Goal: Task Accomplishment & Management: Manage account settings

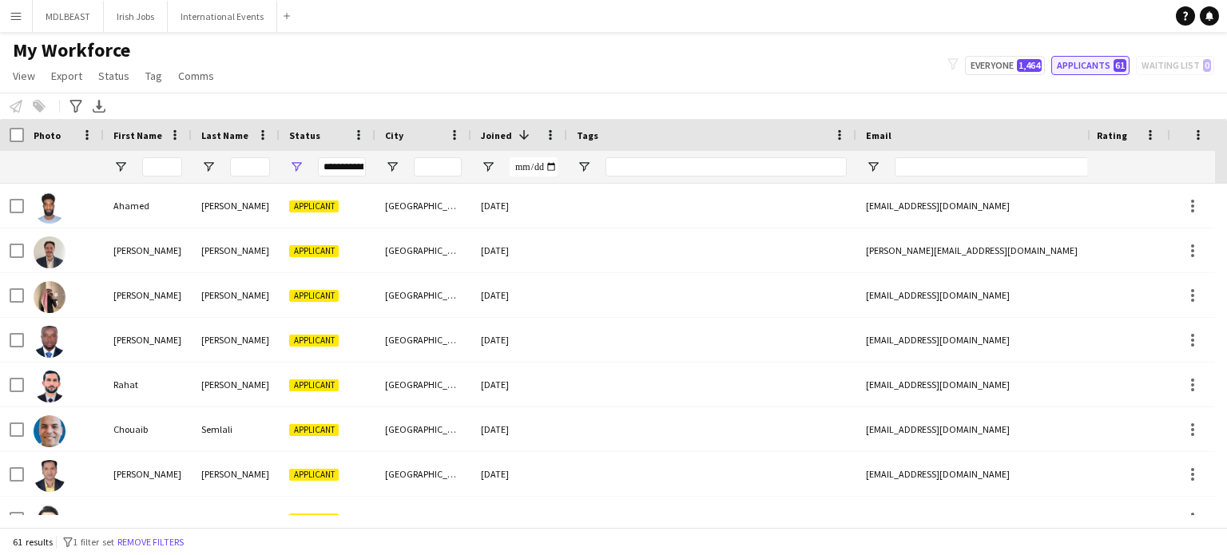
click at [1100, 66] on button "Applicants 61" at bounding box center [1091, 65] width 78 height 19
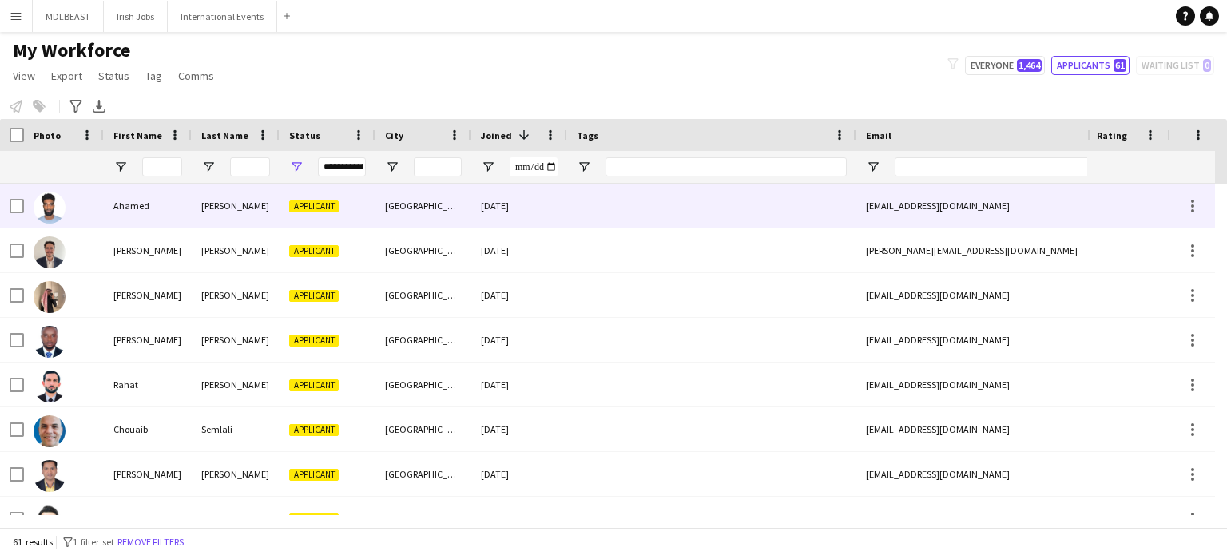
click at [698, 191] on div at bounding box center [711, 206] width 289 height 44
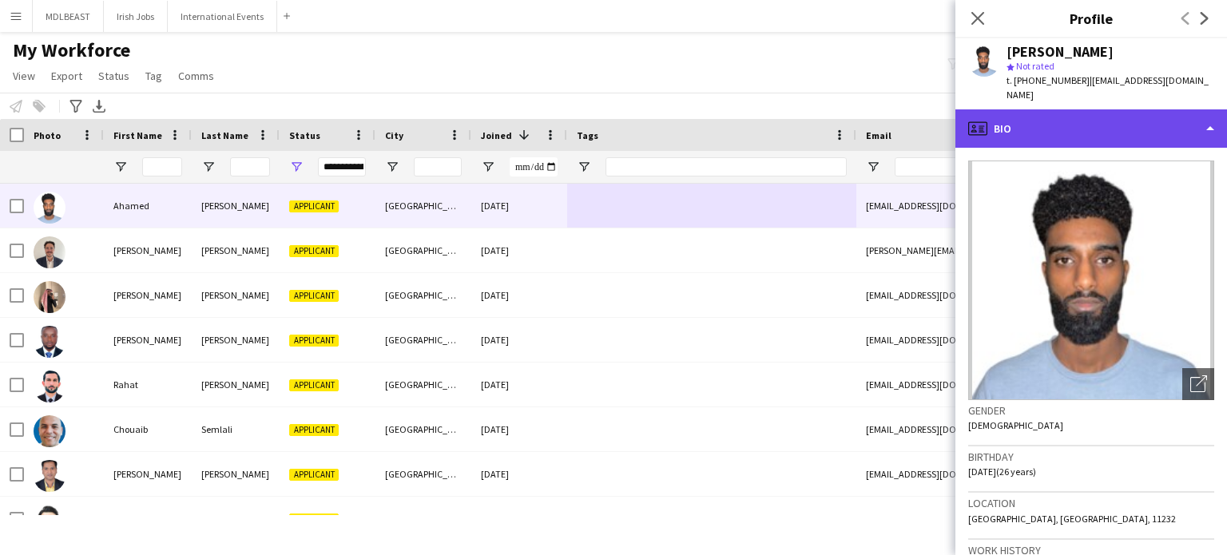
click at [1120, 114] on div "profile Bio" at bounding box center [1092, 128] width 272 height 38
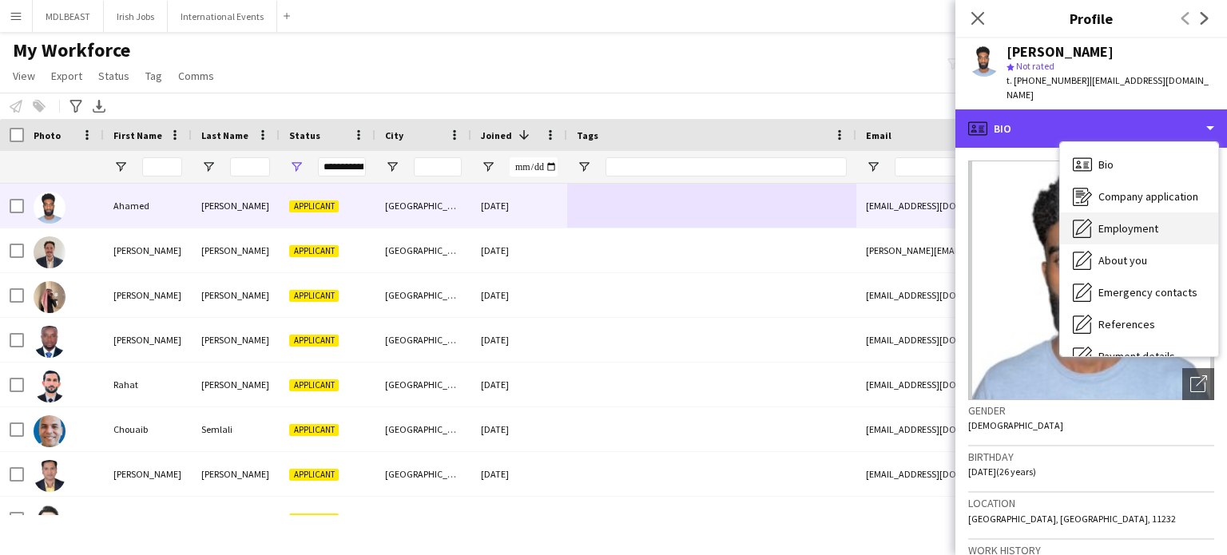
scroll to position [150, 0]
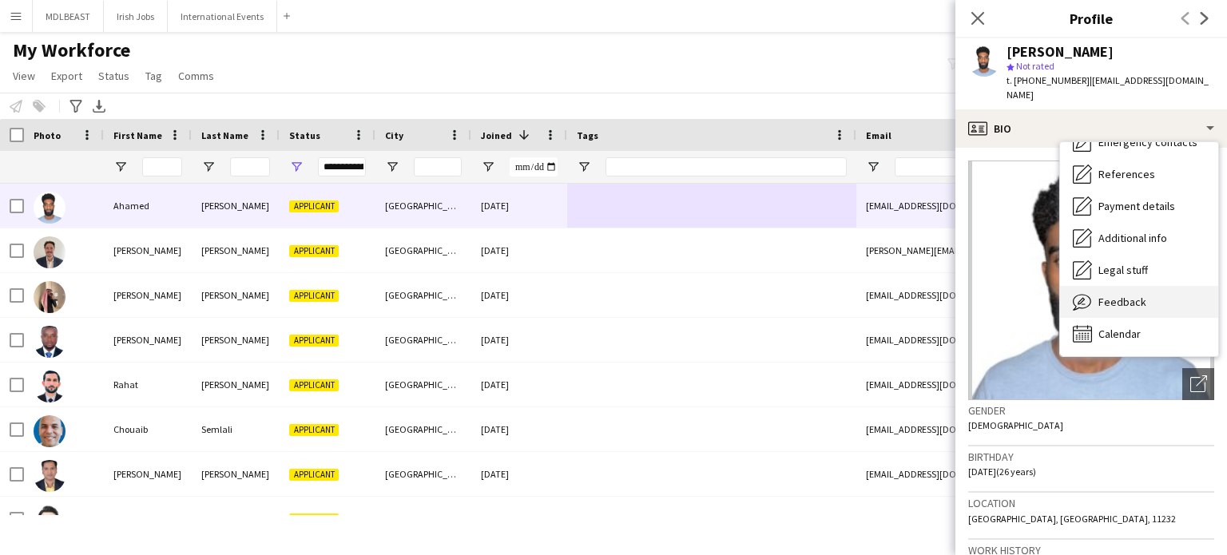
click at [1106, 295] on span "Feedback" at bounding box center [1123, 302] width 48 height 14
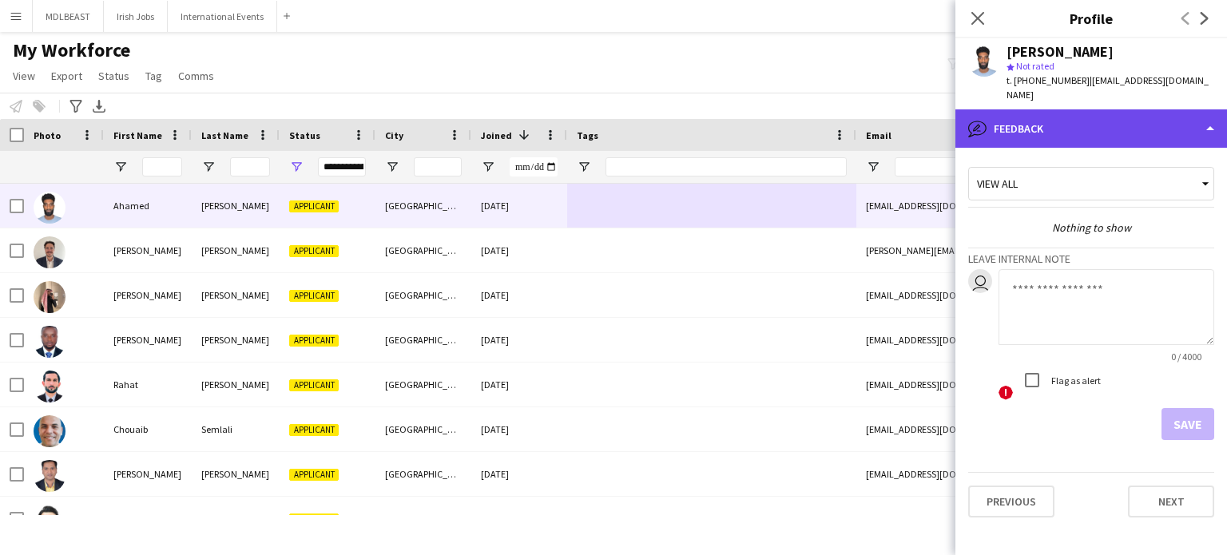
click at [1100, 113] on div "bubble-pencil Feedback" at bounding box center [1092, 128] width 272 height 38
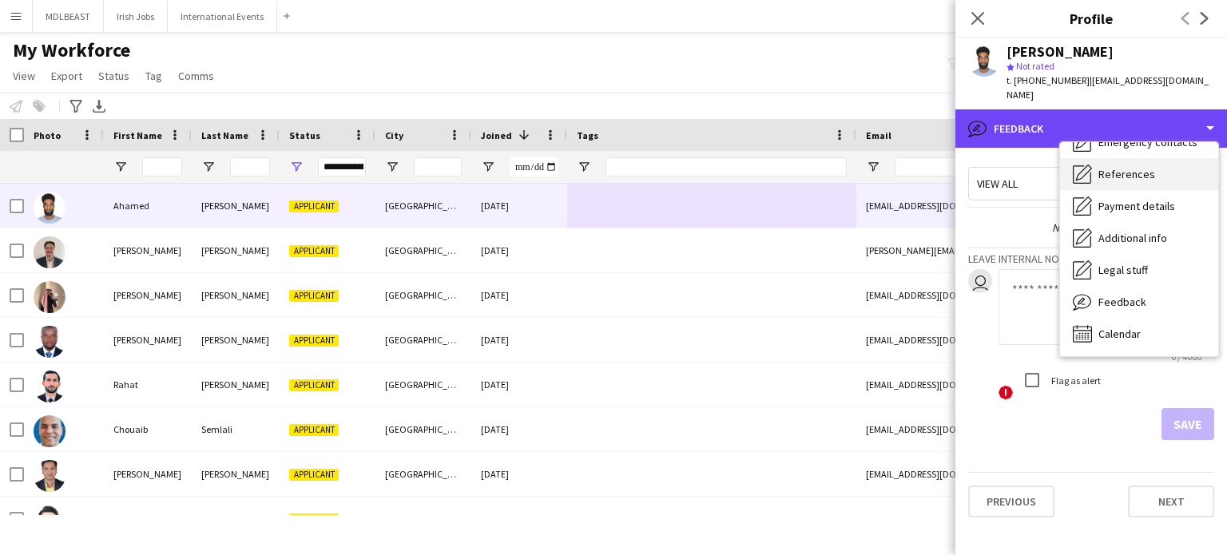
scroll to position [0, 0]
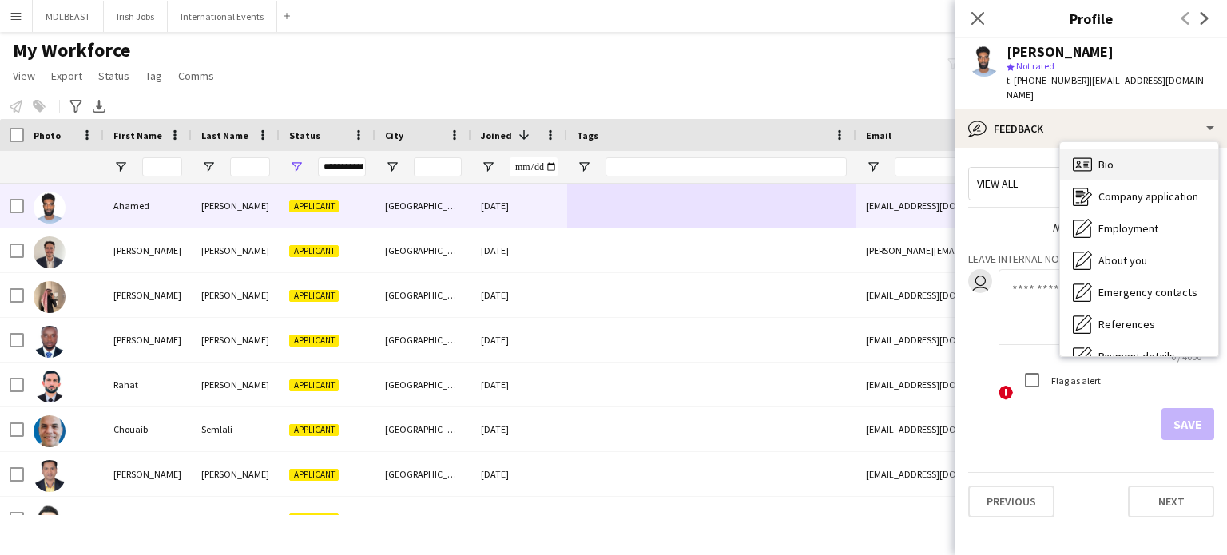
click at [1102, 160] on div "Bio Bio" at bounding box center [1139, 165] width 158 height 32
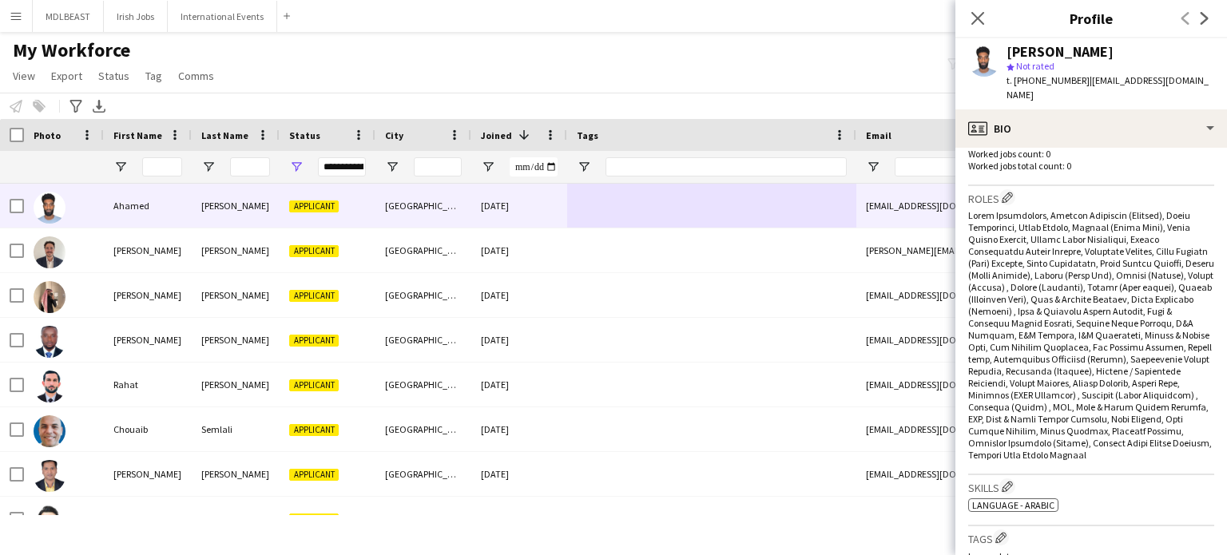
scroll to position [406, 0]
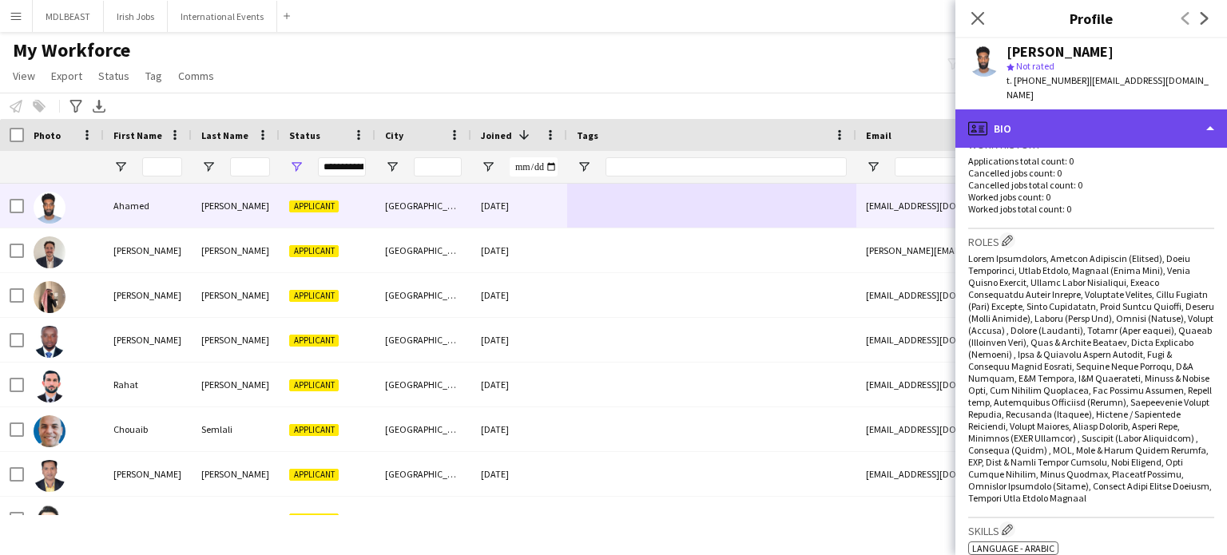
click at [1174, 124] on div "profile Bio" at bounding box center [1092, 128] width 272 height 38
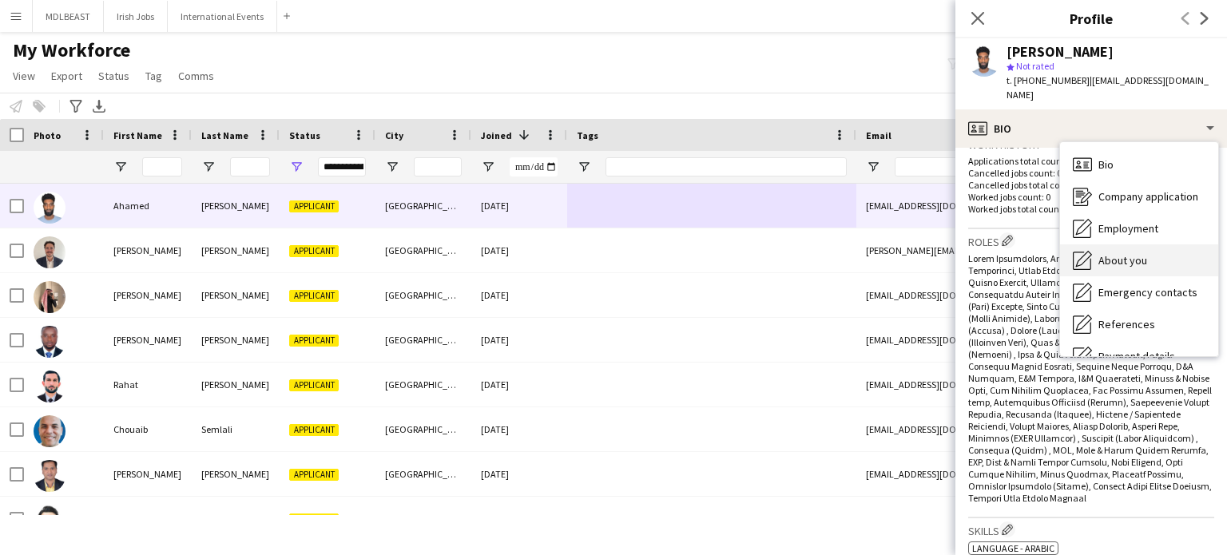
click at [1119, 253] on span "About you" at bounding box center [1123, 260] width 49 height 14
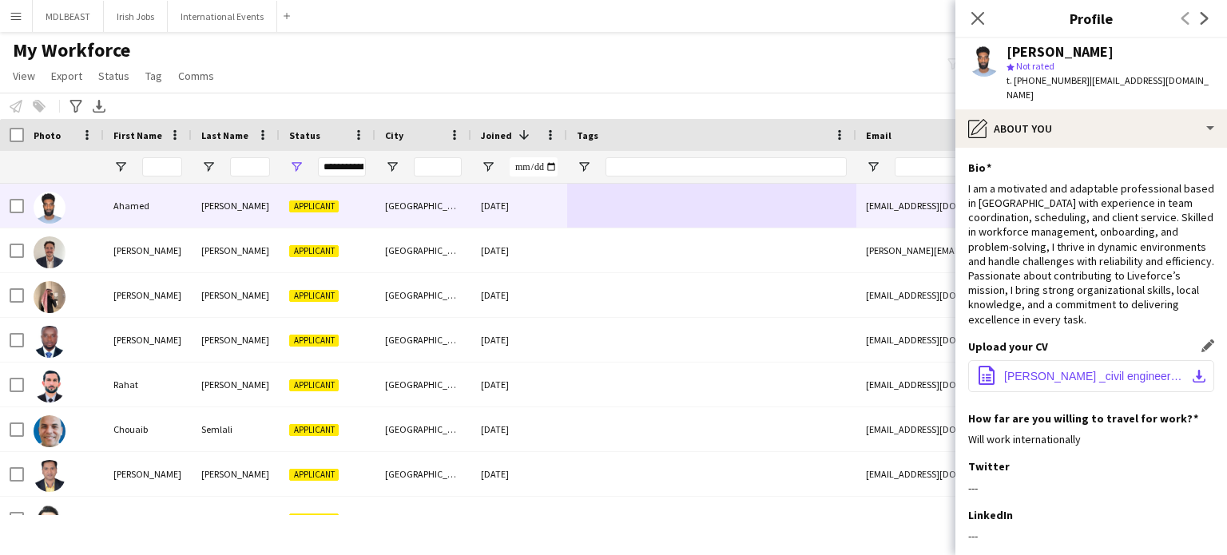
click at [1064, 372] on span "[PERSON_NAME] _civil engineer _cv .pdf" at bounding box center [1094, 376] width 181 height 13
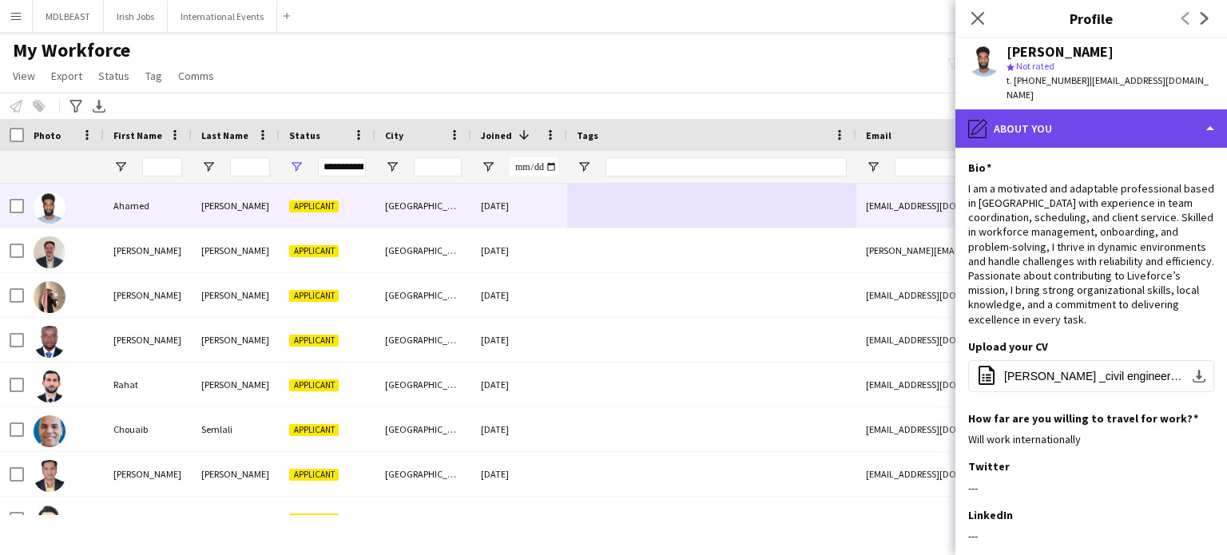
click at [1142, 109] on div "pencil4 About you" at bounding box center [1092, 128] width 272 height 38
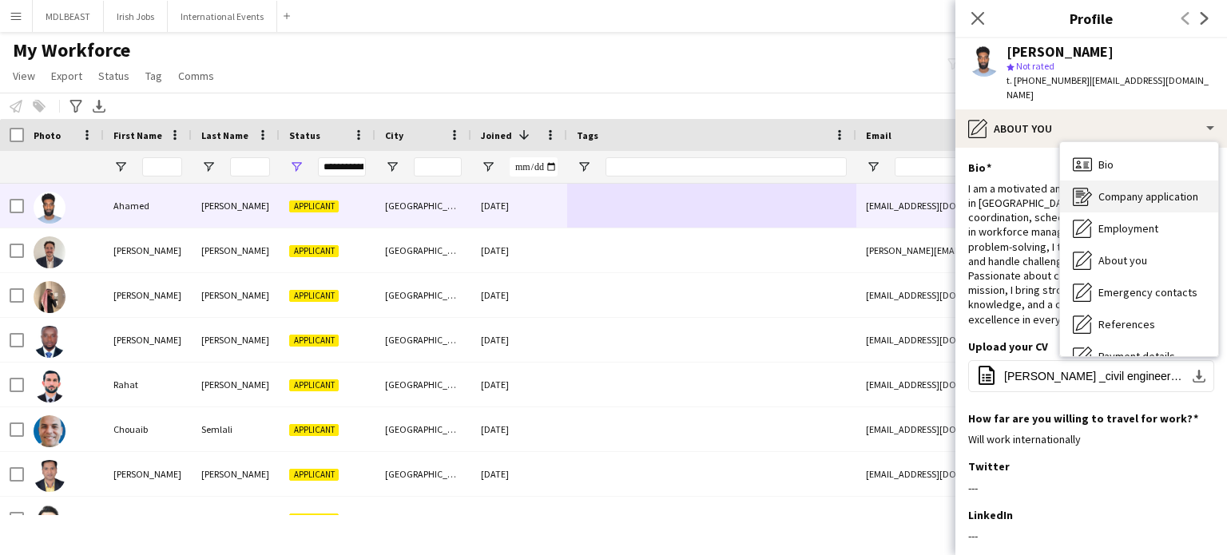
click at [1112, 189] on span "Company application" at bounding box center [1149, 196] width 100 height 14
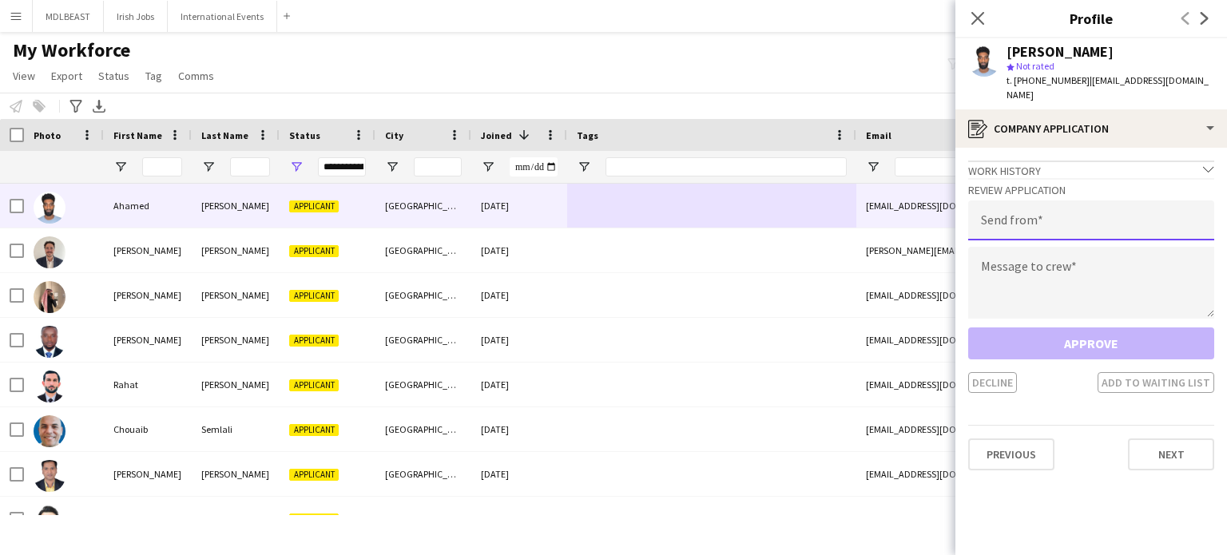
click at [1023, 202] on input "email" at bounding box center [1092, 221] width 246 height 40
type input "**********"
click at [1033, 250] on textarea at bounding box center [1092, 283] width 246 height 72
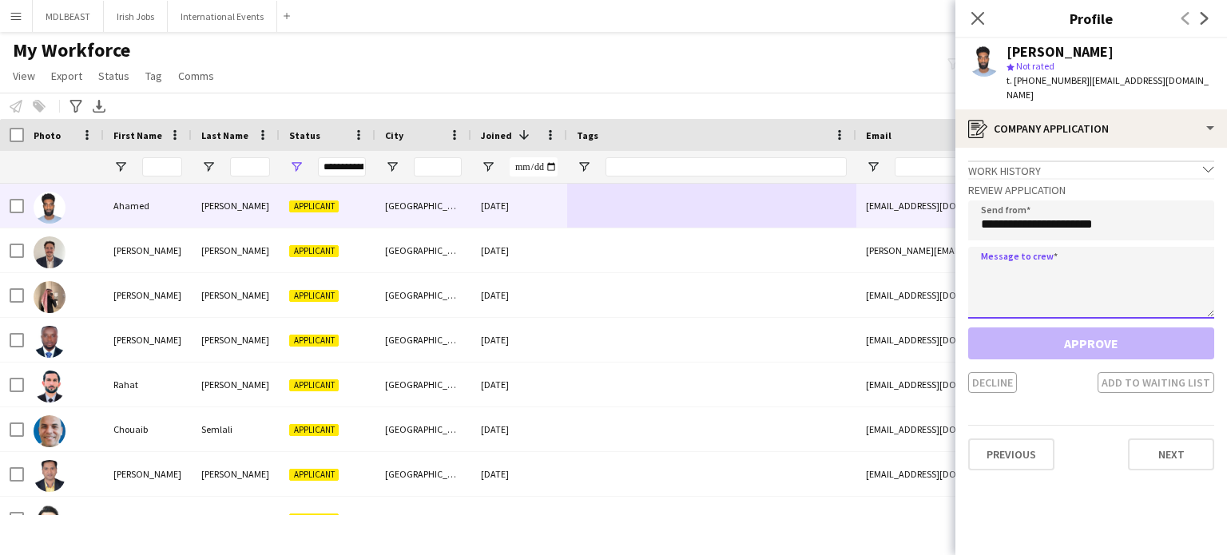
paste textarea "**********"
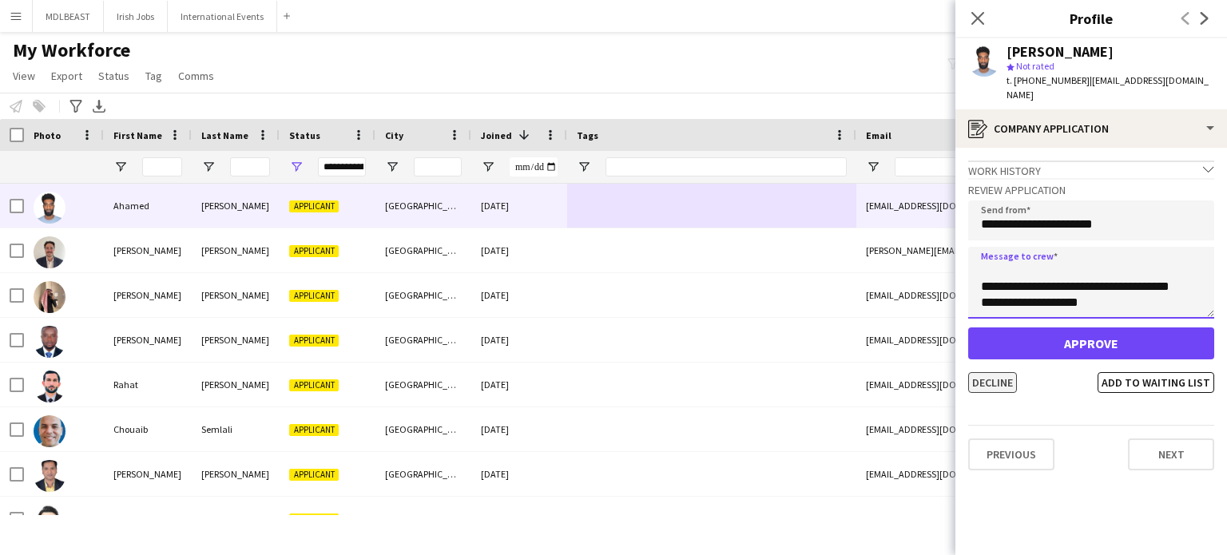
type textarea "**********"
click at [993, 372] on button "Decline" at bounding box center [993, 382] width 49 height 21
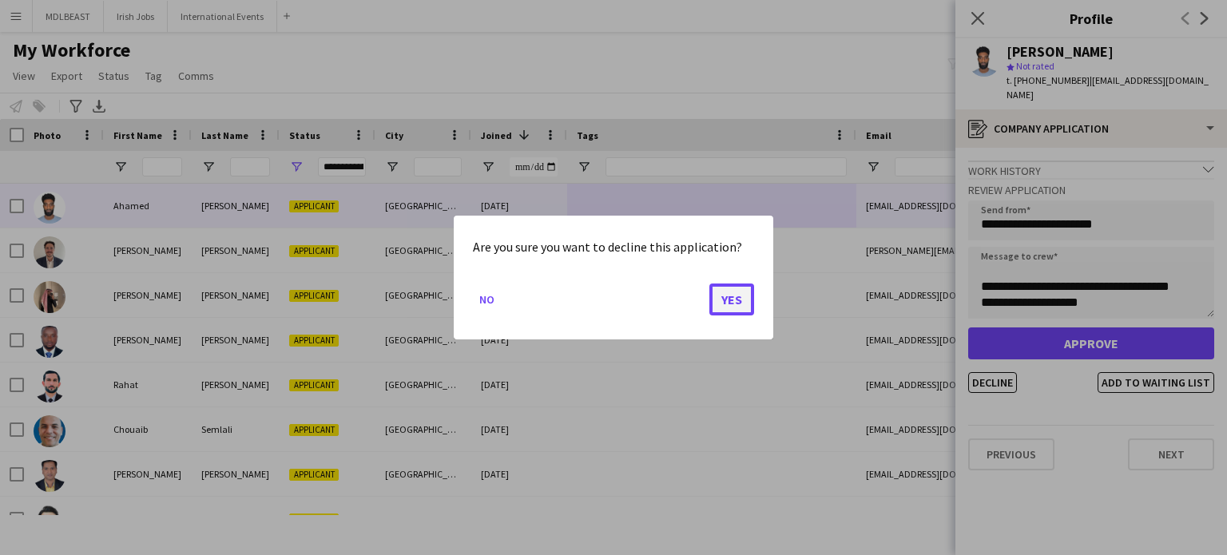
click at [729, 298] on button "Yes" at bounding box center [732, 300] width 45 height 32
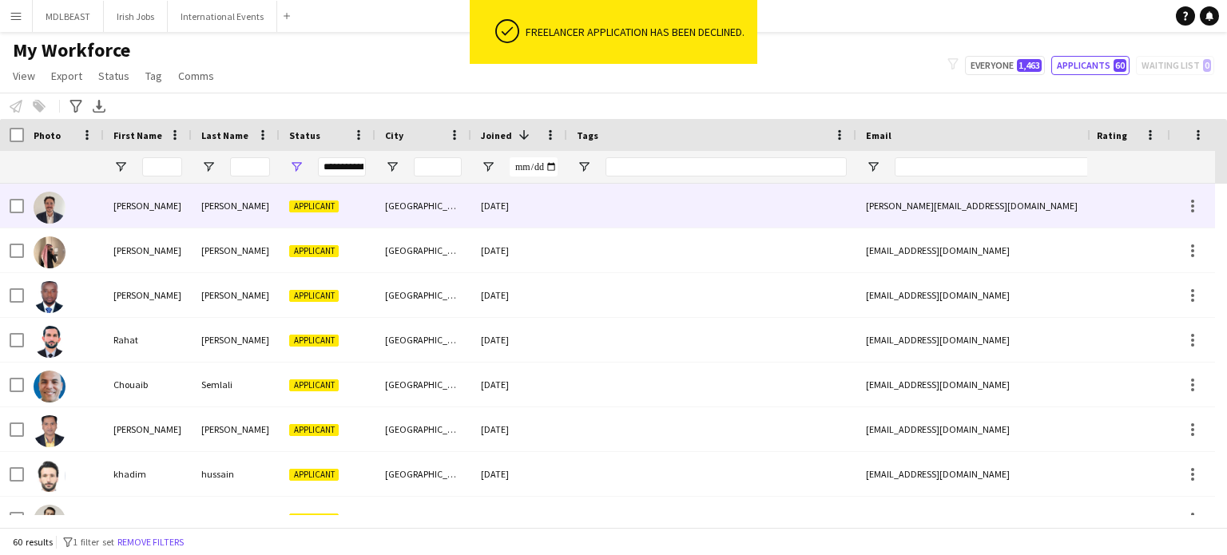
click at [707, 213] on div at bounding box center [711, 206] width 289 height 44
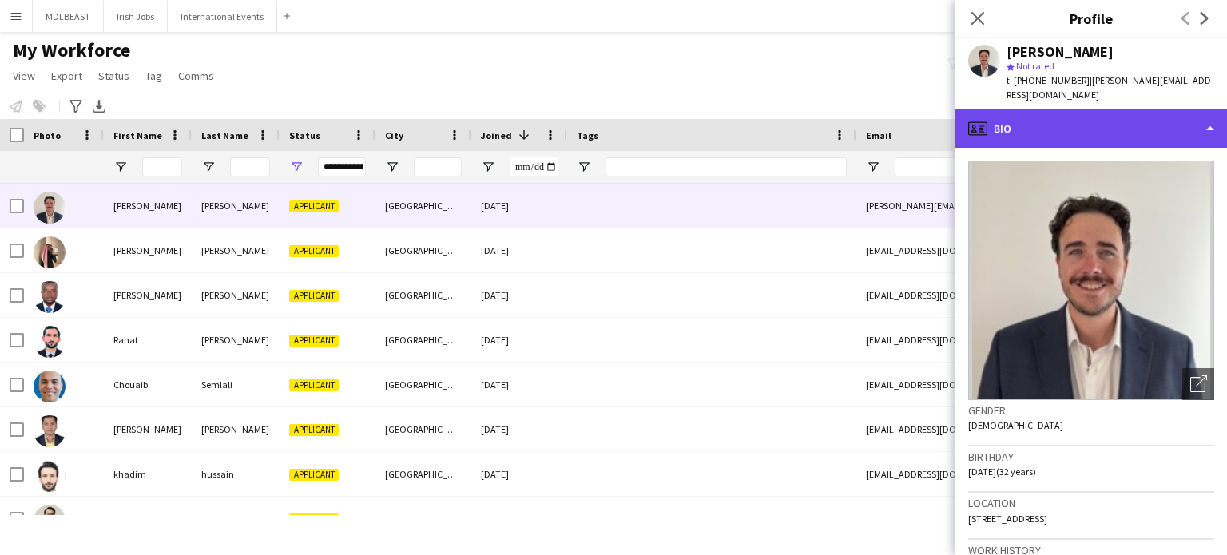
click at [1092, 127] on div "profile Bio" at bounding box center [1092, 128] width 272 height 38
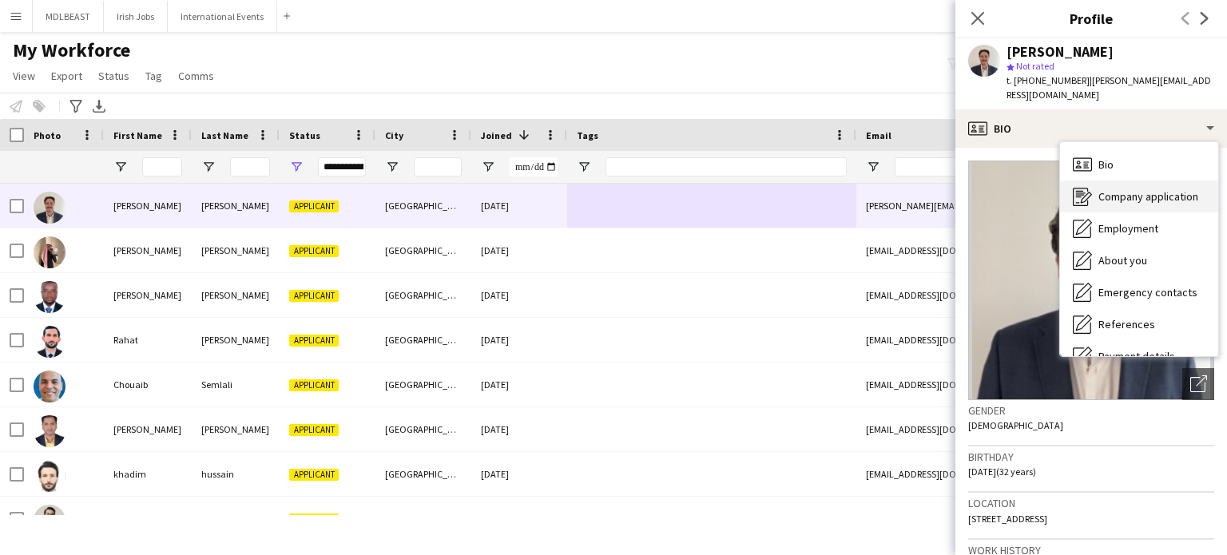
click at [1116, 181] on div "Company application Company application" at bounding box center [1139, 197] width 158 height 32
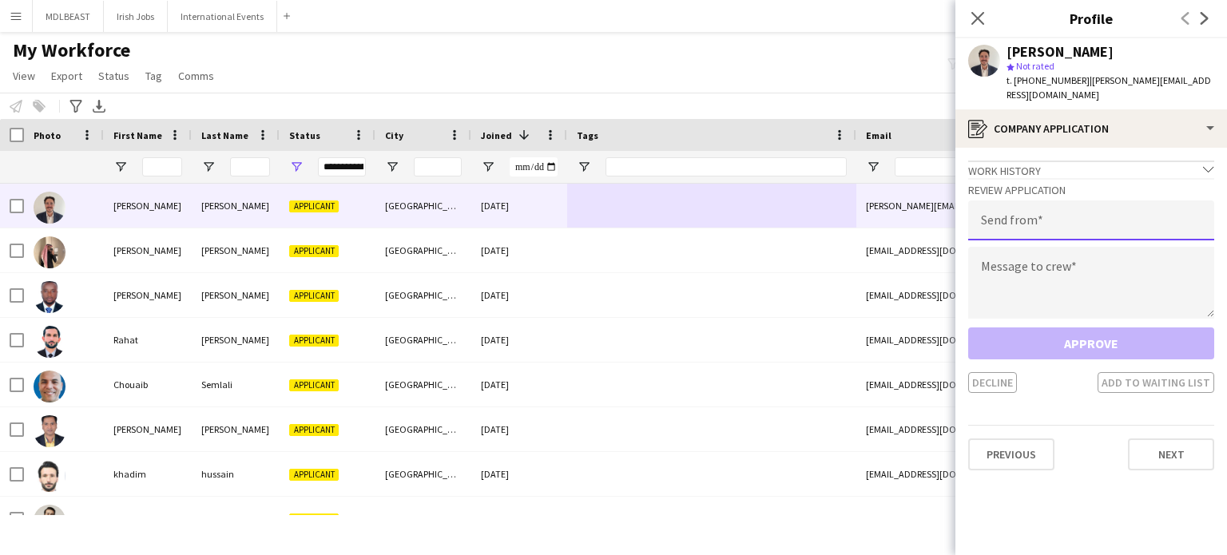
click at [1023, 219] on input "email" at bounding box center [1092, 221] width 246 height 40
type input "**********"
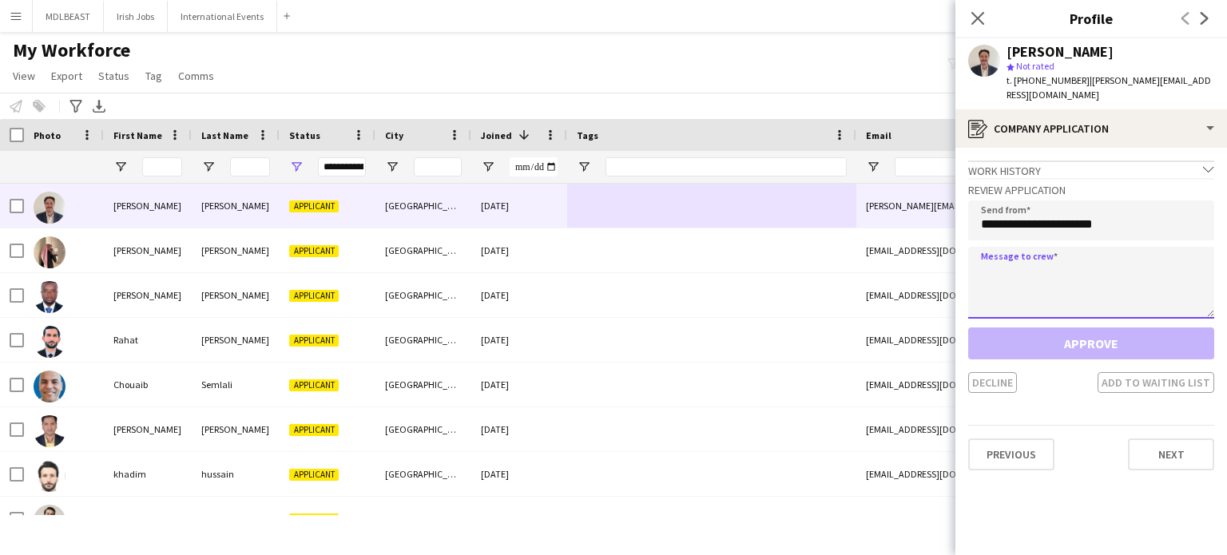
click at [1008, 270] on textarea at bounding box center [1092, 283] width 246 height 72
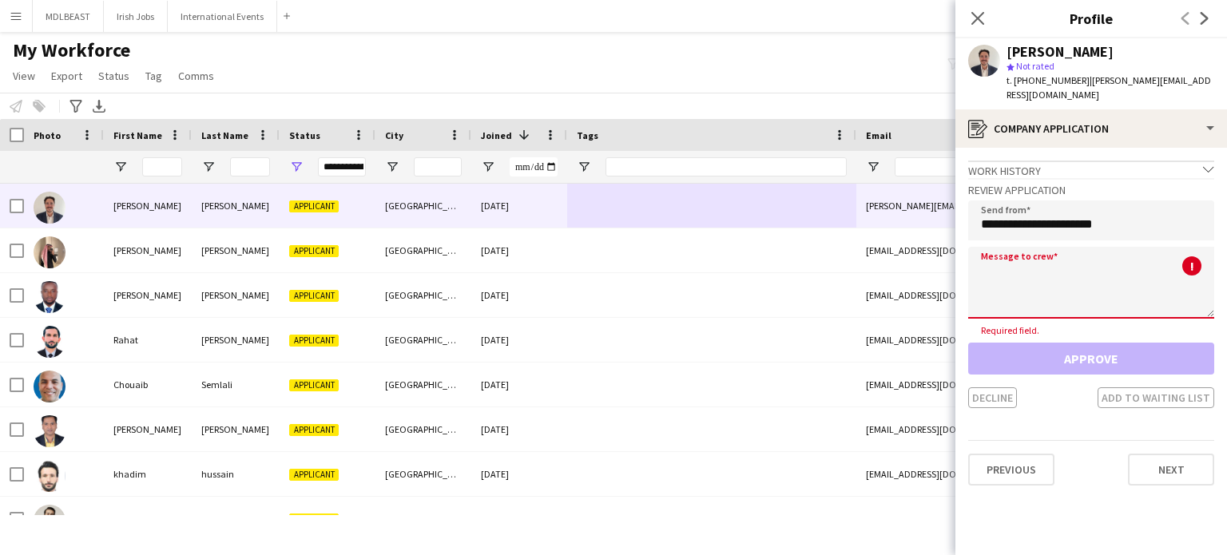
click at [1007, 272] on textarea at bounding box center [1092, 283] width 246 height 72
paste textarea "**********"
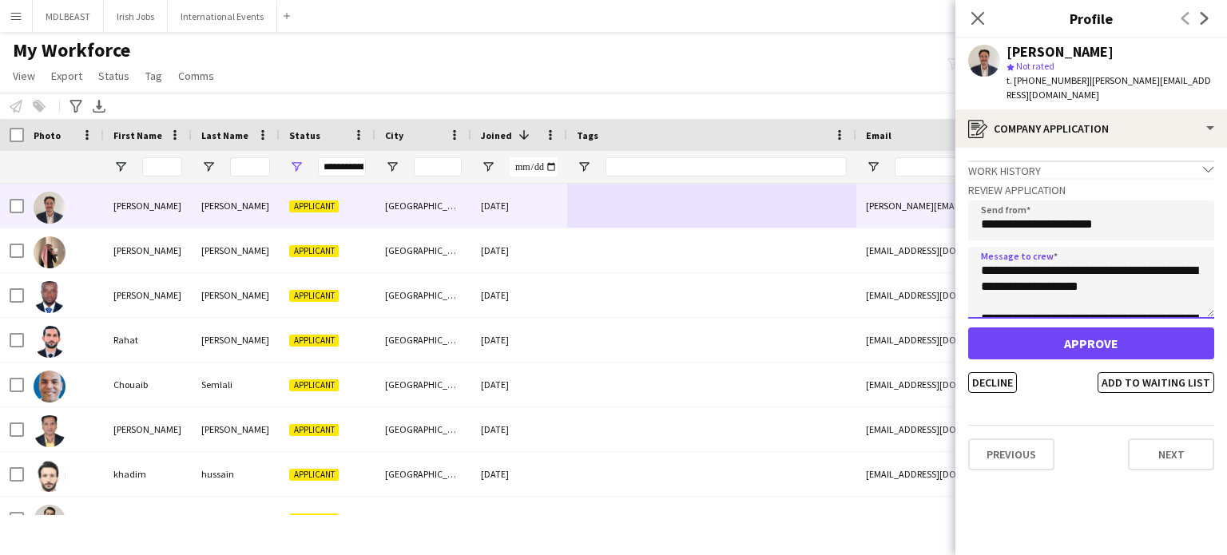
scroll to position [265, 0]
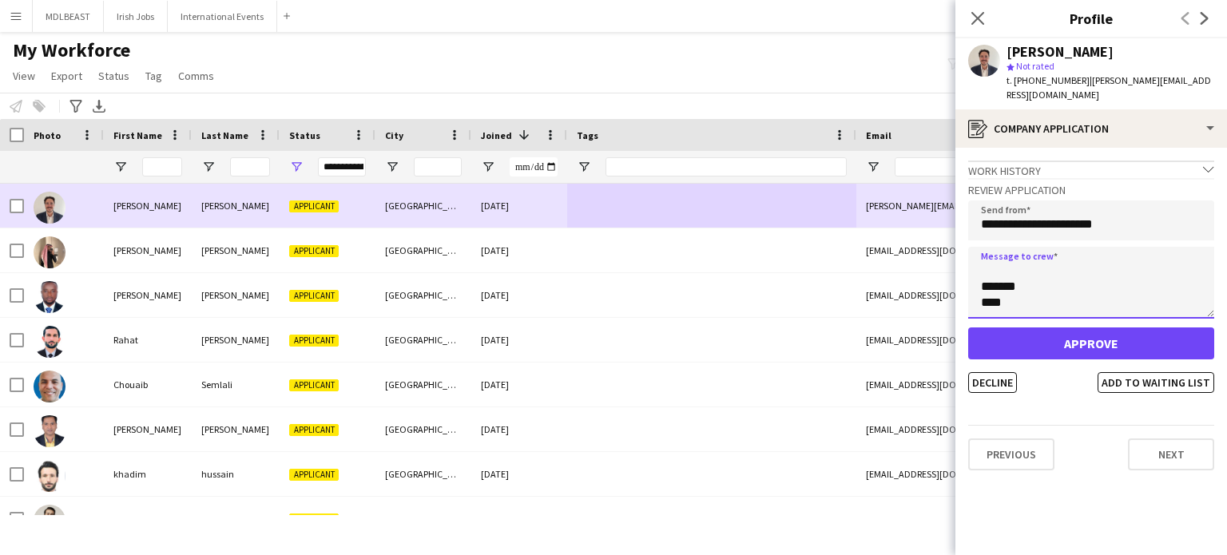
type textarea "**********"
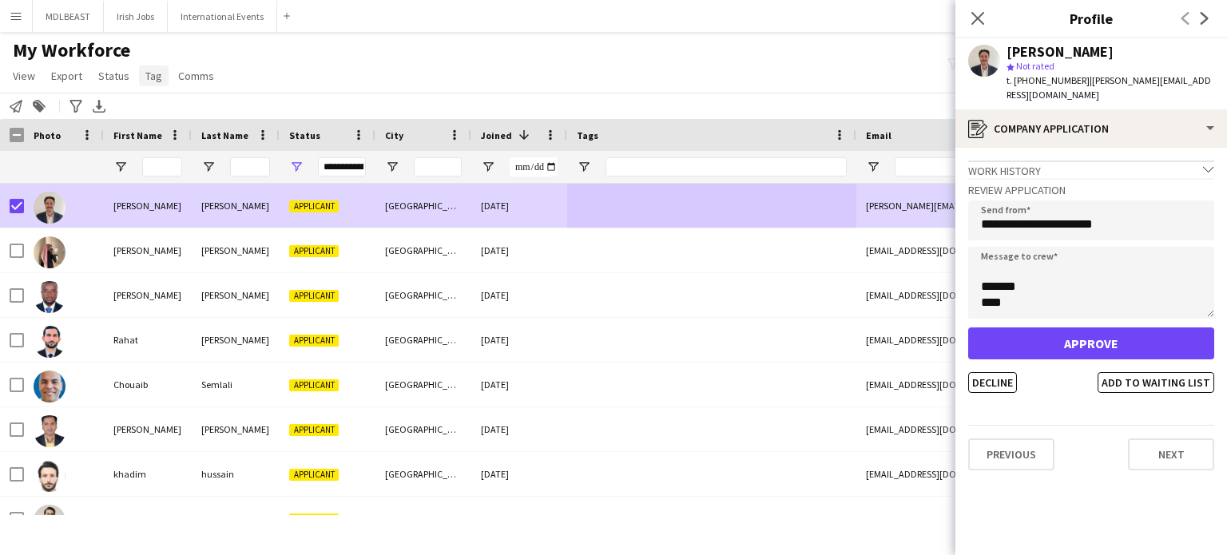
click at [150, 75] on span "Tag" at bounding box center [153, 76] width 17 height 14
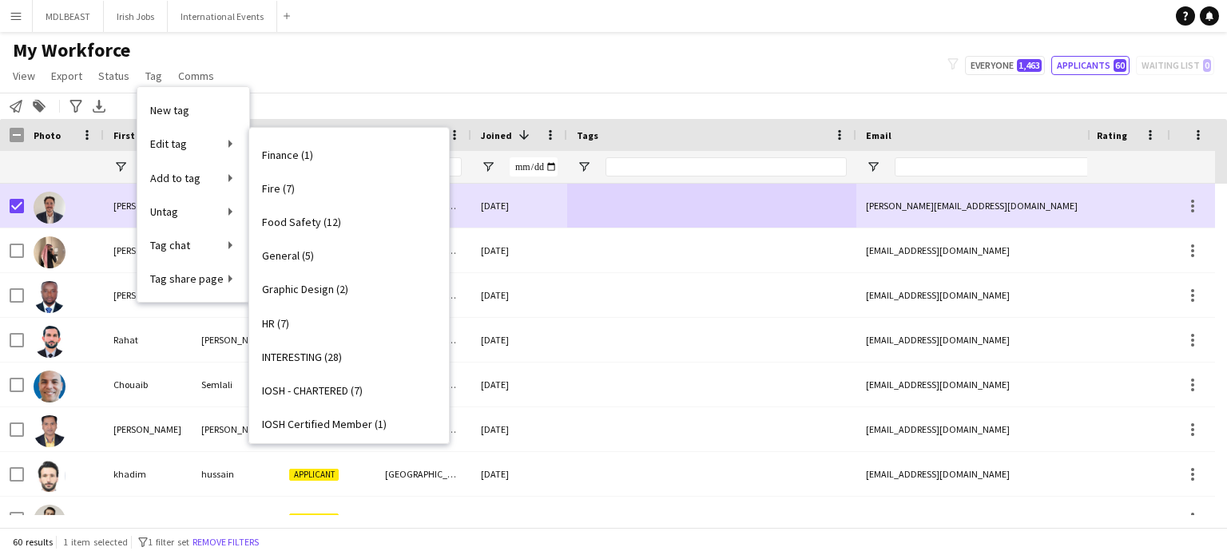
scroll to position [1215, 0]
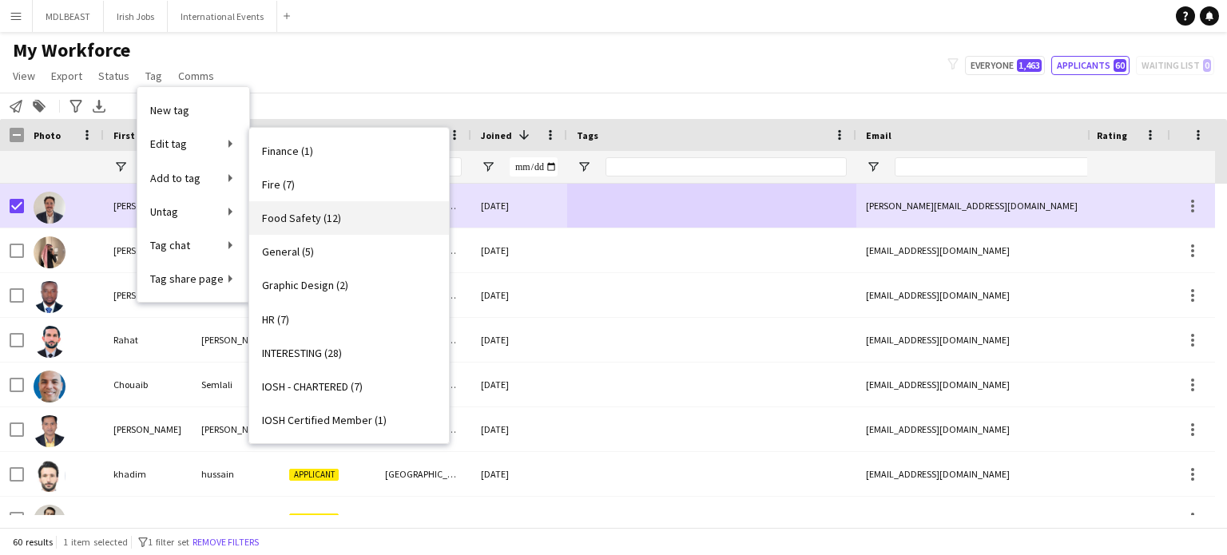
click at [304, 223] on span "Food Safety (12)" at bounding box center [301, 218] width 79 height 14
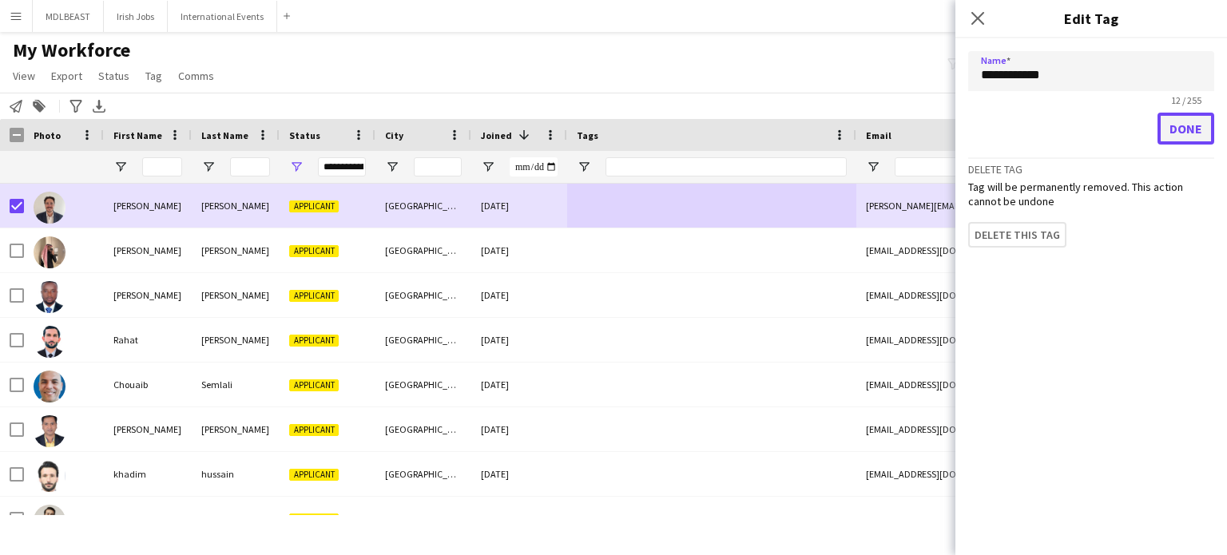
click at [1179, 130] on button "Done" at bounding box center [1186, 129] width 57 height 32
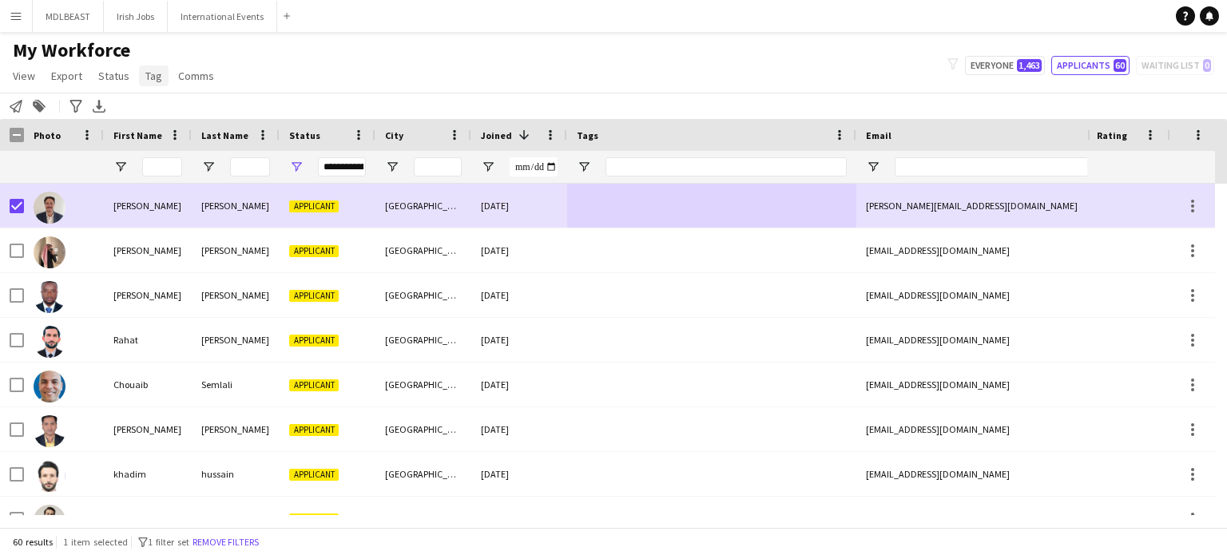
click at [149, 73] on span "Tag" at bounding box center [153, 76] width 17 height 14
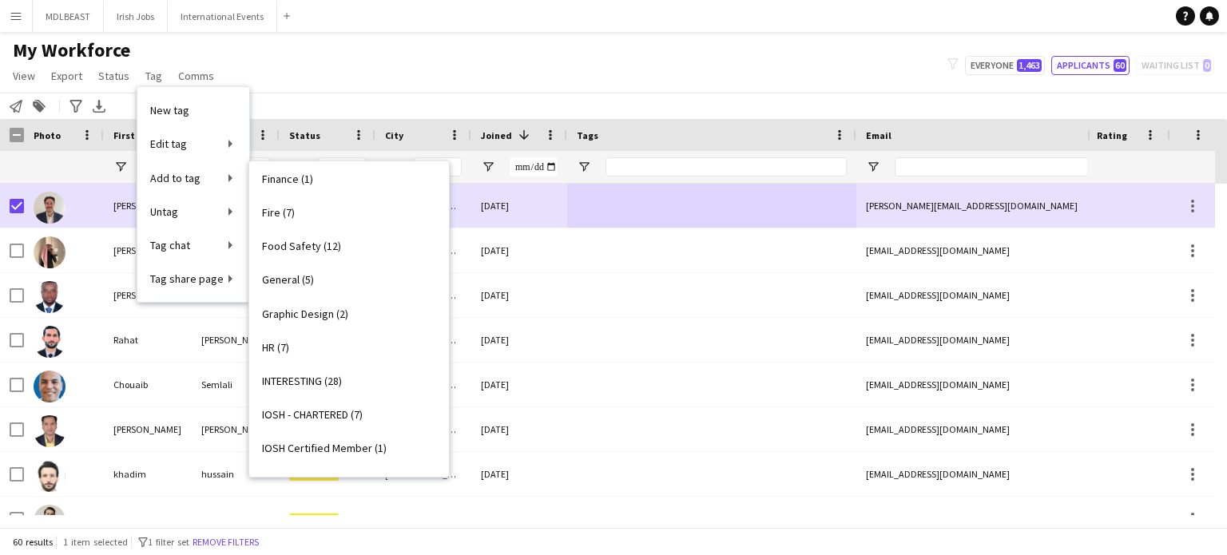
scroll to position [1172, 0]
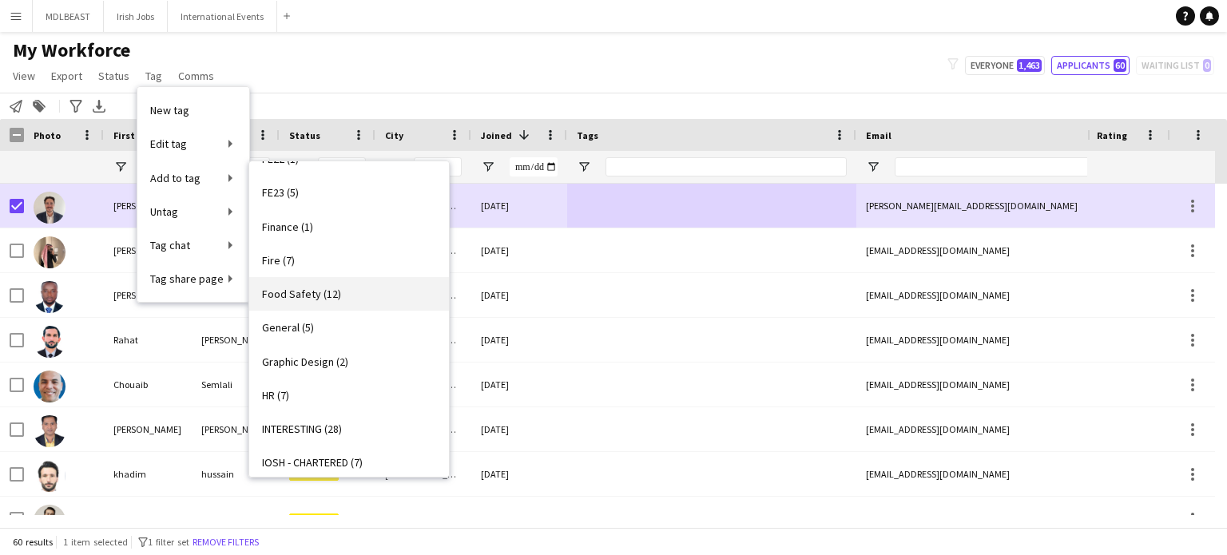
click at [315, 288] on span "Food Safety (12)" at bounding box center [301, 294] width 79 height 14
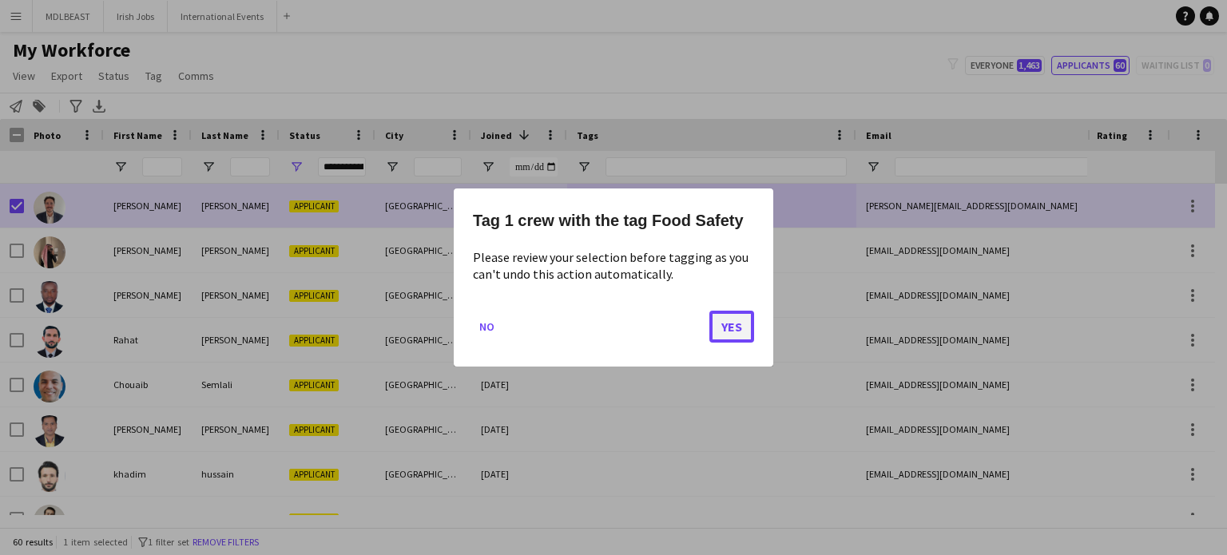
click at [713, 319] on button "Yes" at bounding box center [732, 327] width 45 height 32
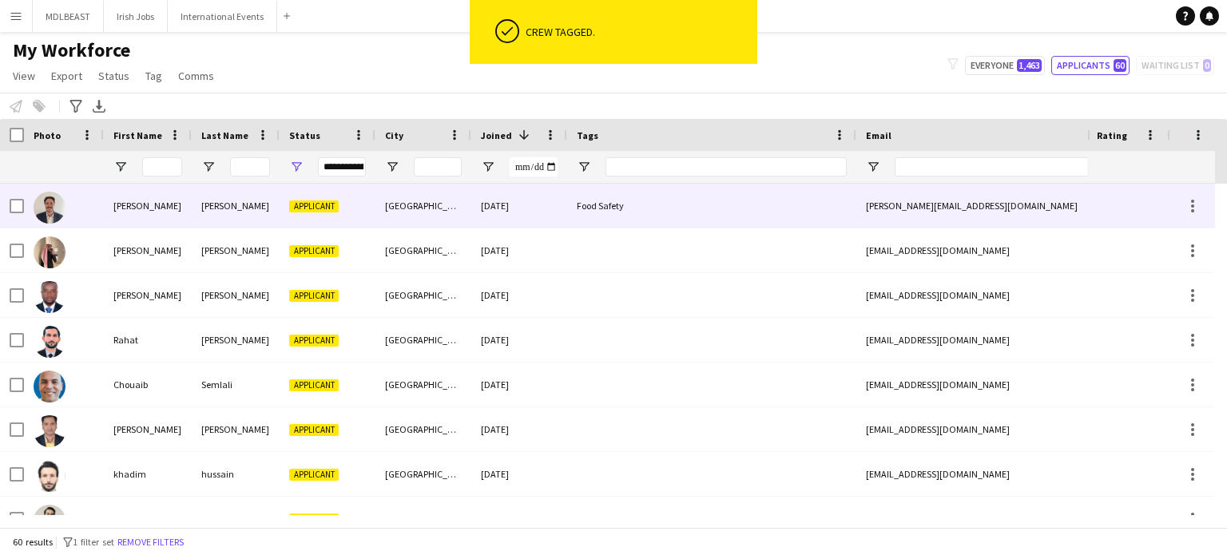
click at [701, 217] on div "Food Safety" at bounding box center [711, 206] width 289 height 44
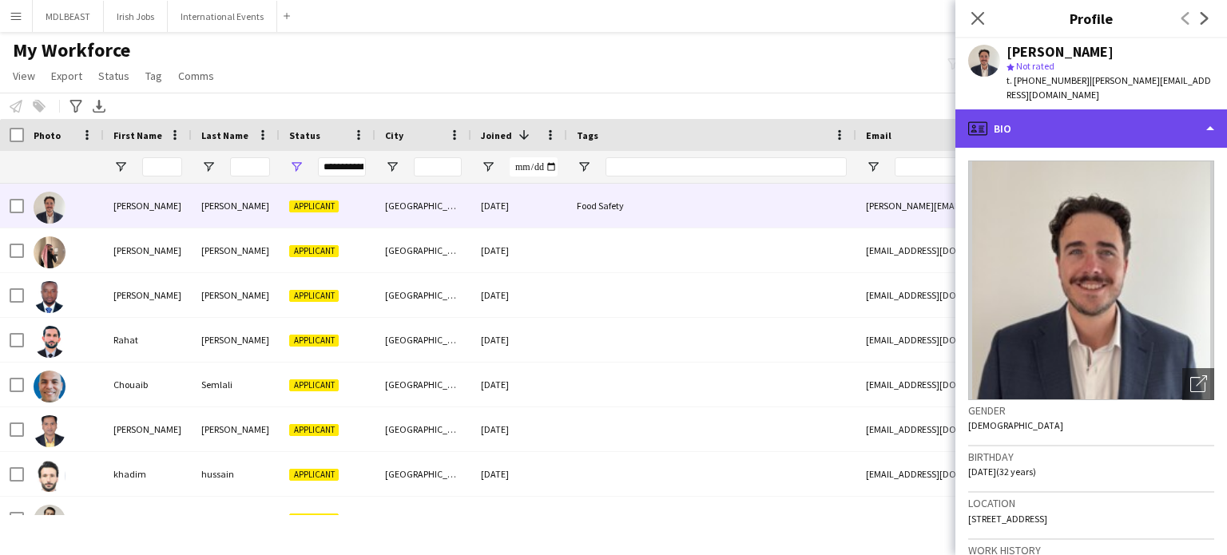
click at [1161, 130] on div "profile Bio" at bounding box center [1092, 128] width 272 height 38
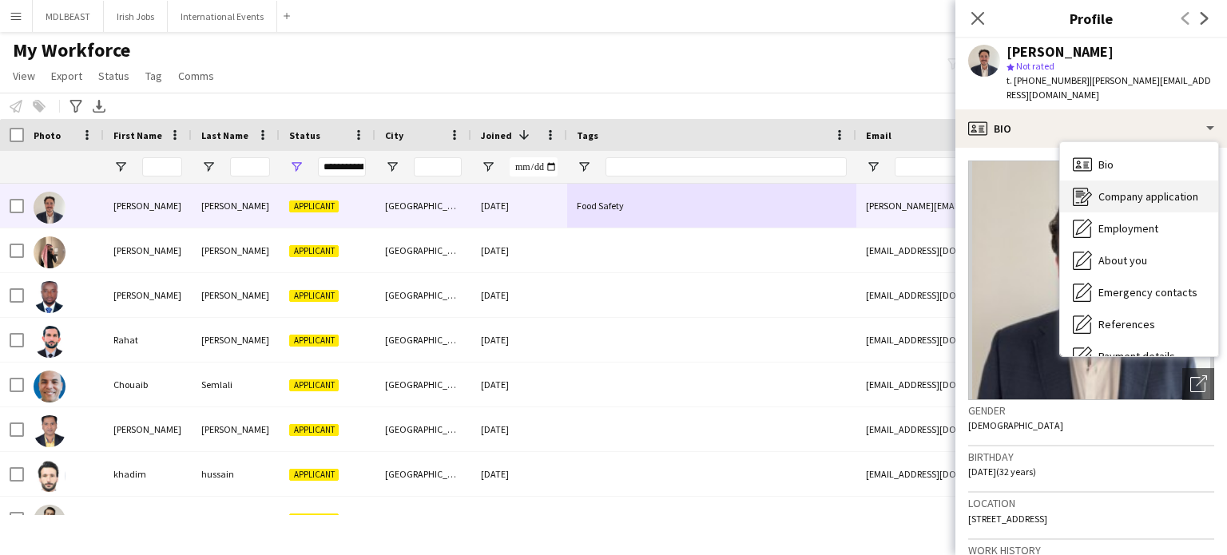
click at [1135, 193] on span "Company application" at bounding box center [1149, 196] width 100 height 14
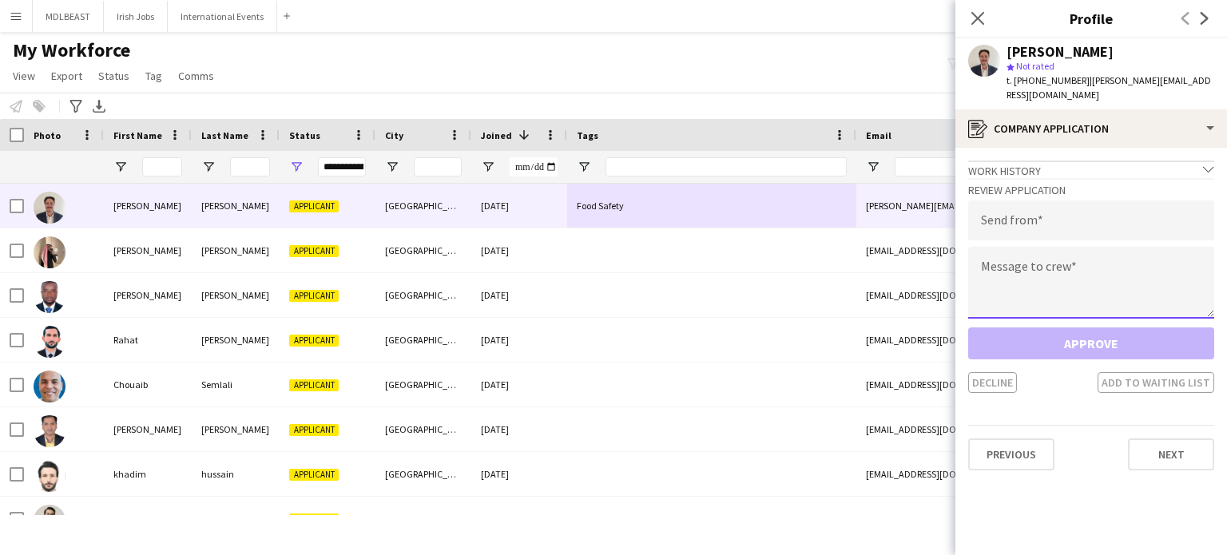
click at [1020, 268] on textarea at bounding box center [1092, 283] width 246 height 72
paste textarea "**********"
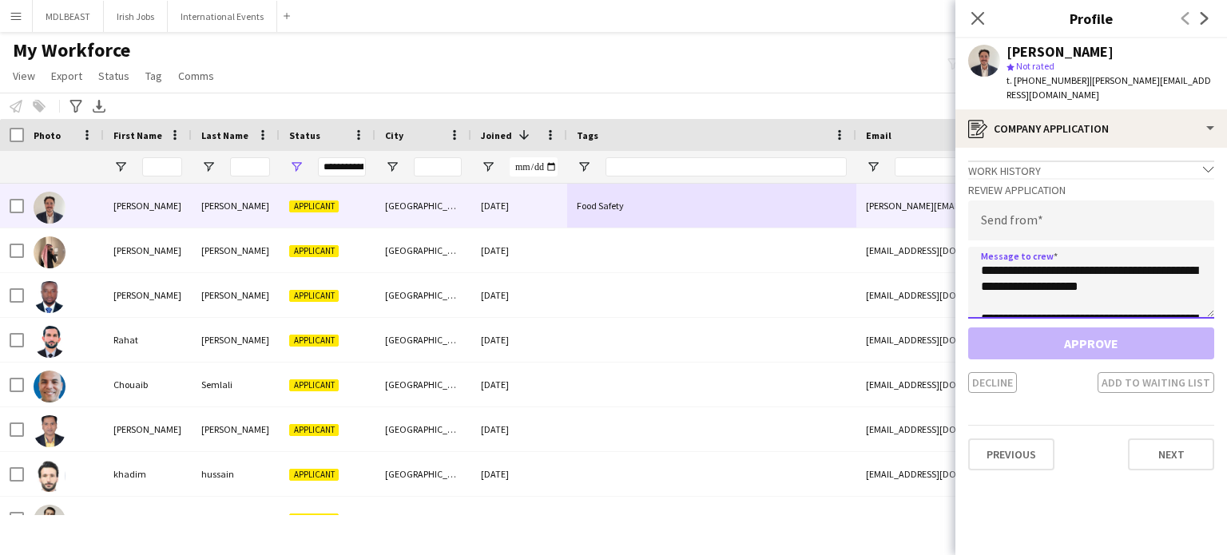
scroll to position [265, 0]
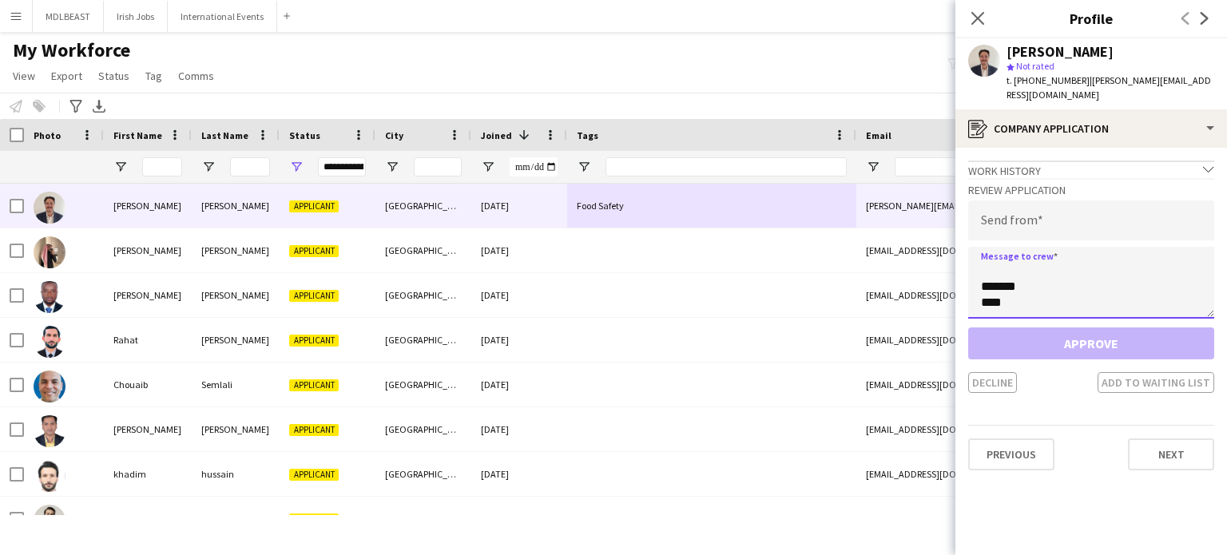
type textarea "**********"
click at [1020, 215] on input "email" at bounding box center [1092, 221] width 246 height 40
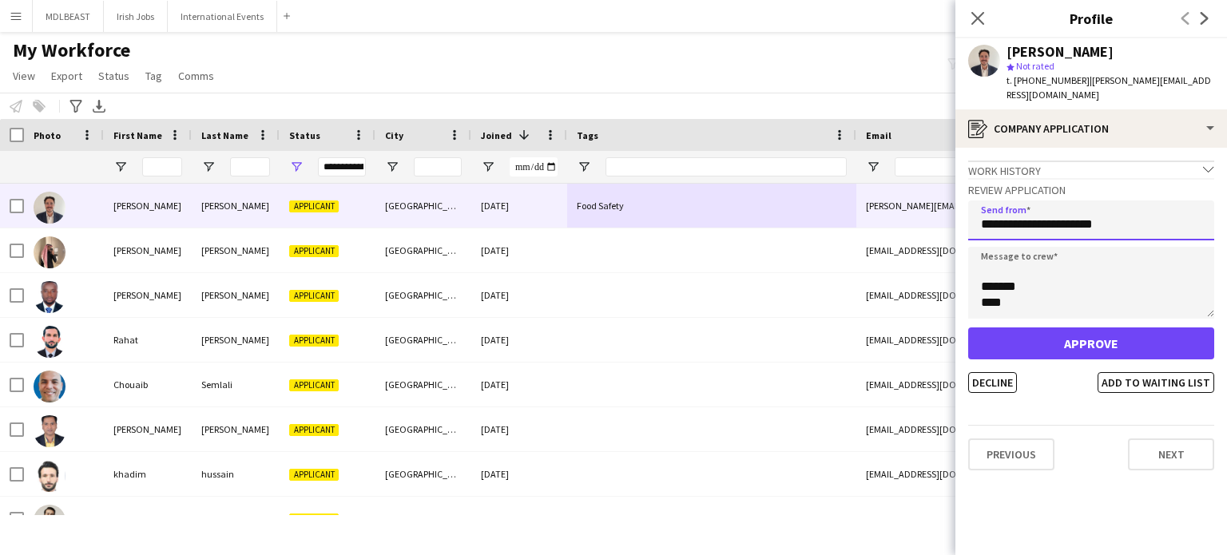
type input "**********"
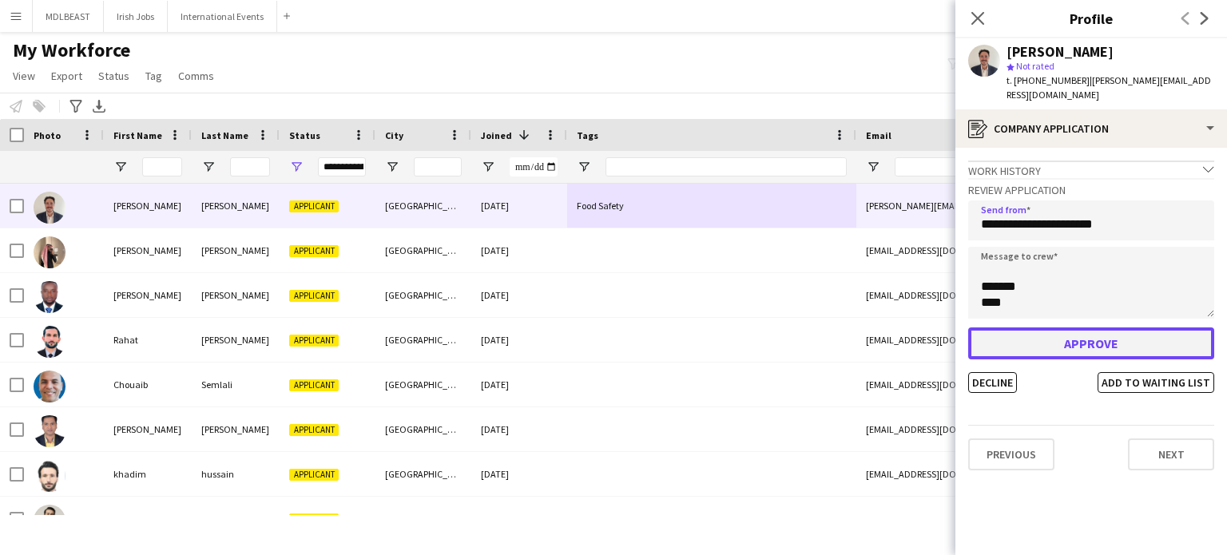
click at [1092, 337] on button "Approve" at bounding box center [1092, 344] width 246 height 32
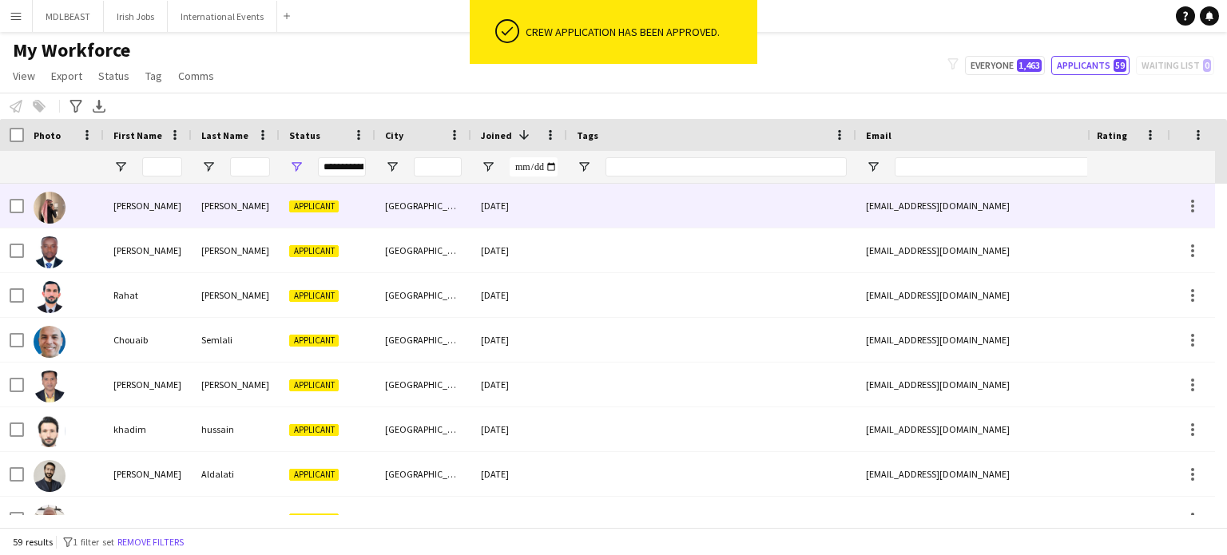
click at [686, 210] on div at bounding box center [711, 206] width 289 height 44
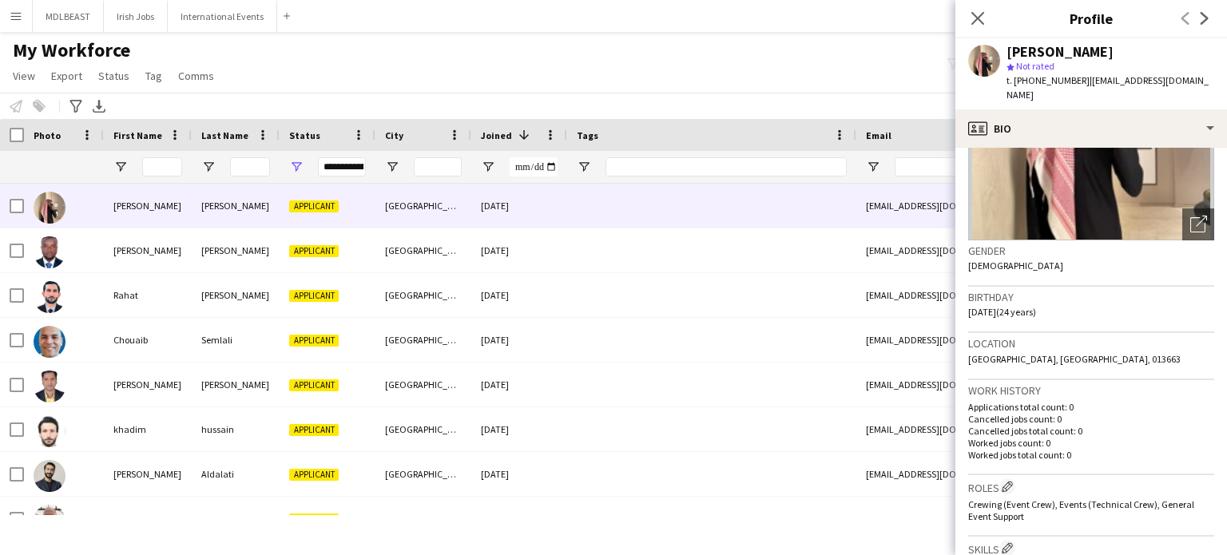
scroll to position [0, 0]
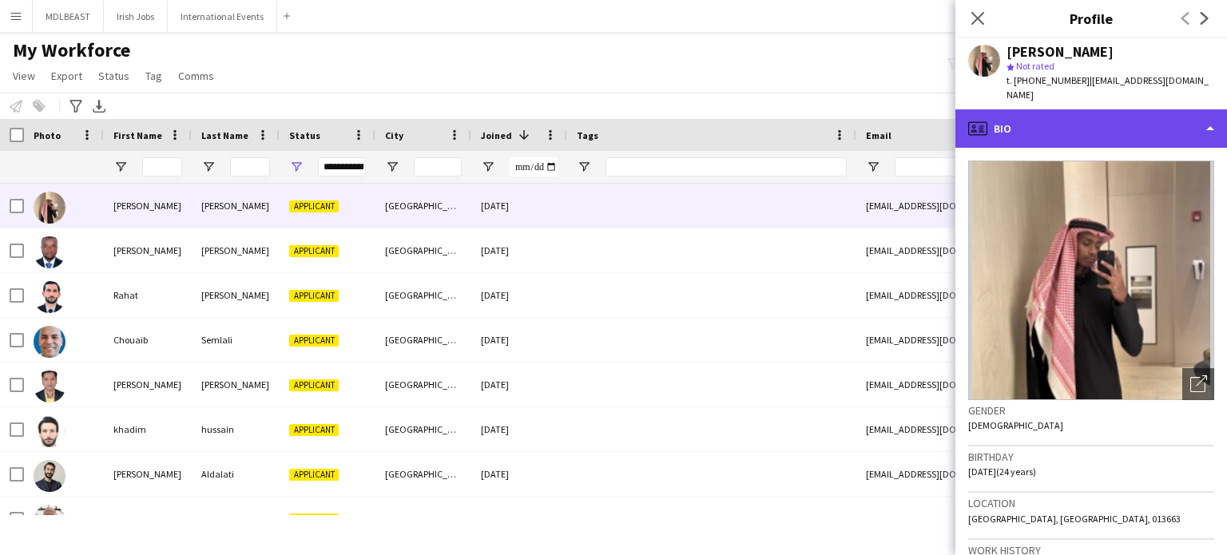
click at [1164, 114] on div "profile Bio" at bounding box center [1092, 128] width 272 height 38
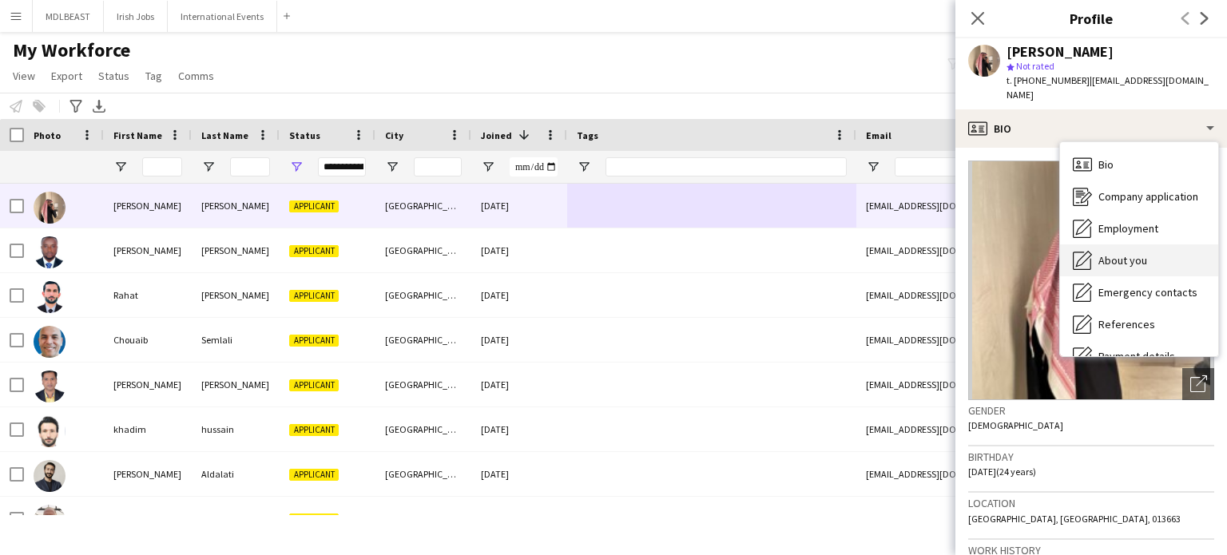
click at [1122, 253] on span "About you" at bounding box center [1123, 260] width 49 height 14
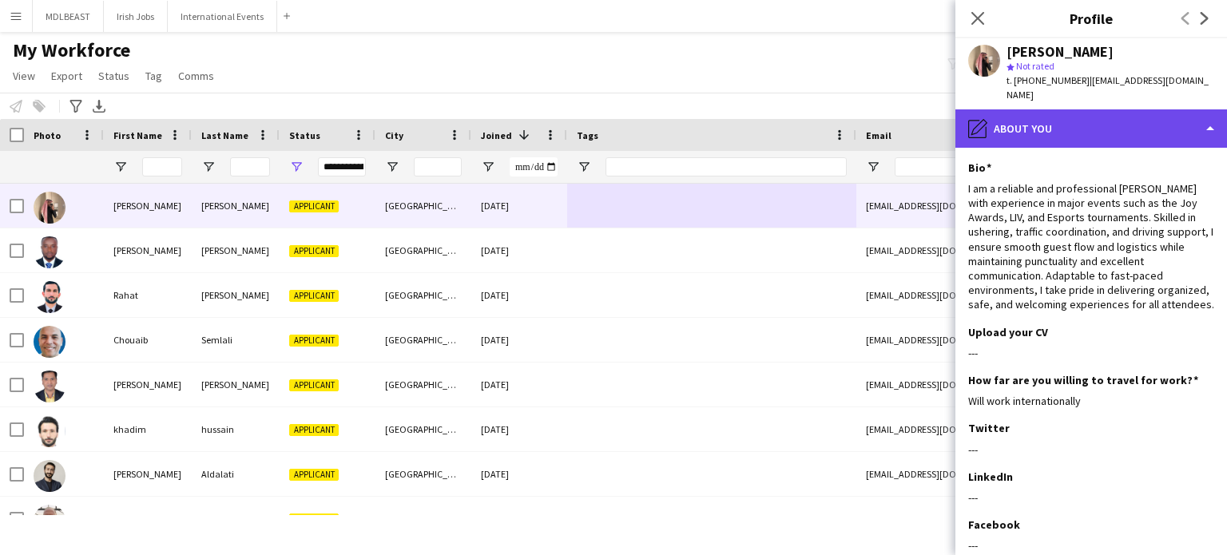
click at [1189, 129] on div "pencil4 About you" at bounding box center [1092, 128] width 272 height 38
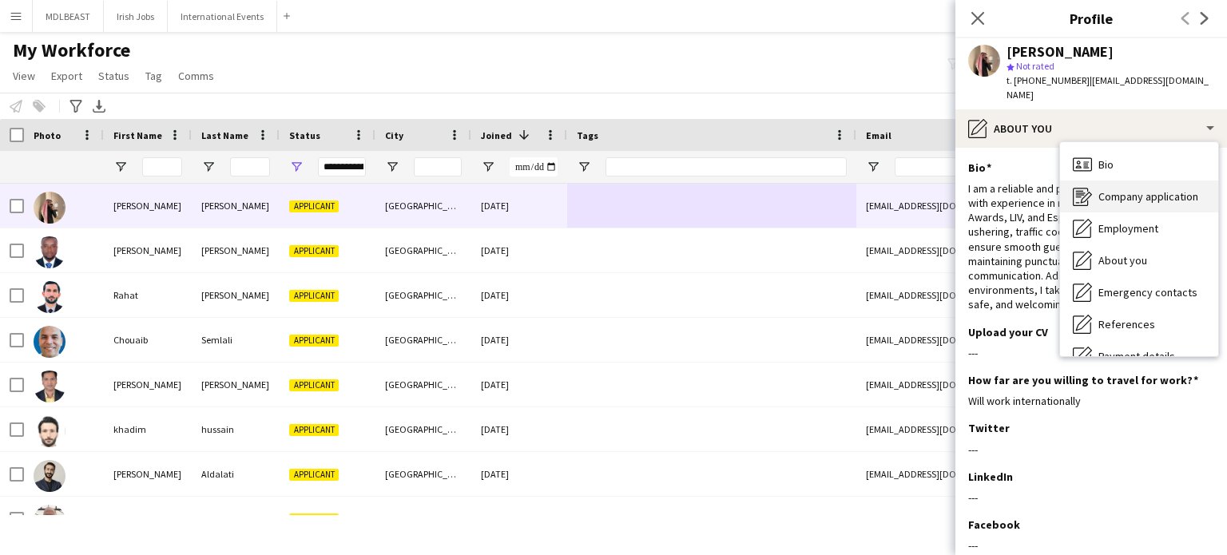
click at [1139, 189] on div "Company application Company application" at bounding box center [1139, 197] width 158 height 32
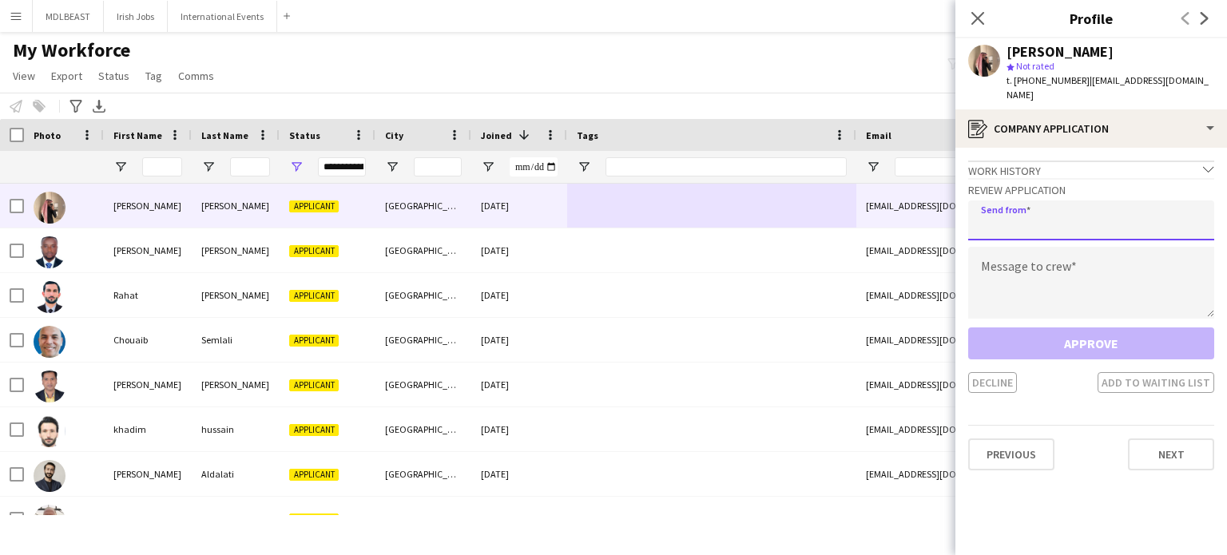
click at [1012, 203] on input "email" at bounding box center [1092, 221] width 246 height 40
type input "**********"
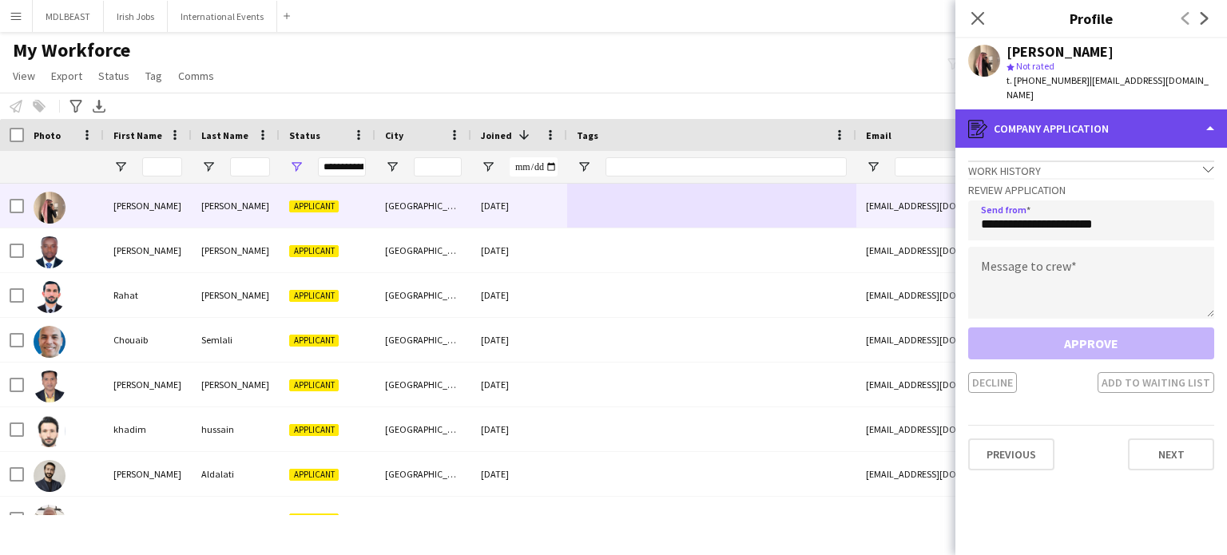
click at [1127, 109] on div "register Company application" at bounding box center [1092, 128] width 272 height 38
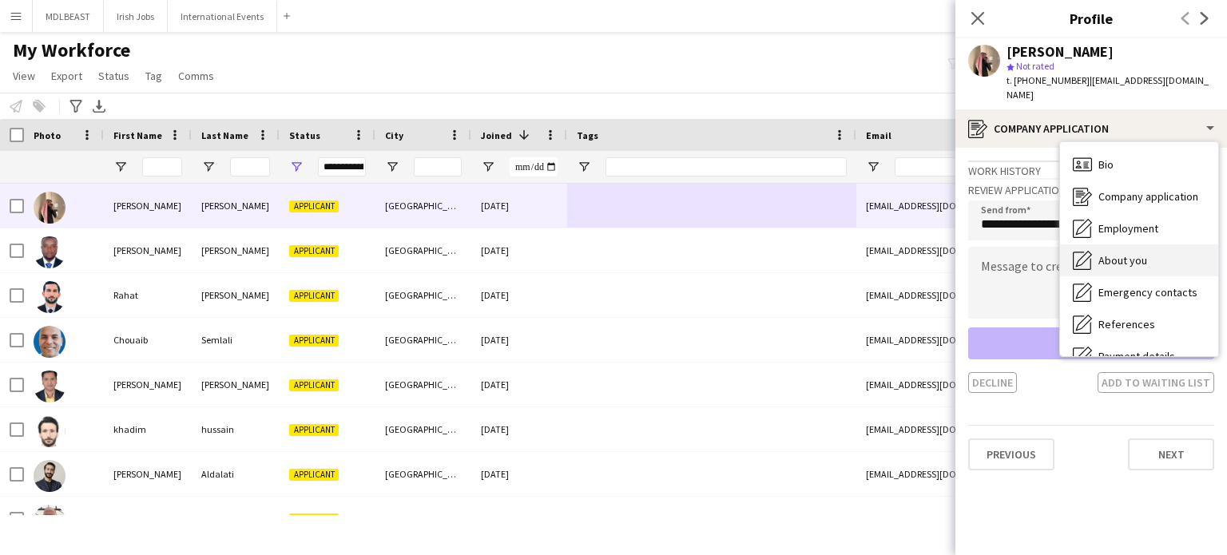
click at [1120, 253] on span "About you" at bounding box center [1123, 260] width 49 height 14
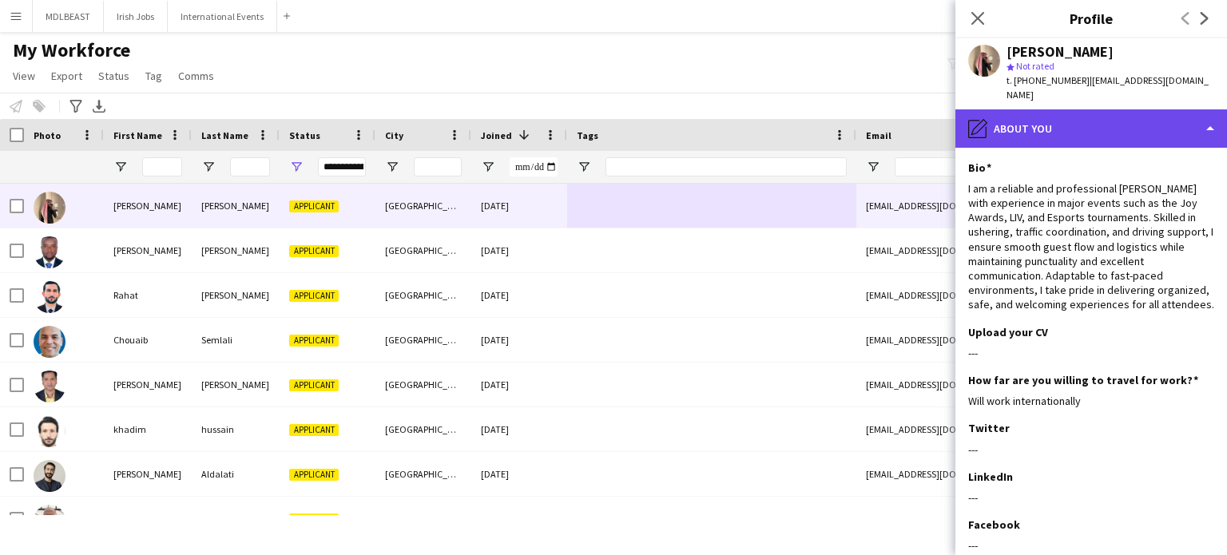
click at [1156, 121] on div "pencil4 About you" at bounding box center [1092, 128] width 272 height 38
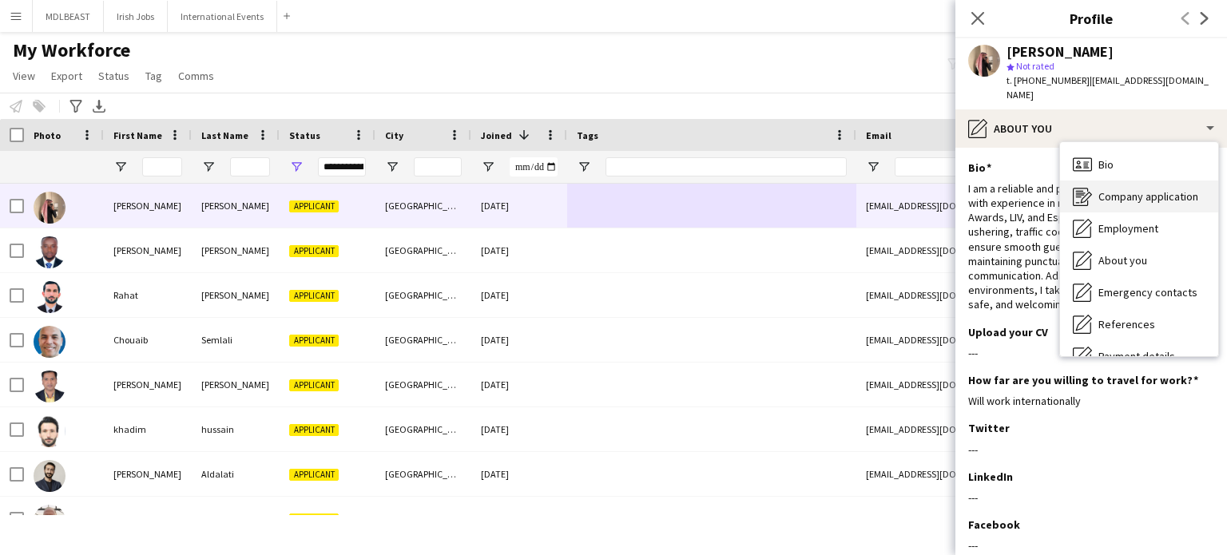
click at [1146, 189] on span "Company application" at bounding box center [1149, 196] width 100 height 14
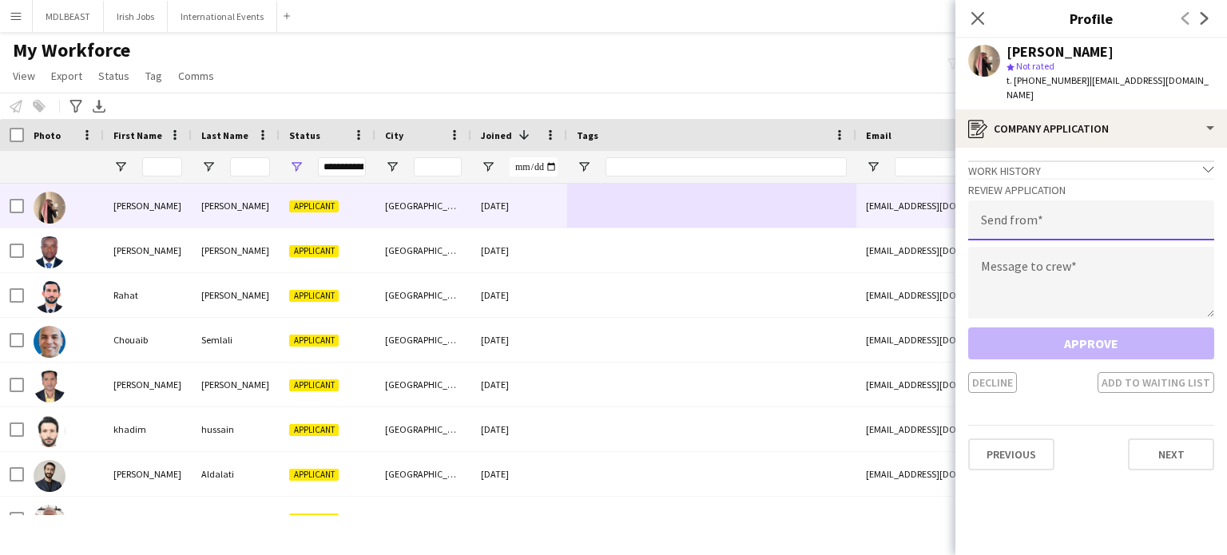
click at [1048, 204] on input "email" at bounding box center [1092, 221] width 246 height 40
type input "**********"
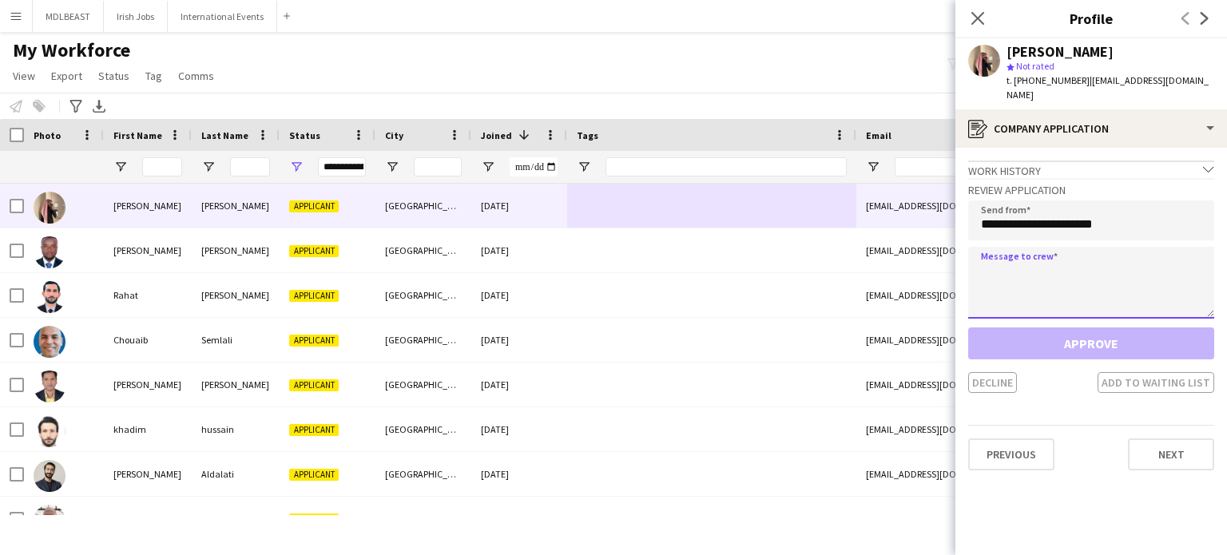
click at [1024, 265] on textarea at bounding box center [1092, 283] width 246 height 72
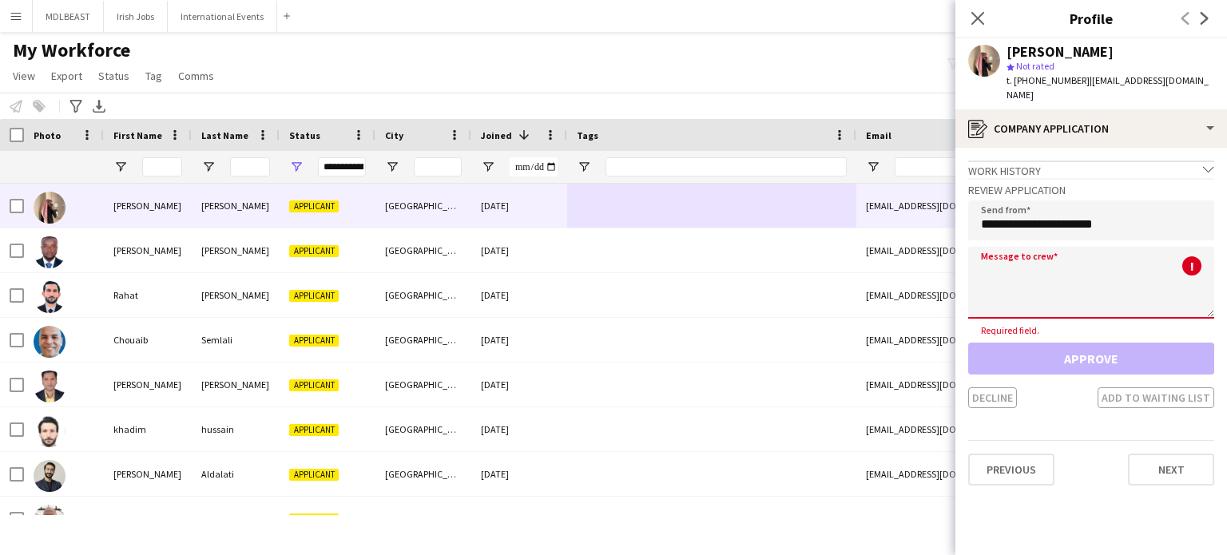
paste textarea "**********"
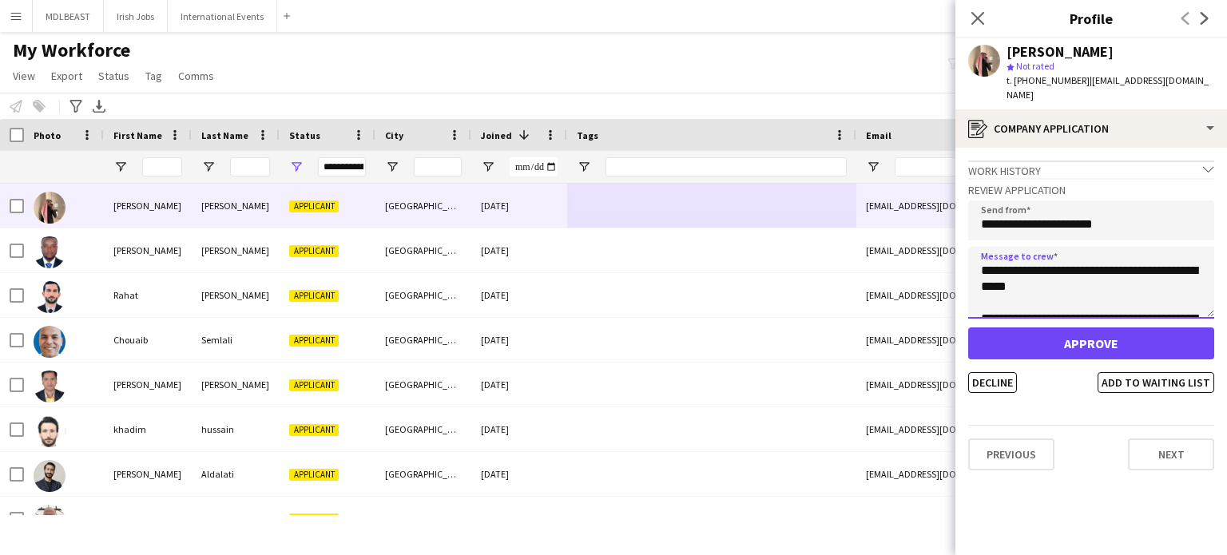
scroll to position [90, 0]
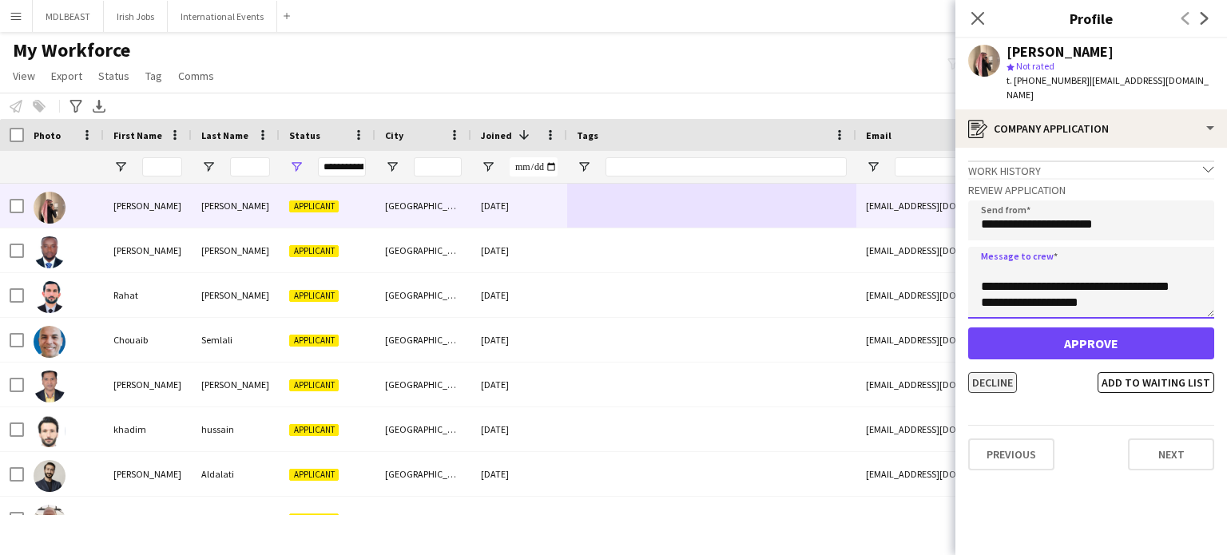
type textarea "**********"
click at [991, 372] on button "Decline" at bounding box center [993, 382] width 49 height 21
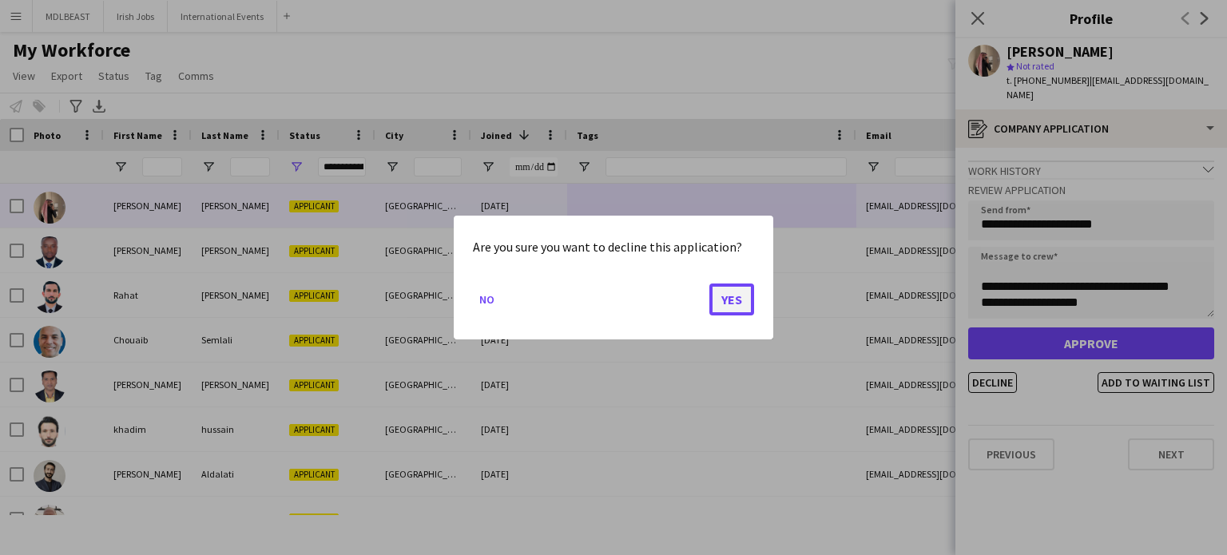
click at [730, 303] on button "Yes" at bounding box center [732, 300] width 45 height 32
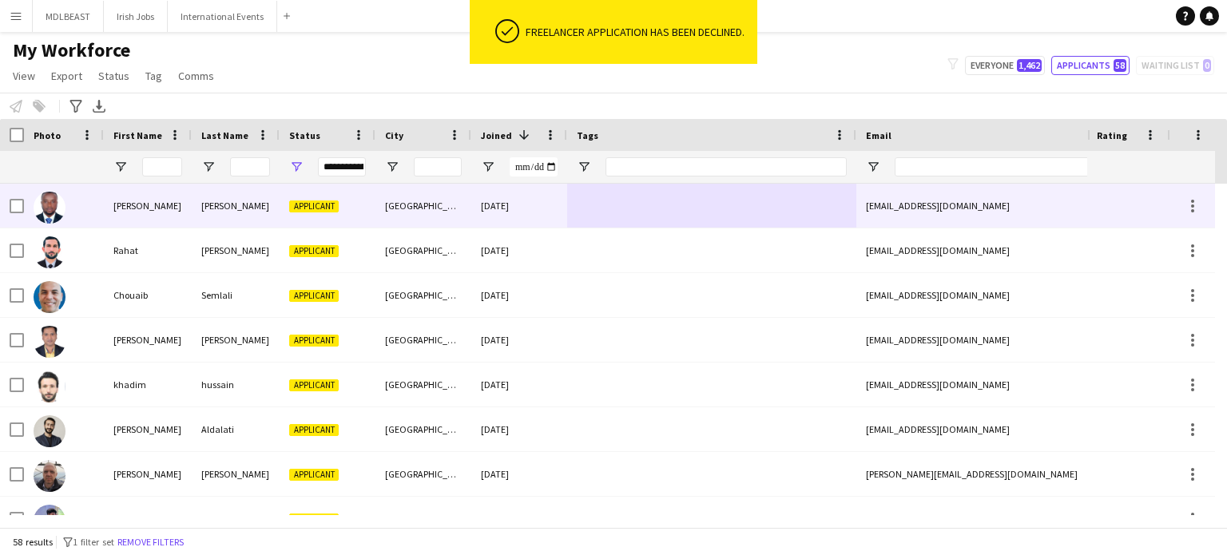
click at [697, 192] on div at bounding box center [711, 206] width 289 height 44
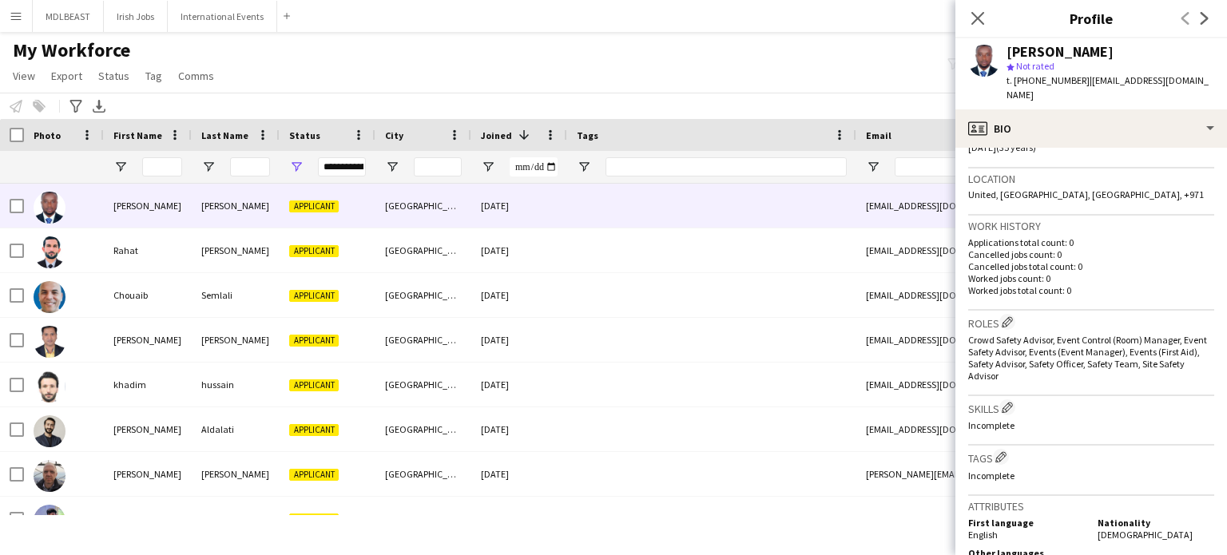
scroll to position [321, 0]
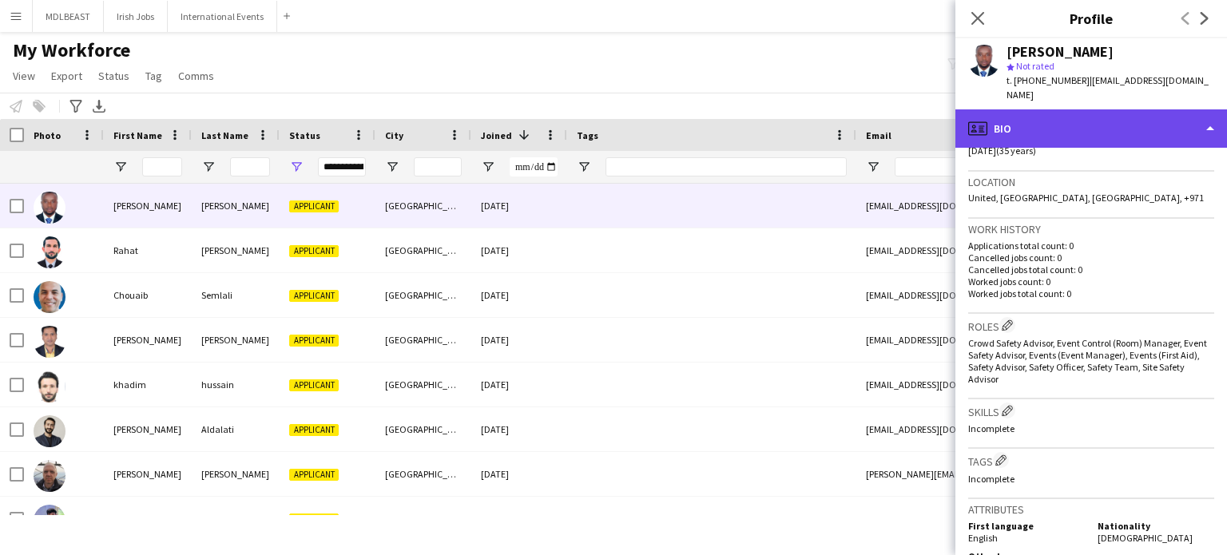
click at [1200, 114] on div "profile Bio" at bounding box center [1092, 128] width 272 height 38
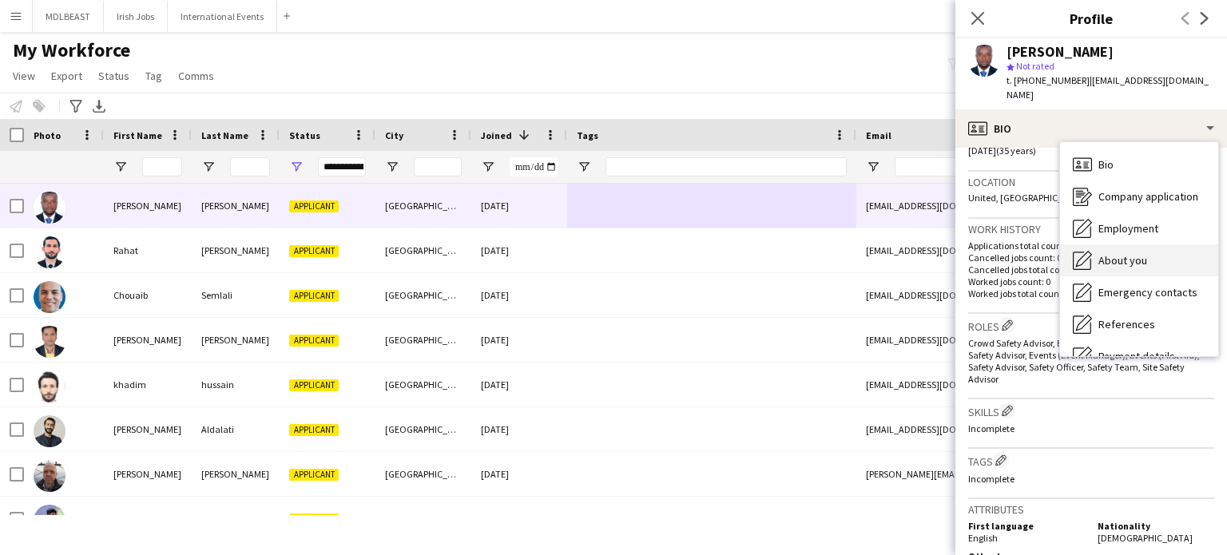
click at [1131, 253] on span "About you" at bounding box center [1123, 260] width 49 height 14
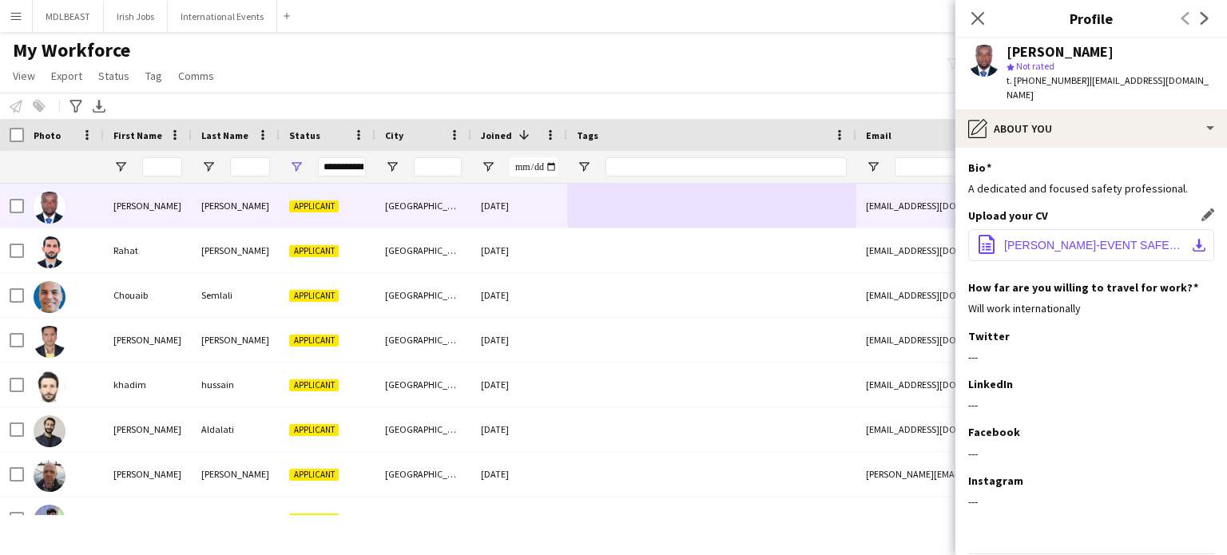
click at [1061, 239] on span "[PERSON_NAME]-EVENT SAFETY SPECIALIST.docx" at bounding box center [1094, 245] width 181 height 13
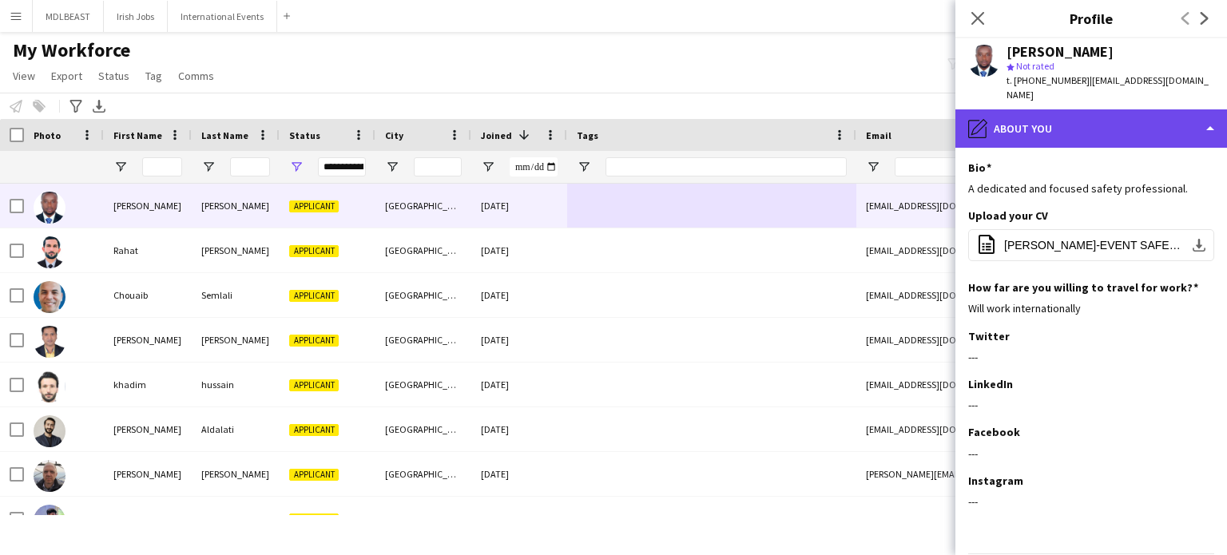
click at [1121, 109] on div "pencil4 About you" at bounding box center [1092, 128] width 272 height 38
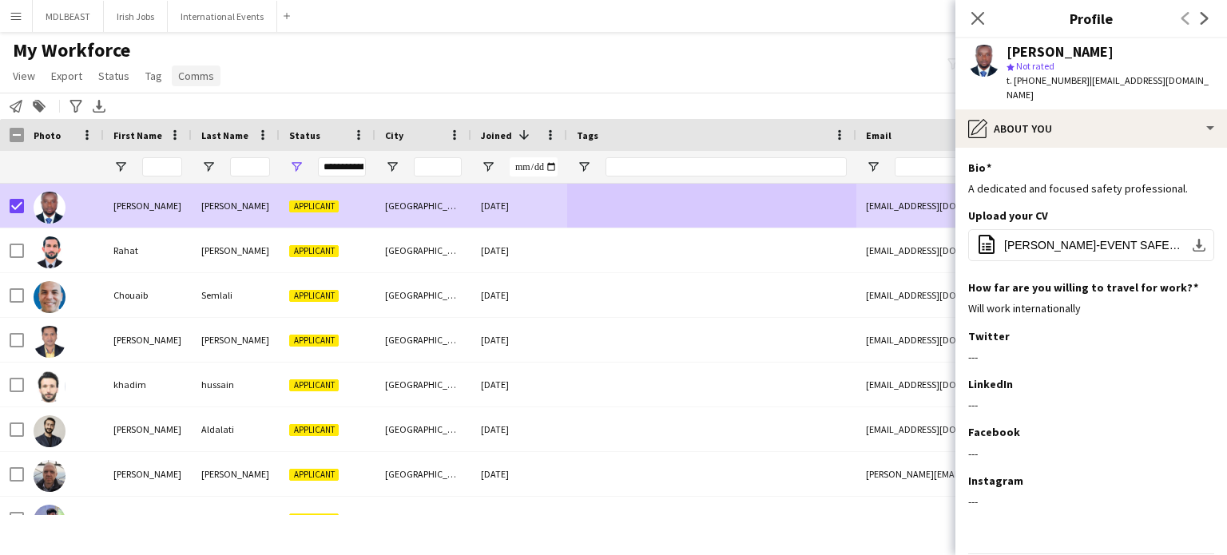
click at [194, 74] on span "Comms" at bounding box center [196, 76] width 36 height 14
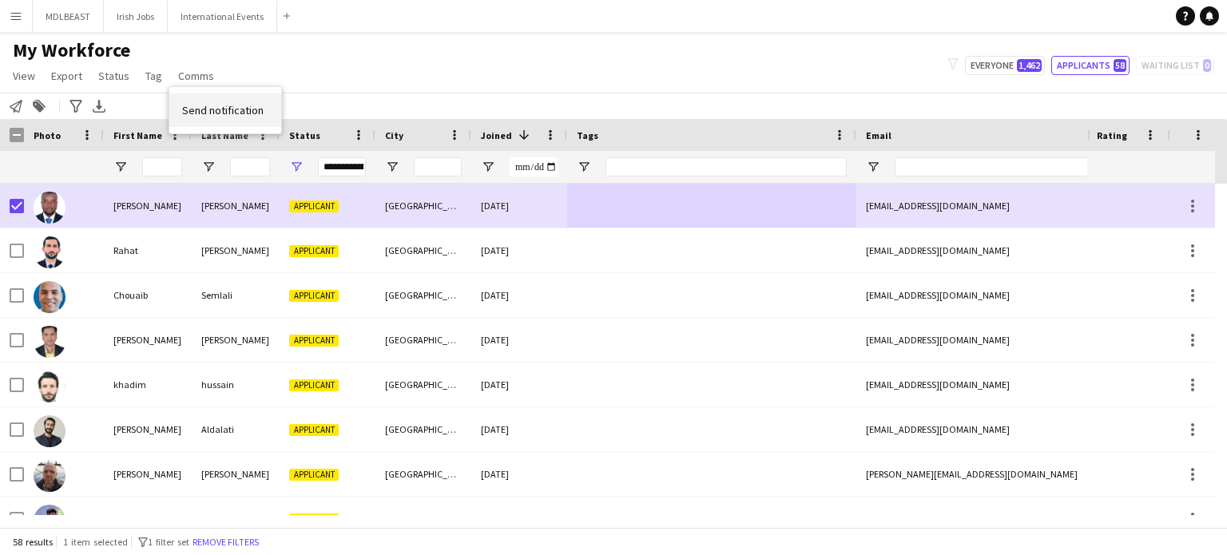
click at [208, 111] on span "Send notification" at bounding box center [223, 110] width 82 height 14
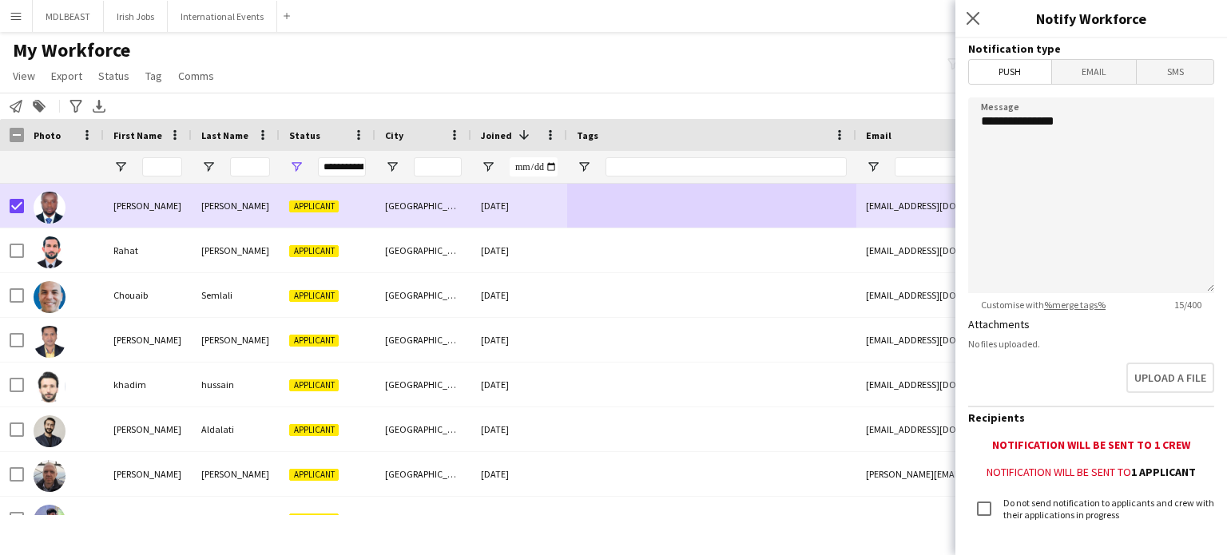
click at [1097, 77] on span "Email" at bounding box center [1094, 72] width 85 height 24
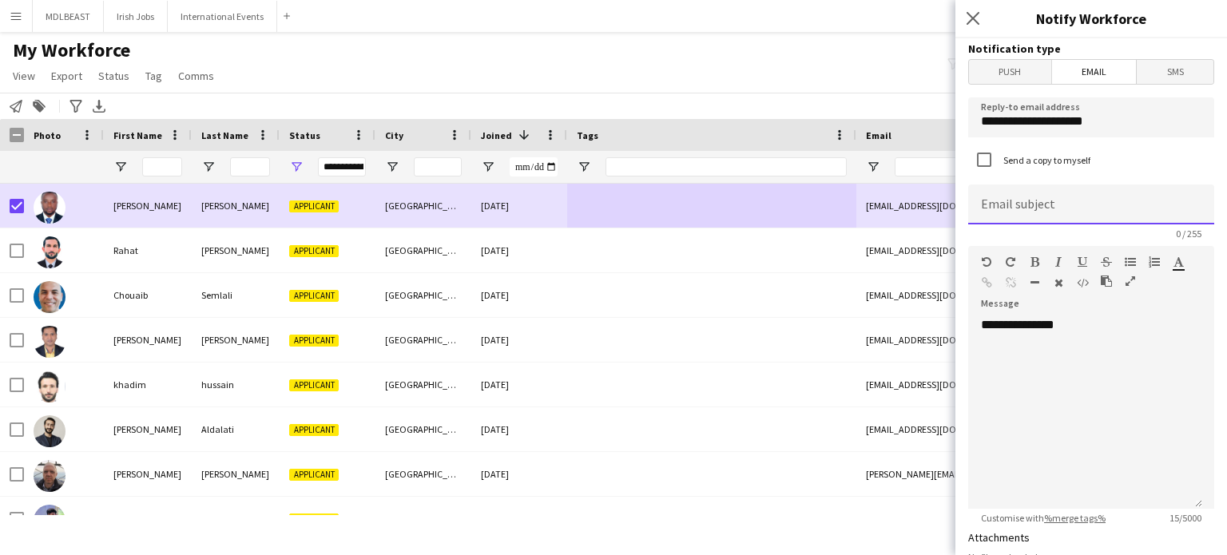
click at [1029, 201] on input at bounding box center [1092, 205] width 246 height 40
click at [1064, 211] on input "**********" at bounding box center [1092, 205] width 246 height 40
type input "**********"
click at [1072, 334] on div "**********" at bounding box center [1086, 413] width 234 height 192
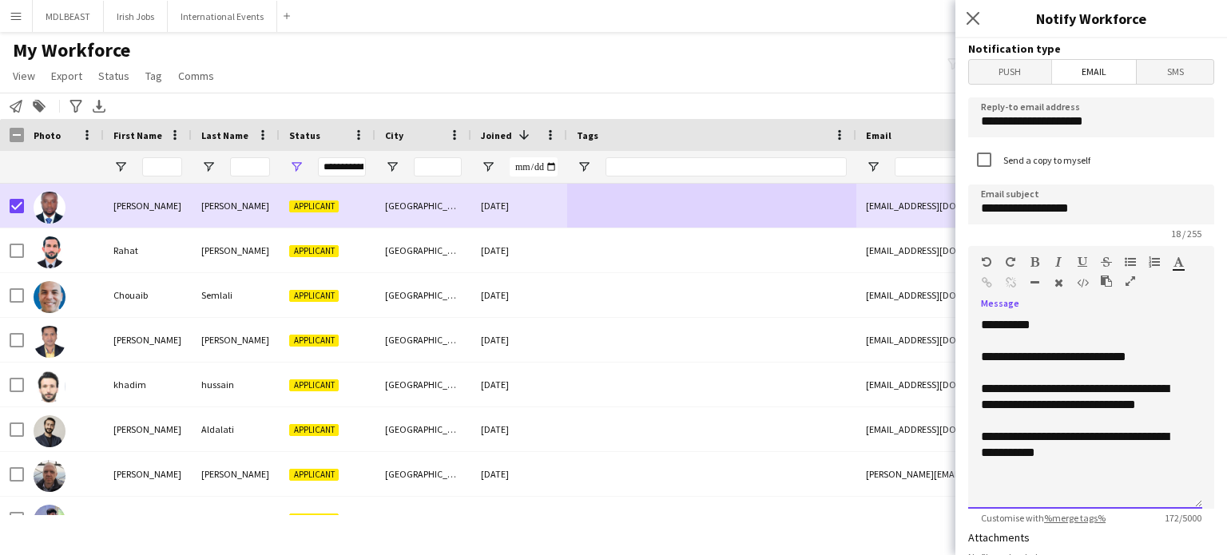
click at [1005, 450] on div "**********" at bounding box center [1085, 445] width 209 height 32
click at [1125, 452] on div "**********" at bounding box center [1085, 445] width 209 height 32
click at [1133, 450] on div "**********" at bounding box center [1079, 444] width 197 height 32
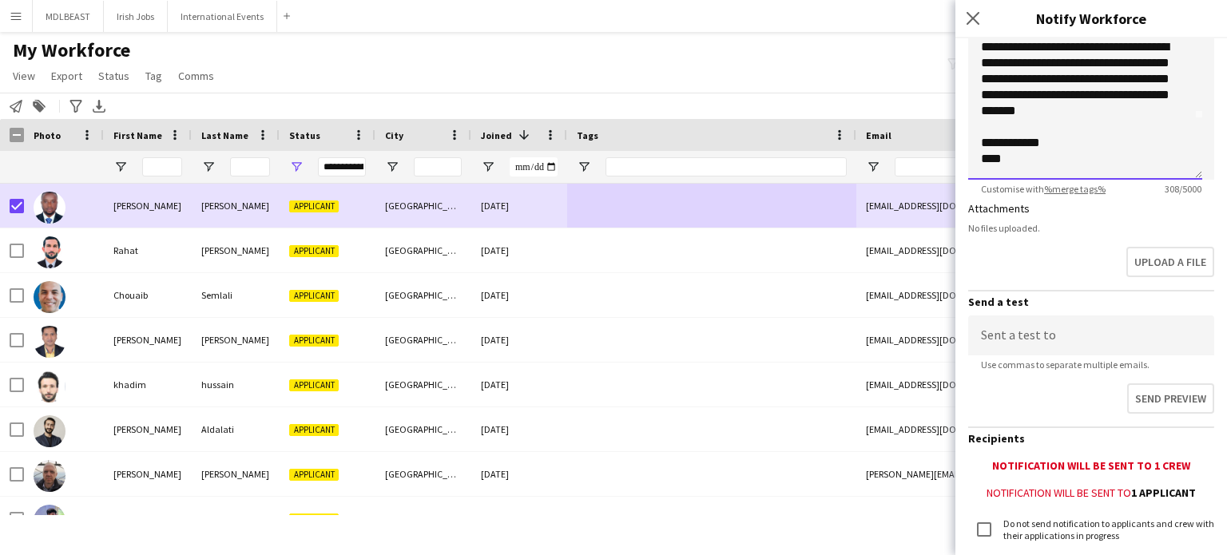
scroll to position [437, 0]
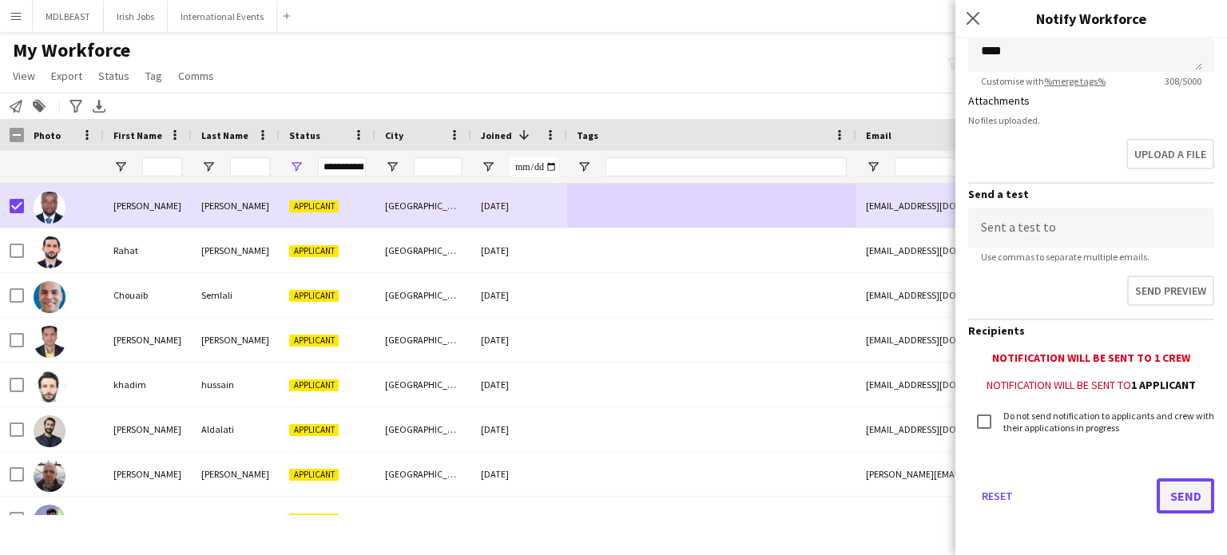
click at [1176, 495] on button "Send" at bounding box center [1186, 496] width 58 height 35
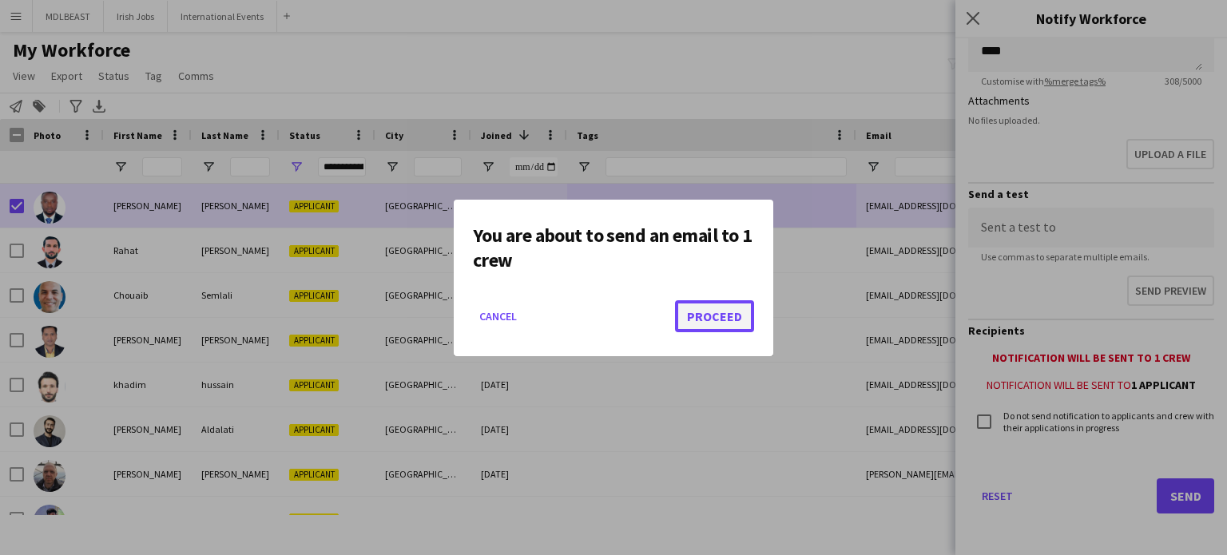
click at [719, 321] on button "Proceed" at bounding box center [714, 316] width 79 height 32
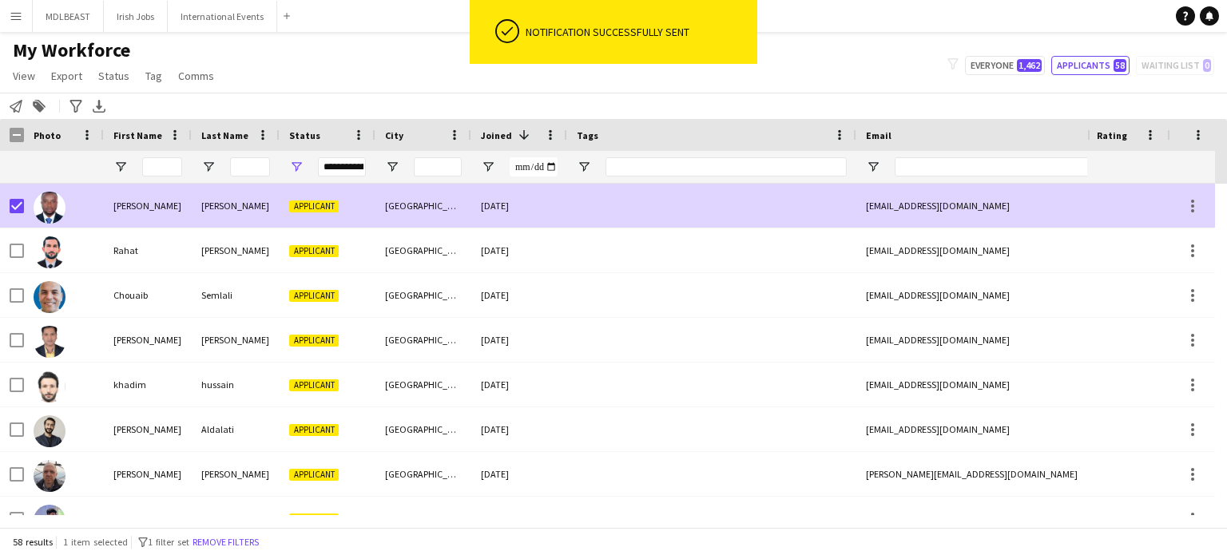
click at [747, 213] on div at bounding box center [711, 206] width 289 height 44
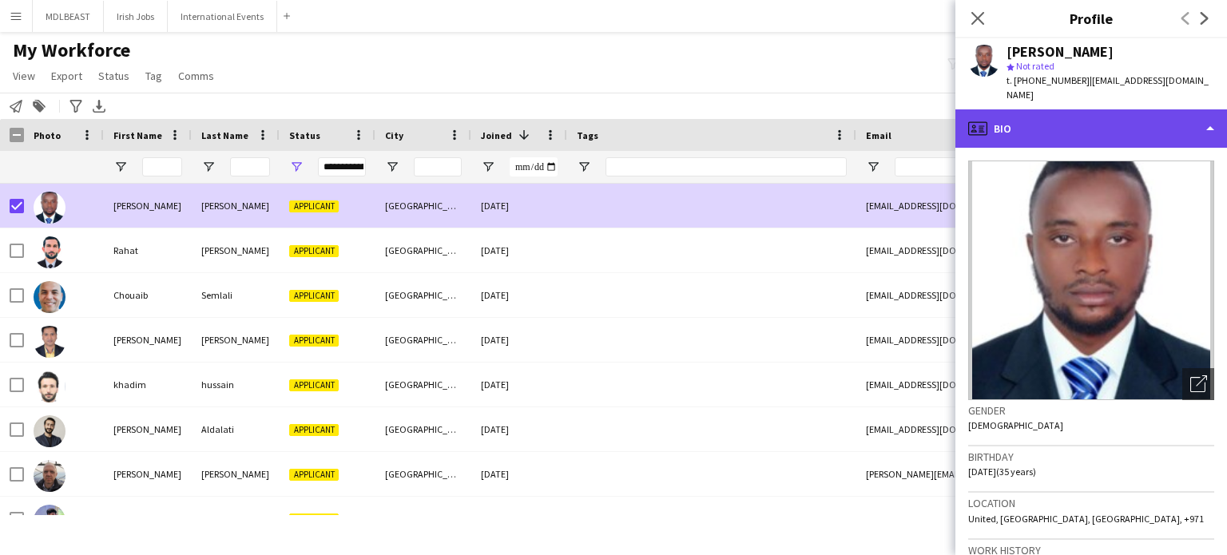
click at [1144, 125] on div "profile Bio" at bounding box center [1092, 128] width 272 height 38
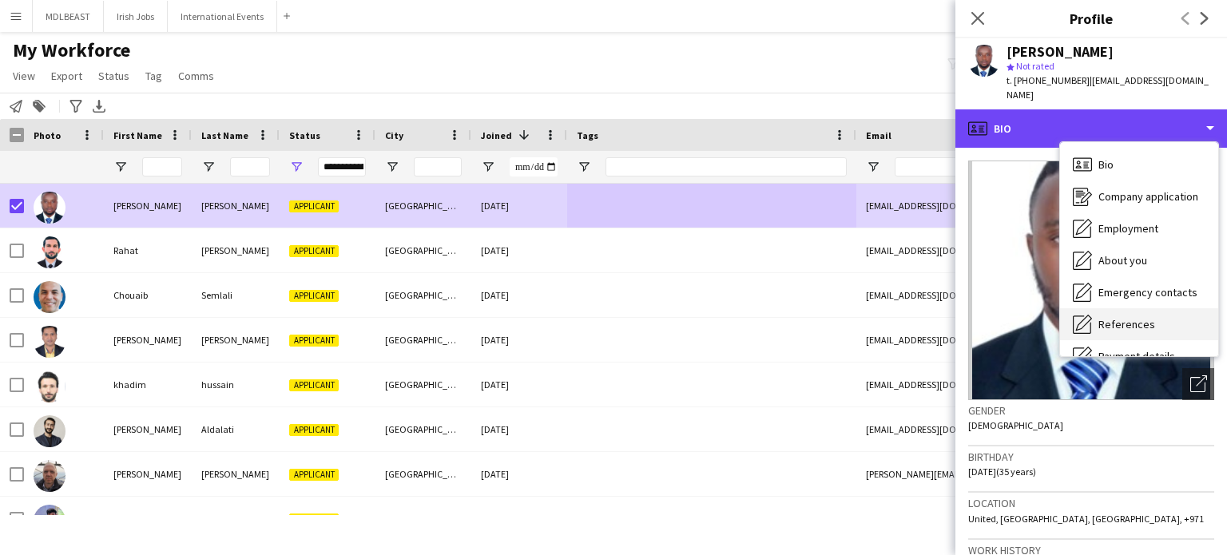
scroll to position [150, 0]
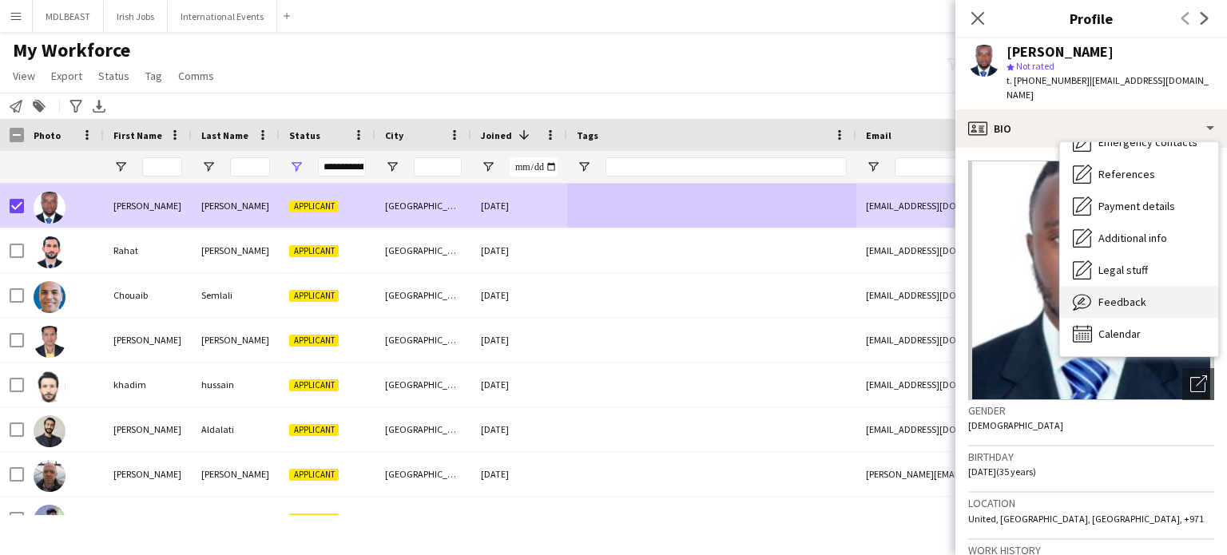
click at [1100, 295] on span "Feedback" at bounding box center [1123, 302] width 48 height 14
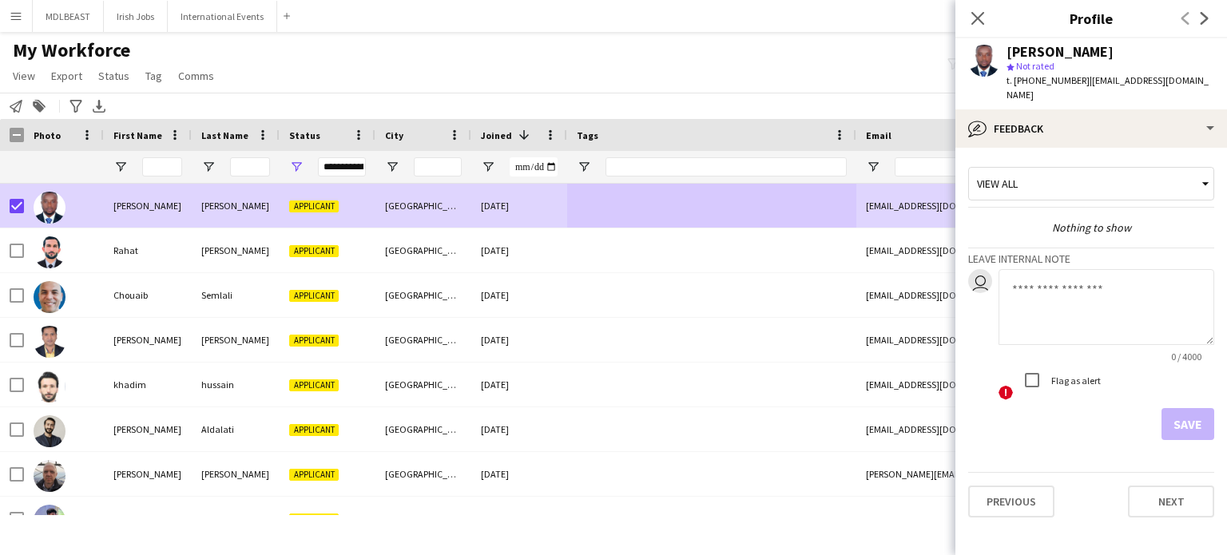
click at [1026, 284] on textarea at bounding box center [1107, 307] width 216 height 76
type textarea "**********"
click at [1185, 412] on button "Save" at bounding box center [1188, 424] width 53 height 32
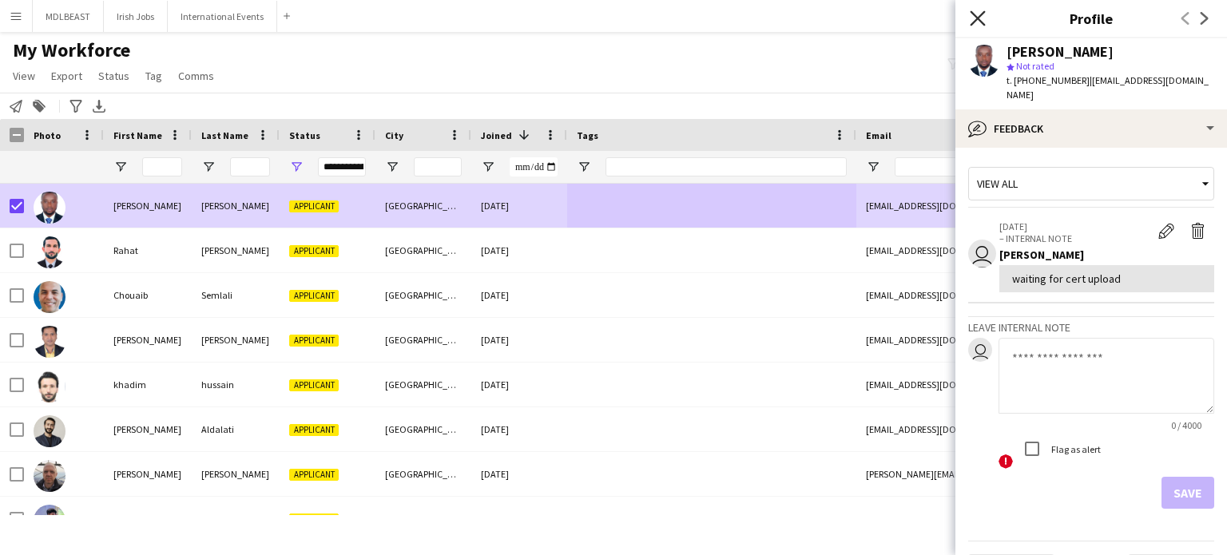
click at [979, 21] on icon at bounding box center [977, 17] width 15 height 15
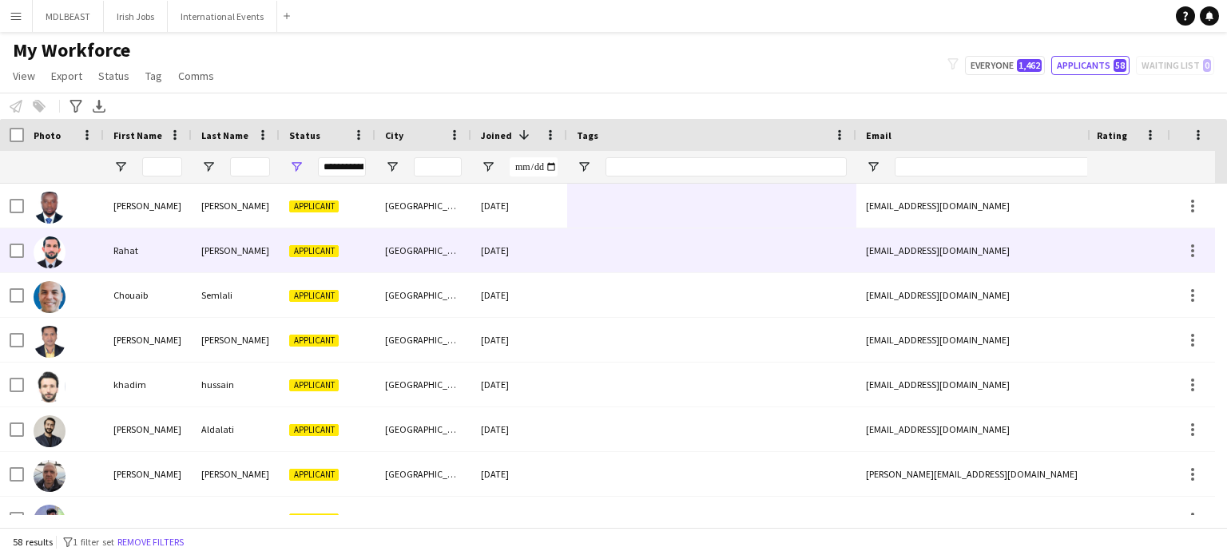
click at [602, 249] on div at bounding box center [711, 251] width 289 height 44
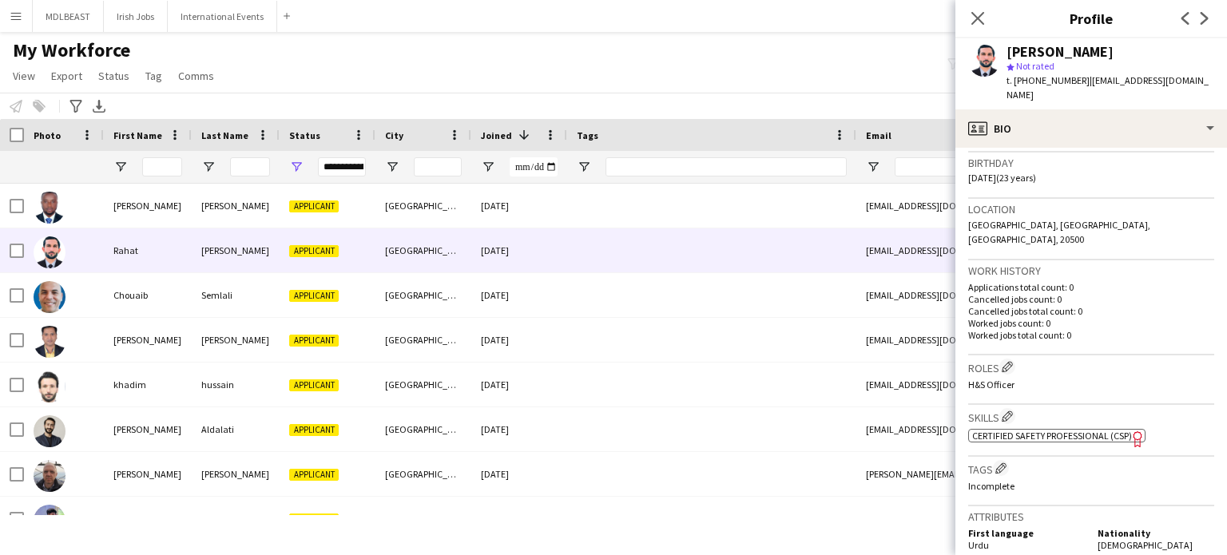
scroll to position [302, 0]
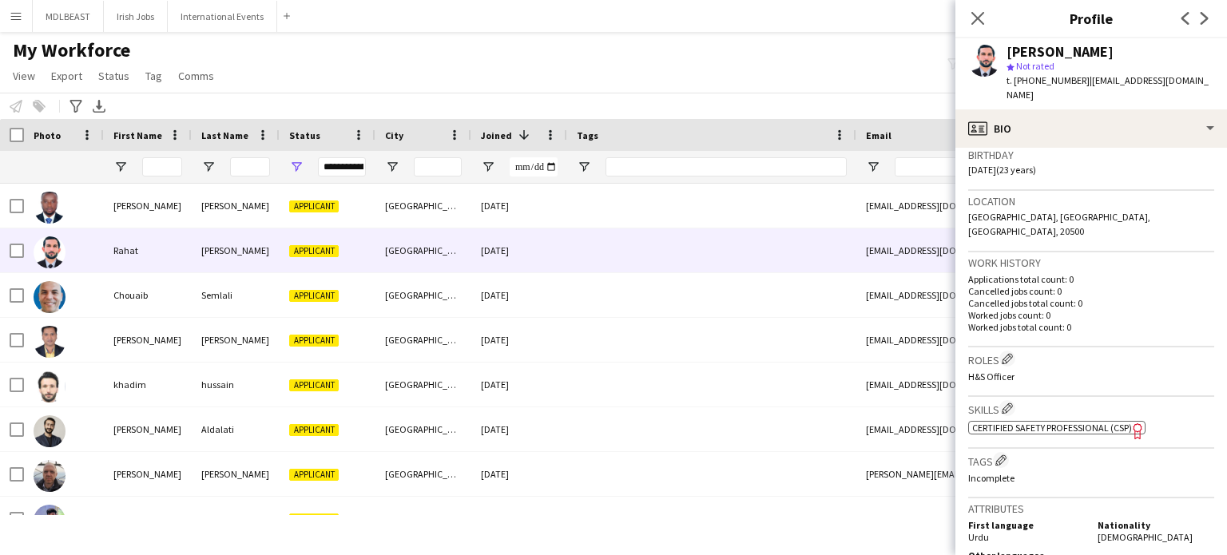
click at [1029, 422] on span "Certified Safety Professional (CSP)" at bounding box center [1053, 428] width 160 height 12
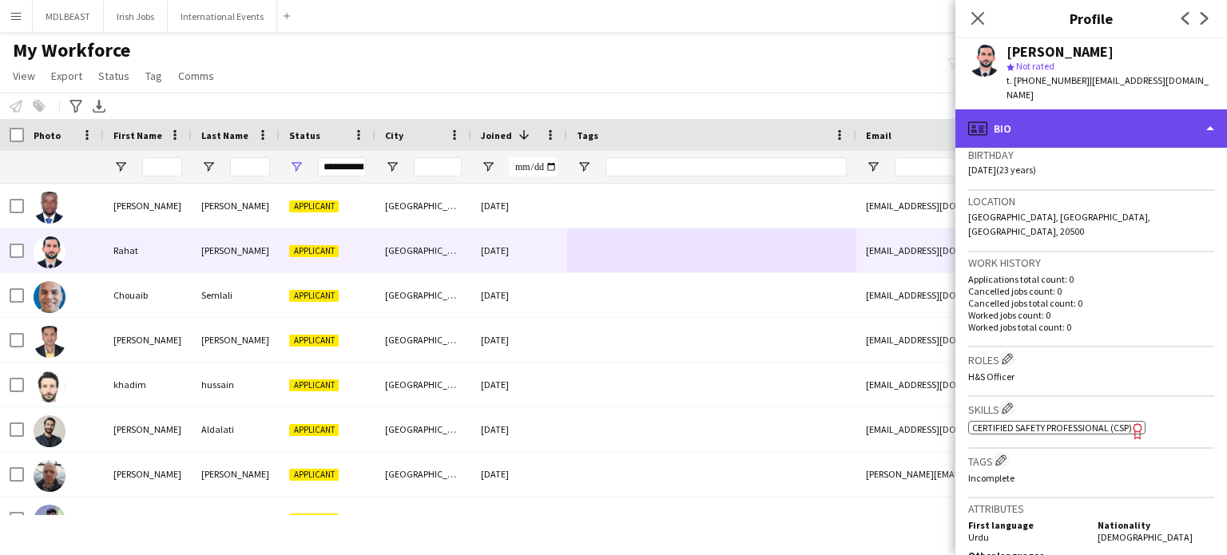
click at [1132, 121] on div "profile Bio" at bounding box center [1092, 128] width 272 height 38
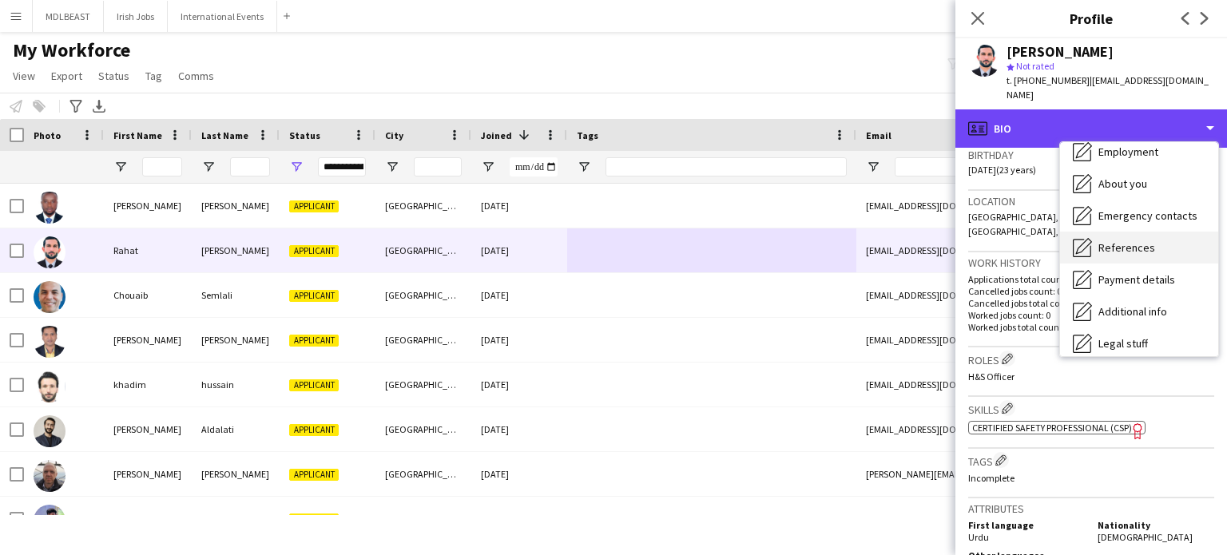
scroll to position [74, 0]
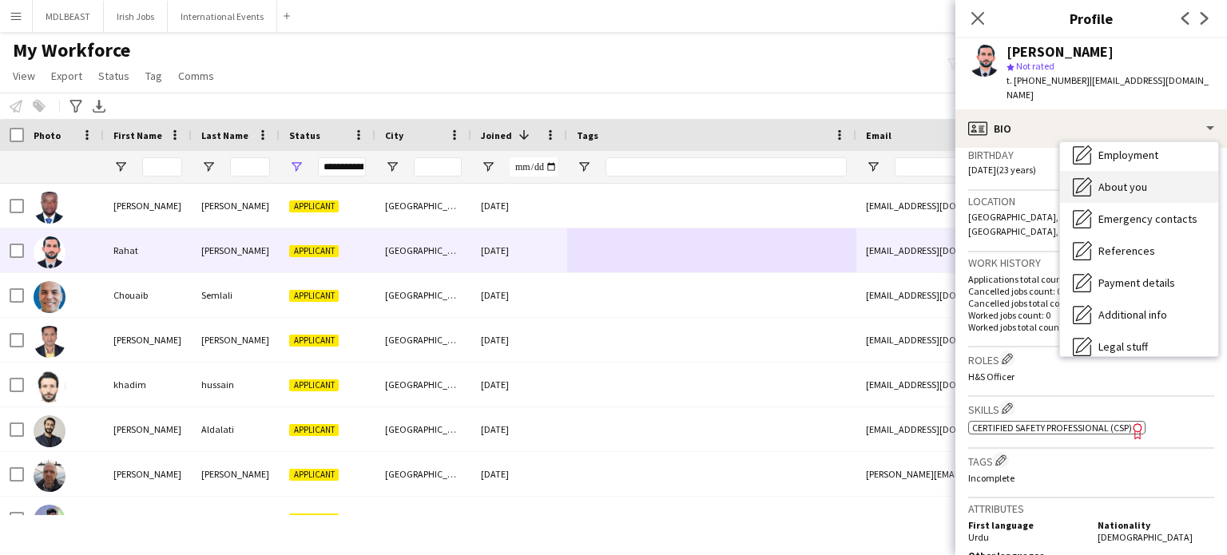
click at [1114, 180] on span "About you" at bounding box center [1123, 187] width 49 height 14
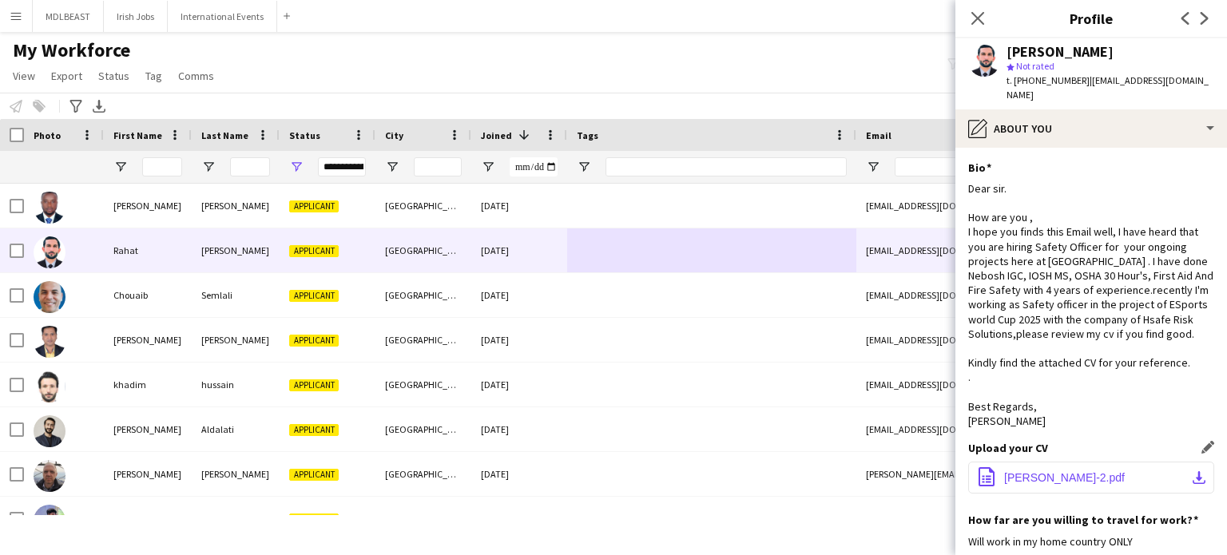
click at [1025, 471] on span "[PERSON_NAME]-2.pdf" at bounding box center [1064, 477] width 121 height 13
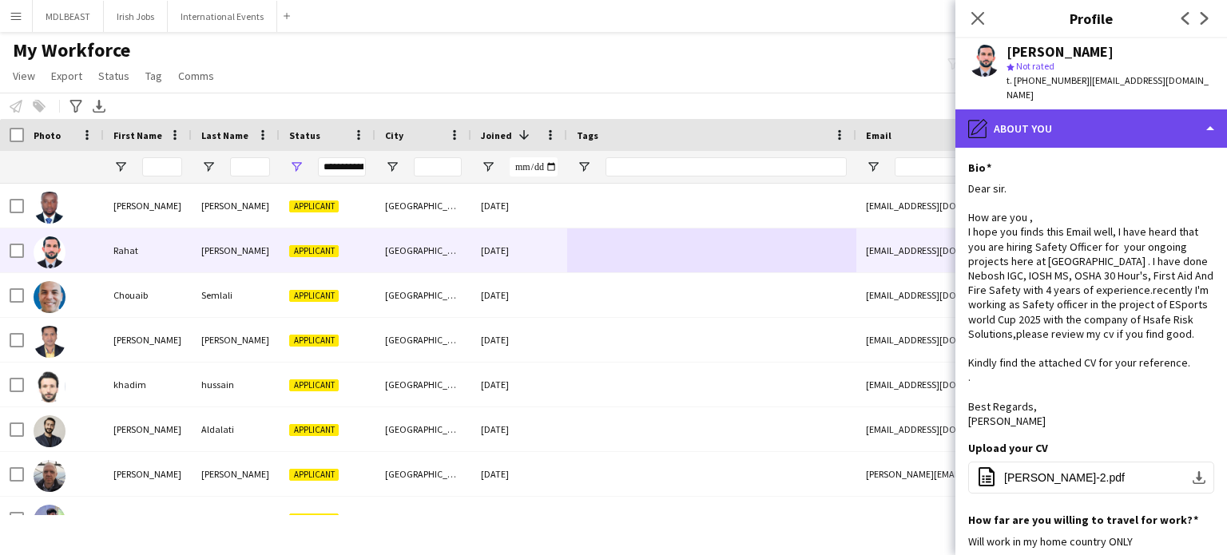
click at [1084, 115] on div "pencil4 About you" at bounding box center [1092, 128] width 272 height 38
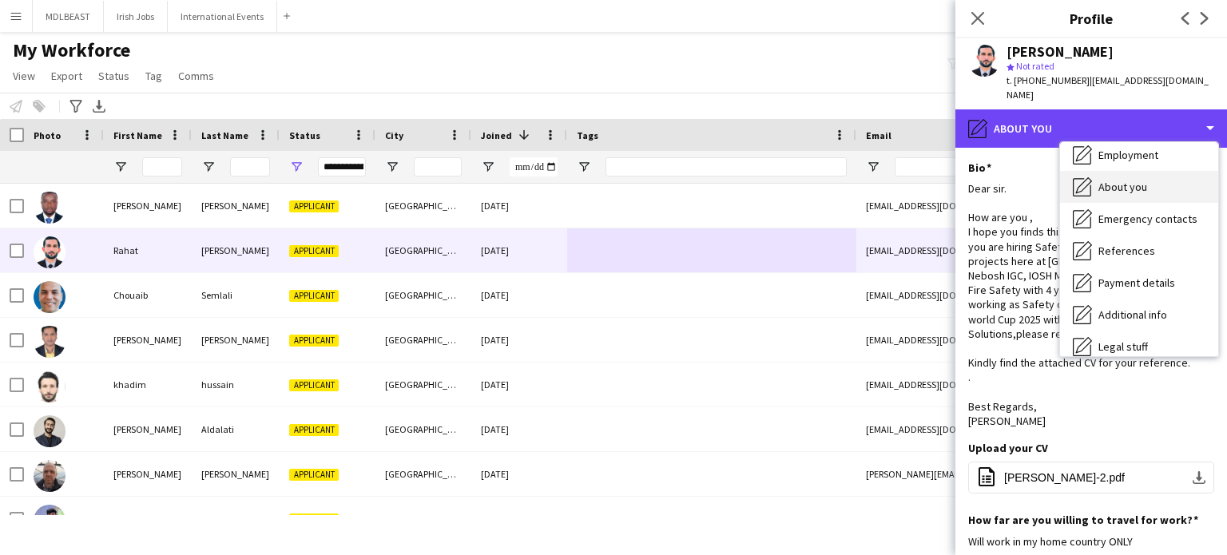
scroll to position [0, 0]
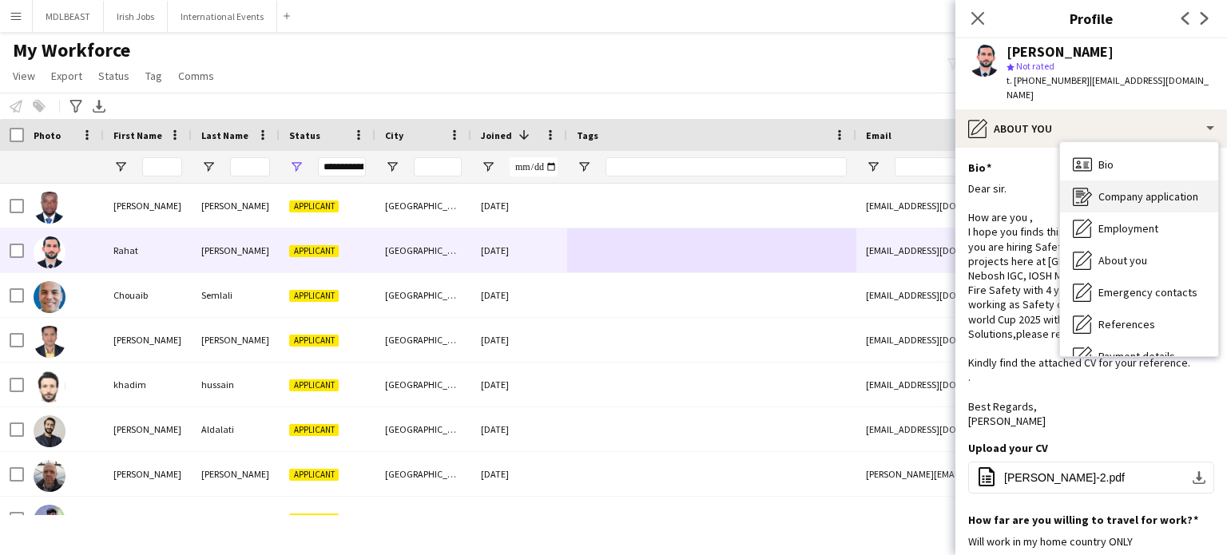
click at [1114, 189] on span "Company application" at bounding box center [1149, 196] width 100 height 14
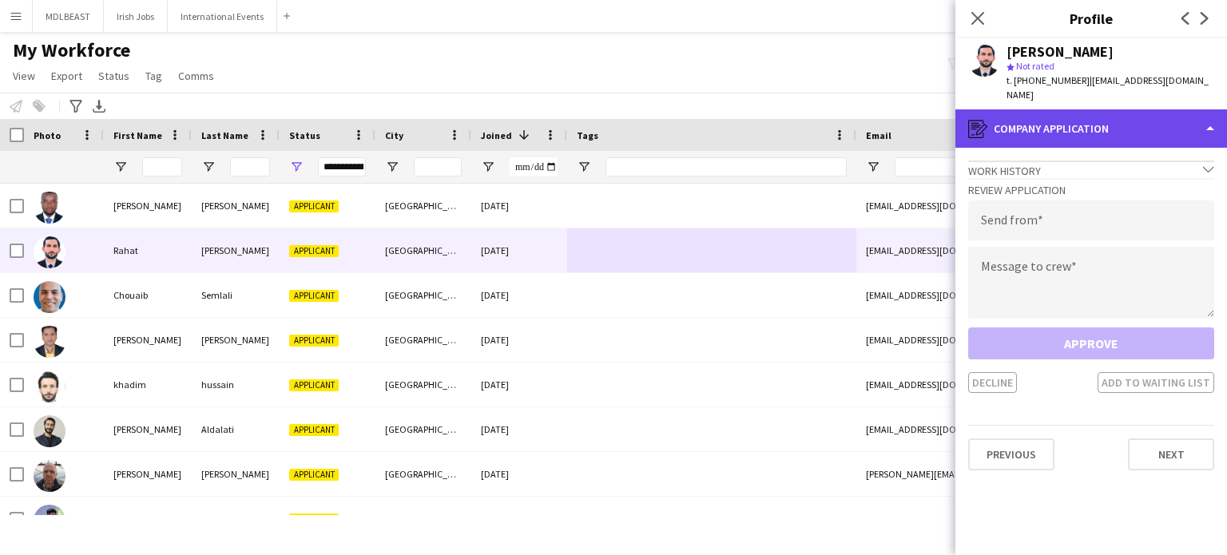
click at [1119, 118] on div "register Company application" at bounding box center [1092, 128] width 272 height 38
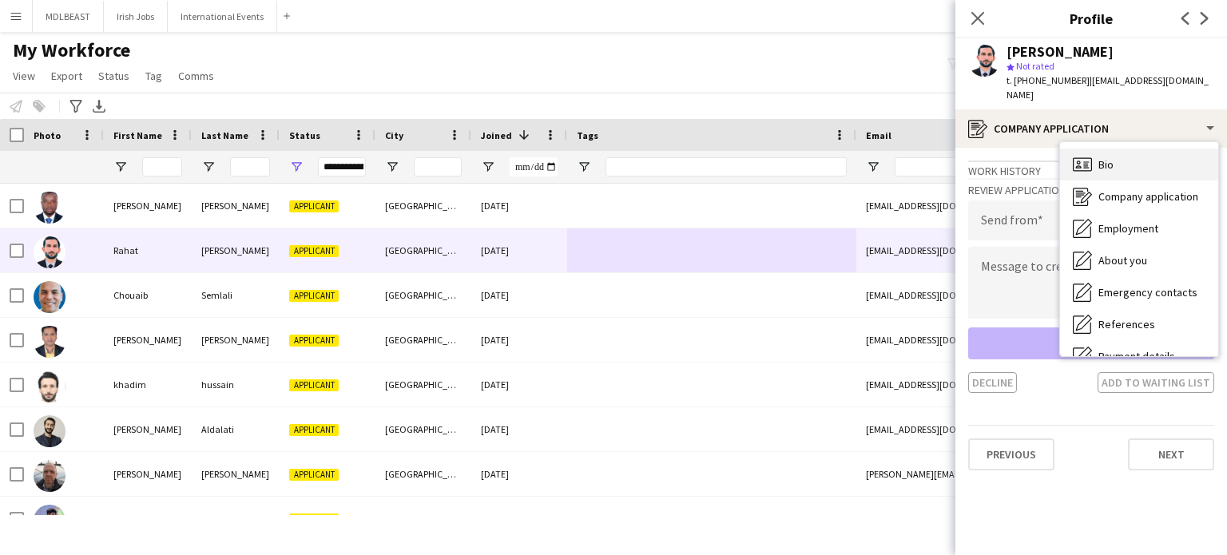
click at [1118, 149] on div "Bio Bio" at bounding box center [1139, 165] width 158 height 32
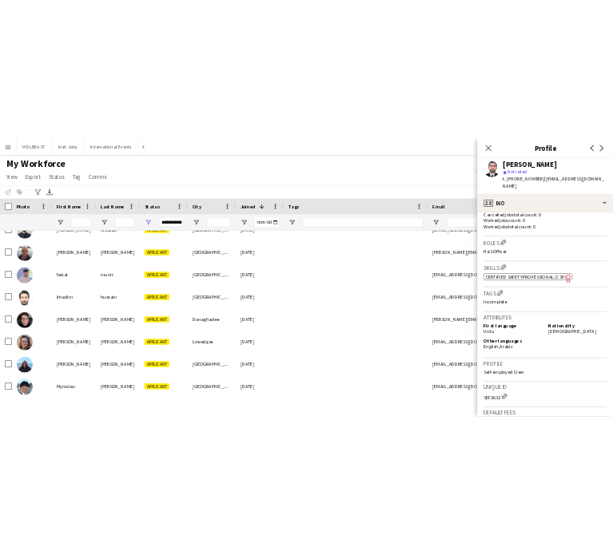
scroll to position [463, 0]
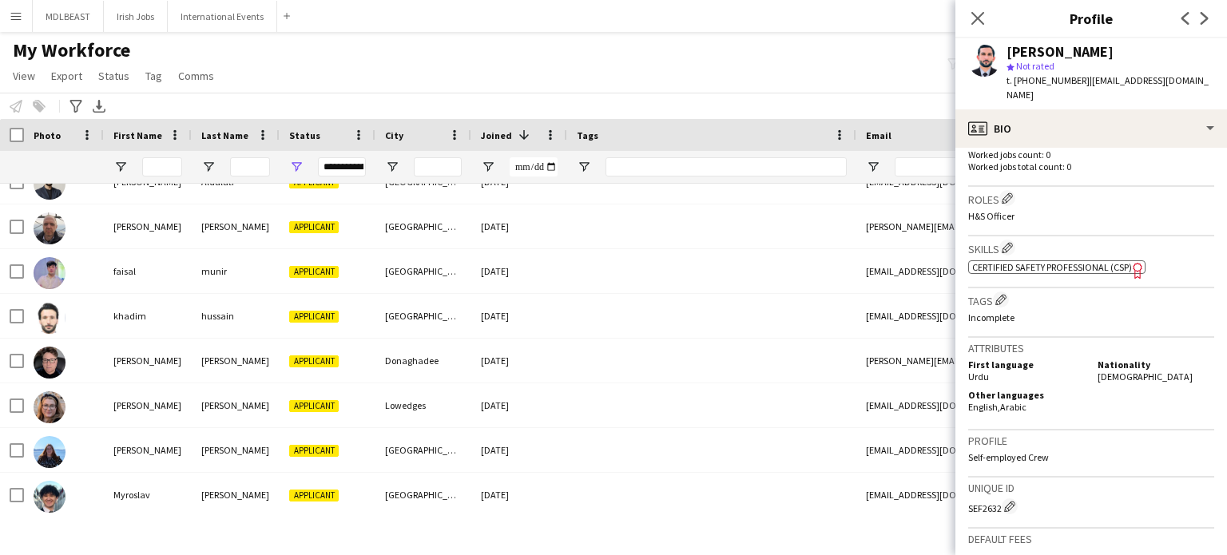
click at [1031, 261] on span "Certified Safety Professional (CSP)" at bounding box center [1053, 267] width 160 height 12
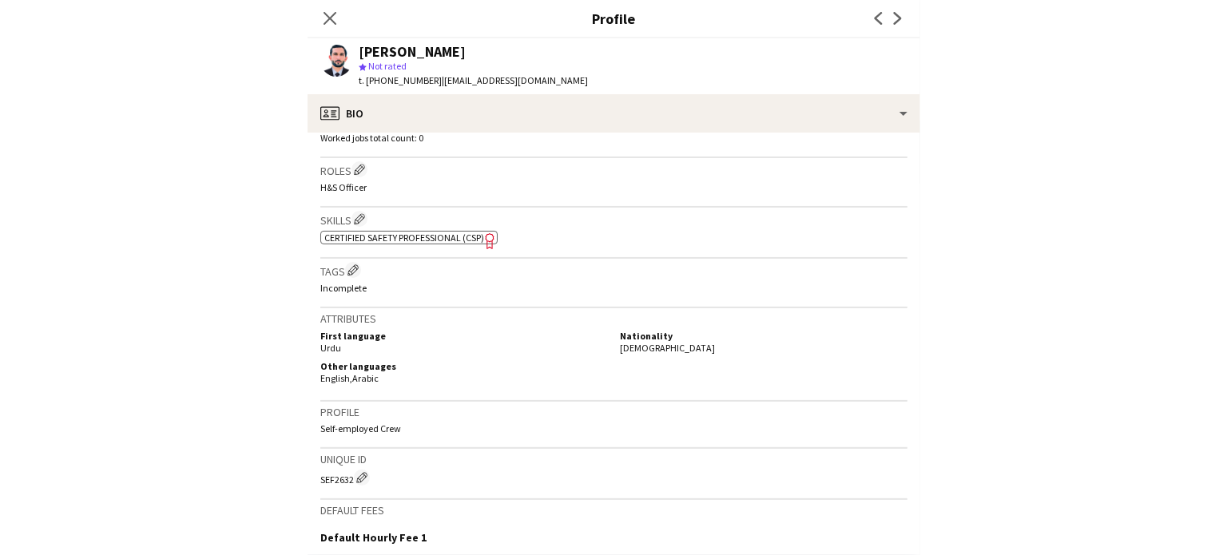
scroll to position [448, 0]
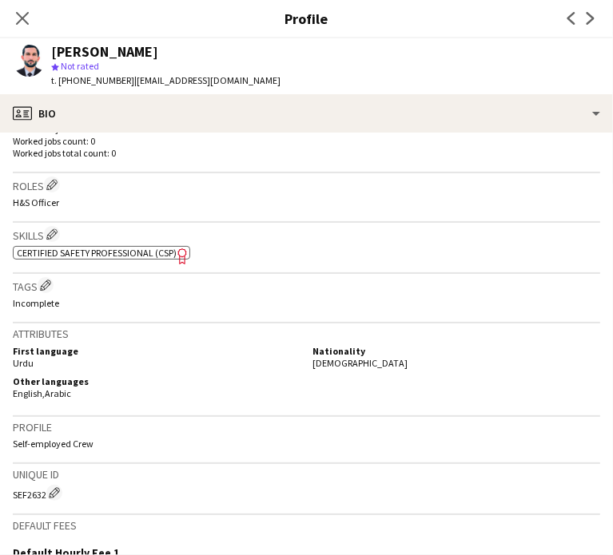
click at [134, 247] on span "Certified Safety Professional (CSP)" at bounding box center [97, 253] width 160 height 12
click at [292, 420] on h3 "Profile" at bounding box center [306, 427] width 587 height 14
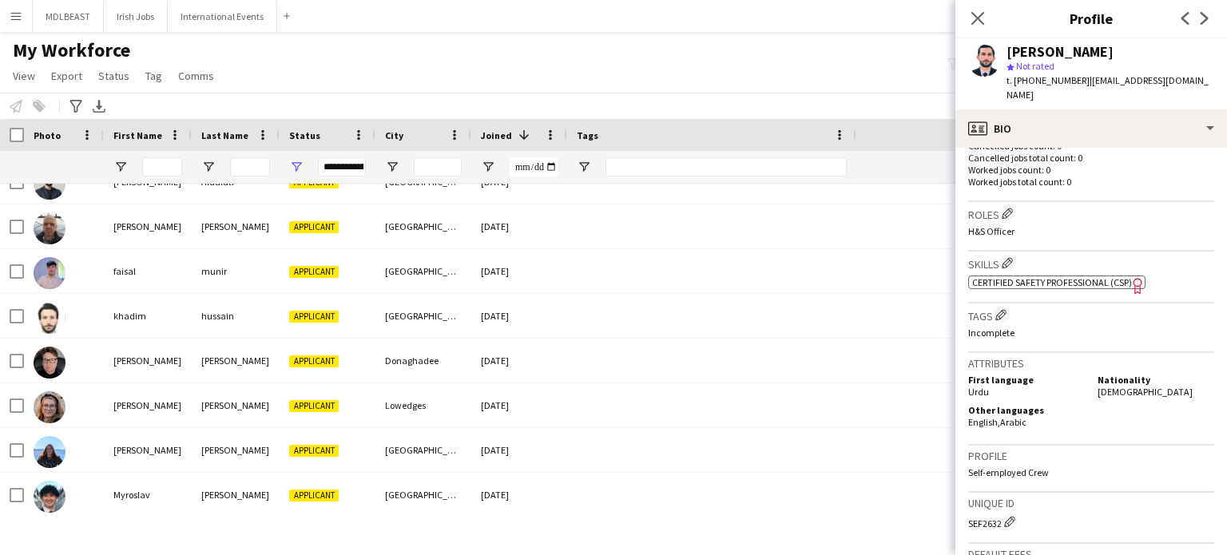
scroll to position [463, 0]
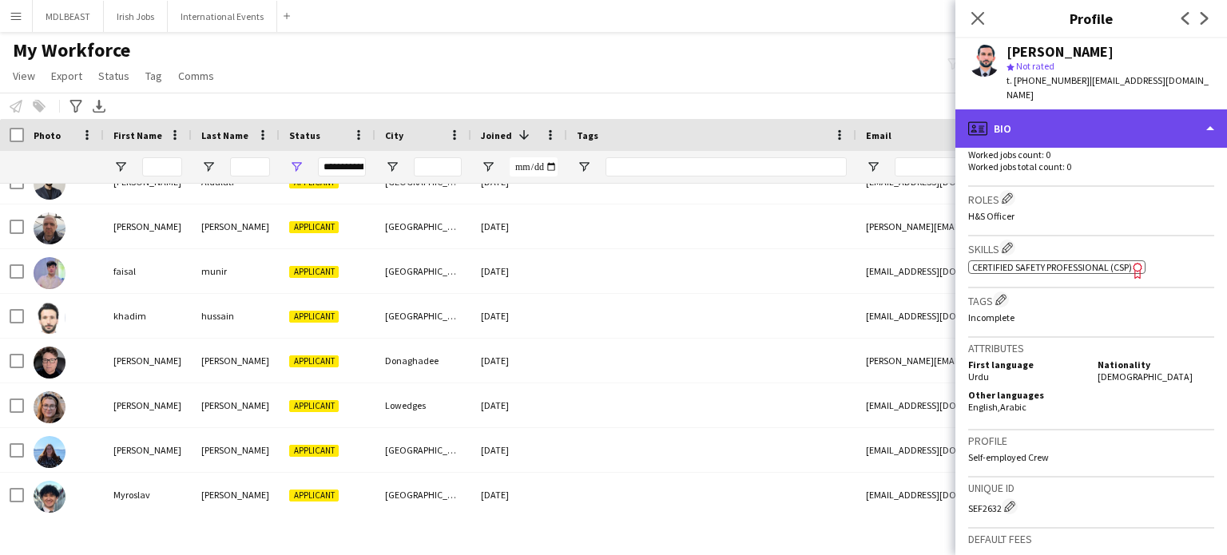
click at [1122, 114] on div "profile Bio" at bounding box center [1092, 128] width 272 height 38
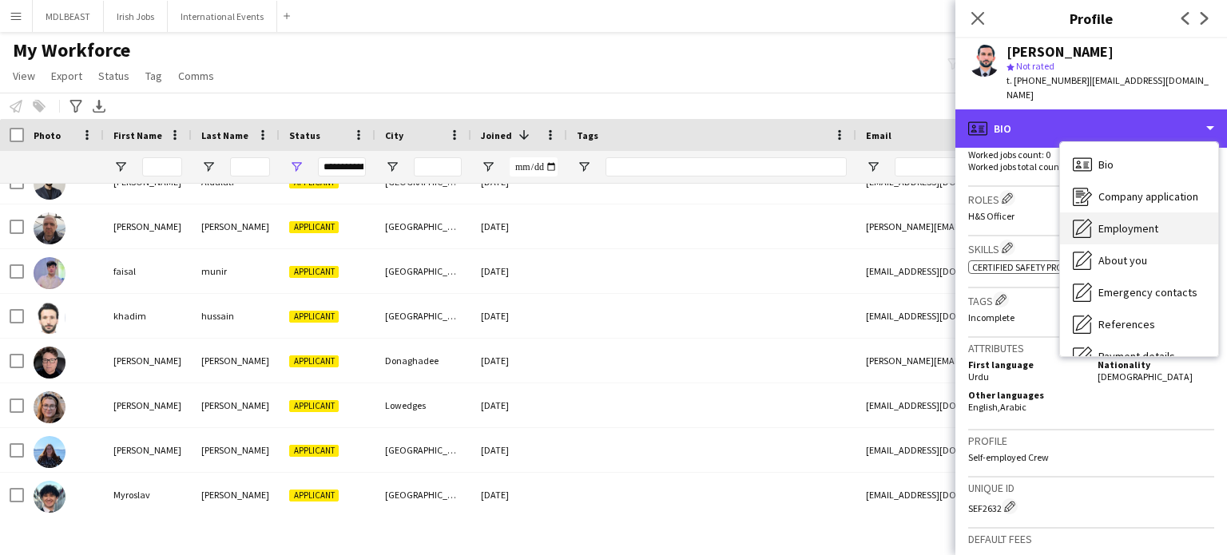
scroll to position [150, 0]
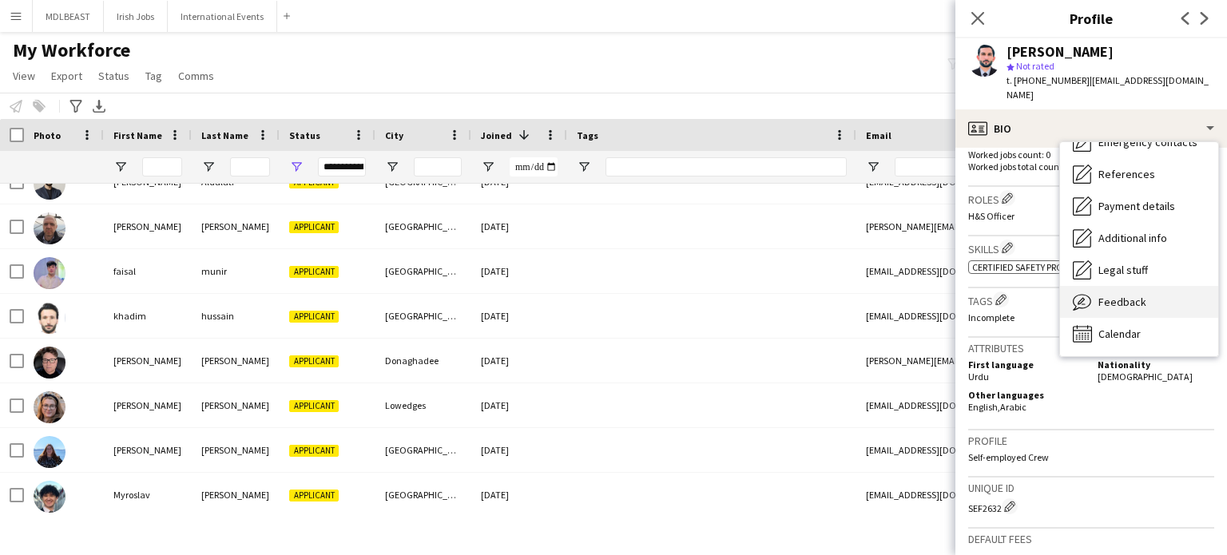
click at [1111, 295] on span "Feedback" at bounding box center [1123, 302] width 48 height 14
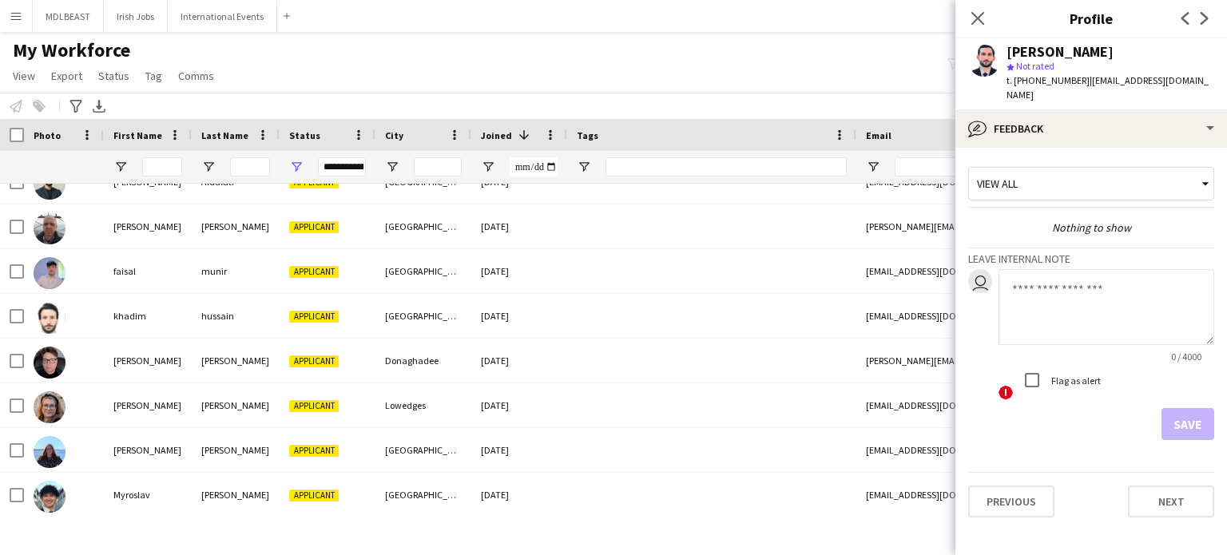
click at [1020, 294] on textarea at bounding box center [1107, 307] width 216 height 76
type textarea "**********"
click at [1189, 412] on button "Save" at bounding box center [1188, 424] width 53 height 32
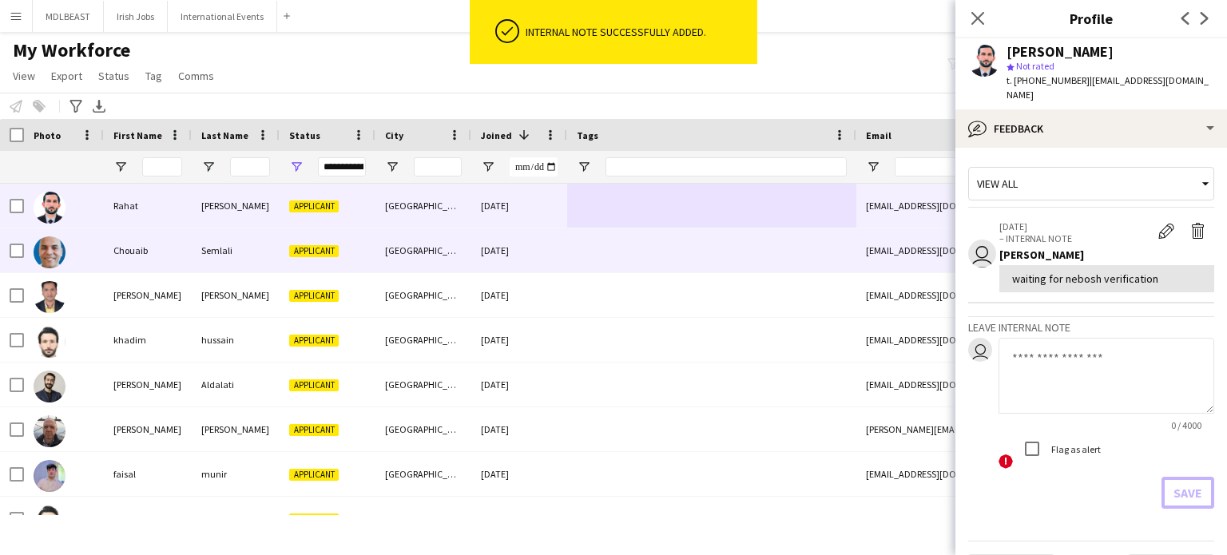
scroll to position [0, 0]
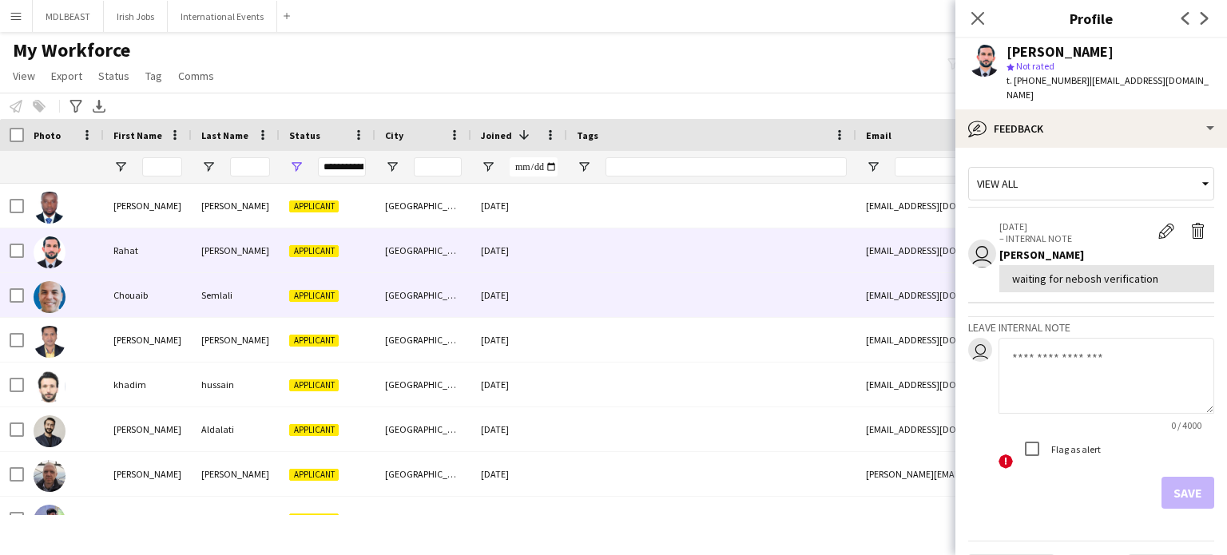
click at [633, 292] on div at bounding box center [711, 295] width 289 height 44
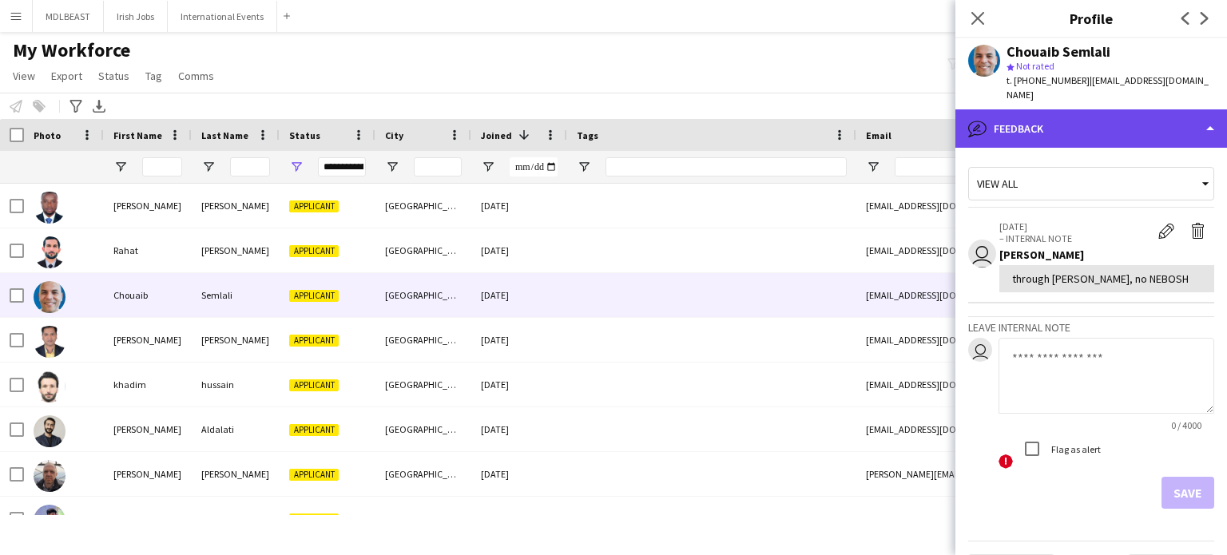
click at [1134, 117] on div "bubble-pencil Feedback" at bounding box center [1092, 128] width 272 height 38
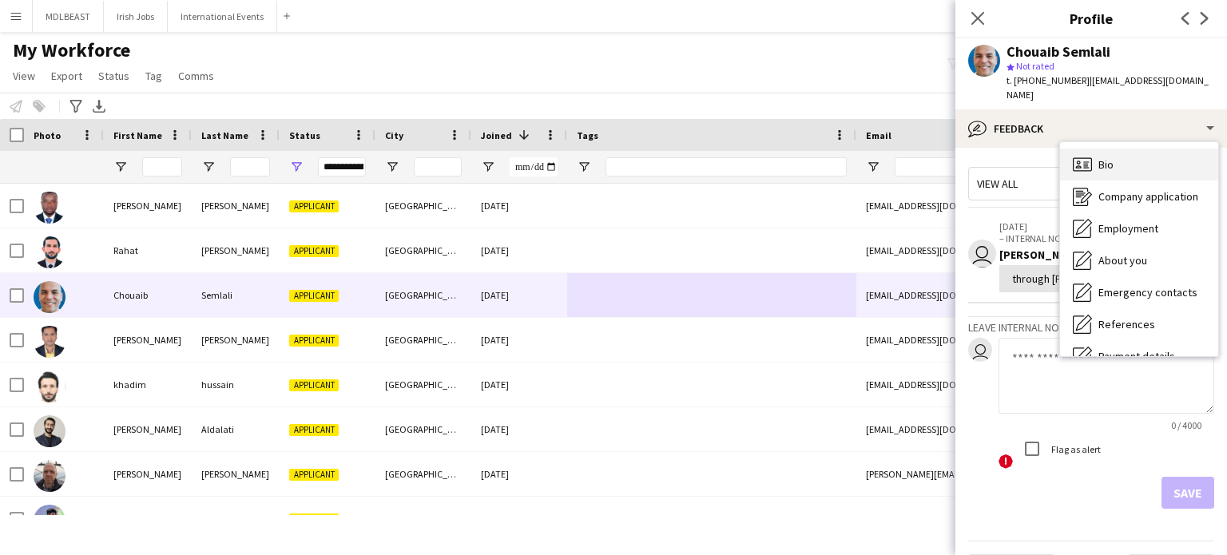
click at [1125, 162] on div "Bio Bio" at bounding box center [1139, 165] width 158 height 32
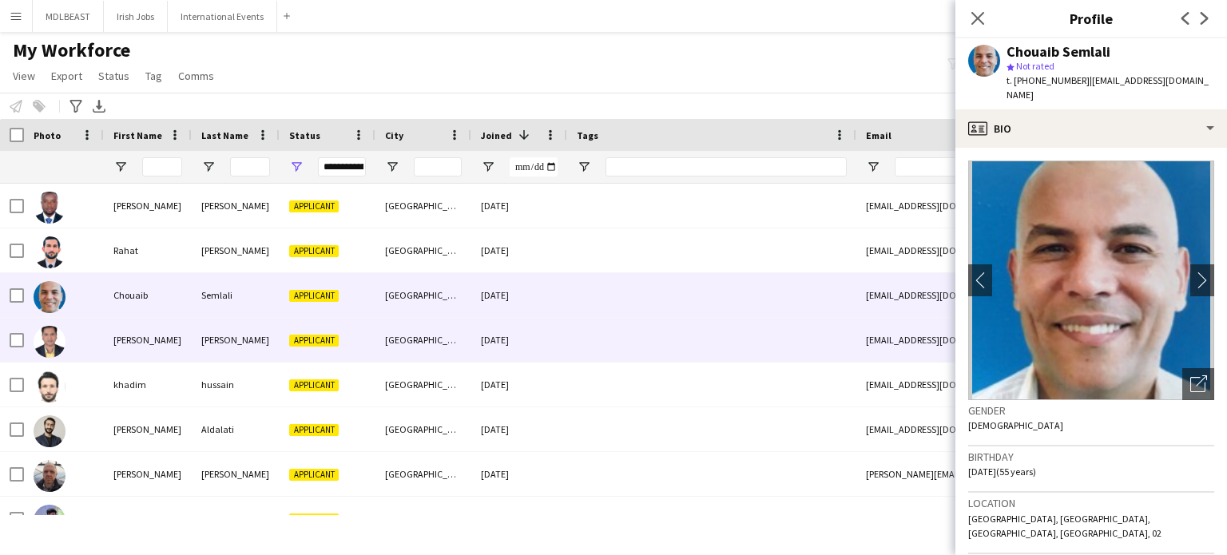
click at [658, 344] on div at bounding box center [711, 340] width 289 height 44
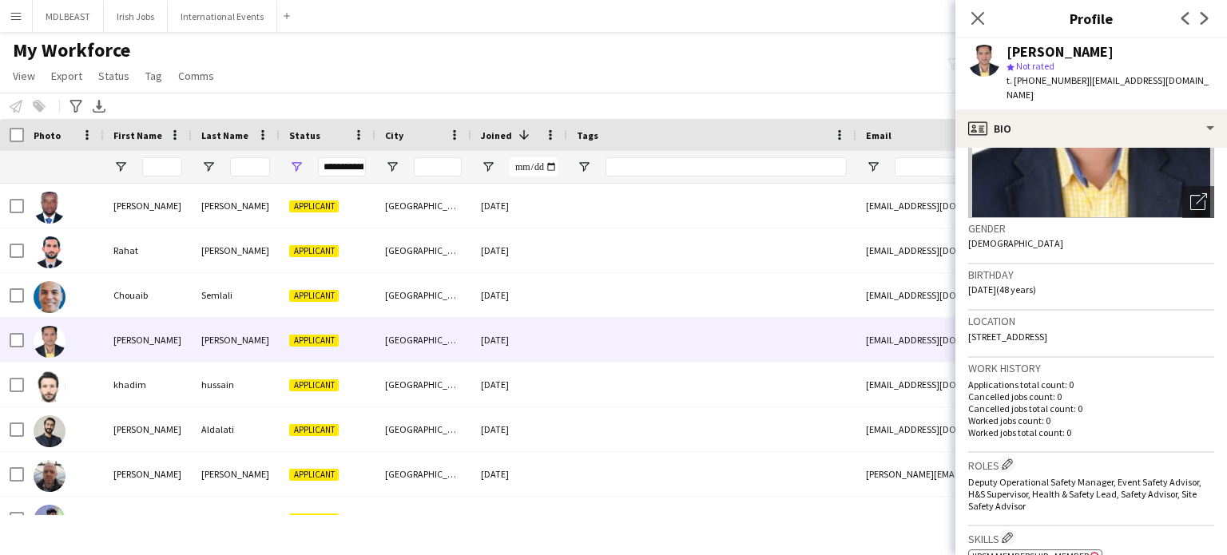
scroll to position [96, 0]
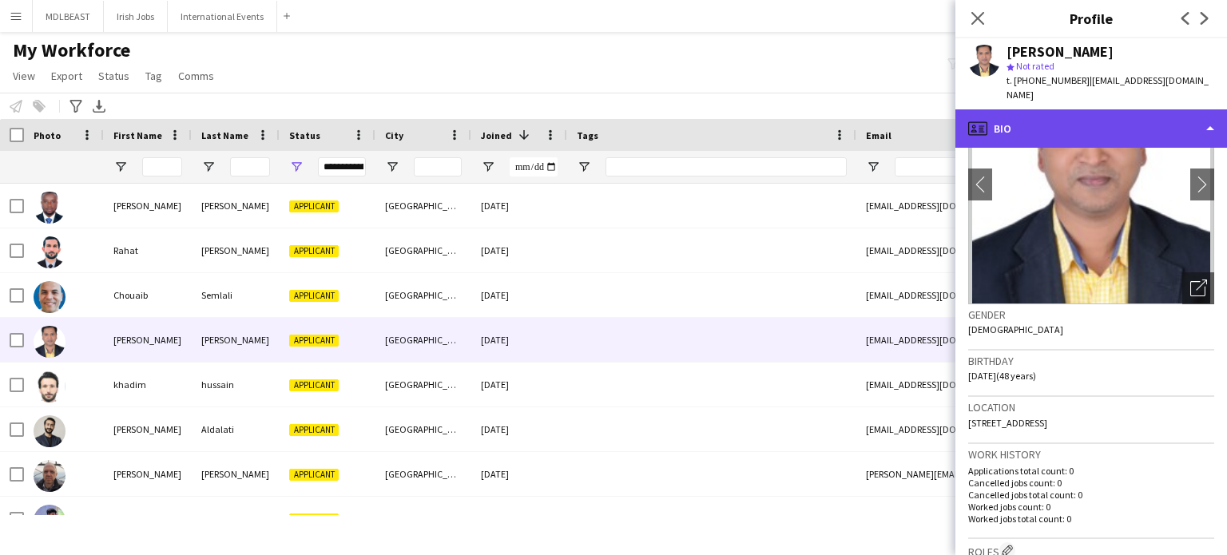
click at [1202, 120] on div "profile Bio" at bounding box center [1092, 128] width 272 height 38
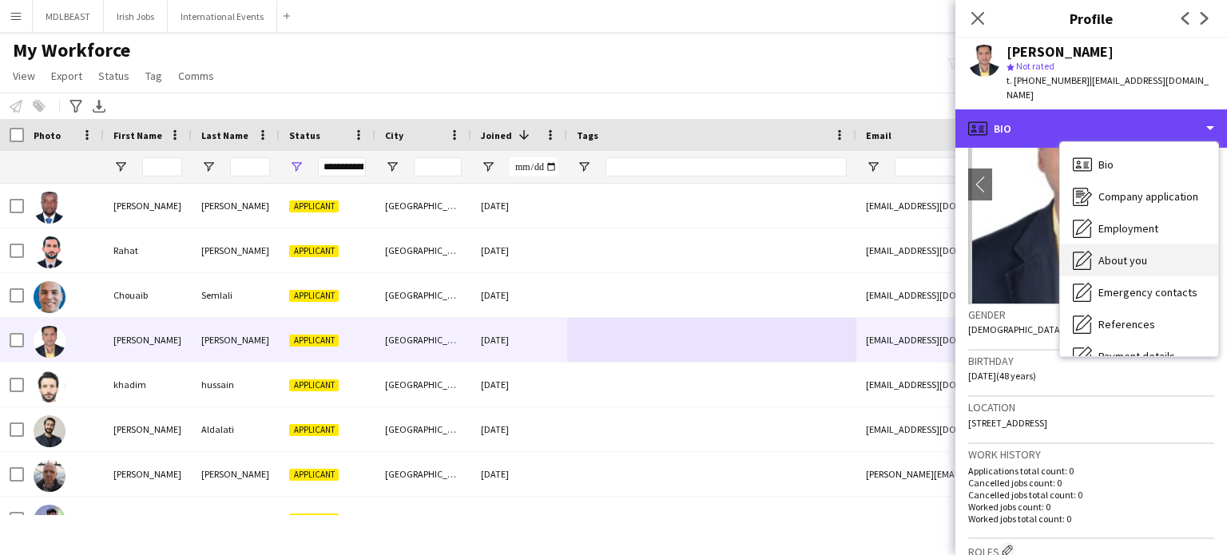
scroll to position [150, 0]
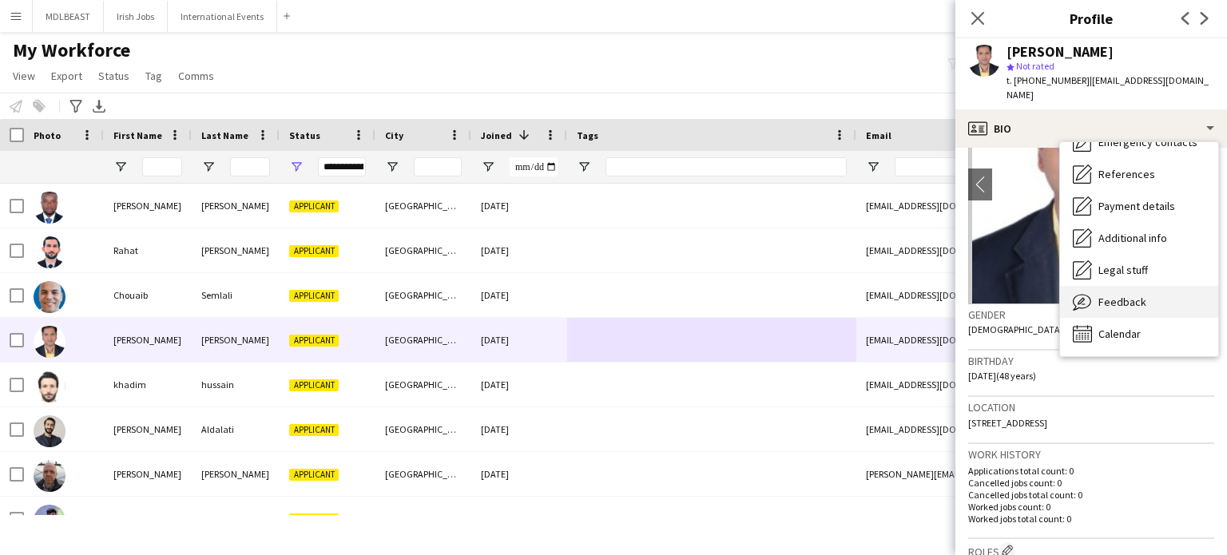
click at [1112, 295] on span "Feedback" at bounding box center [1123, 302] width 48 height 14
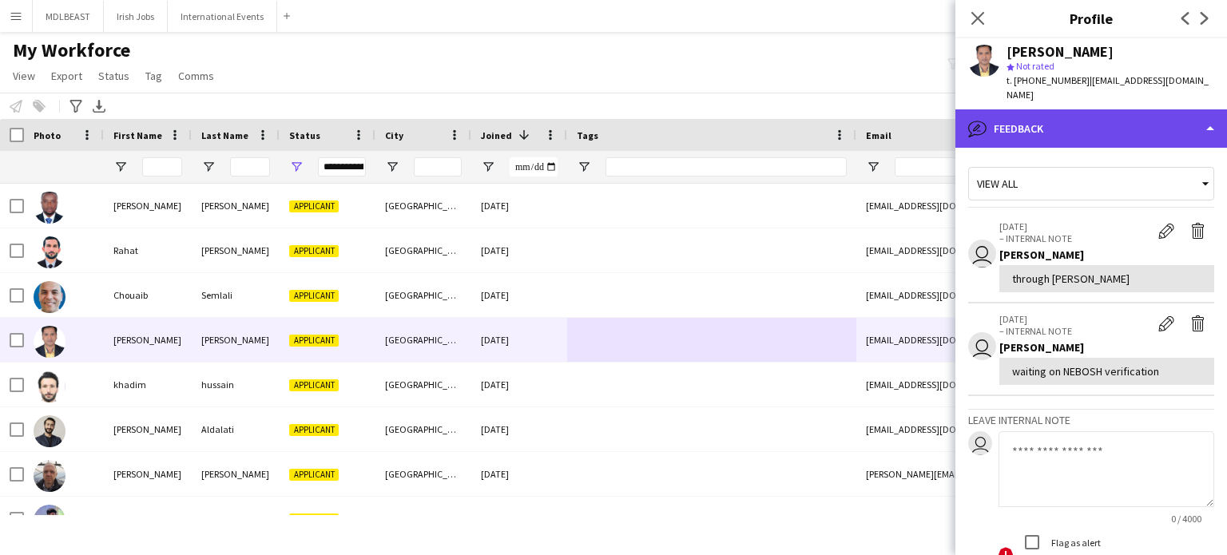
click at [1088, 125] on div "bubble-pencil Feedback" at bounding box center [1092, 128] width 272 height 38
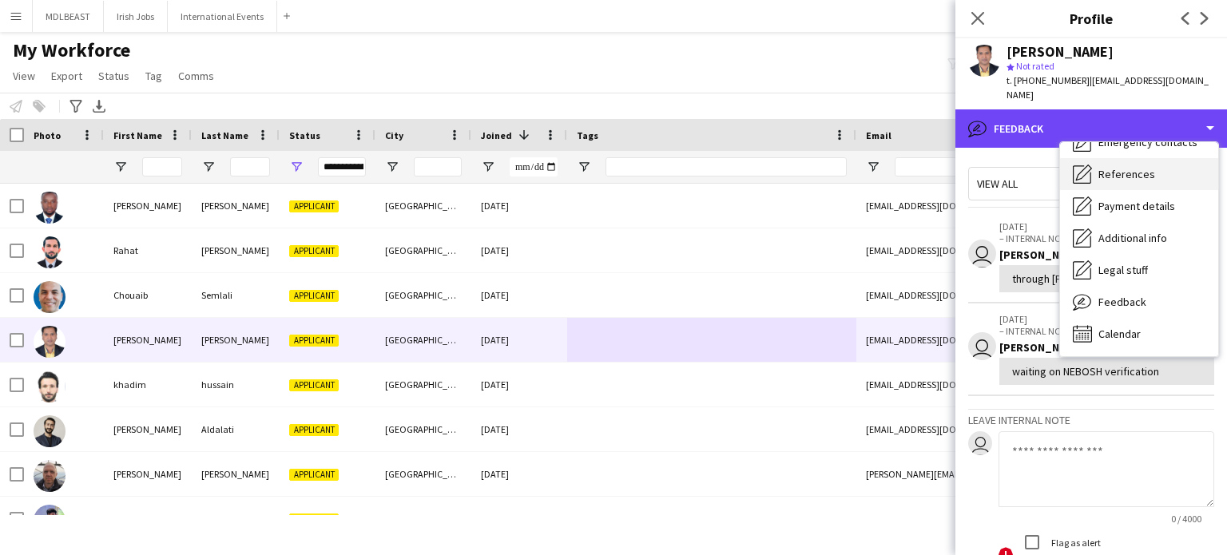
scroll to position [0, 0]
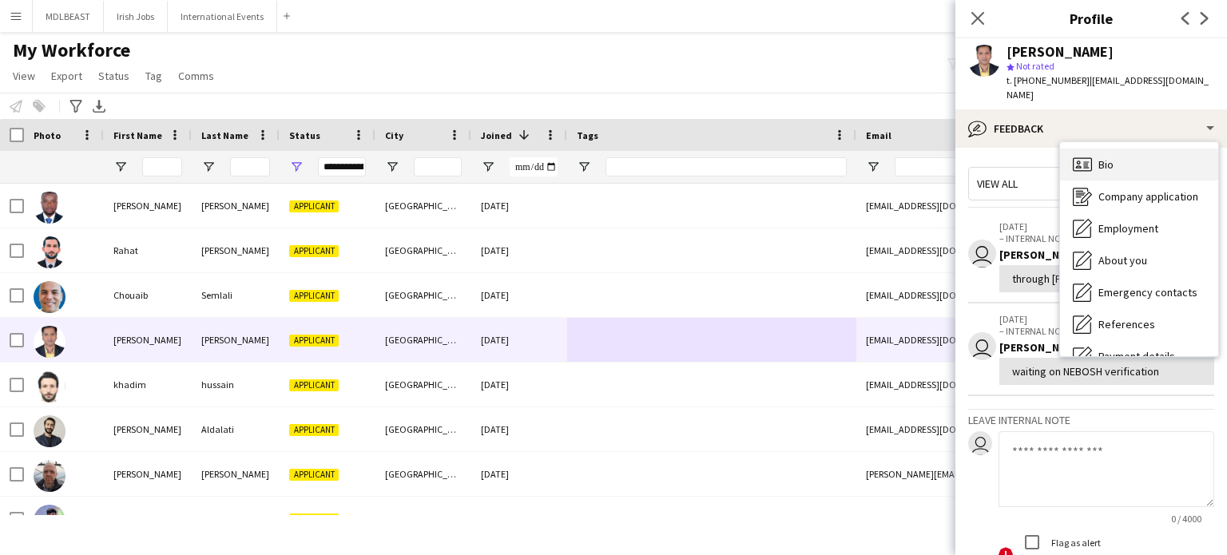
click at [1112, 157] on span "Bio" at bounding box center [1106, 164] width 15 height 14
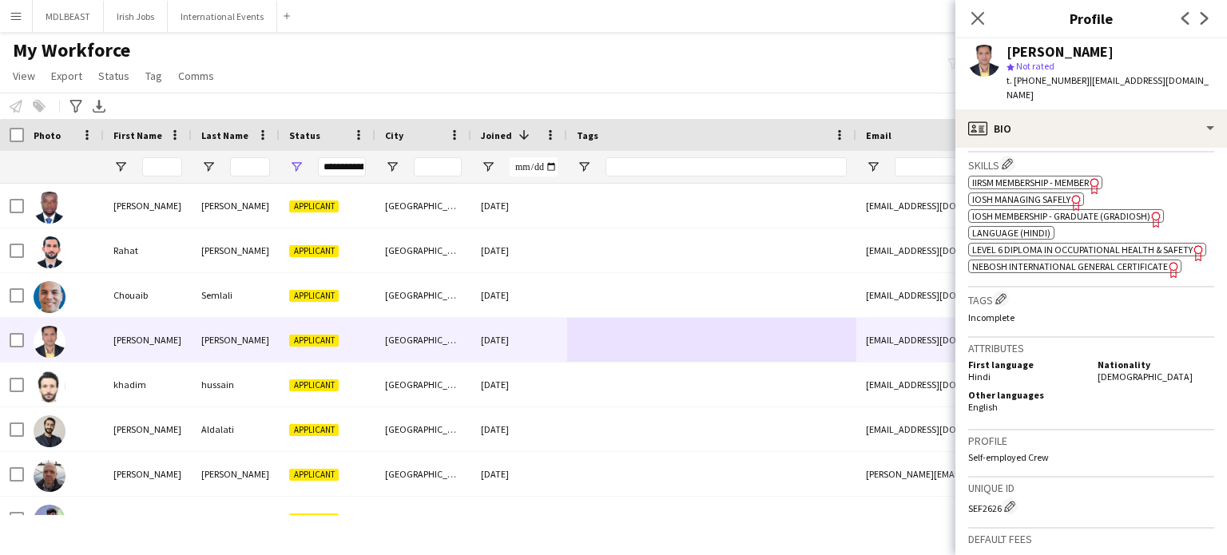
scroll to position [556, 0]
click at [1042, 273] on span "NEBOSH International General Certificate" at bounding box center [1071, 267] width 196 height 12
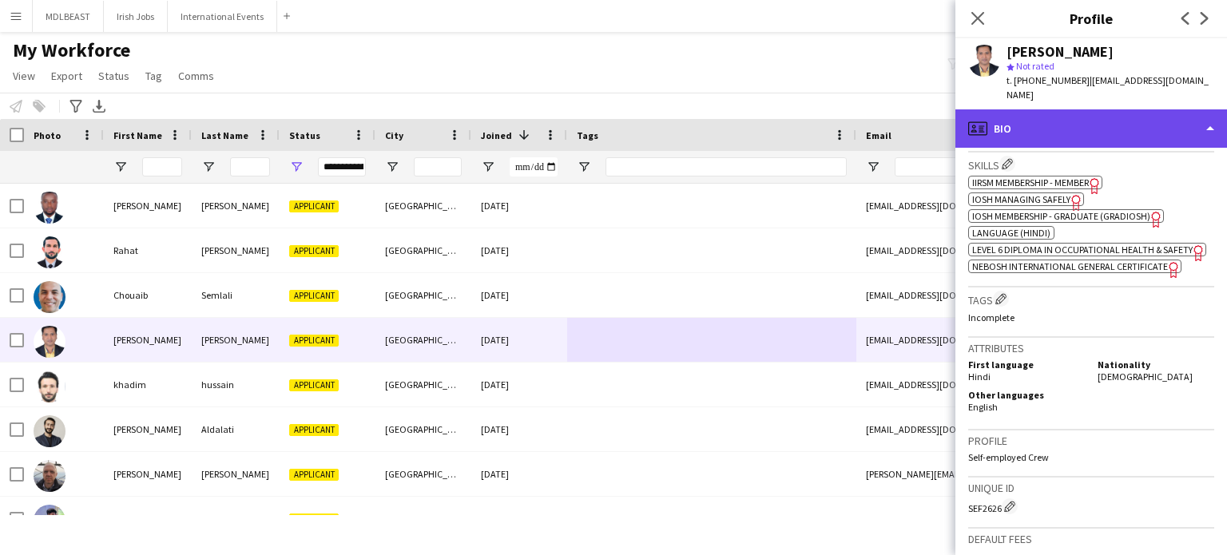
click at [1170, 113] on div "profile Bio" at bounding box center [1092, 128] width 272 height 38
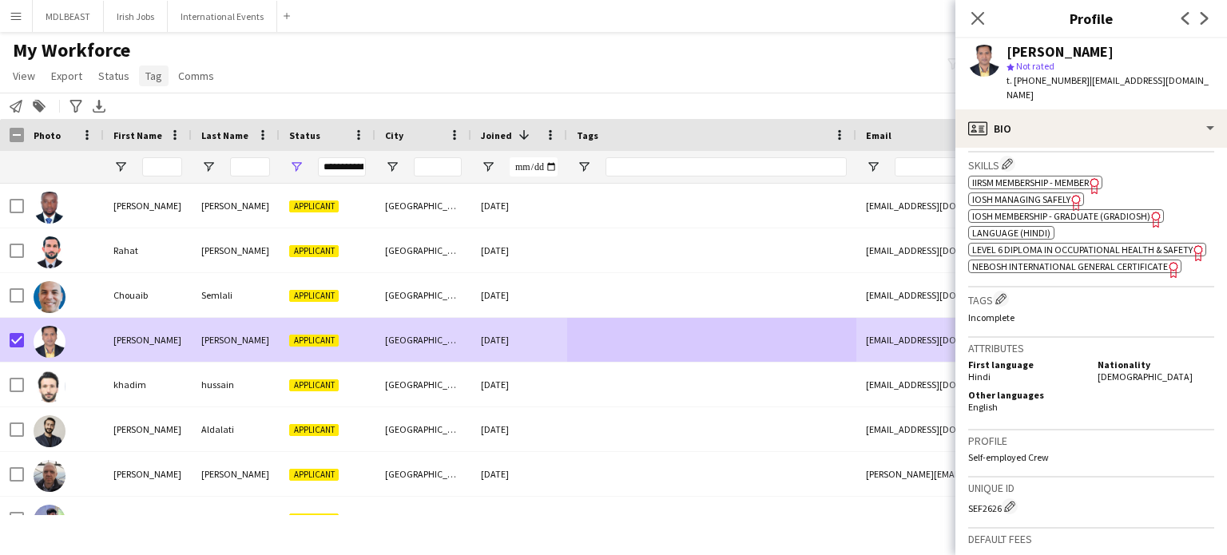
click at [142, 84] on link "Tag" at bounding box center [154, 76] width 30 height 21
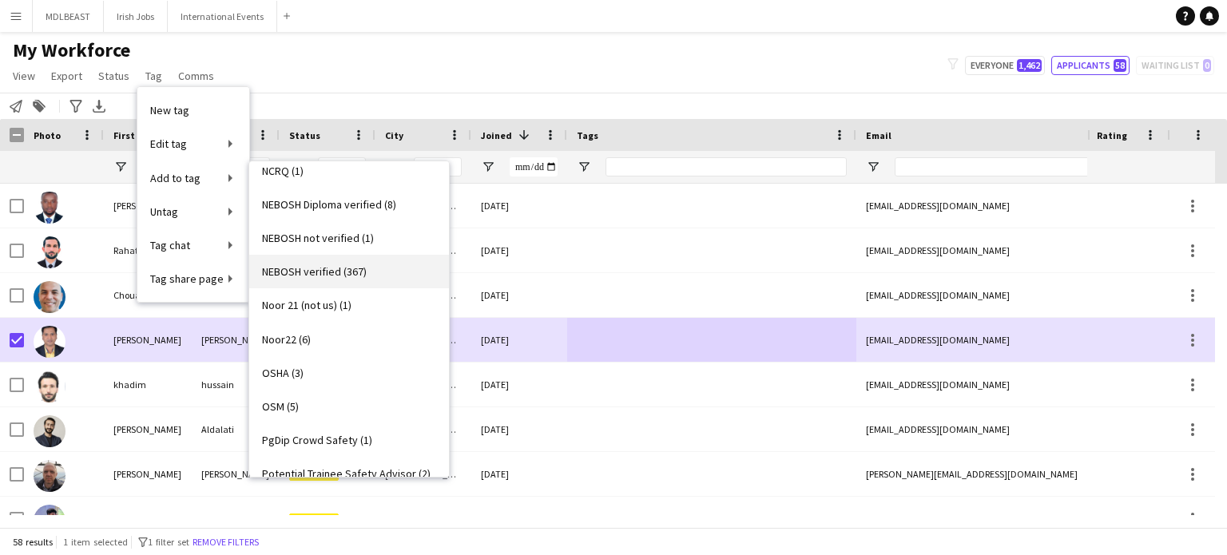
scroll to position [2206, 0]
click at [306, 261] on link "NEBOSH verified (367)" at bounding box center [349, 273] width 200 height 34
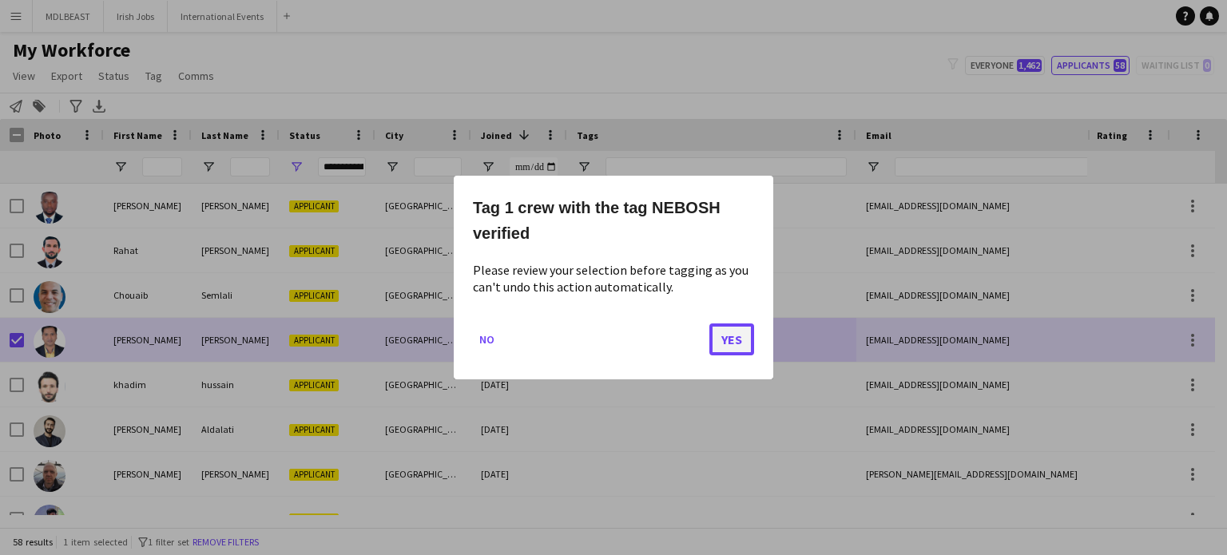
click at [722, 330] on button "Yes" at bounding box center [732, 340] width 45 height 32
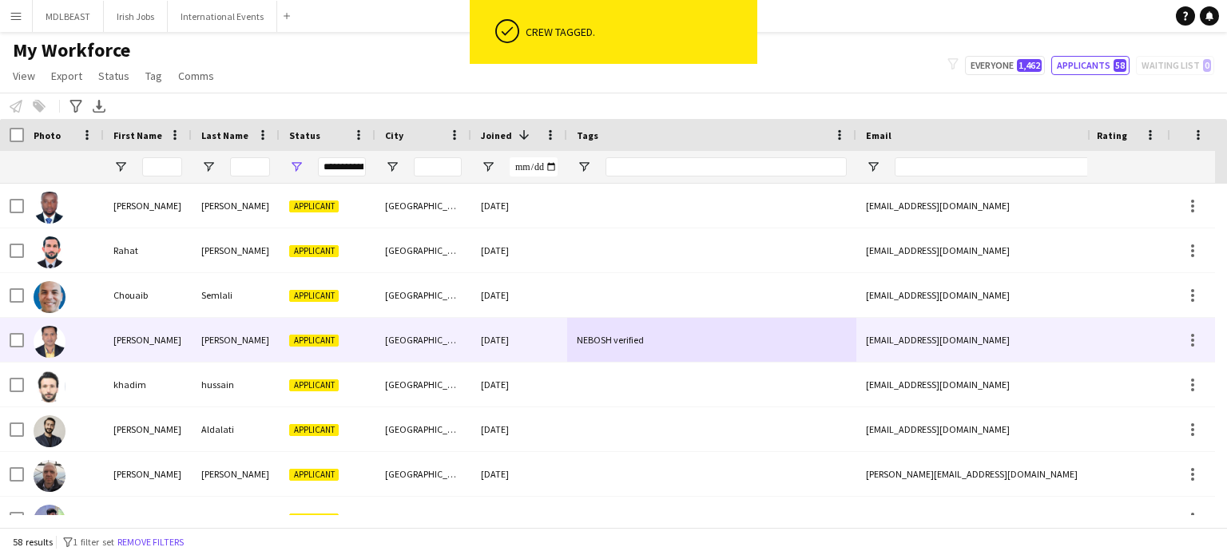
click at [781, 351] on div "NEBOSH verified" at bounding box center [711, 340] width 289 height 44
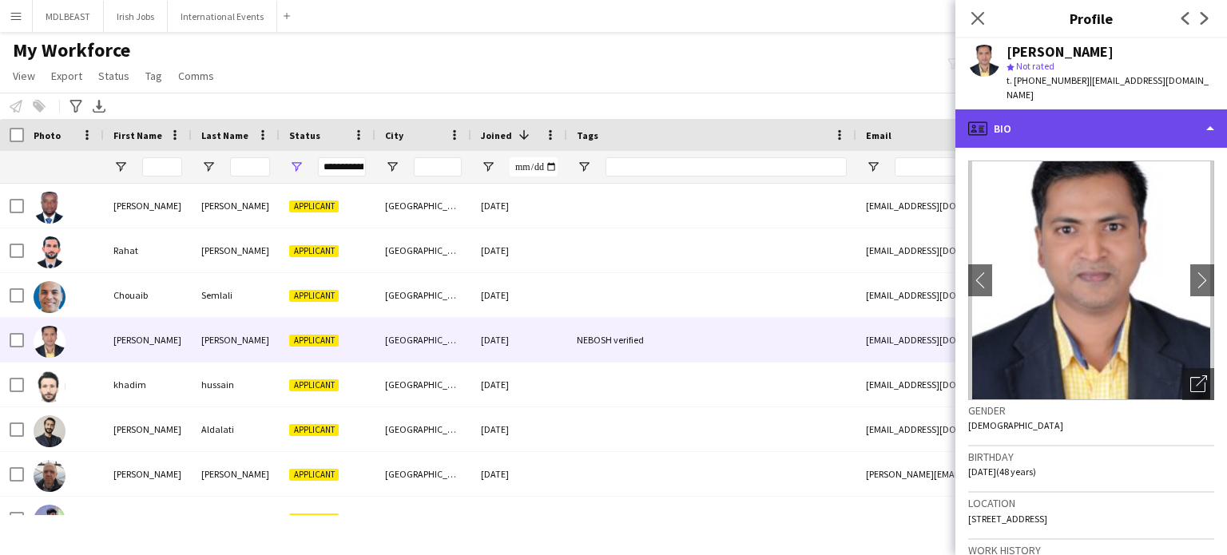
click at [1157, 109] on div "profile Bio" at bounding box center [1092, 128] width 272 height 38
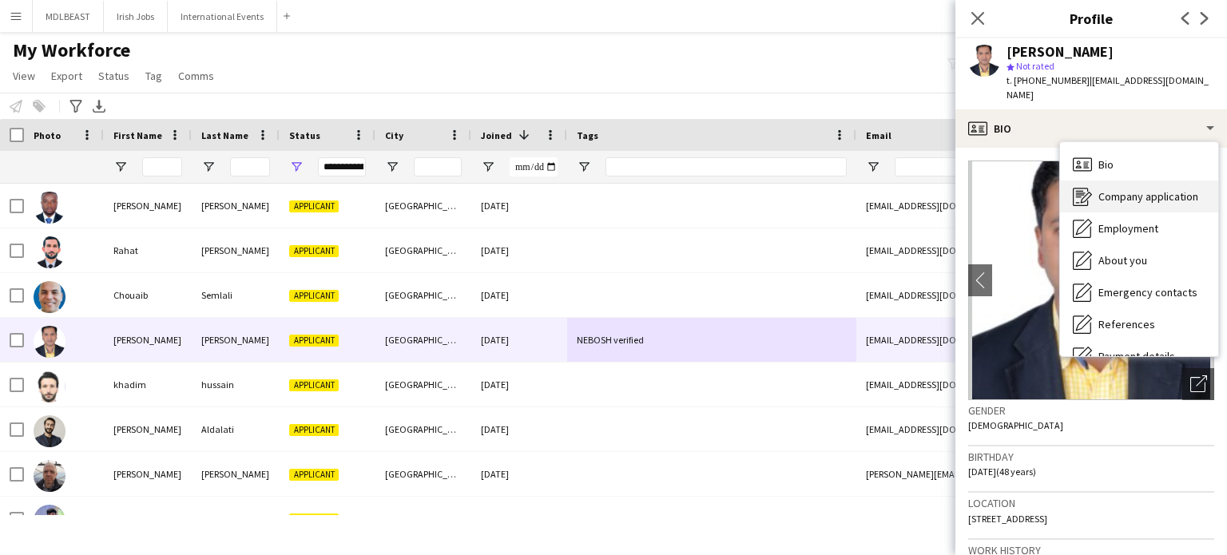
click at [1124, 189] on div "Company application Company application" at bounding box center [1139, 197] width 158 height 32
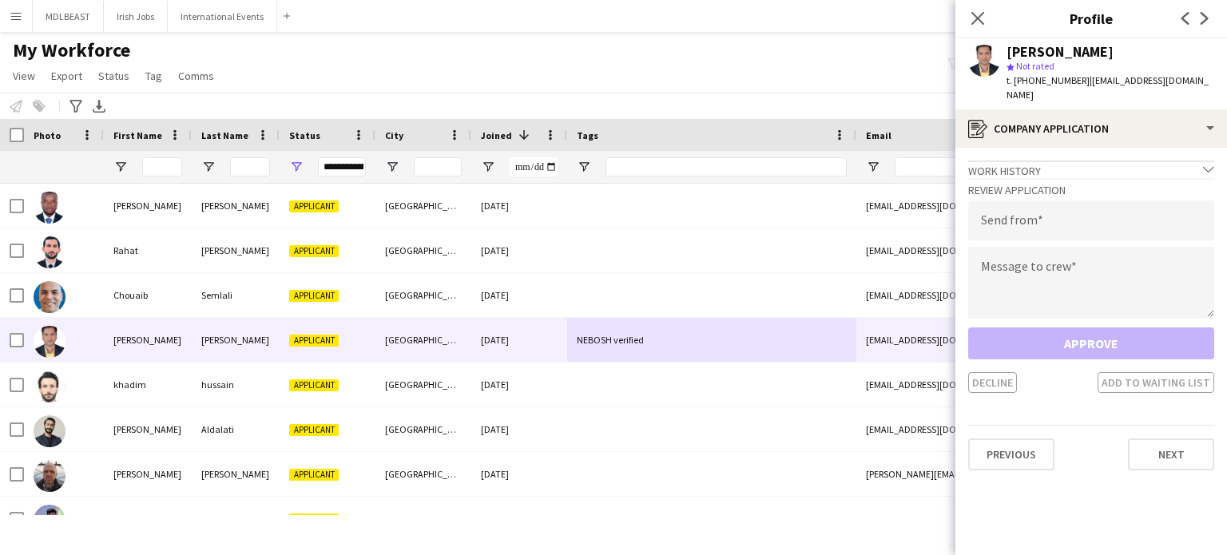
click at [1040, 183] on h3 "Review Application" at bounding box center [1092, 190] width 246 height 14
click at [1023, 201] on input "email" at bounding box center [1092, 221] width 246 height 40
type input "**********"
click at [1026, 257] on textarea at bounding box center [1092, 283] width 246 height 72
paste textarea "**********"
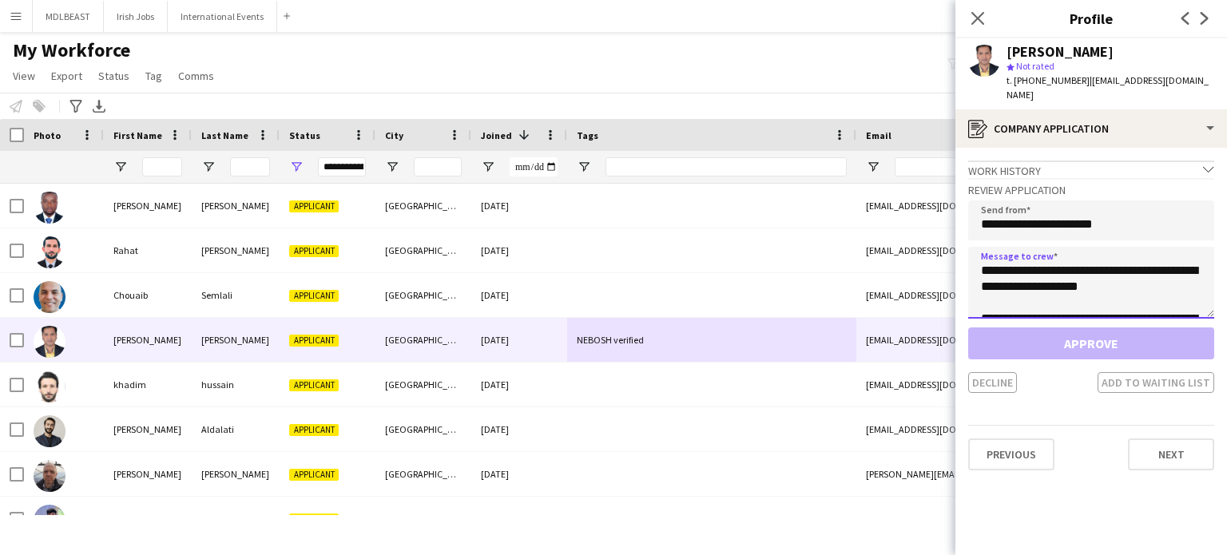
scroll to position [265, 0]
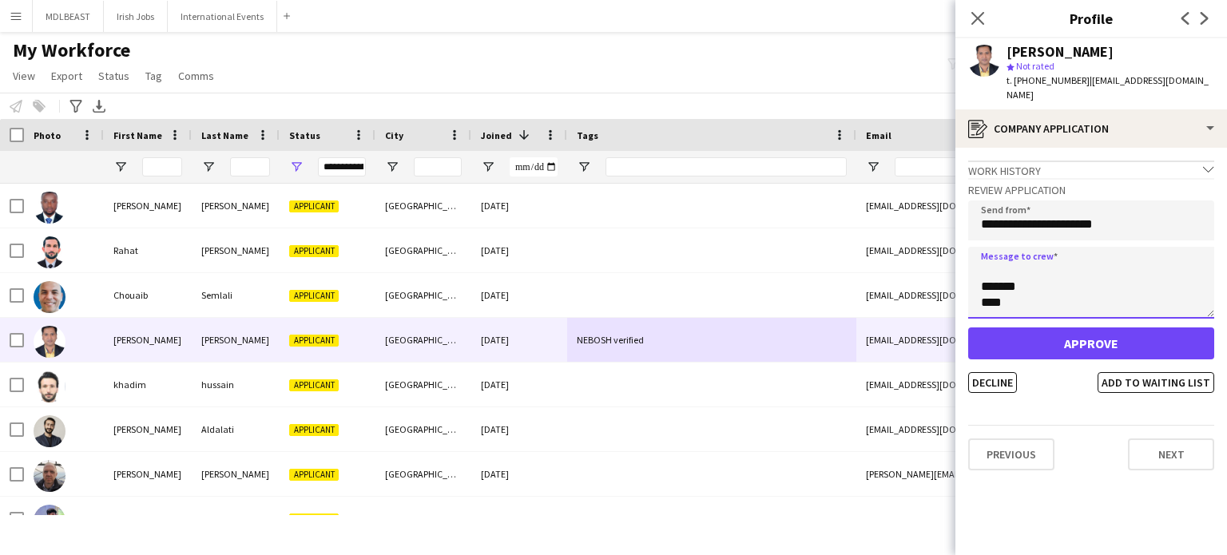
type textarea "**********"
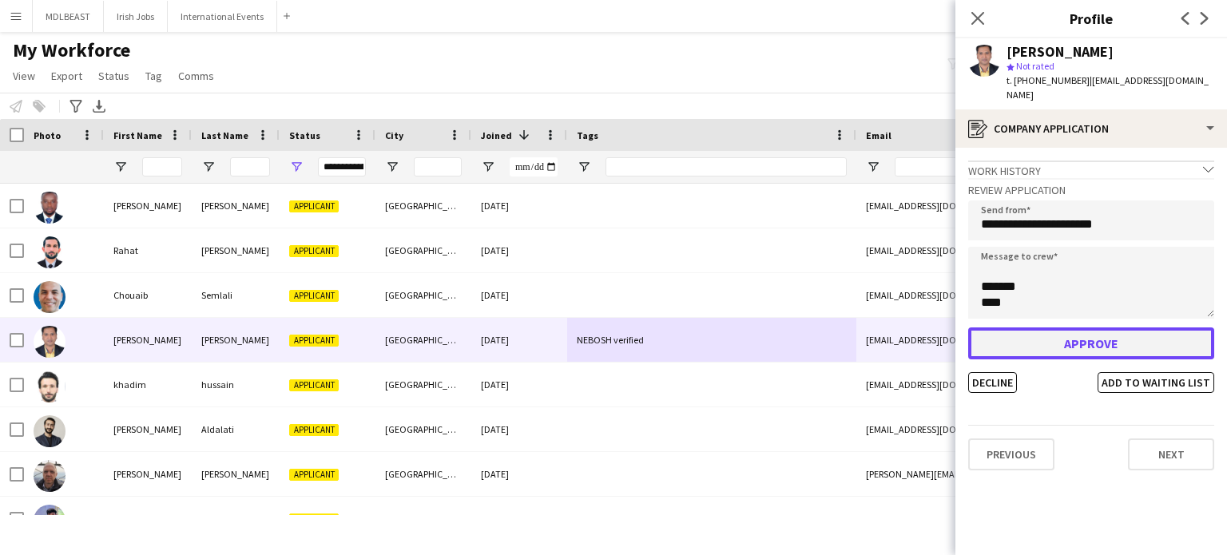
click at [1093, 328] on button "Approve" at bounding box center [1092, 344] width 246 height 32
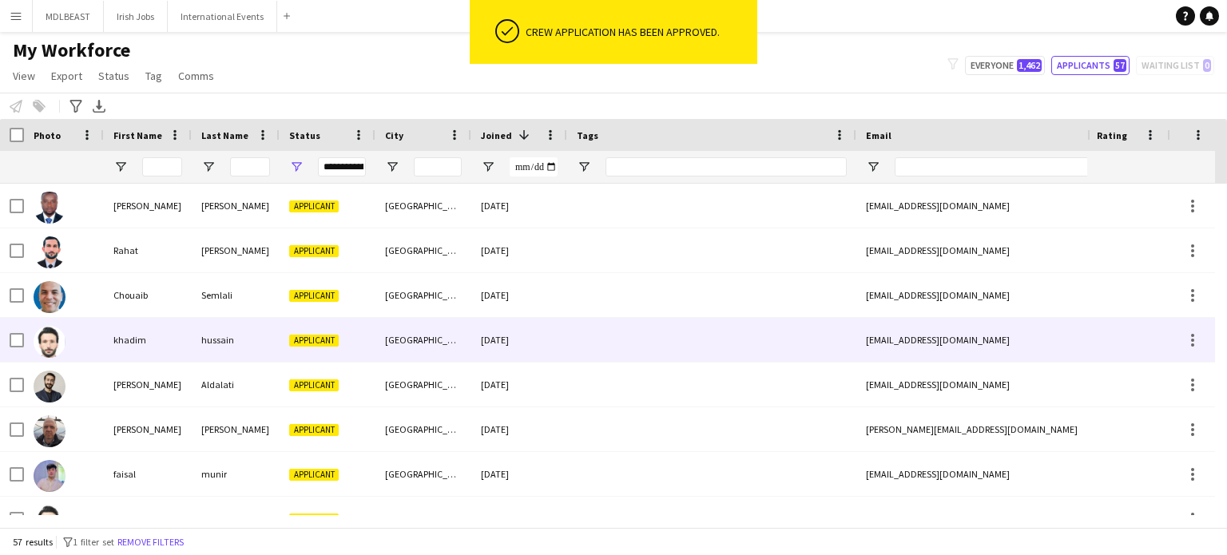
click at [694, 352] on div at bounding box center [711, 340] width 289 height 44
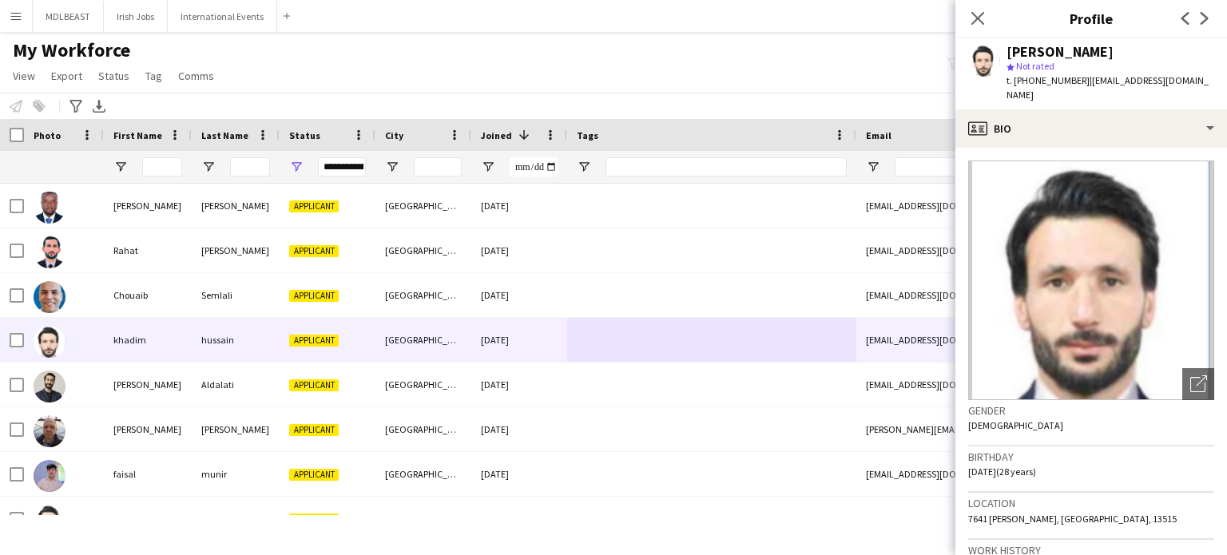
click at [1131, 150] on app-crew-profile-bio "Open photos pop-in Gender [DEMOGRAPHIC_DATA] Birthday [DEMOGRAPHIC_DATA] (28 ye…" at bounding box center [1092, 352] width 272 height 408
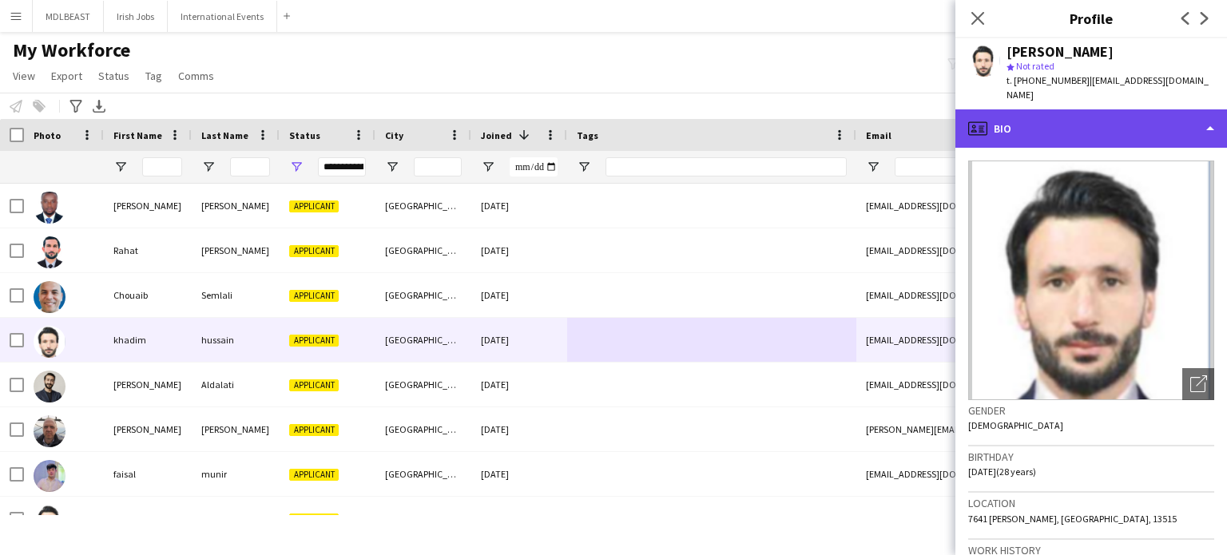
click at [1132, 127] on div "profile Bio" at bounding box center [1092, 128] width 272 height 38
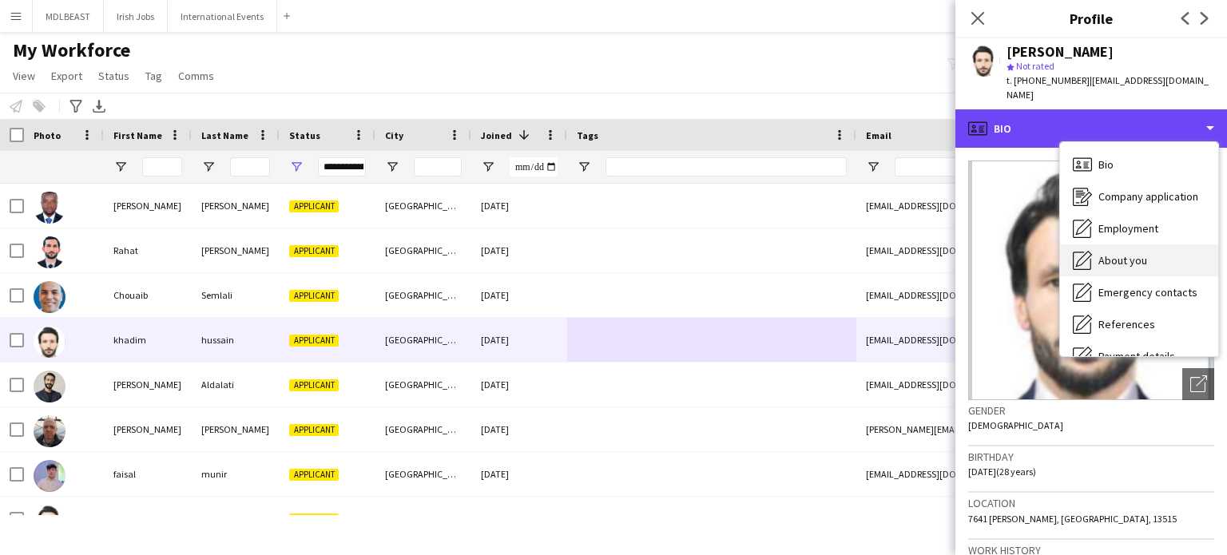
scroll to position [150, 0]
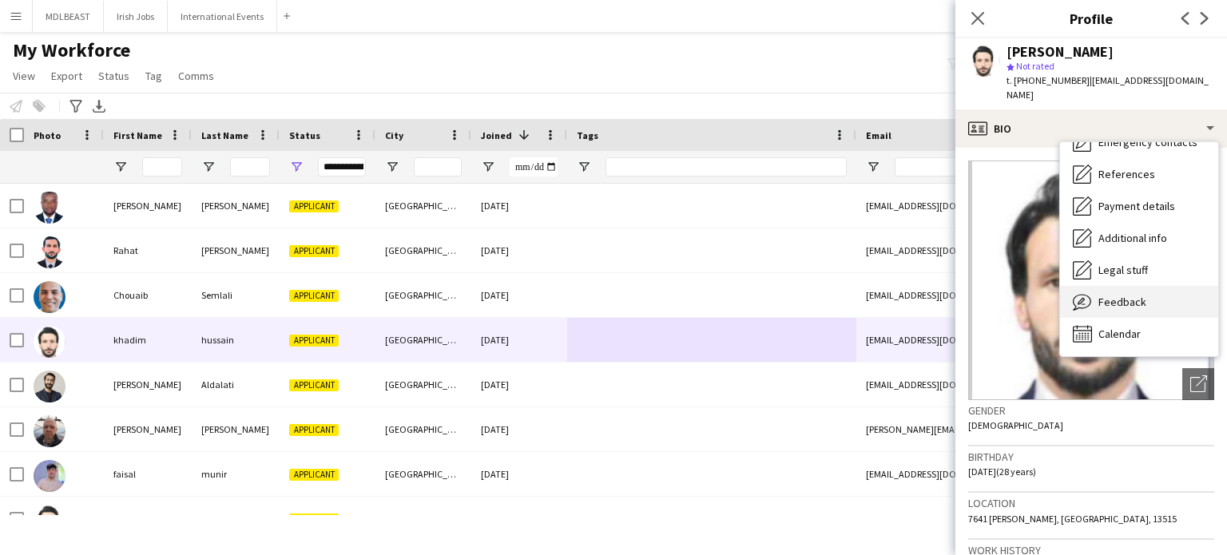
click at [1116, 312] on div "Feedback Feedback" at bounding box center [1139, 302] width 158 height 32
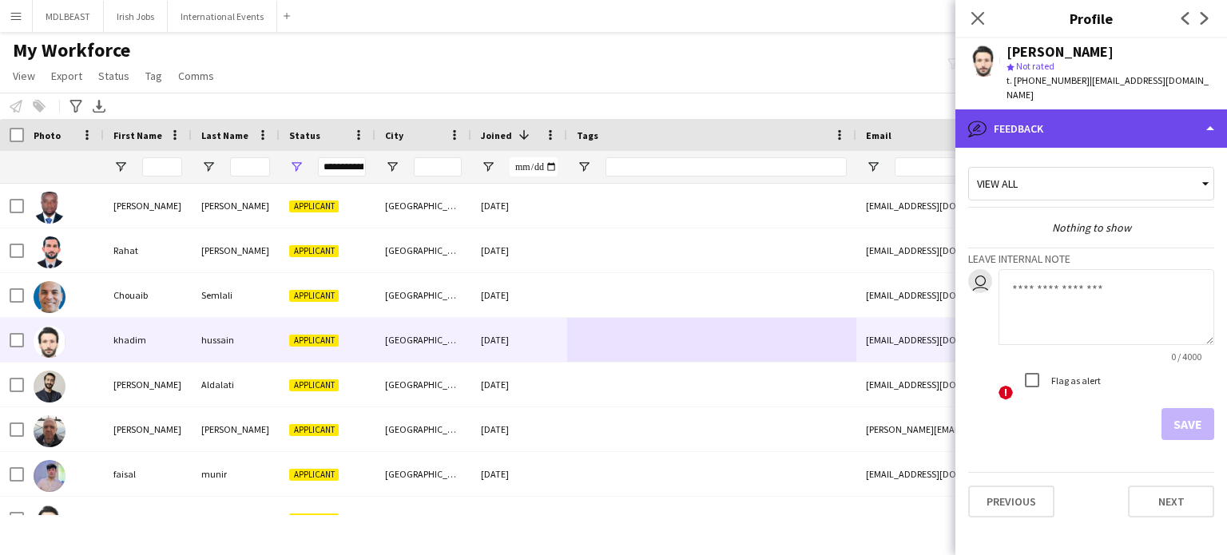
click at [1105, 126] on div "bubble-pencil Feedback" at bounding box center [1092, 128] width 272 height 38
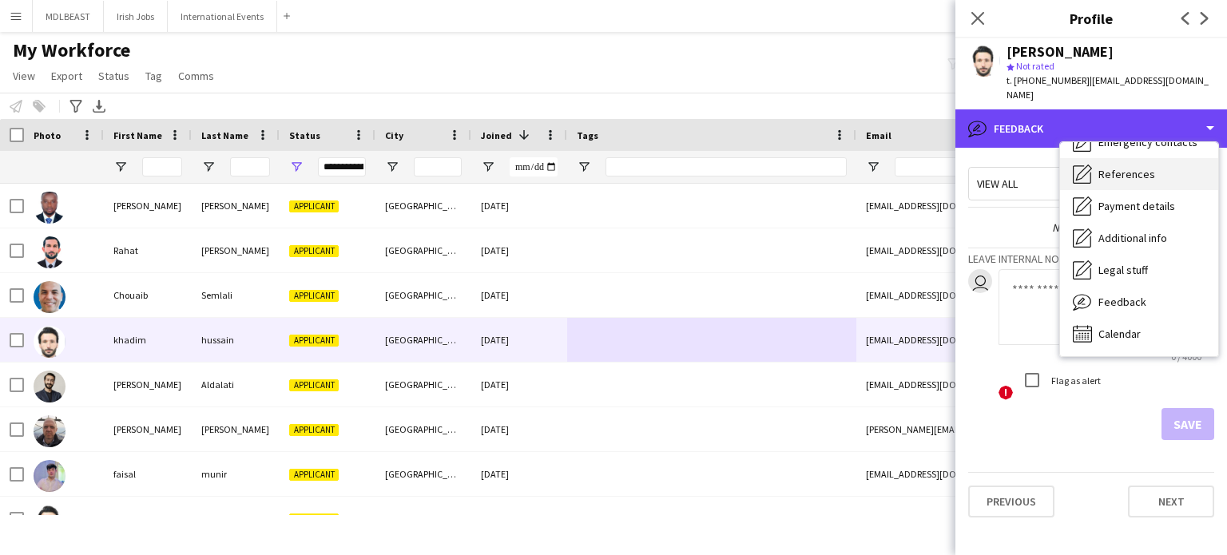
scroll to position [0, 0]
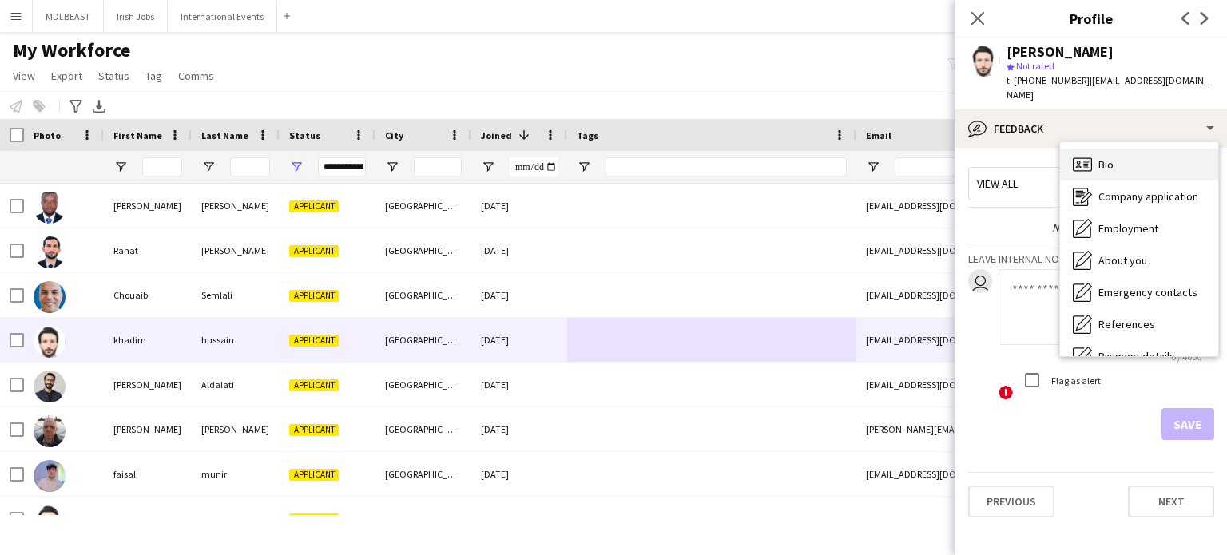
click at [1115, 164] on div "Bio Bio" at bounding box center [1139, 165] width 158 height 32
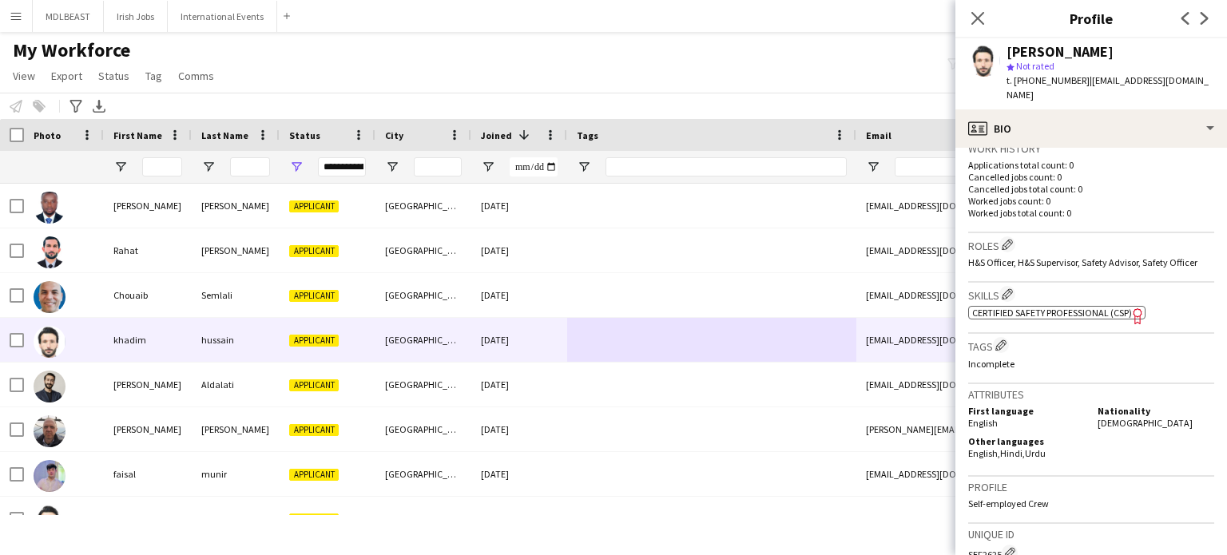
scroll to position [408, 0]
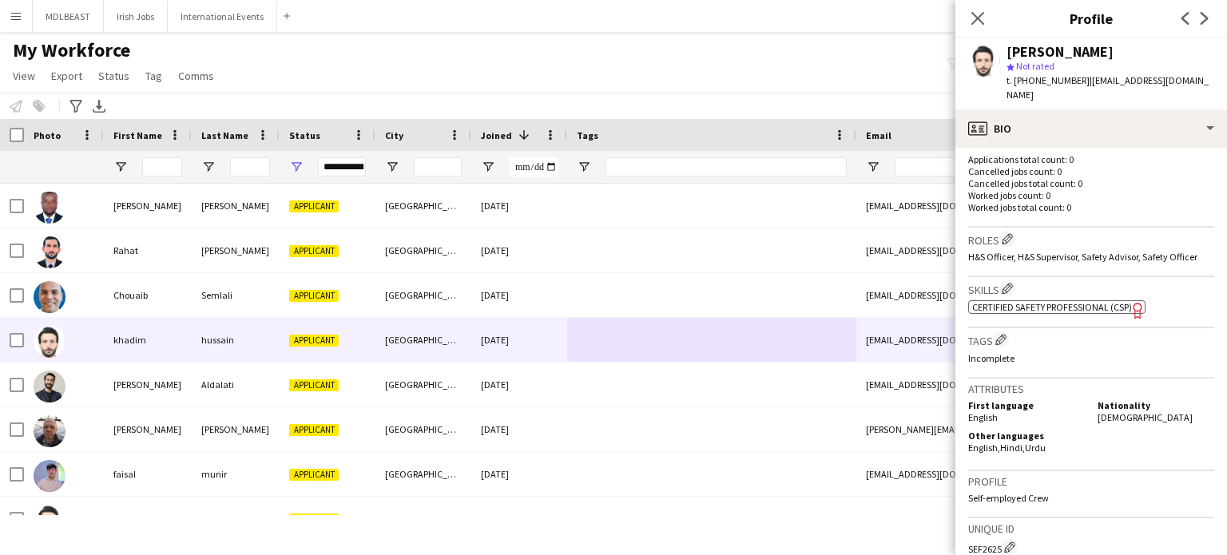
click at [1047, 301] on span "Certified Safety Professional (CSP)" at bounding box center [1053, 307] width 160 height 12
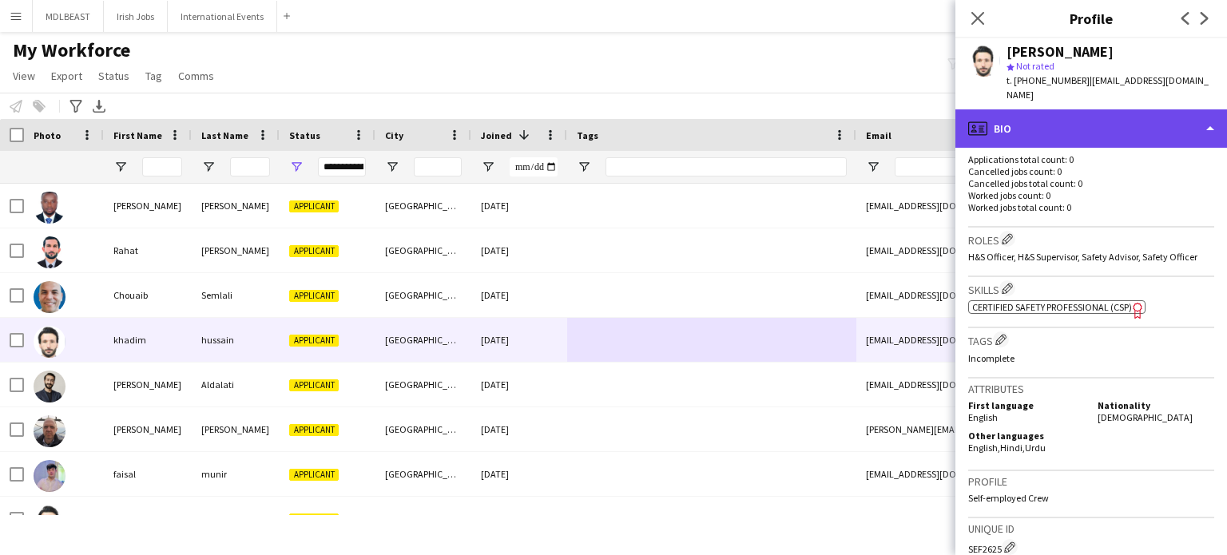
click at [1144, 137] on div "profile Bio" at bounding box center [1092, 128] width 272 height 38
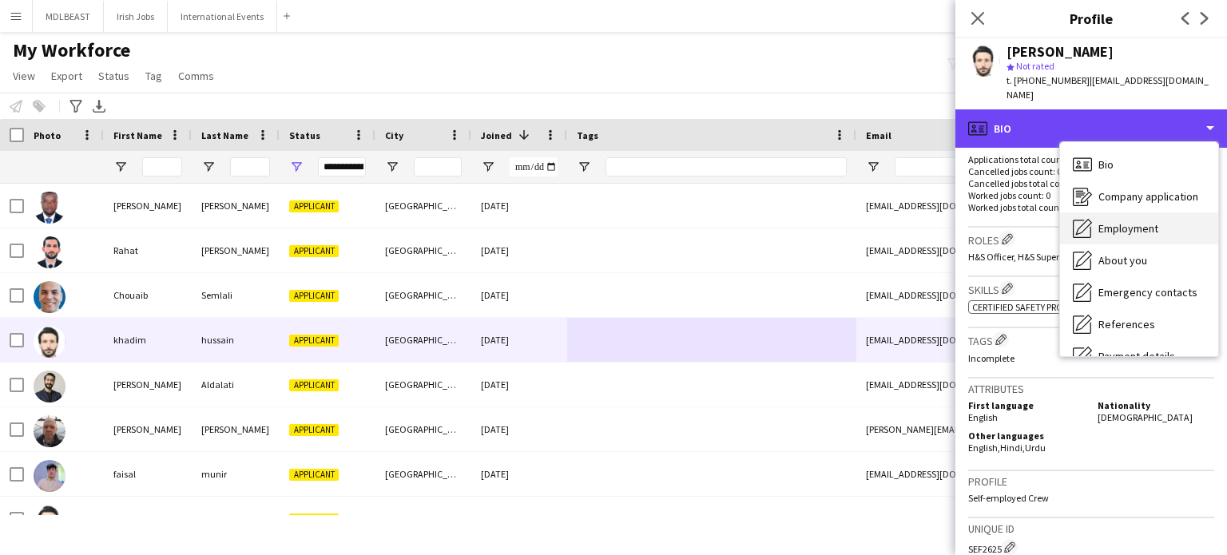
scroll to position [150, 0]
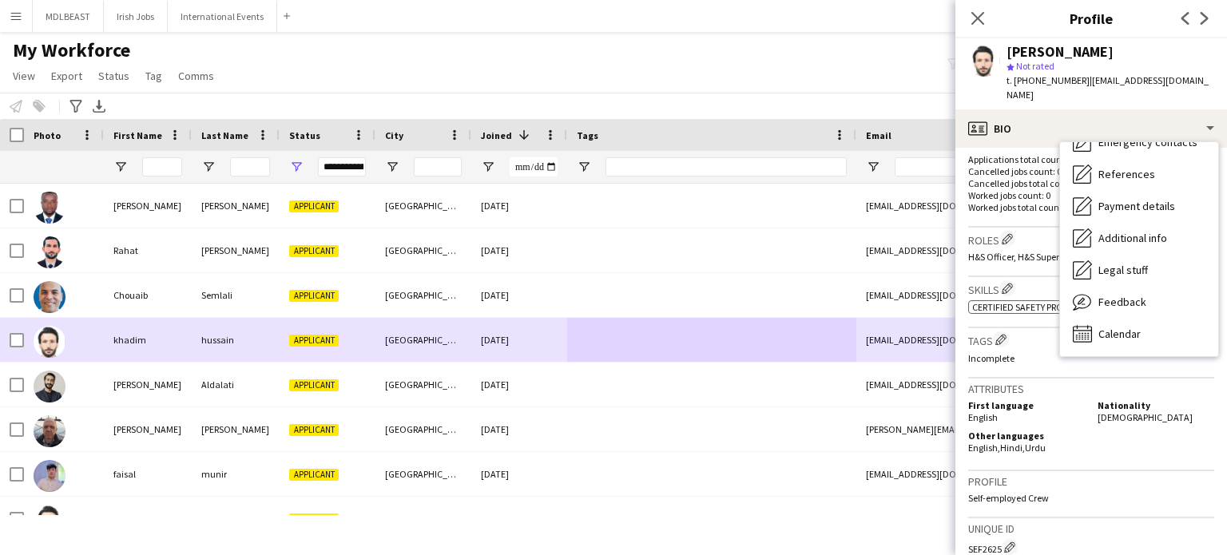
click at [24, 340] on div at bounding box center [64, 340] width 80 height 44
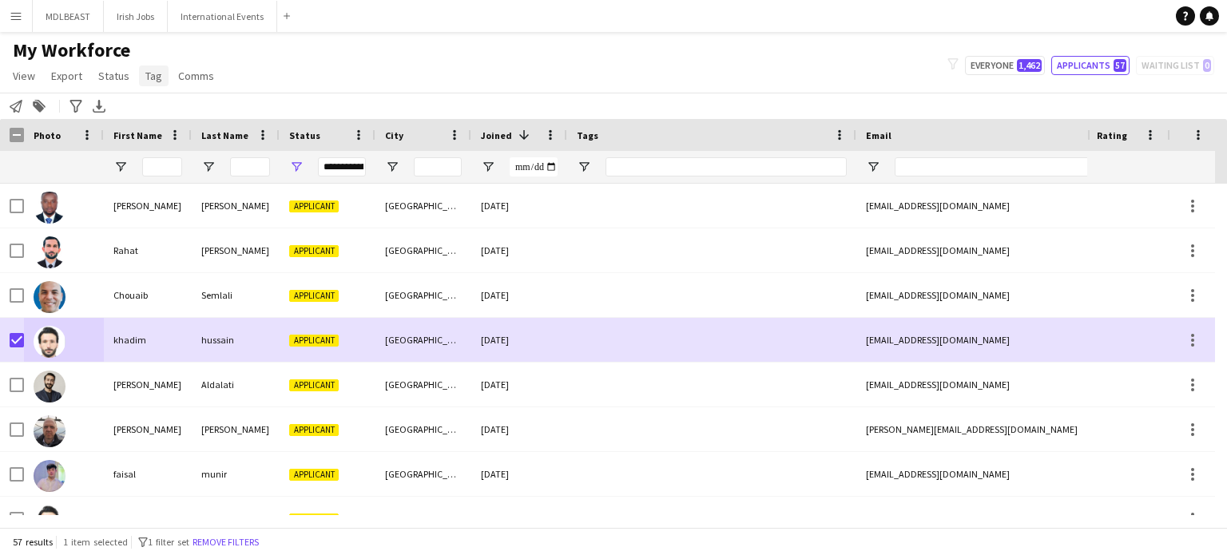
click at [147, 72] on span "Tag" at bounding box center [153, 76] width 17 height 14
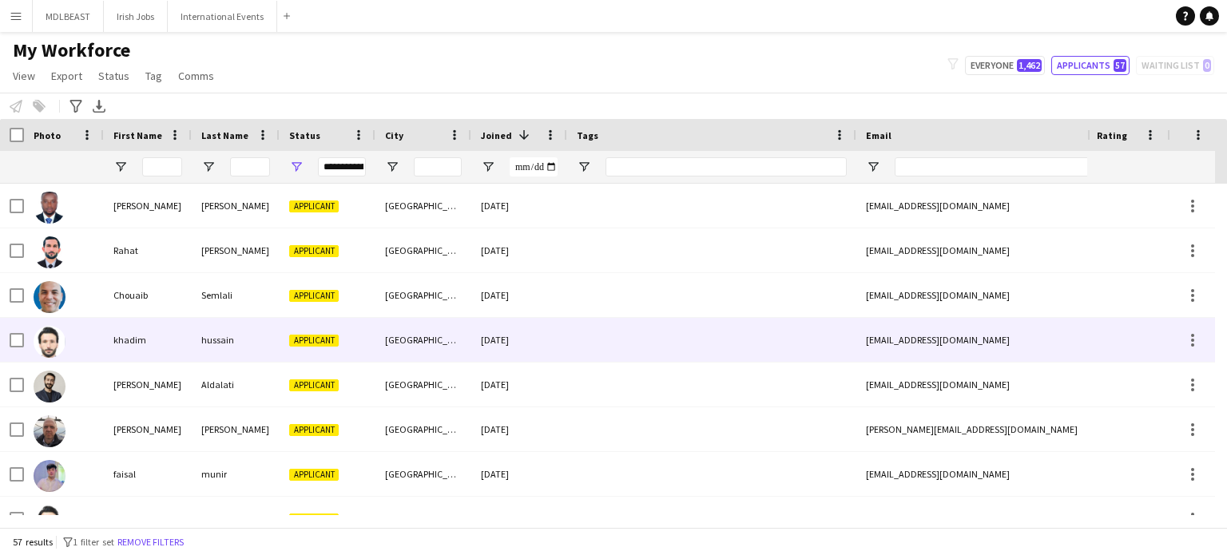
click at [682, 327] on div at bounding box center [711, 340] width 289 height 44
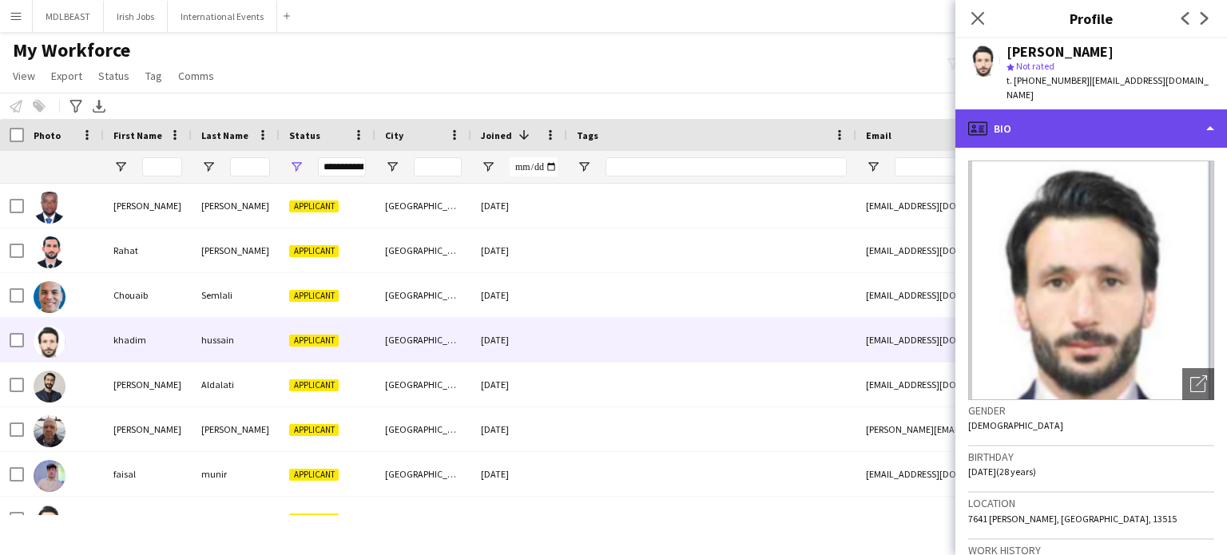
click at [1185, 128] on div "profile Bio" at bounding box center [1092, 128] width 272 height 38
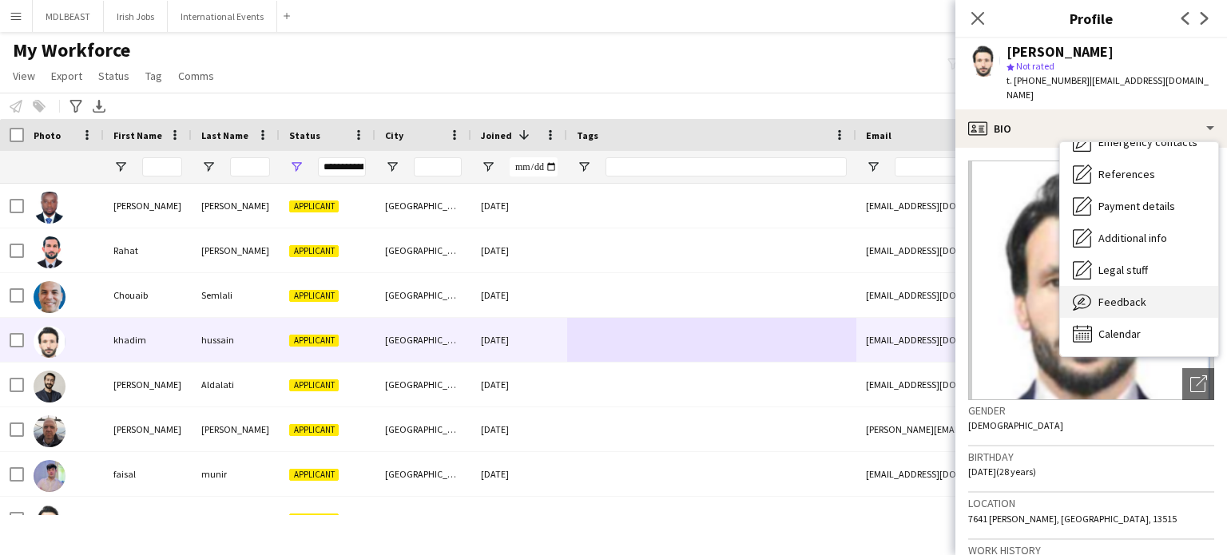
click at [1100, 309] on div "Feedback Feedback" at bounding box center [1139, 302] width 158 height 32
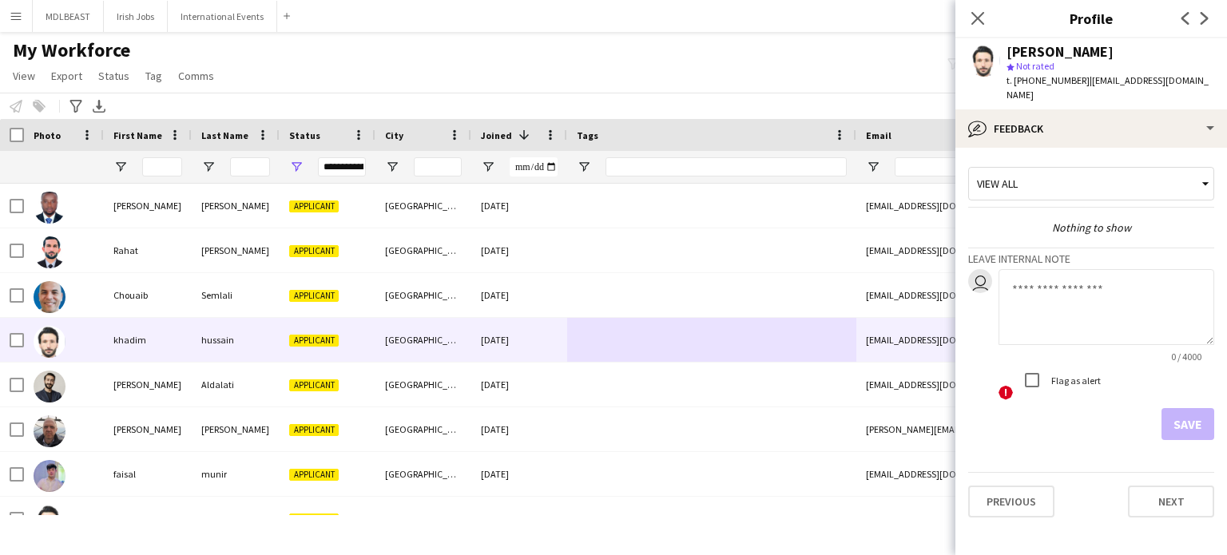
click at [1038, 286] on textarea at bounding box center [1107, 307] width 216 height 76
type textarea "**********"
click at [1186, 418] on button "Save" at bounding box center [1188, 424] width 53 height 32
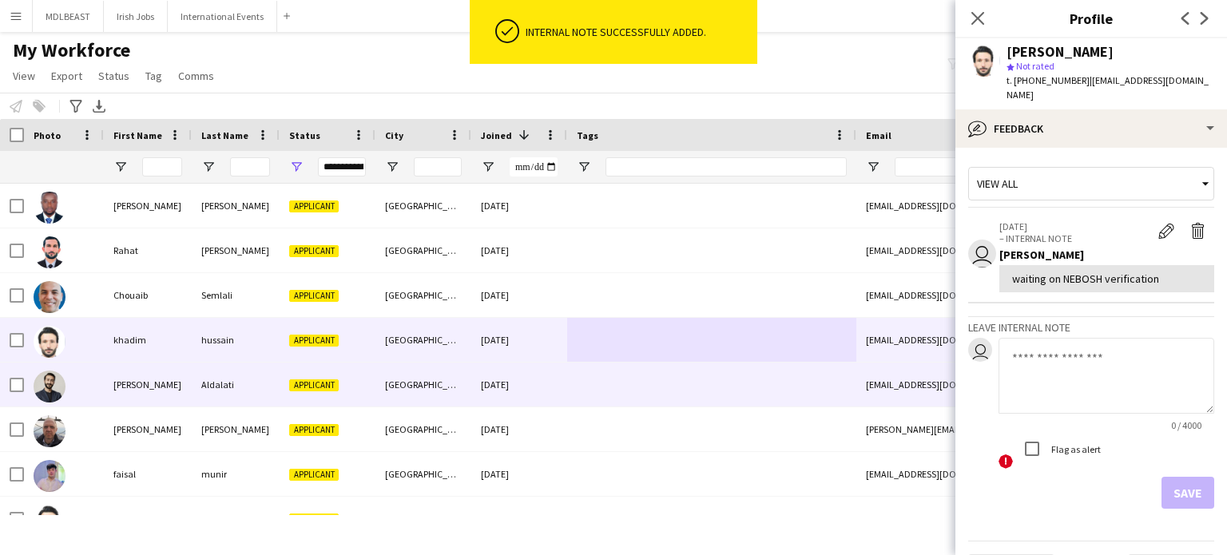
click at [704, 380] on div at bounding box center [711, 385] width 289 height 44
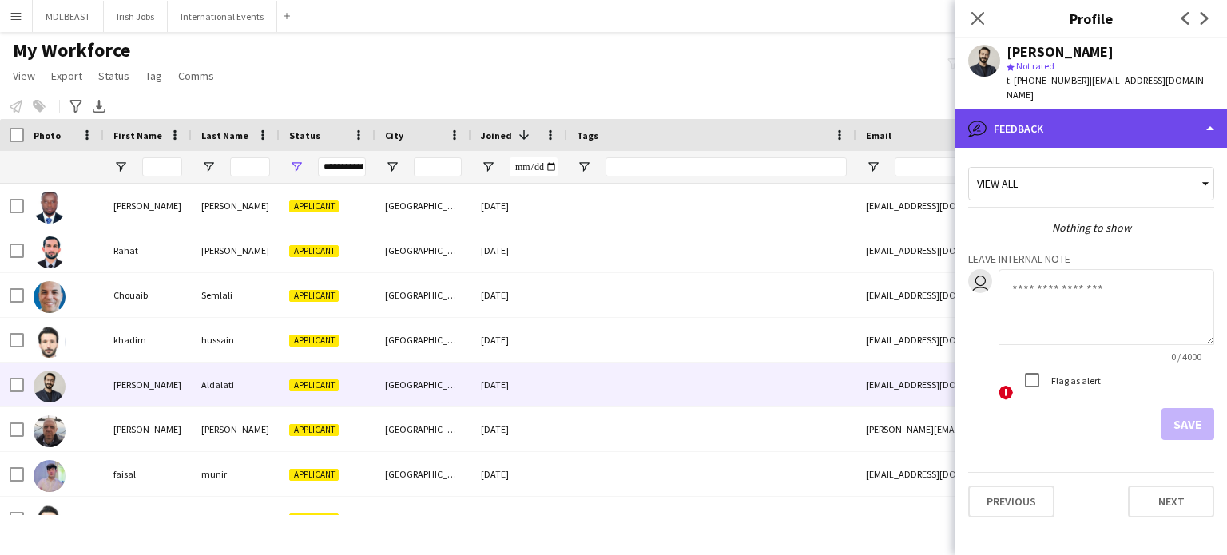
click at [1156, 120] on div "bubble-pencil Feedback" at bounding box center [1092, 128] width 272 height 38
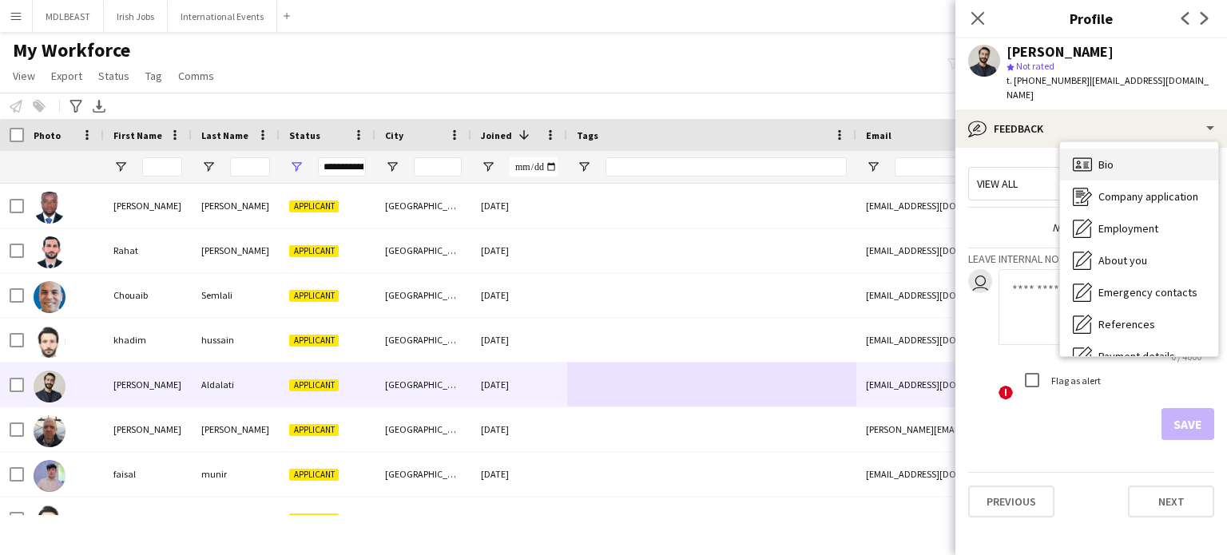
click at [1144, 149] on div "Bio Bio" at bounding box center [1139, 165] width 158 height 32
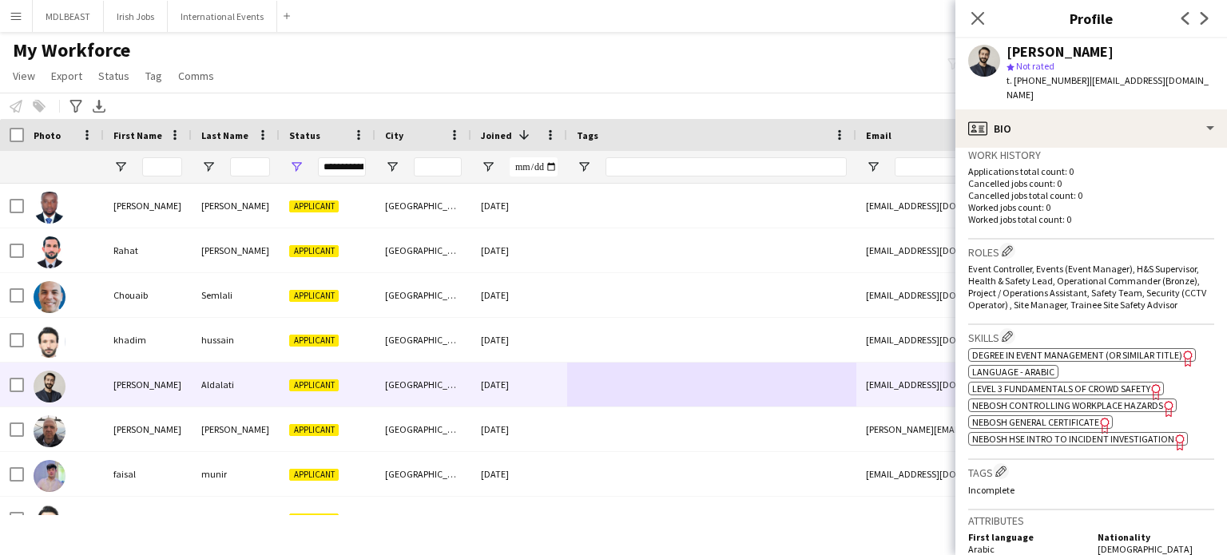
scroll to position [396, 0]
click at [1044, 416] on span "NEBOSH General Certificate" at bounding box center [1036, 422] width 127 height 12
click at [1013, 330] on app-icon "Edit crew company skills" at bounding box center [1007, 335] width 11 height 11
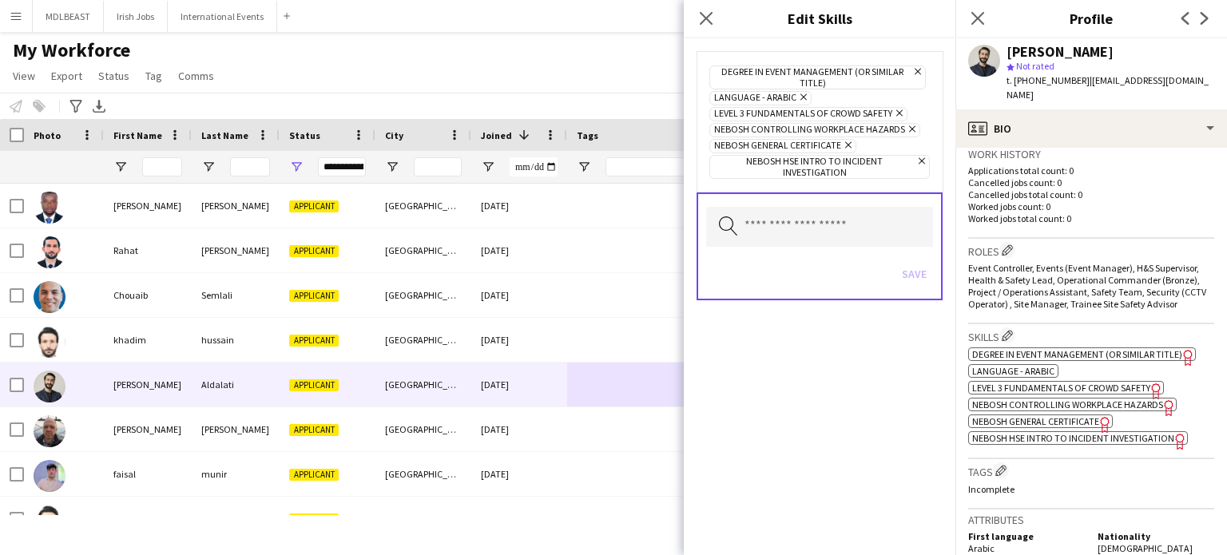
click at [845, 140] on icon "Remove" at bounding box center [846, 145] width 10 height 10
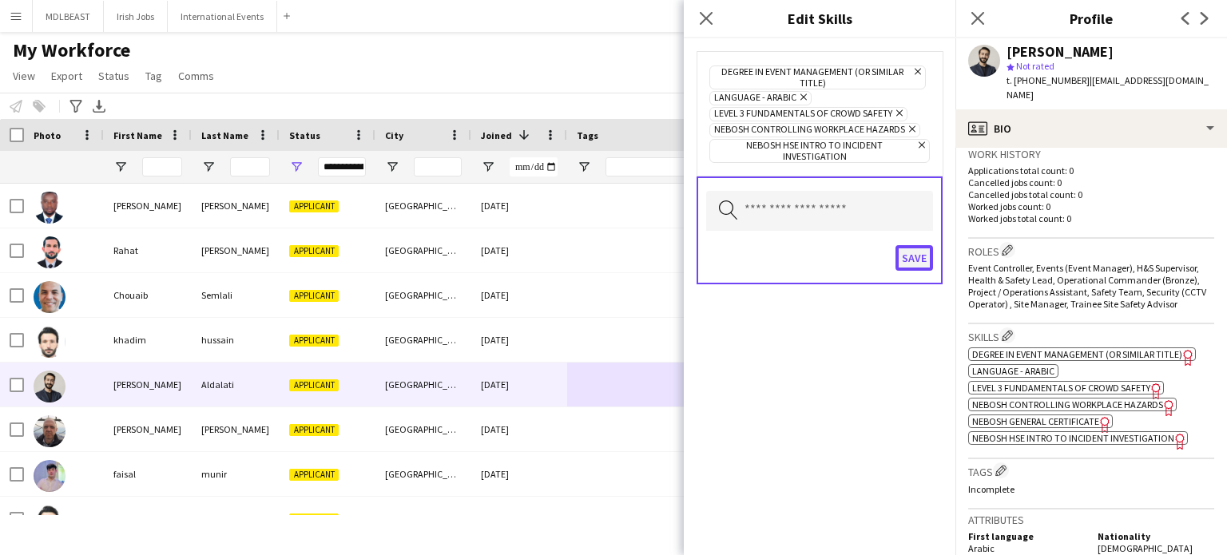
click at [917, 249] on button "Save" at bounding box center [915, 258] width 38 height 26
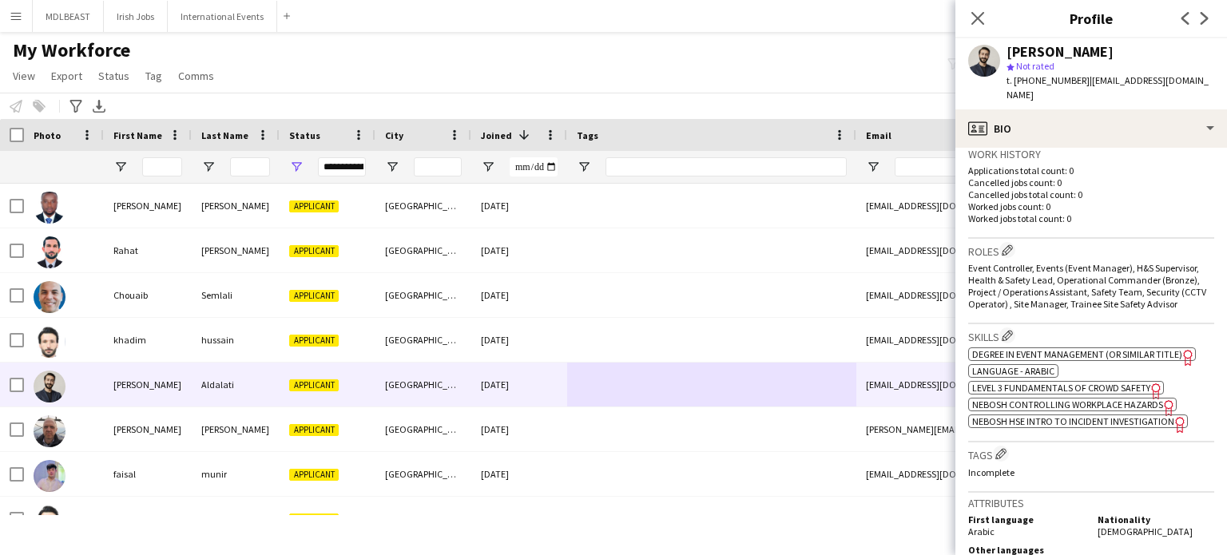
click at [1048, 416] on span "NEBOSH HSE Intro to Incident Investigation" at bounding box center [1074, 422] width 202 height 12
click at [1011, 330] on app-icon "Edit crew company skills" at bounding box center [1007, 335] width 11 height 11
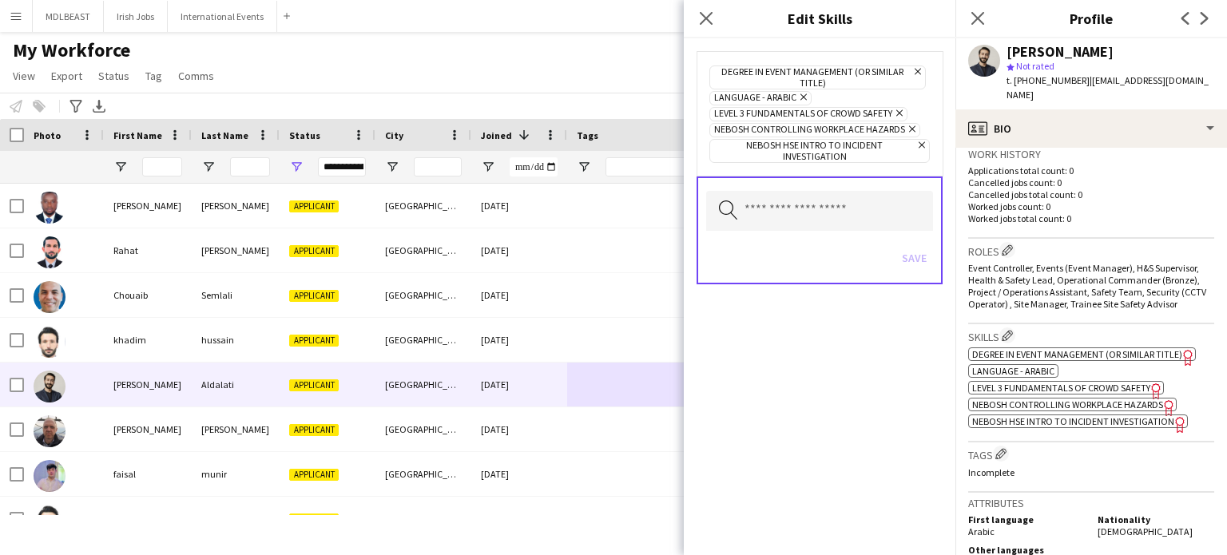
click at [924, 141] on span "NEBOSH HSE Intro to Incident Investigation Remove" at bounding box center [820, 151] width 221 height 24
click at [919, 142] on icon at bounding box center [922, 145] width 6 height 6
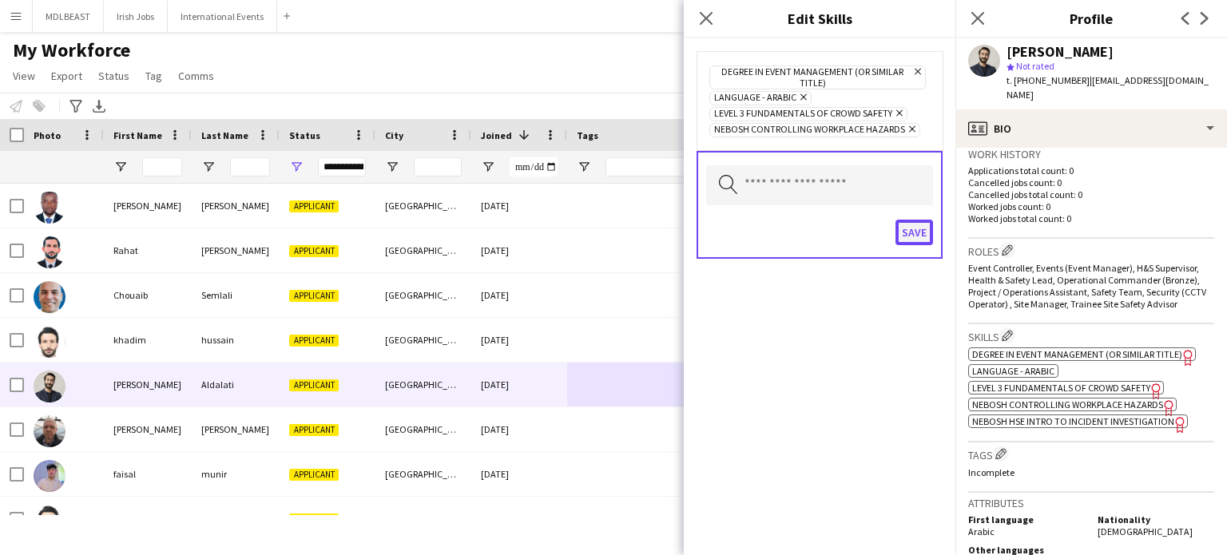
click at [922, 238] on button "Save" at bounding box center [915, 233] width 38 height 26
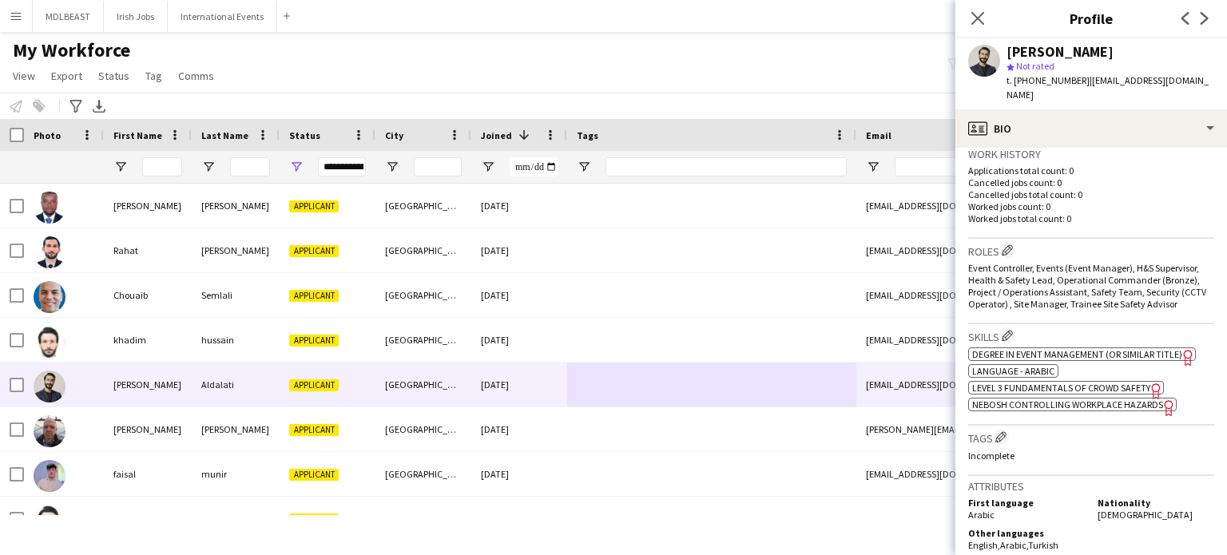
click at [1064, 399] on span "NEBOSH Controlling Workplace Hazards" at bounding box center [1068, 405] width 191 height 12
click at [1011, 330] on app-icon "Edit crew company skills" at bounding box center [1007, 335] width 11 height 11
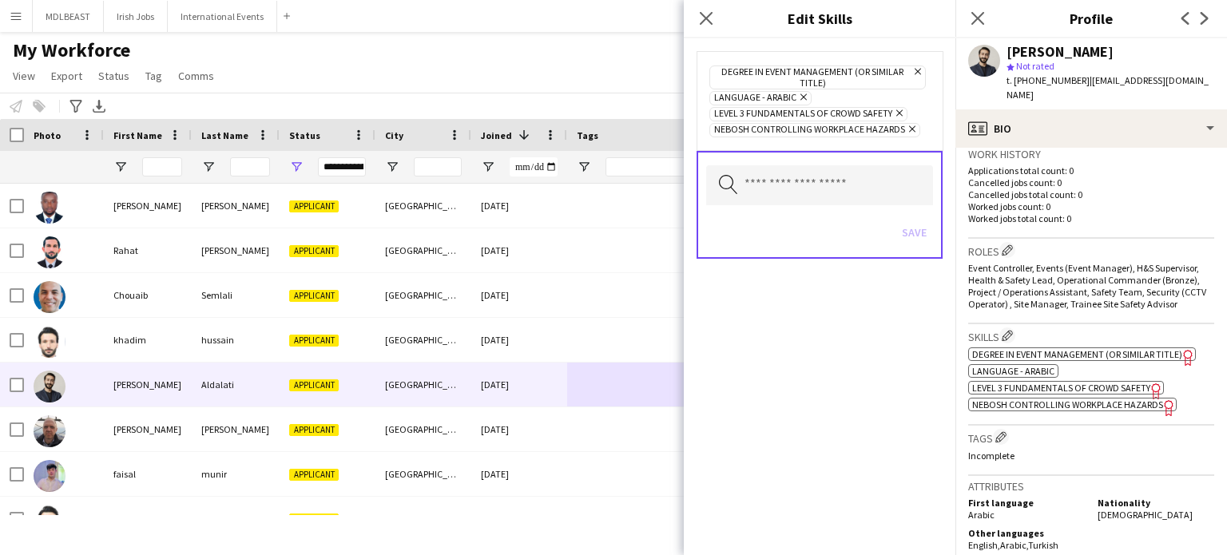
click at [909, 127] on icon at bounding box center [912, 129] width 6 height 6
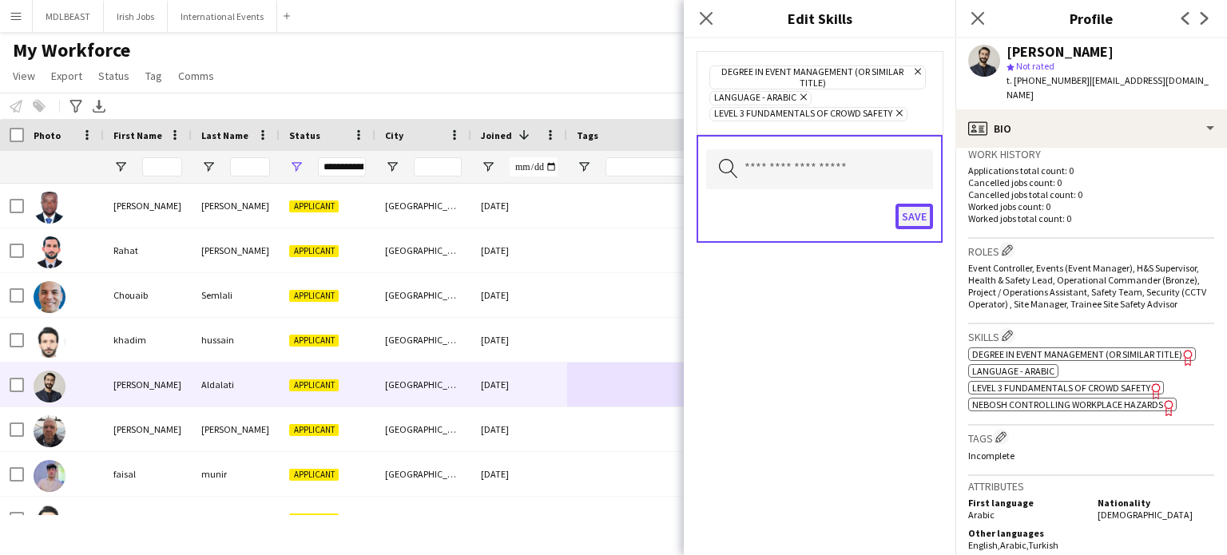
click at [925, 213] on button "Save" at bounding box center [915, 217] width 38 height 26
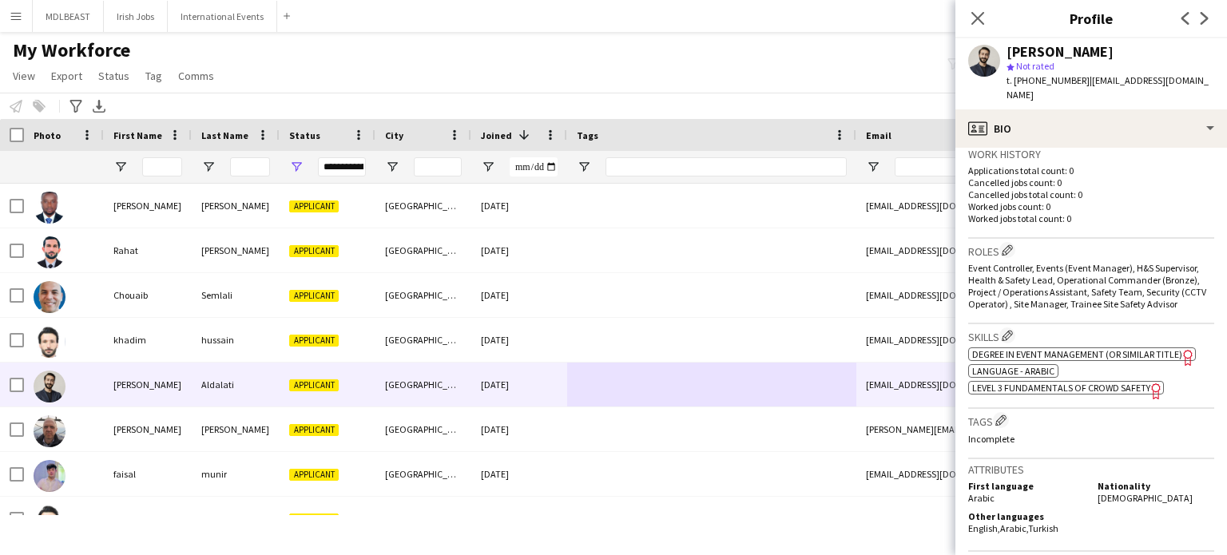
click at [1068, 382] on span "Level 3 Fundamentals of Crowd Safety" at bounding box center [1062, 388] width 178 height 12
click at [1008, 330] on app-icon "Edit crew company skills" at bounding box center [1007, 335] width 11 height 11
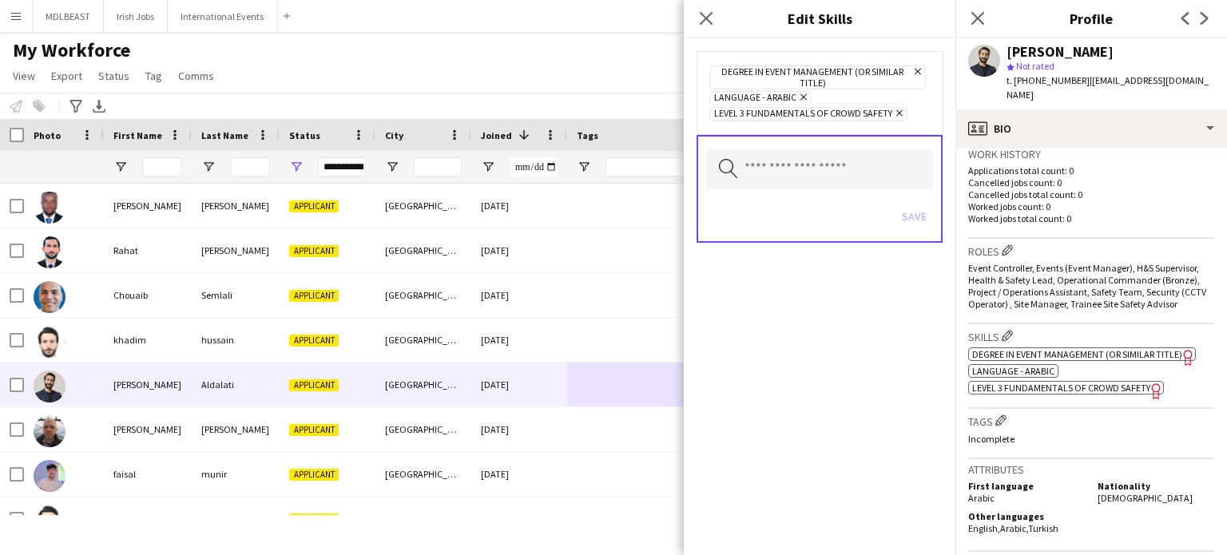
click at [897, 113] on icon "Remove" at bounding box center [898, 113] width 10 height 10
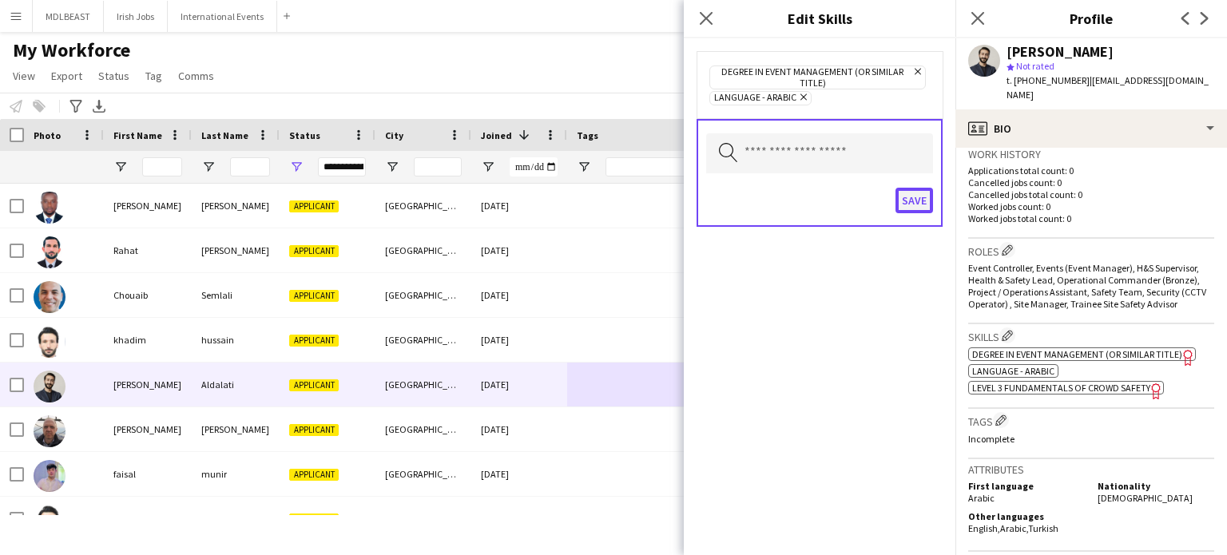
click at [914, 207] on button "Save" at bounding box center [915, 201] width 38 height 26
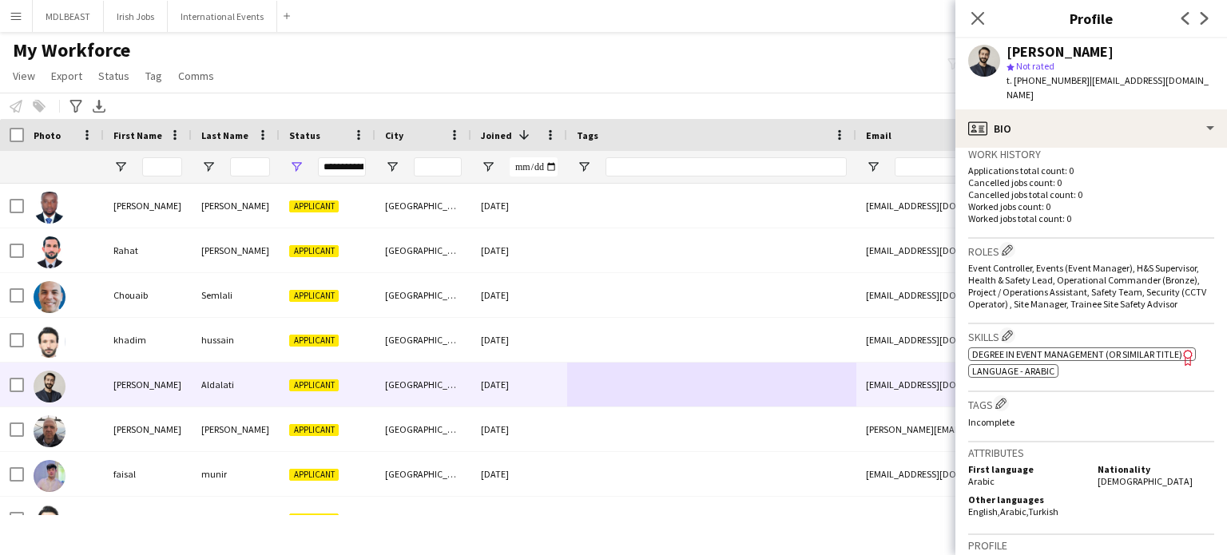
click at [1068, 348] on span "Degree in Event Management (or similar title)" at bounding box center [1078, 354] width 210 height 12
click at [1009, 330] on app-icon "Edit crew company skills" at bounding box center [1007, 335] width 11 height 11
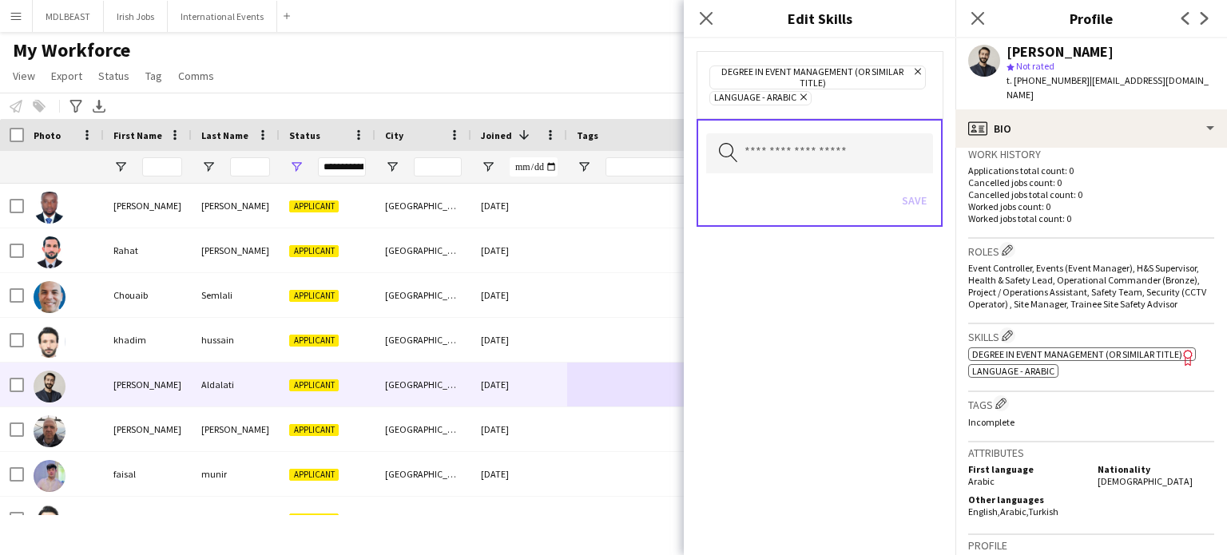
click at [917, 73] on icon "Remove" at bounding box center [916, 71] width 10 height 10
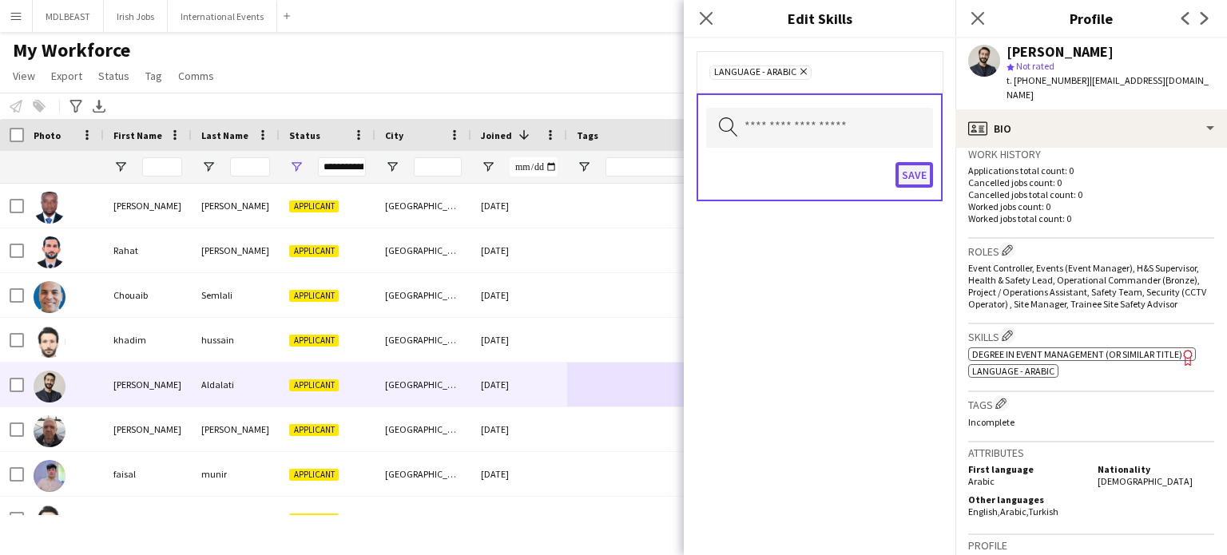
click at [918, 178] on button "Save" at bounding box center [915, 175] width 38 height 26
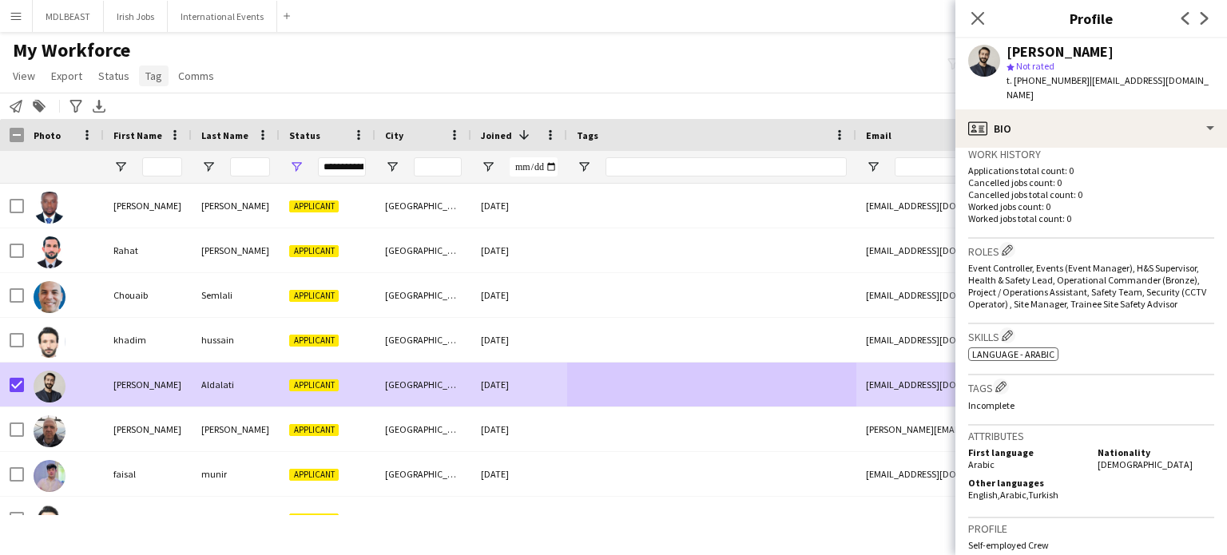
click at [149, 73] on span "Tag" at bounding box center [153, 76] width 17 height 14
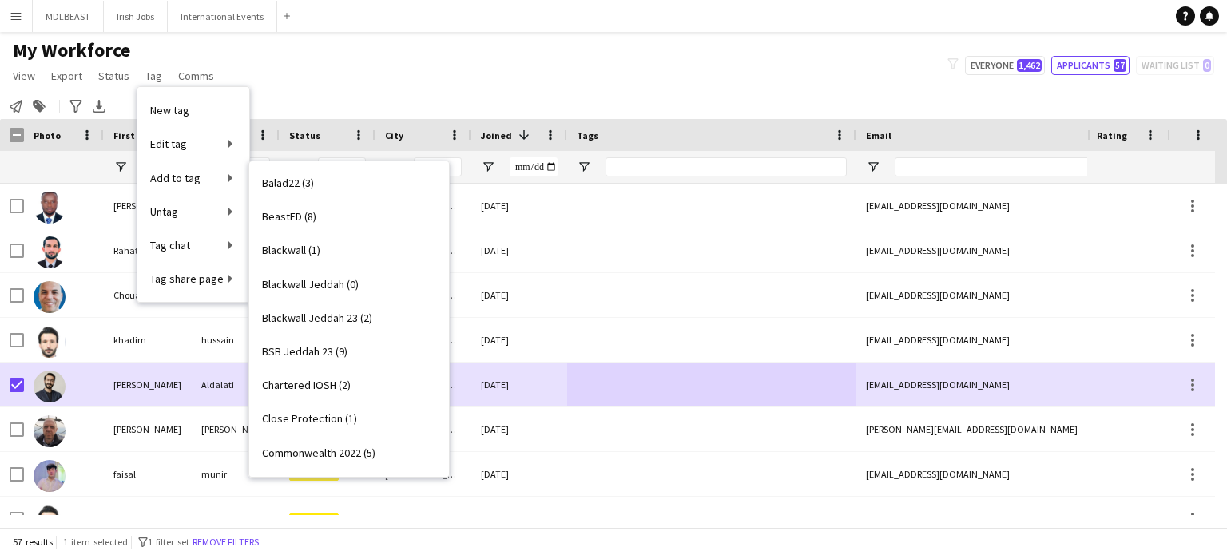
scroll to position [450, 0]
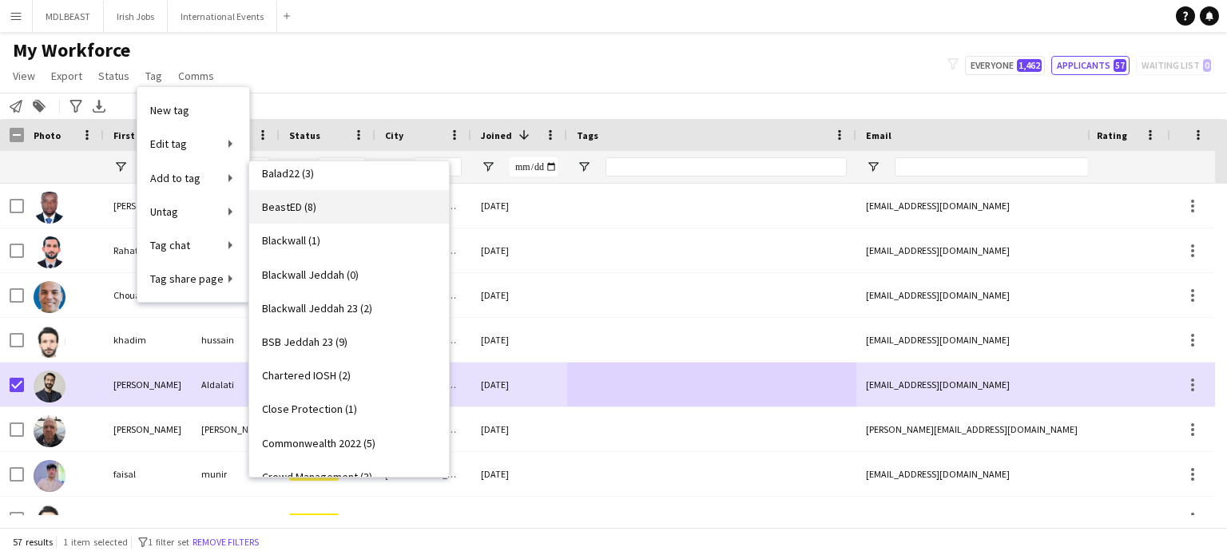
click at [300, 203] on span "BeastED (8)" at bounding box center [289, 207] width 54 height 14
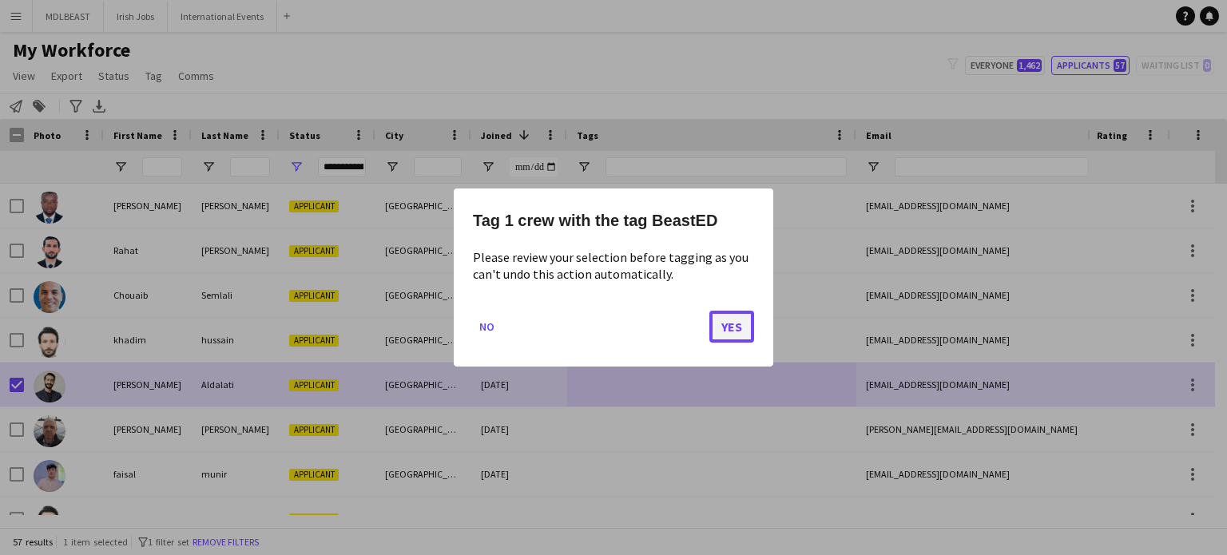
click at [726, 323] on button "Yes" at bounding box center [732, 327] width 45 height 32
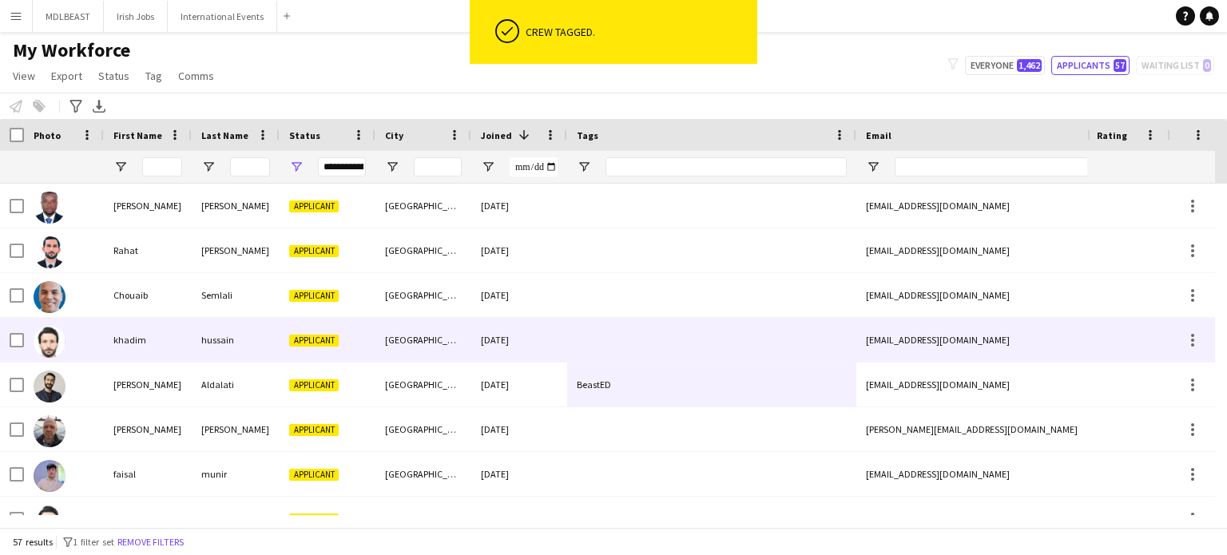
click at [678, 340] on div at bounding box center [711, 340] width 289 height 44
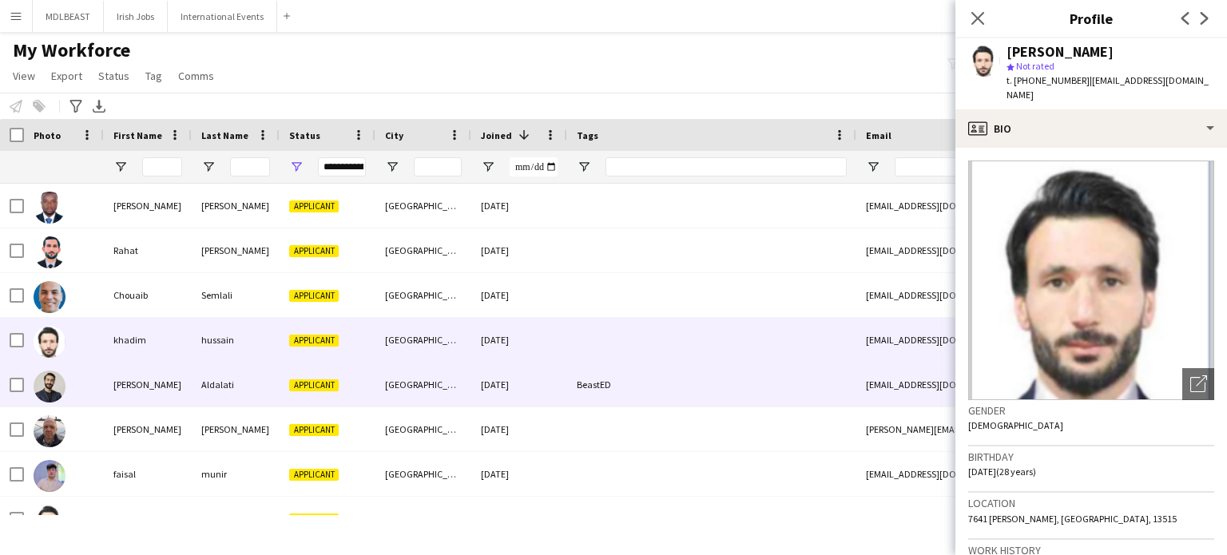
click at [666, 380] on div "BeastED" at bounding box center [711, 385] width 289 height 44
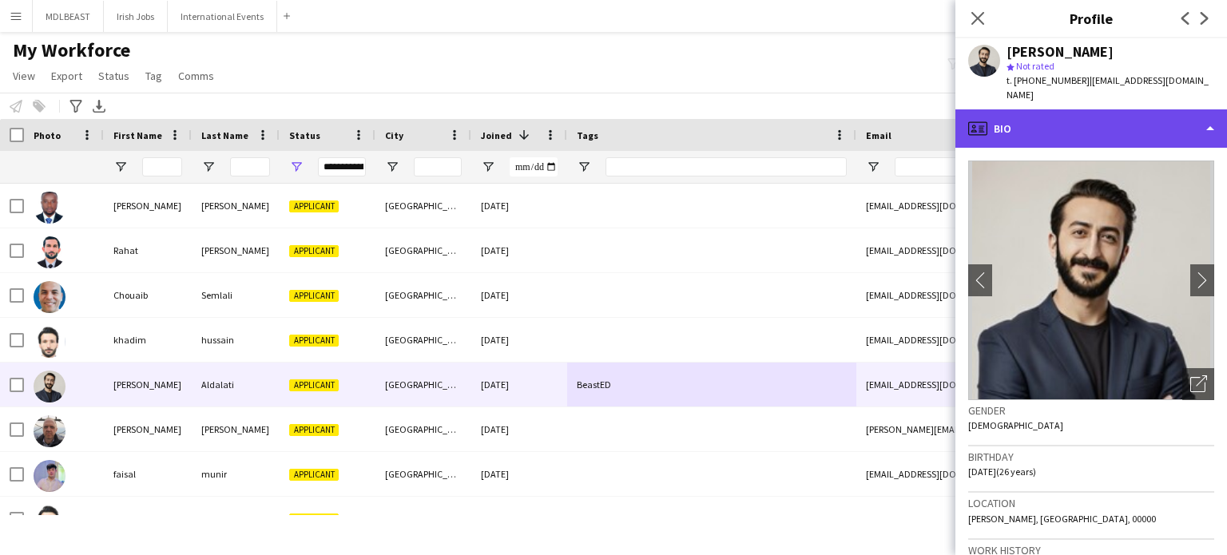
click at [1198, 127] on div "profile Bio" at bounding box center [1092, 128] width 272 height 38
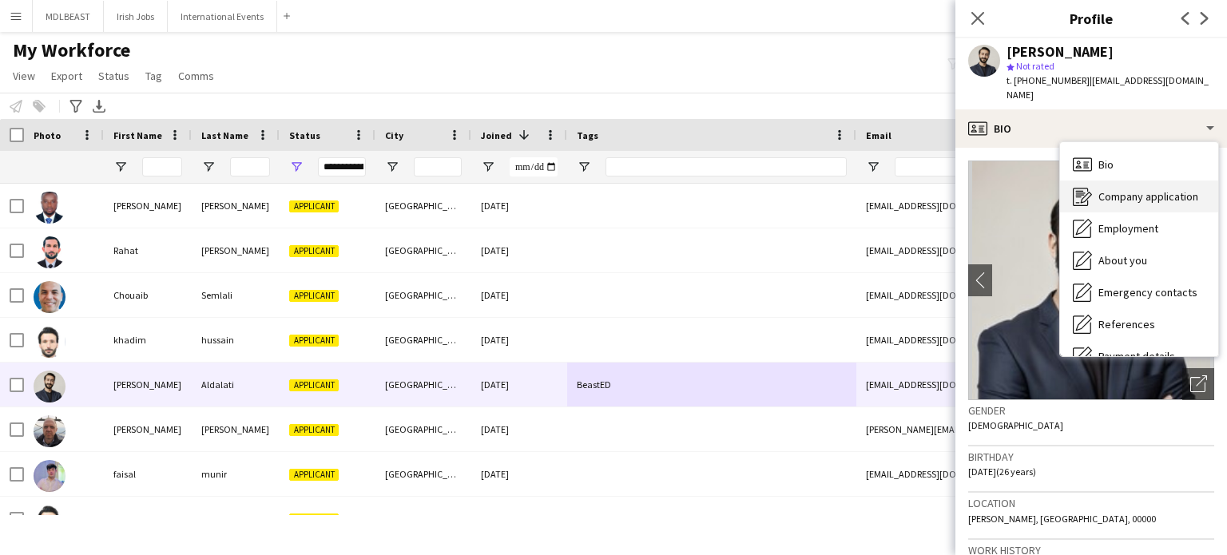
click at [1155, 189] on span "Company application" at bounding box center [1149, 196] width 100 height 14
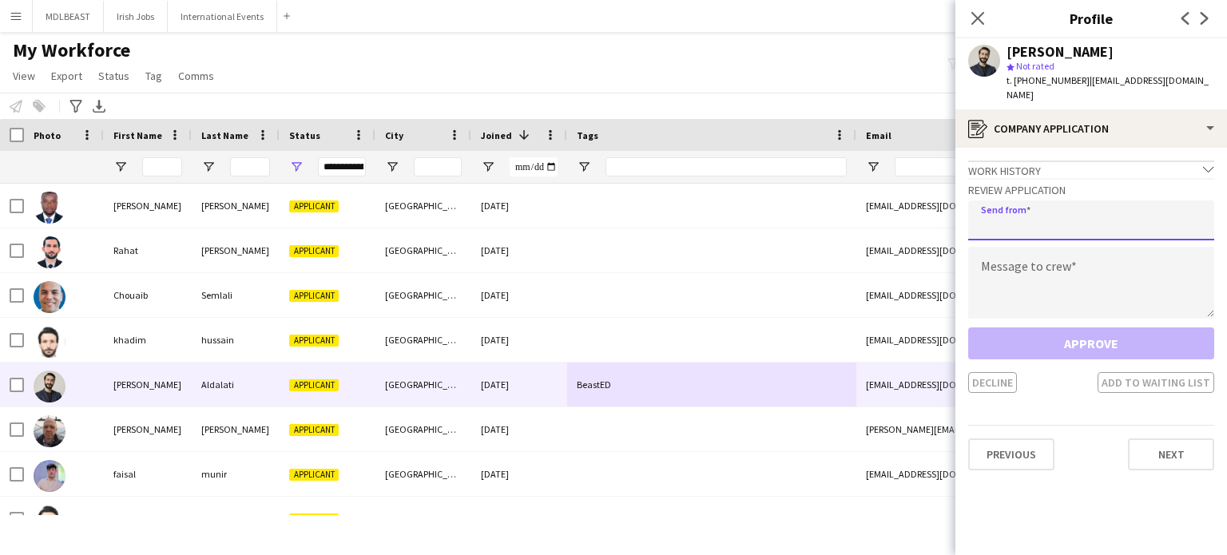
click at [1122, 201] on input "email" at bounding box center [1092, 221] width 246 height 40
type input "**********"
click at [1068, 247] on textarea at bounding box center [1092, 283] width 246 height 72
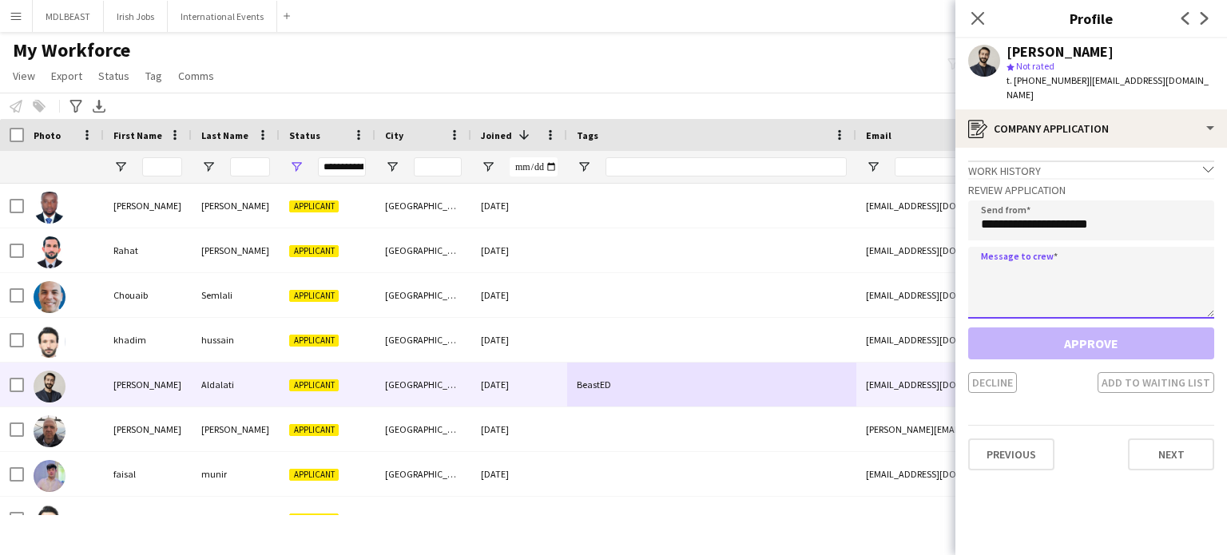
paste textarea "**********"
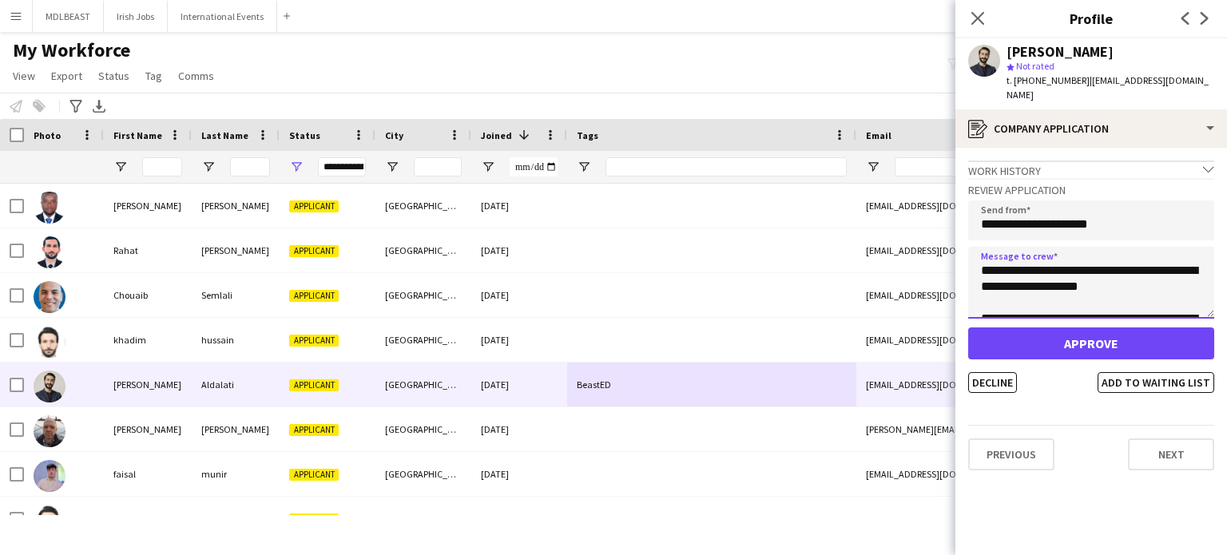
scroll to position [265, 0]
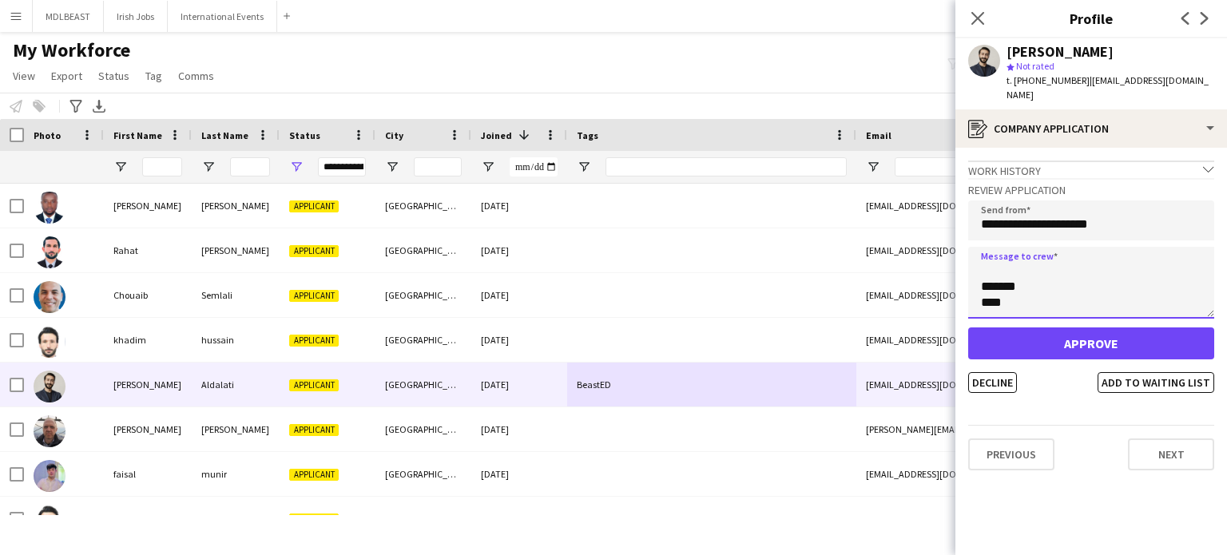
type textarea "**********"
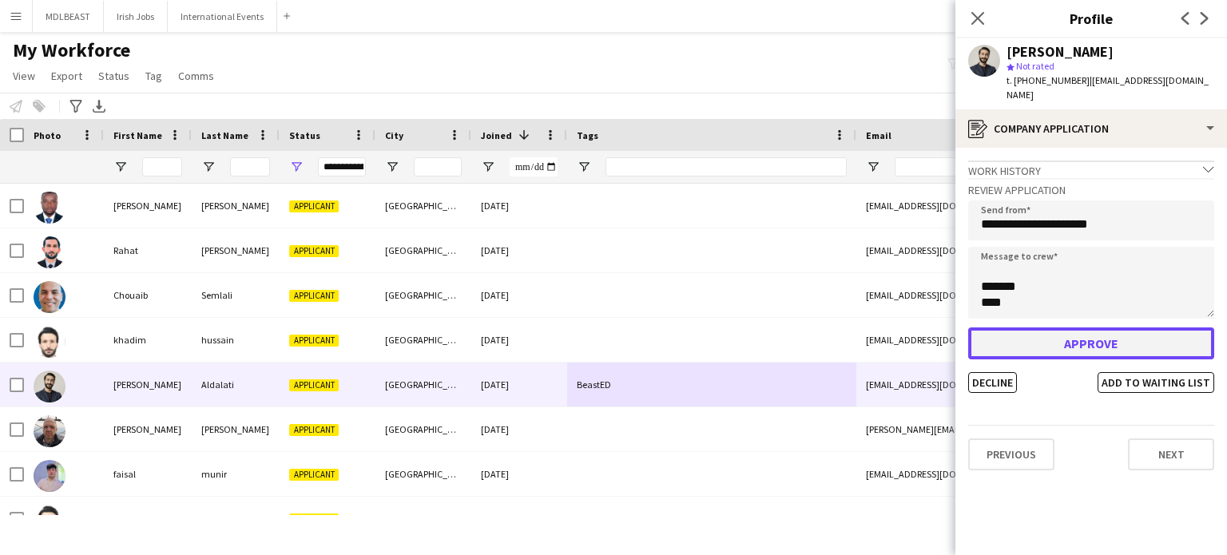
click at [1088, 332] on button "Approve" at bounding box center [1092, 344] width 246 height 32
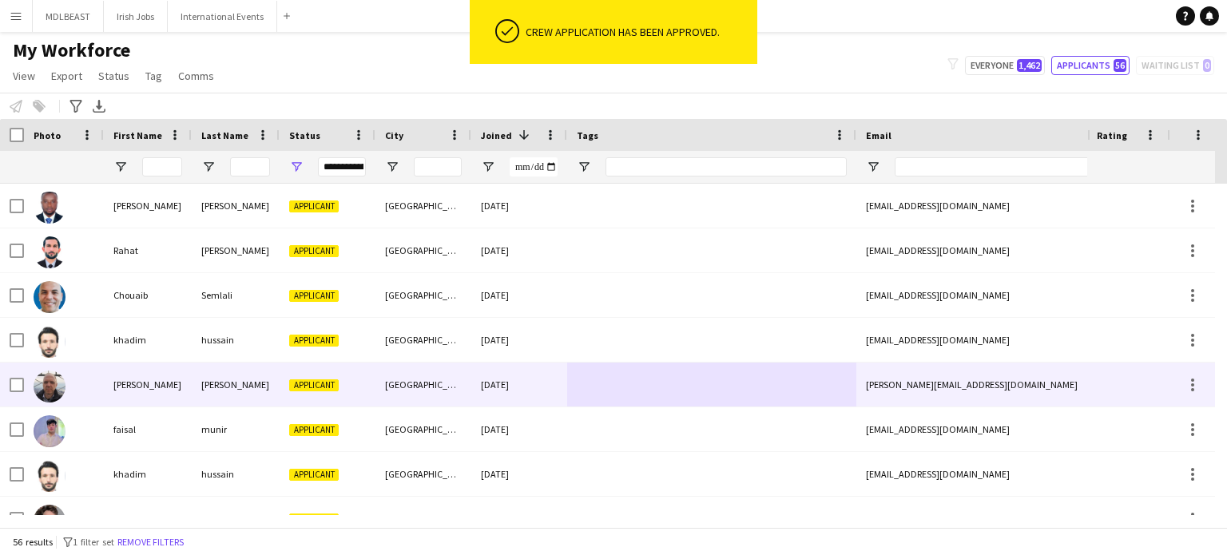
click at [623, 368] on div at bounding box center [711, 385] width 289 height 44
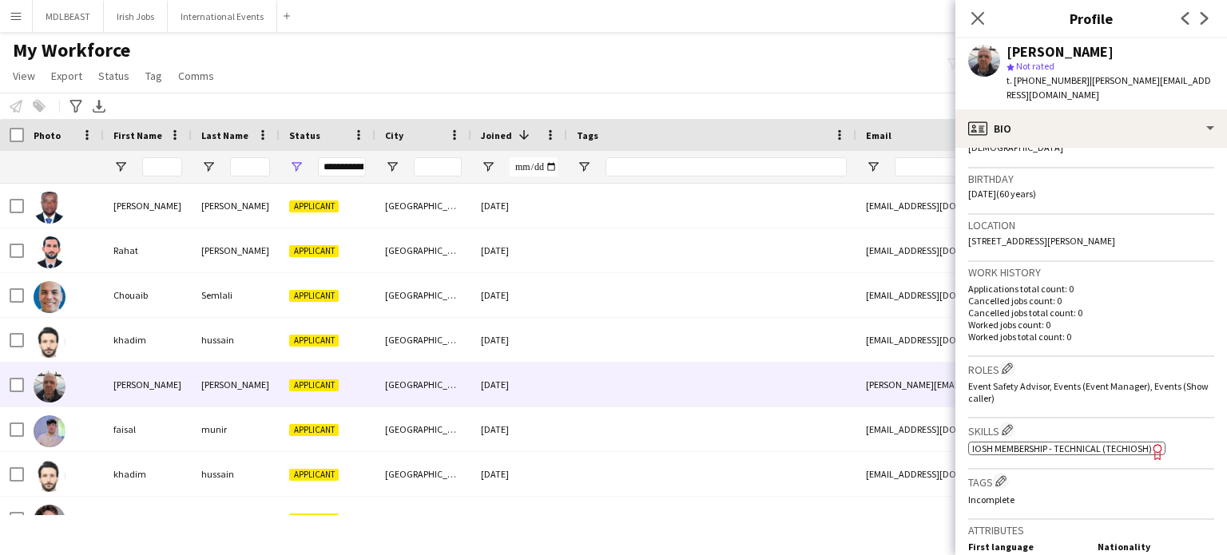
scroll to position [278, 0]
click at [1052, 443] on span "IOSH Membership - Technical (TechIOSH)" at bounding box center [1063, 449] width 180 height 12
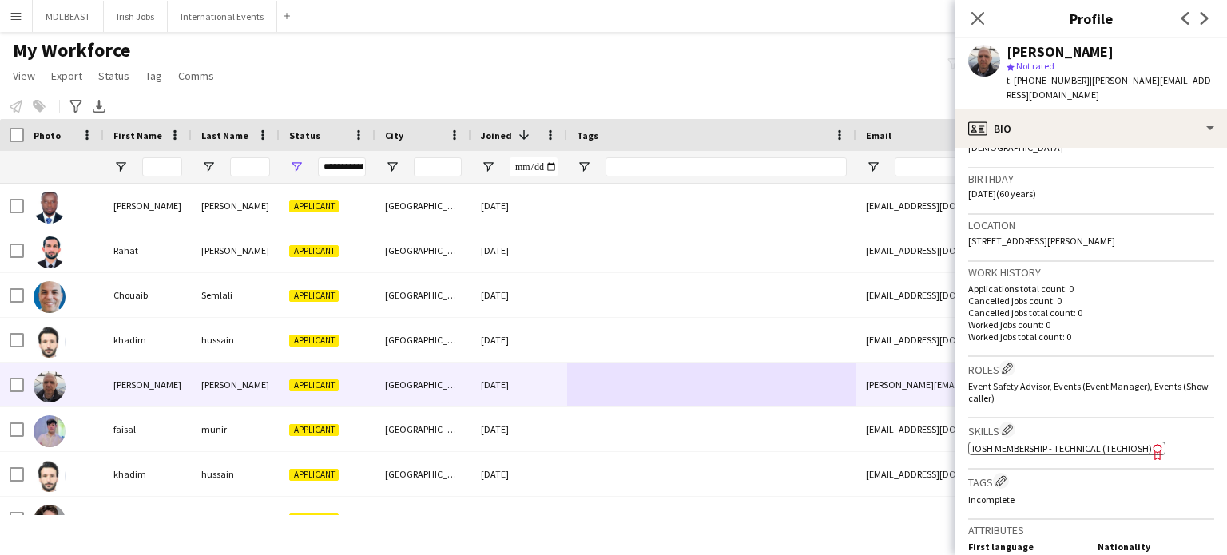
click at [1060, 443] on span "IOSH Membership - Technical (TechIOSH)" at bounding box center [1063, 449] width 180 height 12
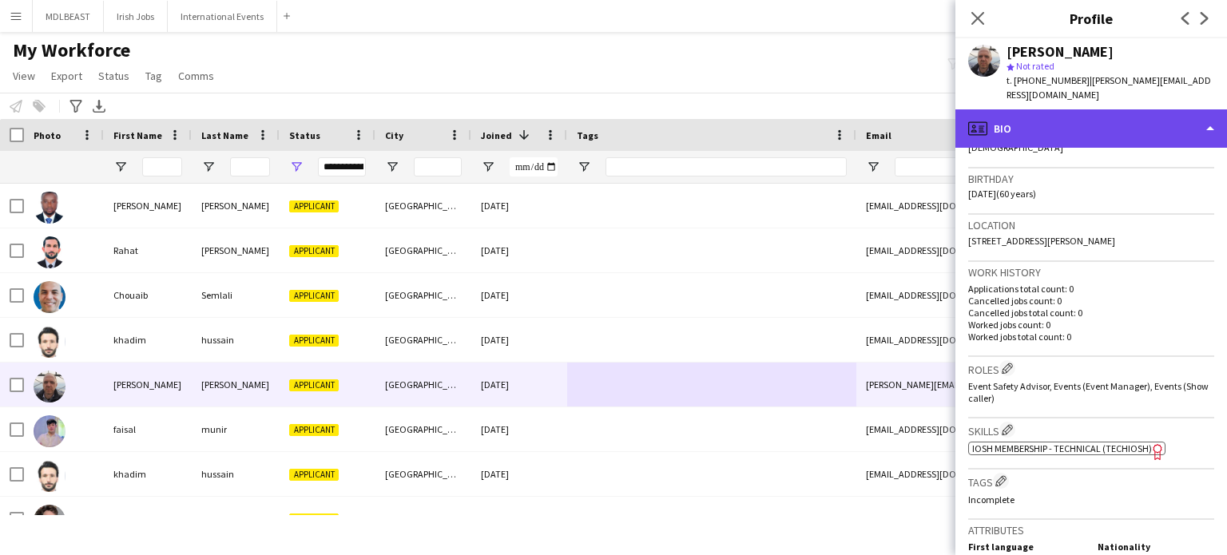
click at [1141, 113] on div "profile Bio" at bounding box center [1092, 128] width 272 height 38
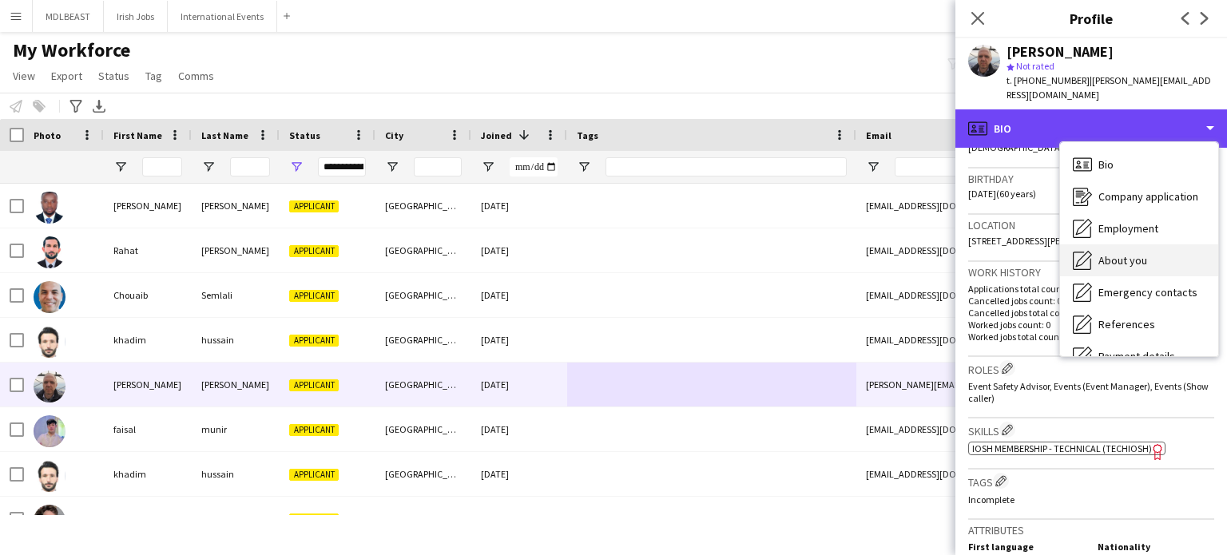
scroll to position [150, 0]
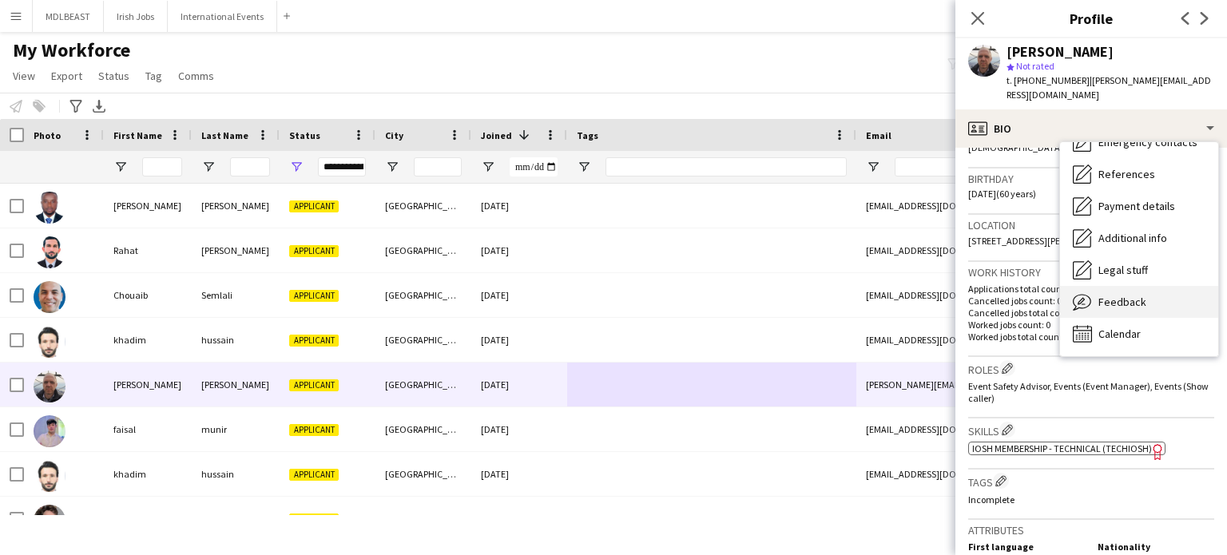
click at [1112, 295] on span "Feedback" at bounding box center [1123, 302] width 48 height 14
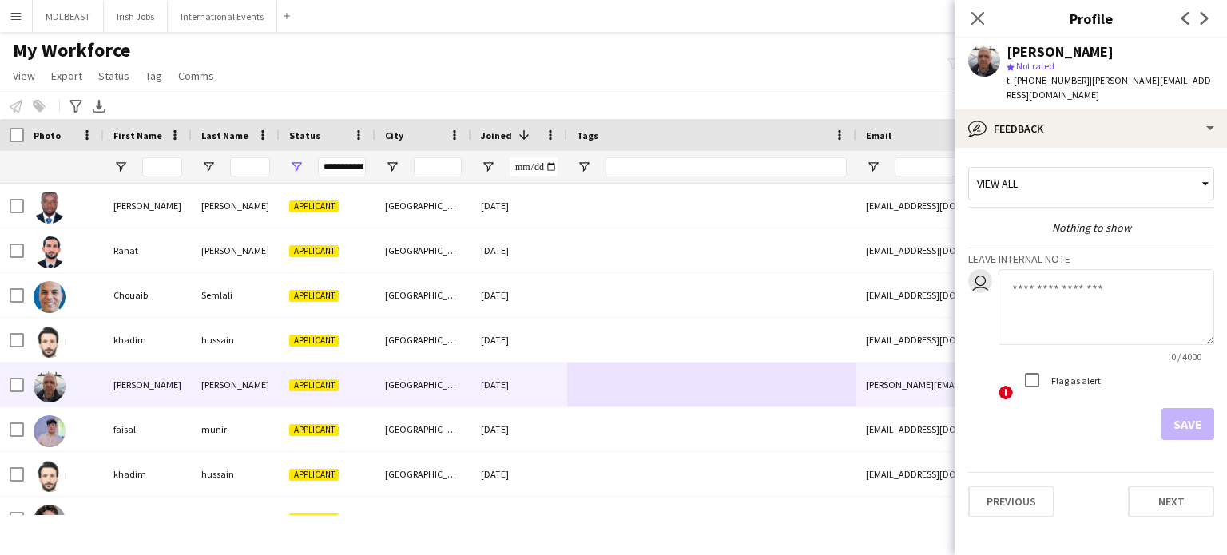
click at [1030, 270] on textarea at bounding box center [1107, 307] width 216 height 76
type textarea "*"
type textarea "**********"
click at [1192, 408] on button "Save" at bounding box center [1188, 424] width 53 height 32
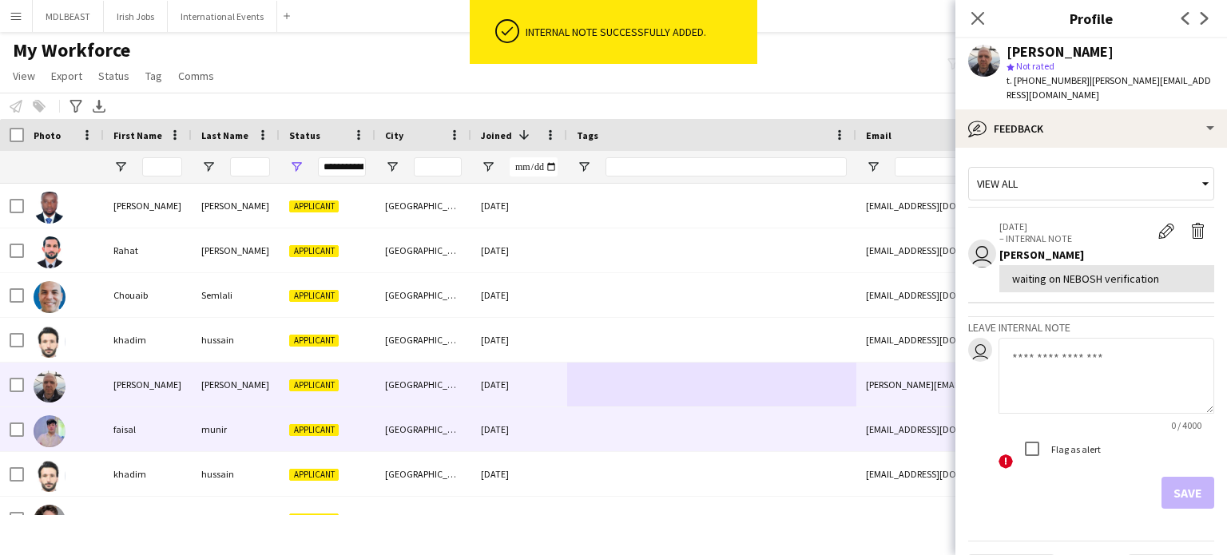
click at [686, 420] on div at bounding box center [711, 430] width 289 height 44
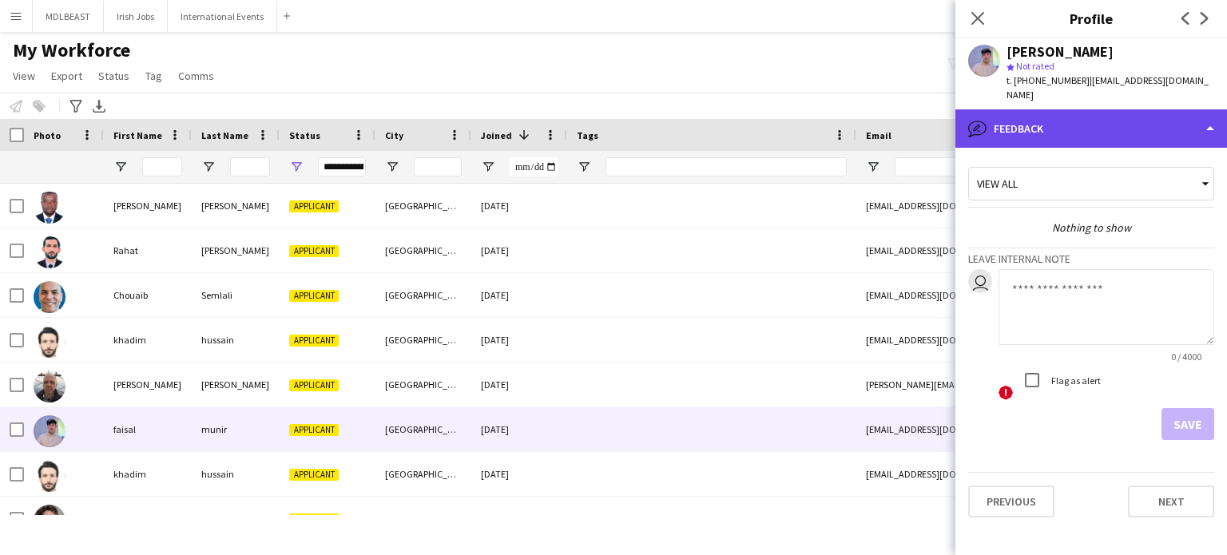
click at [1078, 109] on div "bubble-pencil Feedback" at bounding box center [1092, 128] width 272 height 38
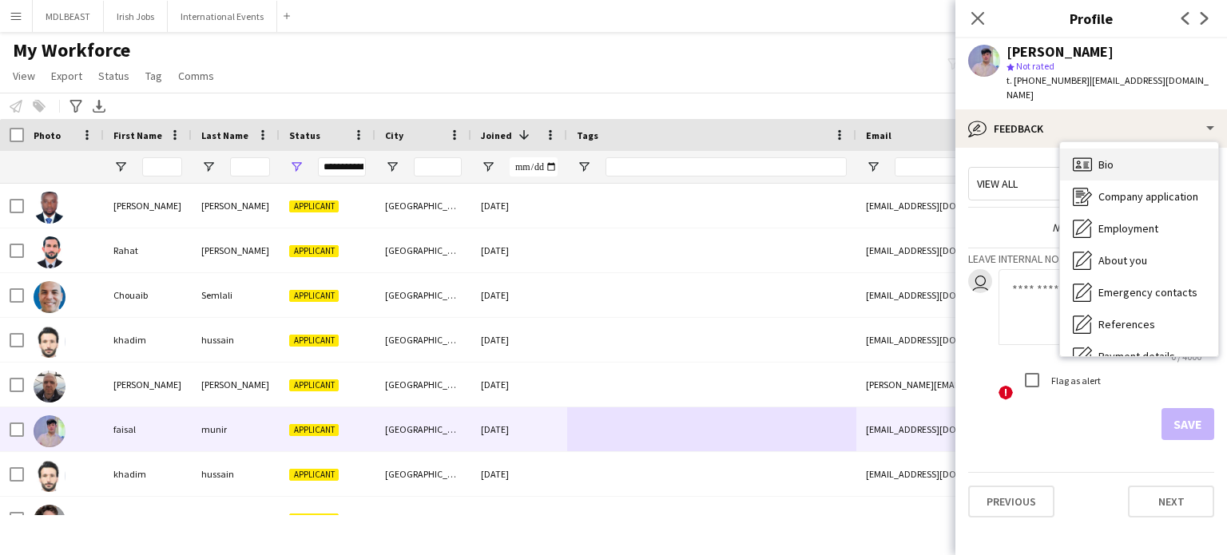
click at [1095, 149] on div "Bio Bio" at bounding box center [1139, 165] width 158 height 32
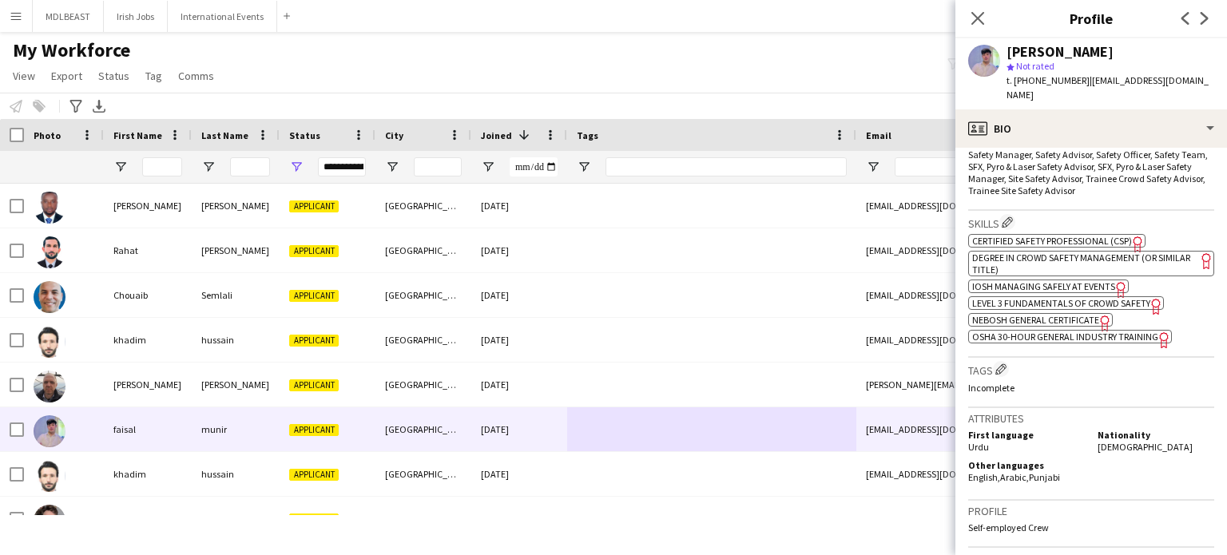
scroll to position [585, 0]
click at [1052, 311] on span "NEBOSH General Certificate" at bounding box center [1036, 317] width 127 height 12
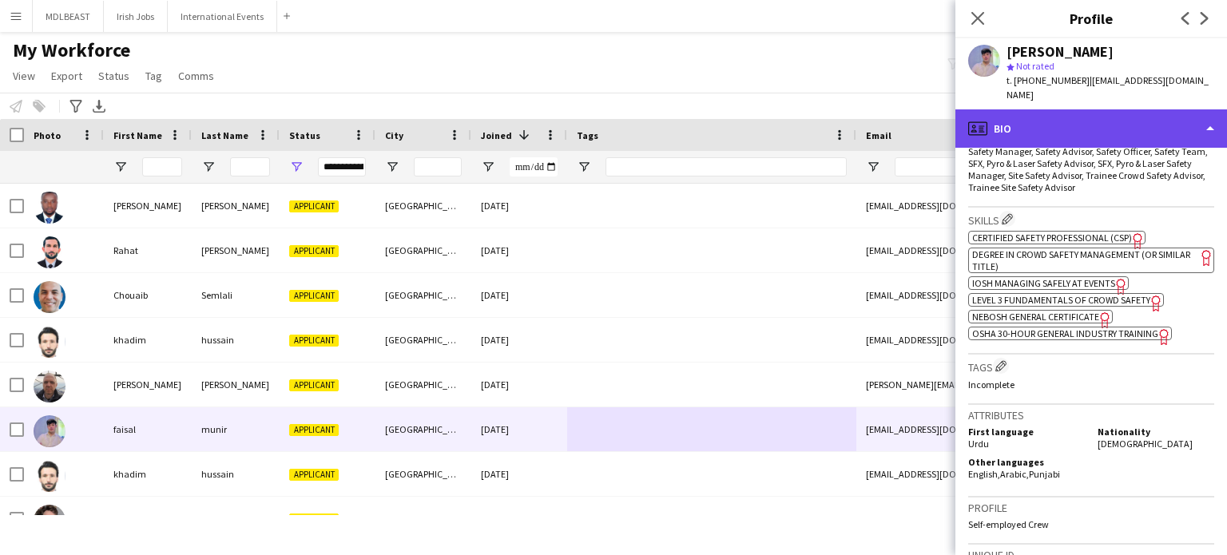
click at [1200, 117] on div "profile Bio" at bounding box center [1092, 128] width 272 height 38
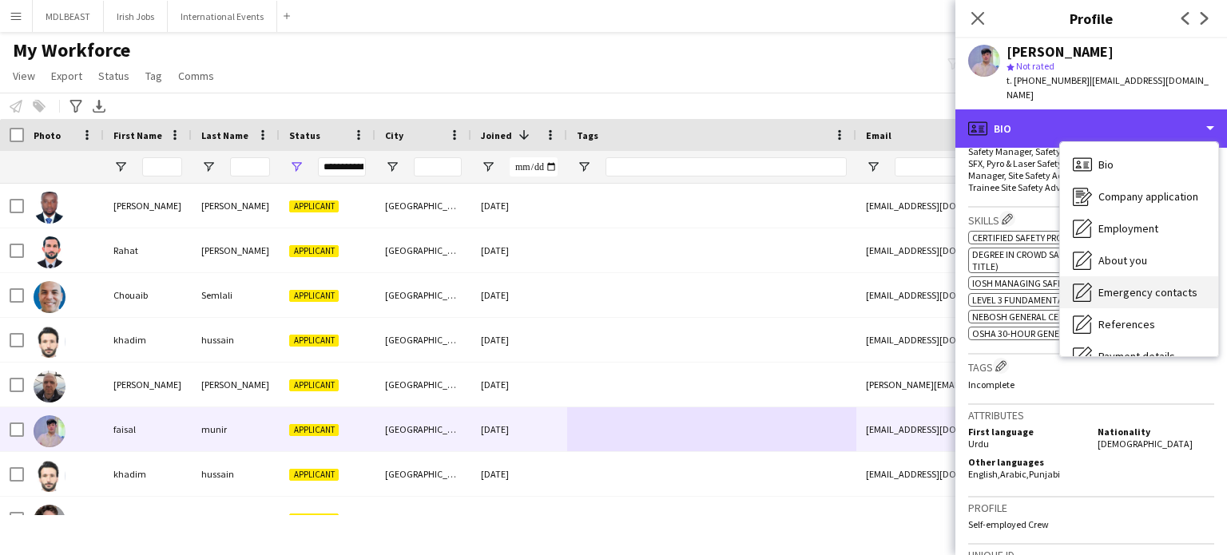
scroll to position [150, 0]
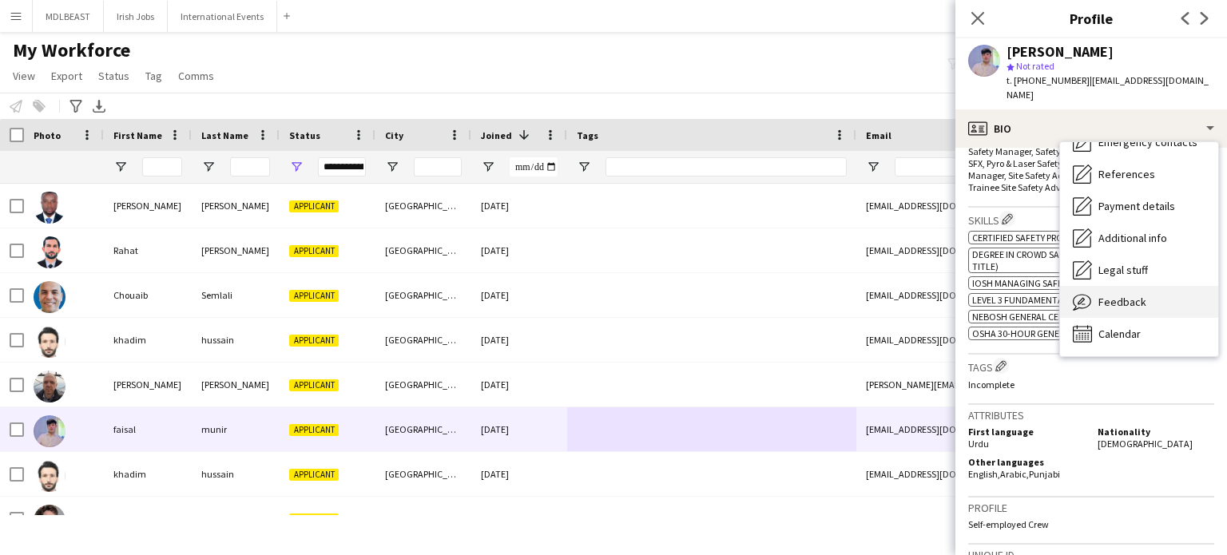
click at [1115, 295] on span "Feedback" at bounding box center [1123, 302] width 48 height 14
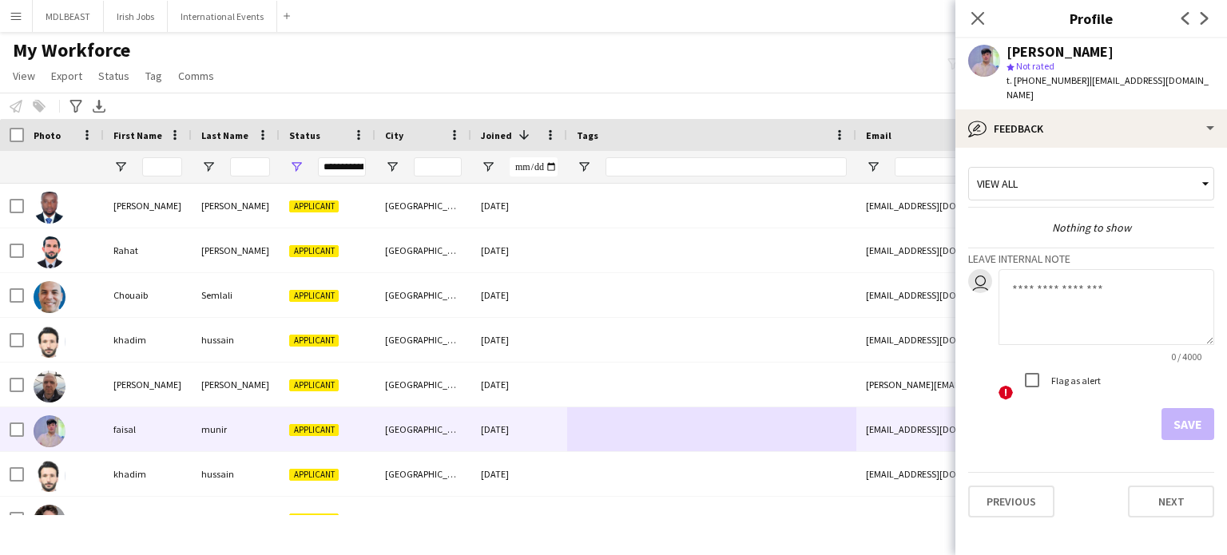
click at [1024, 285] on textarea at bounding box center [1107, 307] width 216 height 76
type textarea "**********"
click at [1184, 409] on button "Save" at bounding box center [1188, 424] width 53 height 32
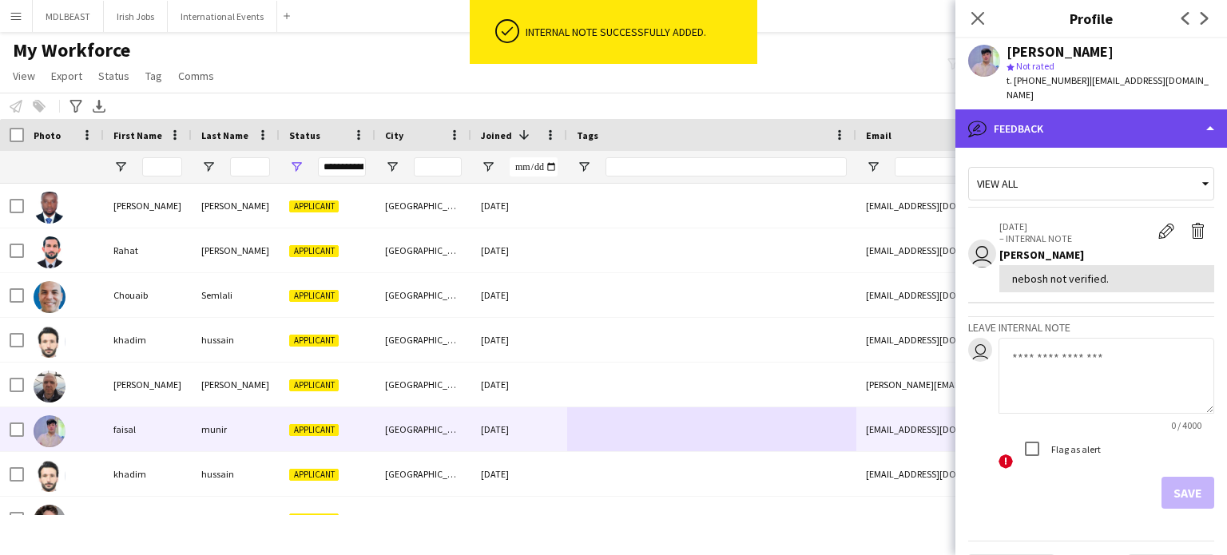
click at [1120, 114] on div "bubble-pencil Feedback" at bounding box center [1092, 128] width 272 height 38
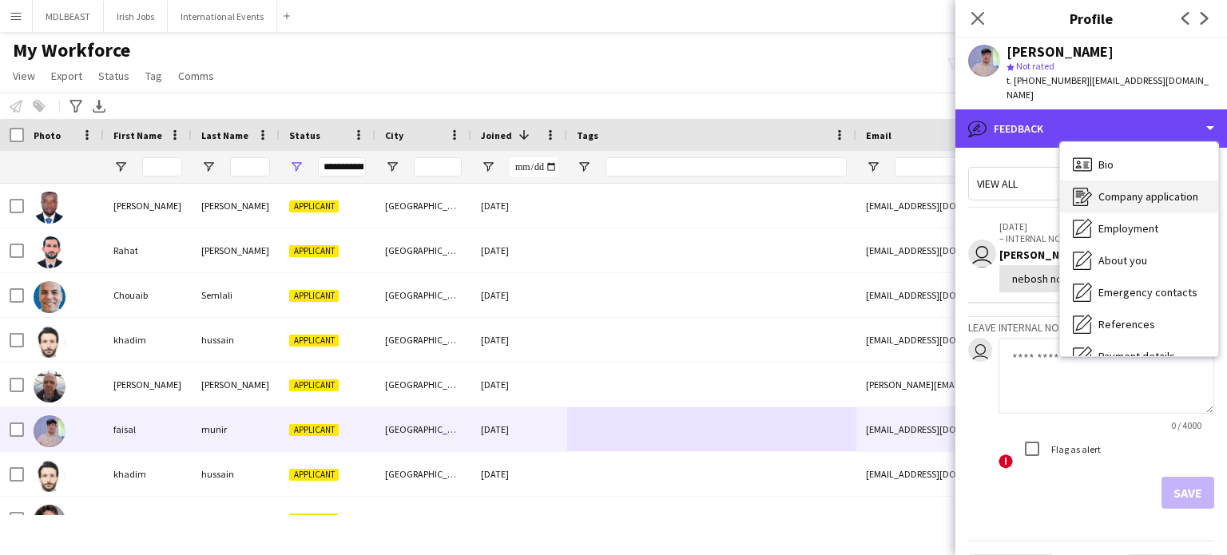
scroll to position [0, 0]
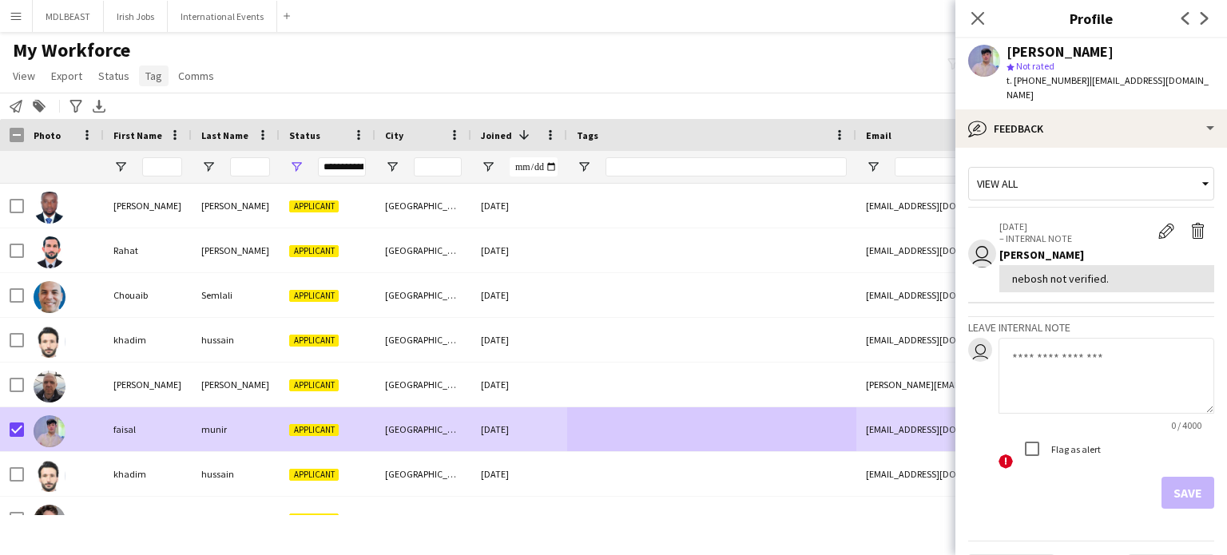
click at [147, 73] on span "Tag" at bounding box center [153, 76] width 17 height 14
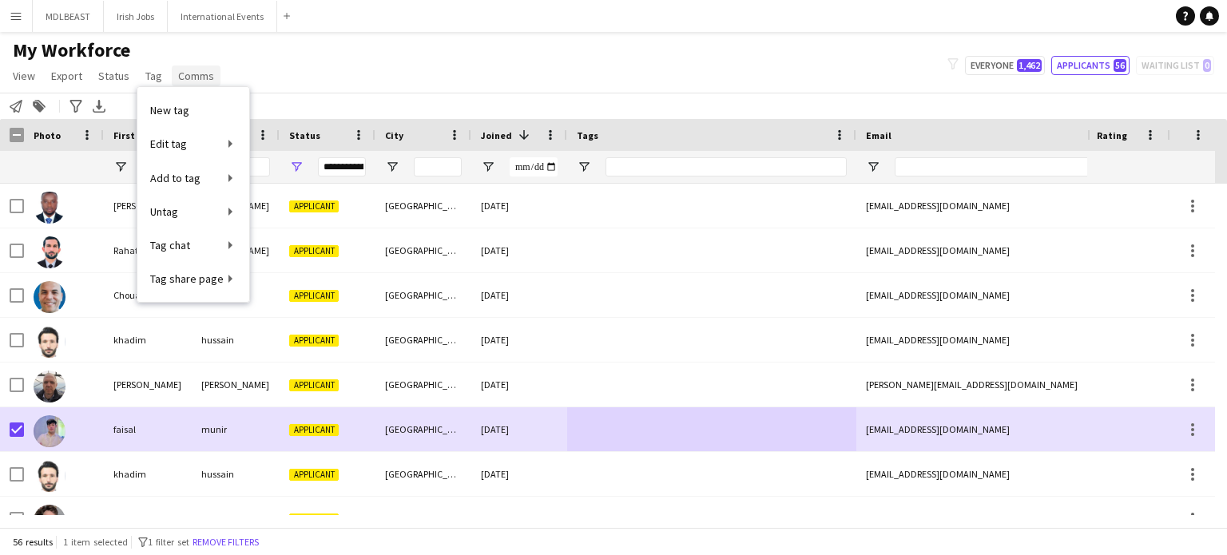
click at [189, 77] on span "Comms" at bounding box center [196, 76] width 36 height 14
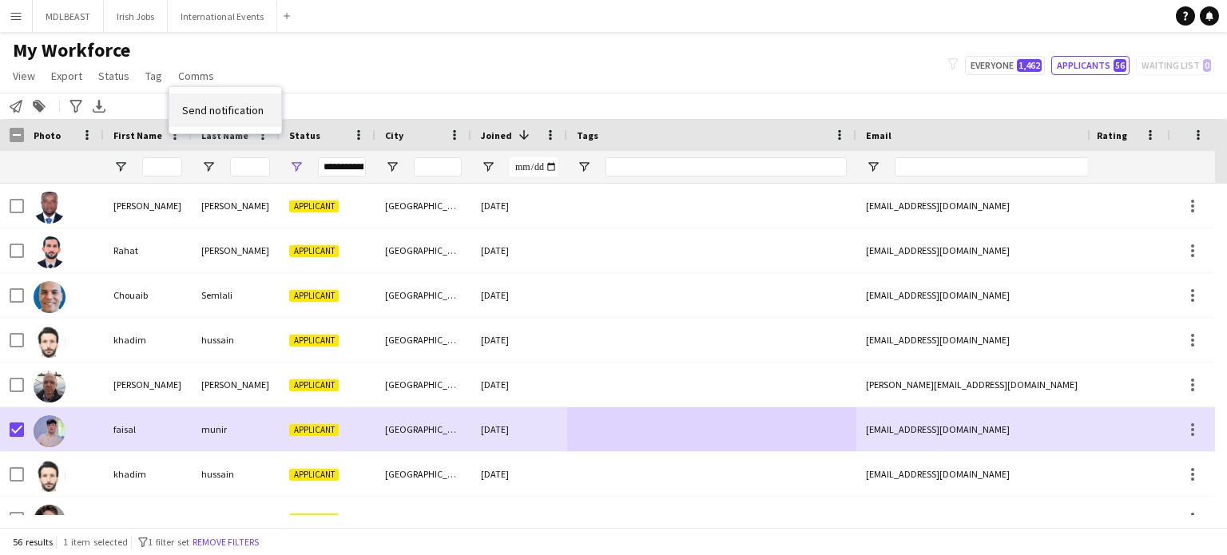
click at [195, 111] on span "Send notification" at bounding box center [223, 110] width 82 height 14
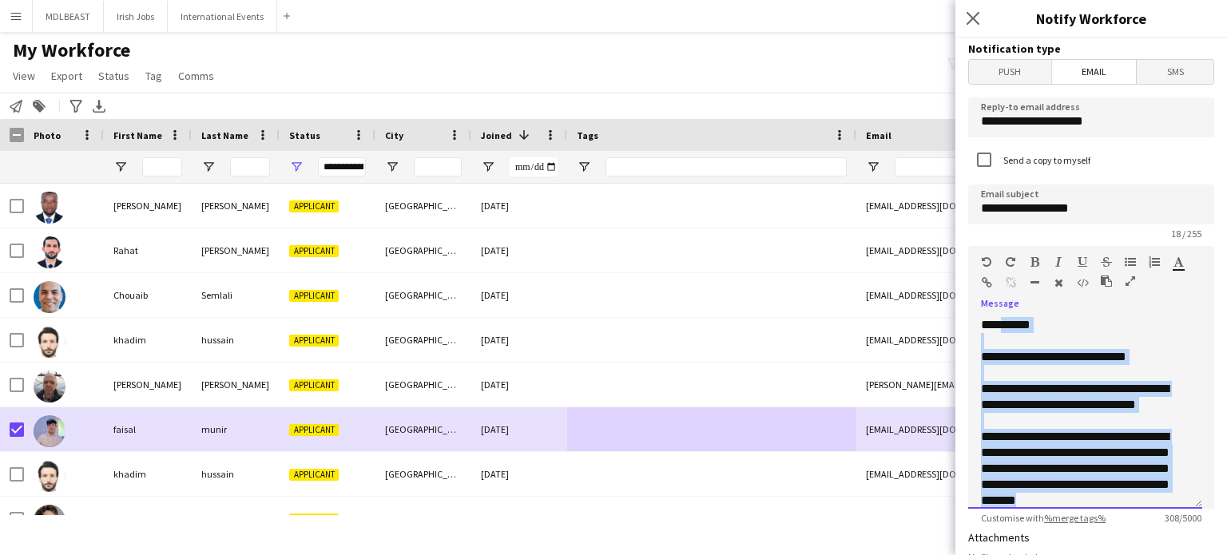
drag, startPoint x: 1168, startPoint y: 440, endPoint x: 999, endPoint y: 306, distance: 216.2
click at [999, 306] on div "**********" at bounding box center [1092, 407] width 246 height 203
click at [975, 18] on icon at bounding box center [972, 17] width 15 height 15
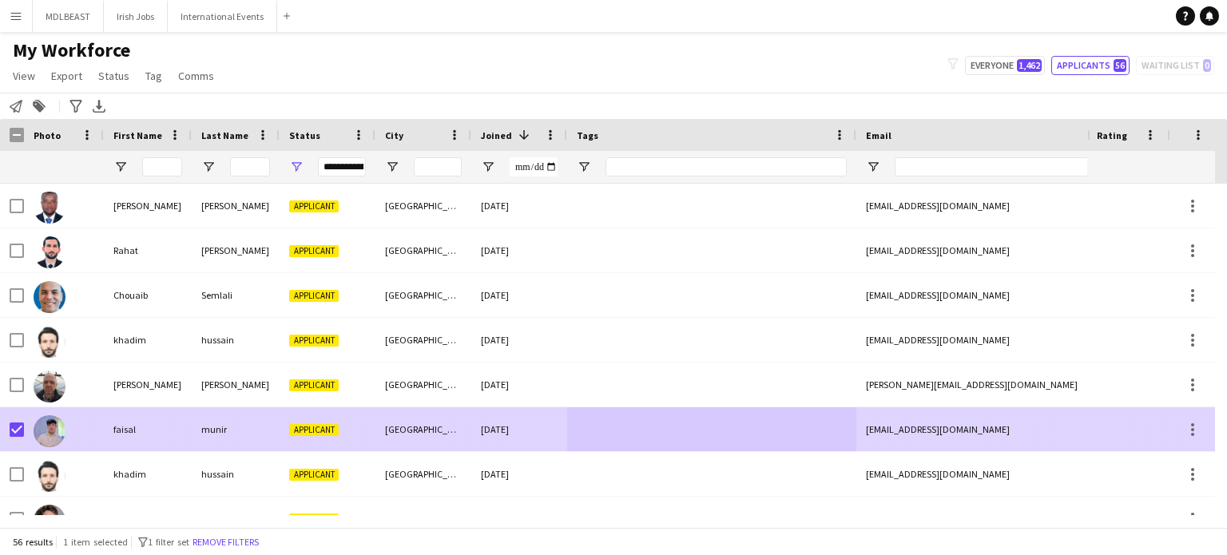
click at [685, 442] on div at bounding box center [711, 430] width 289 height 44
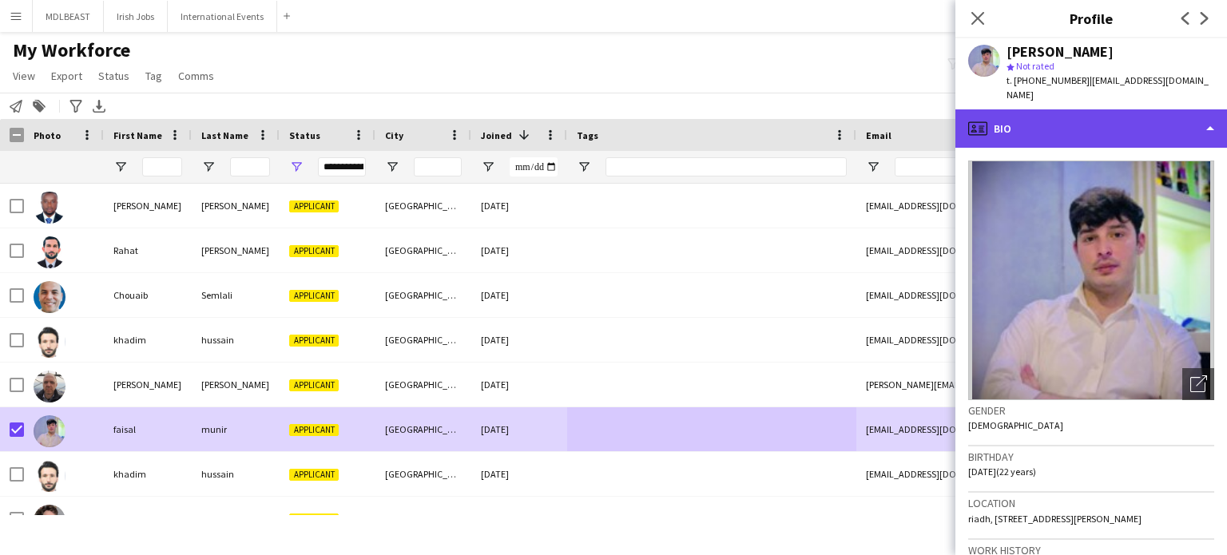
click at [1117, 120] on div "profile Bio" at bounding box center [1092, 128] width 272 height 38
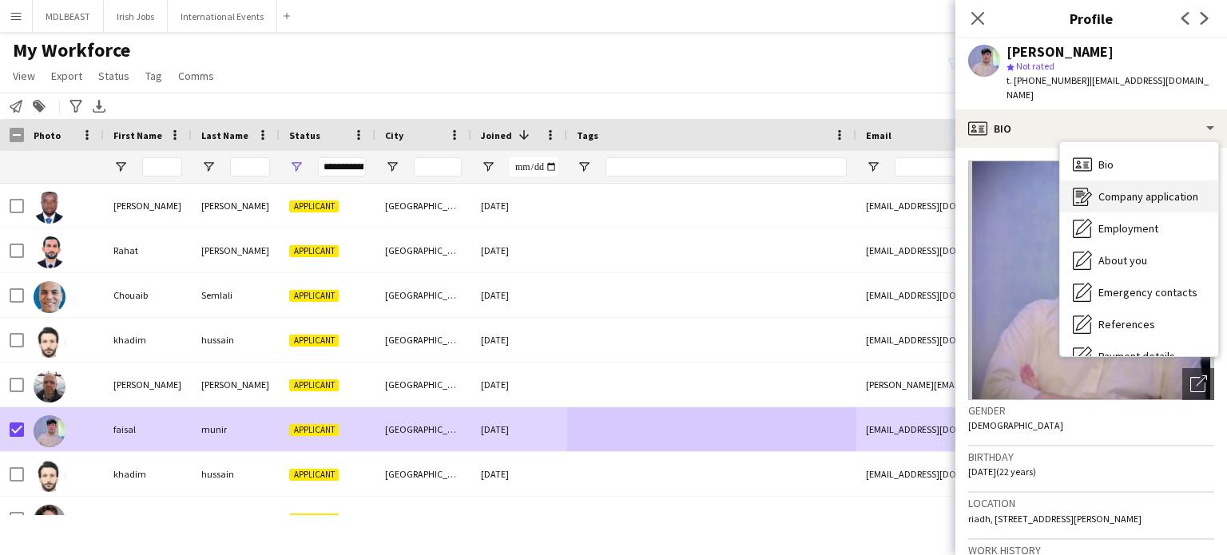
click at [1122, 189] on span "Company application" at bounding box center [1149, 196] width 100 height 14
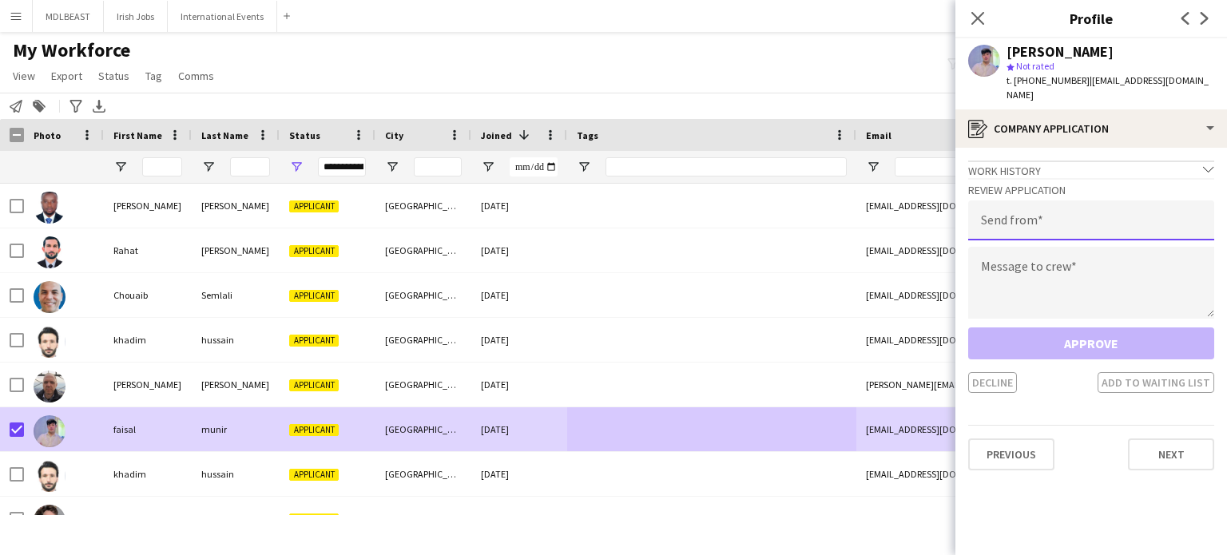
click at [1043, 201] on input "email" at bounding box center [1092, 221] width 246 height 40
type input "**********"
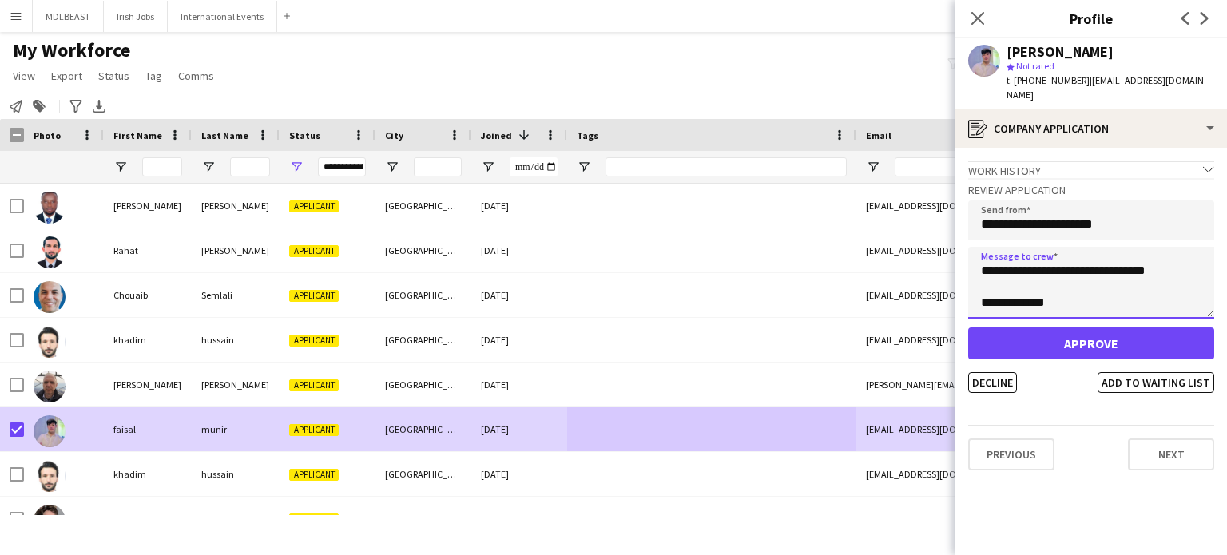
scroll to position [169, 0]
type textarea "**********"
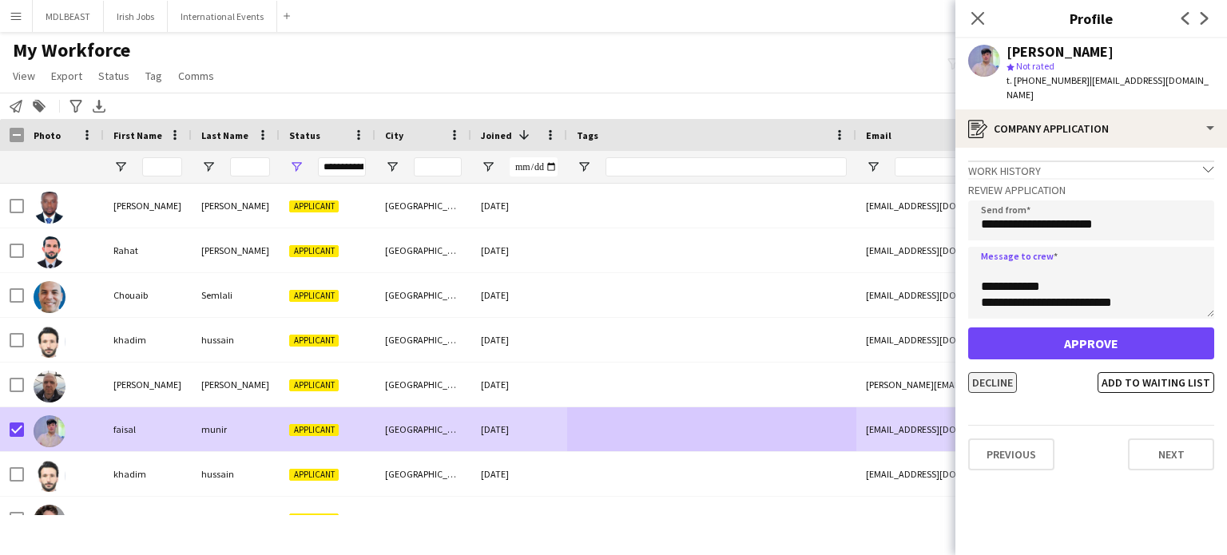
click at [997, 372] on button "Decline" at bounding box center [993, 382] width 49 height 21
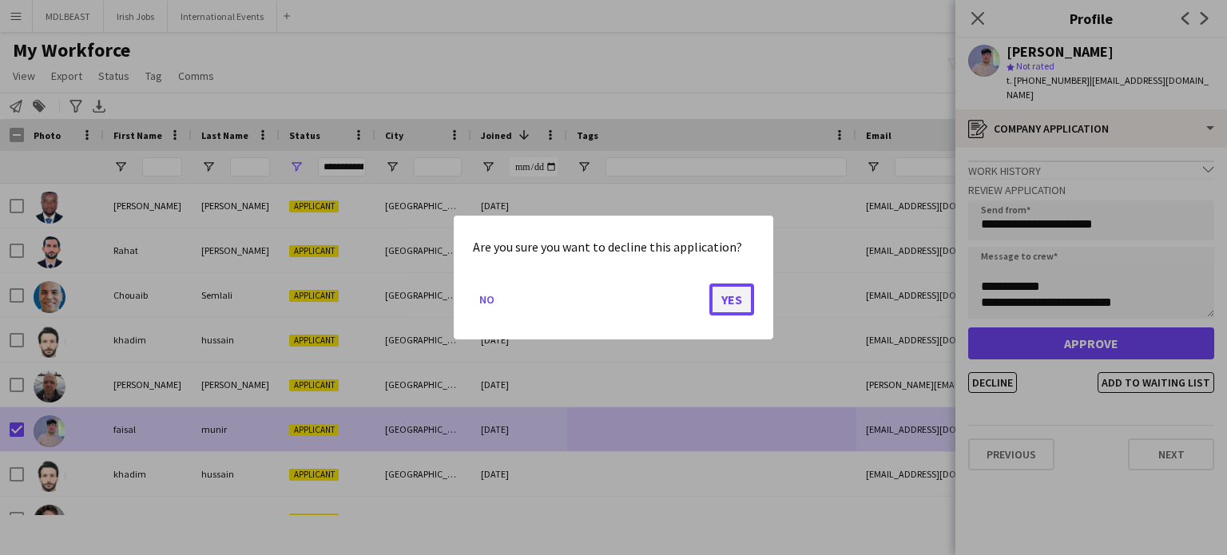
click at [723, 296] on button "Yes" at bounding box center [732, 300] width 45 height 32
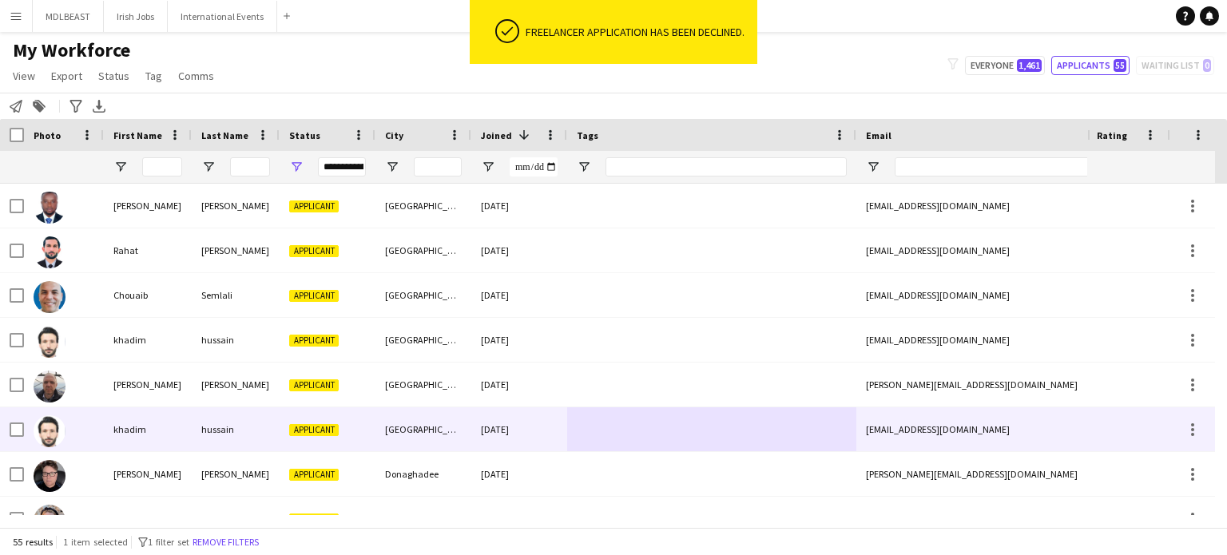
click at [697, 415] on div at bounding box center [711, 430] width 289 height 44
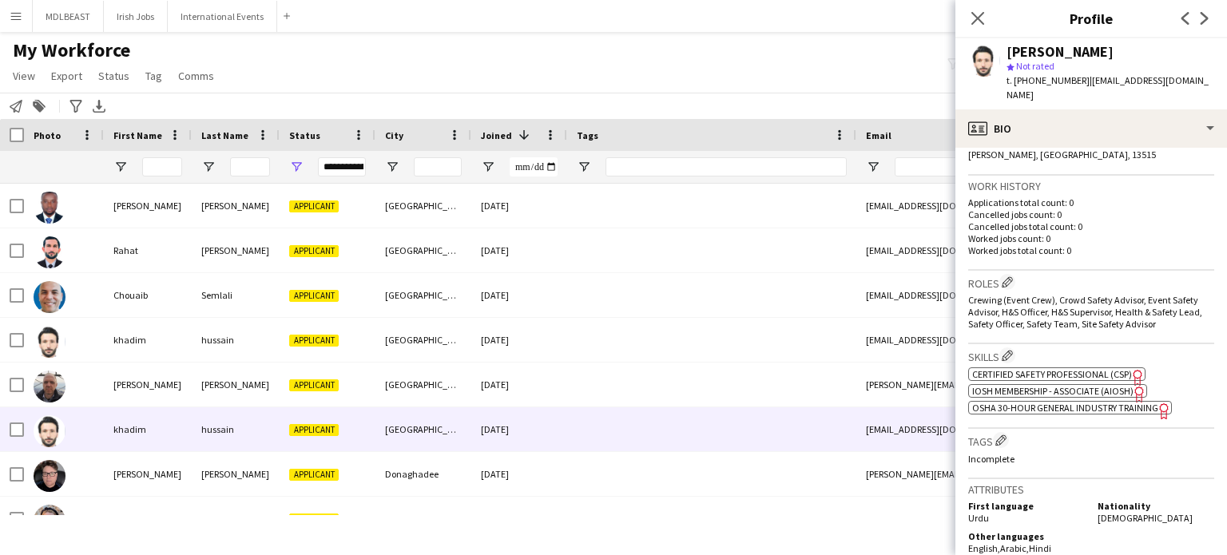
scroll to position [366, 0]
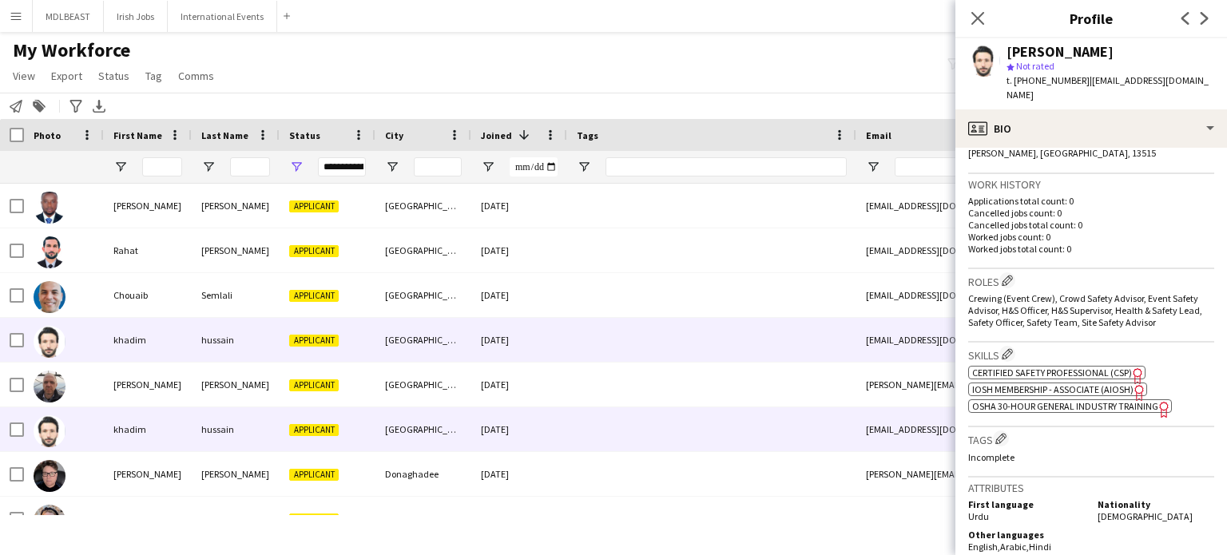
click at [591, 340] on div at bounding box center [711, 340] width 289 height 44
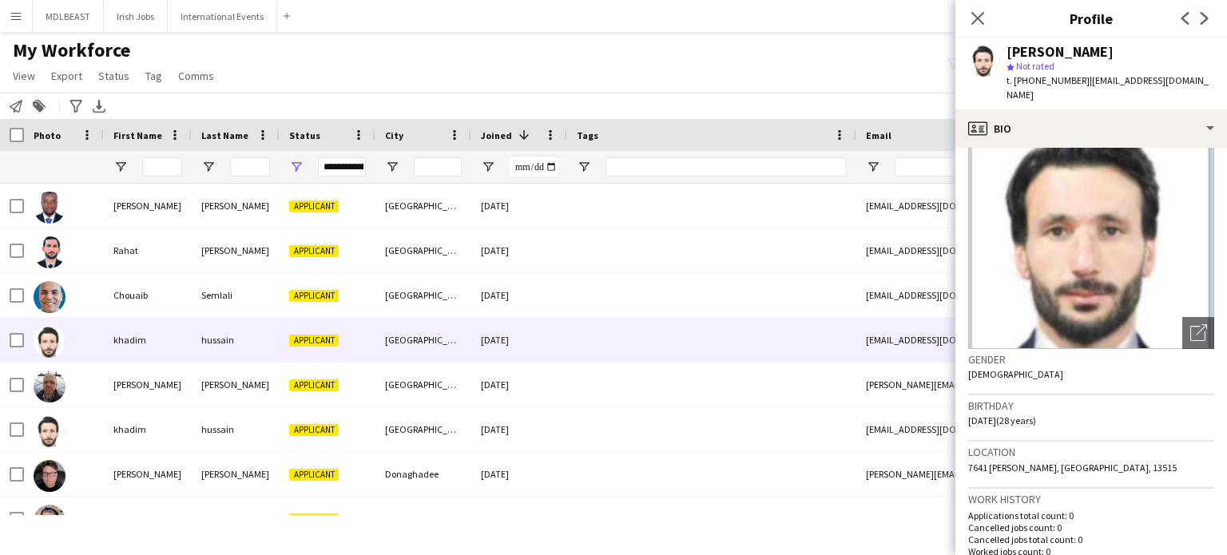
scroll to position [0, 0]
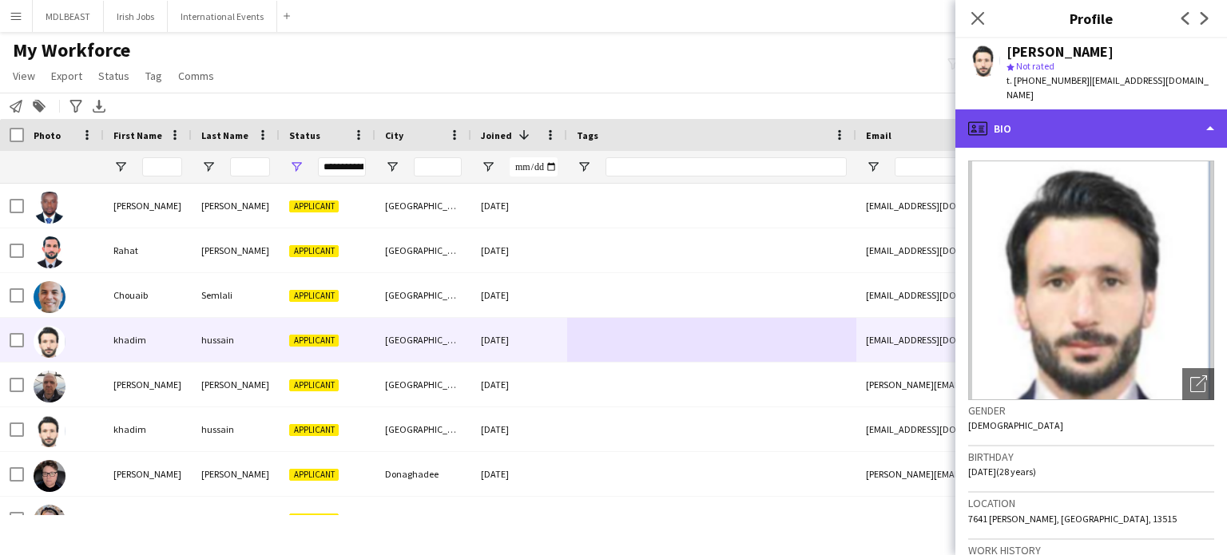
click at [1158, 117] on div "profile Bio" at bounding box center [1092, 128] width 272 height 38
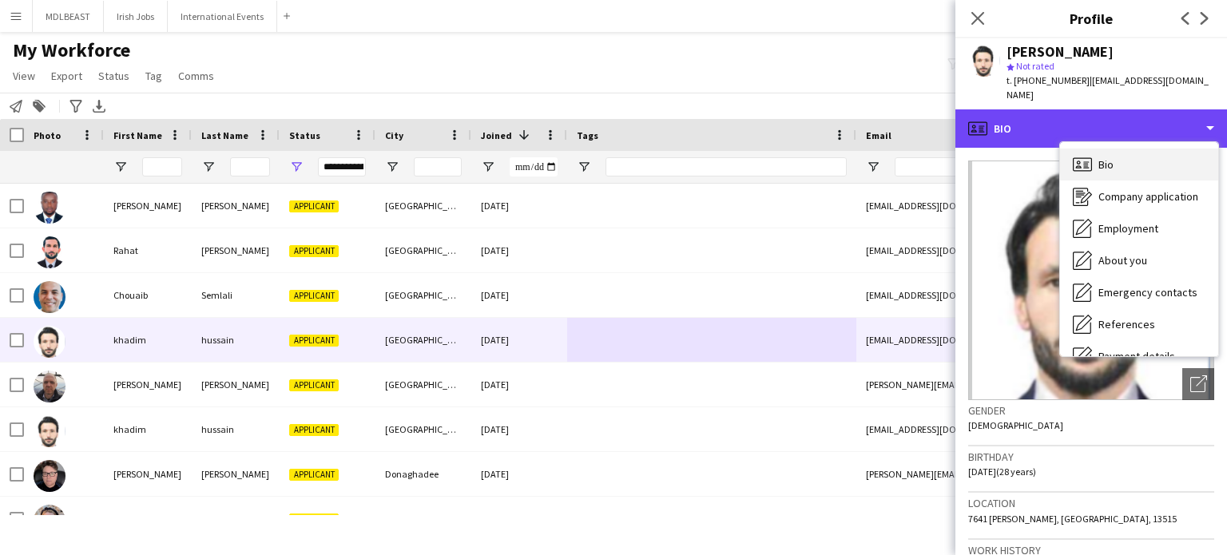
scroll to position [150, 0]
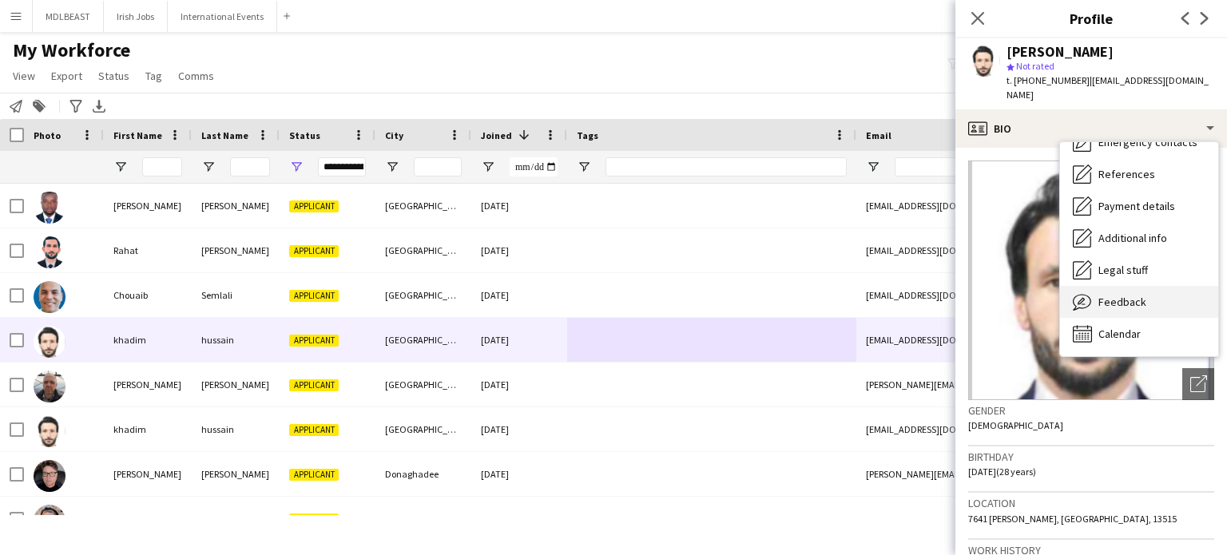
click at [1103, 316] on div "Feedback Feedback" at bounding box center [1139, 302] width 158 height 32
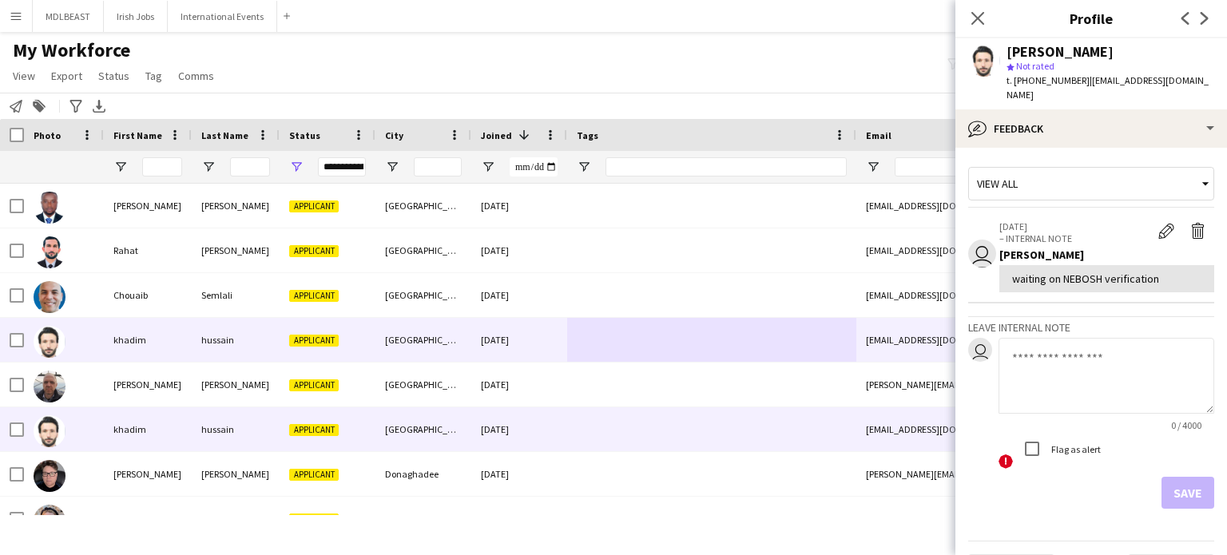
click at [667, 431] on div at bounding box center [711, 430] width 289 height 44
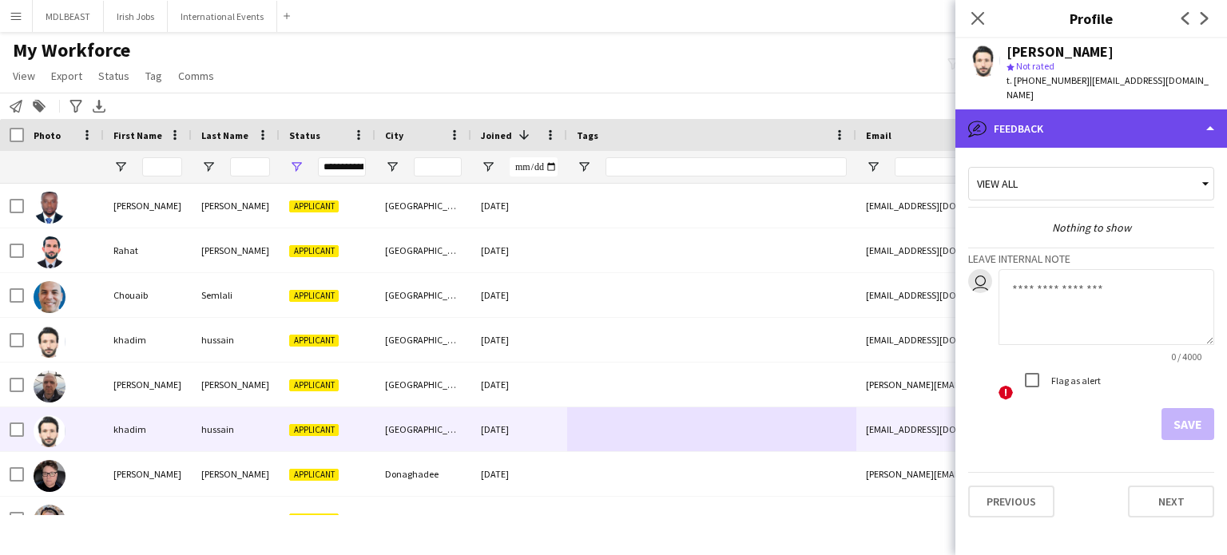
click at [1104, 109] on div "bubble-pencil Feedback" at bounding box center [1092, 128] width 272 height 38
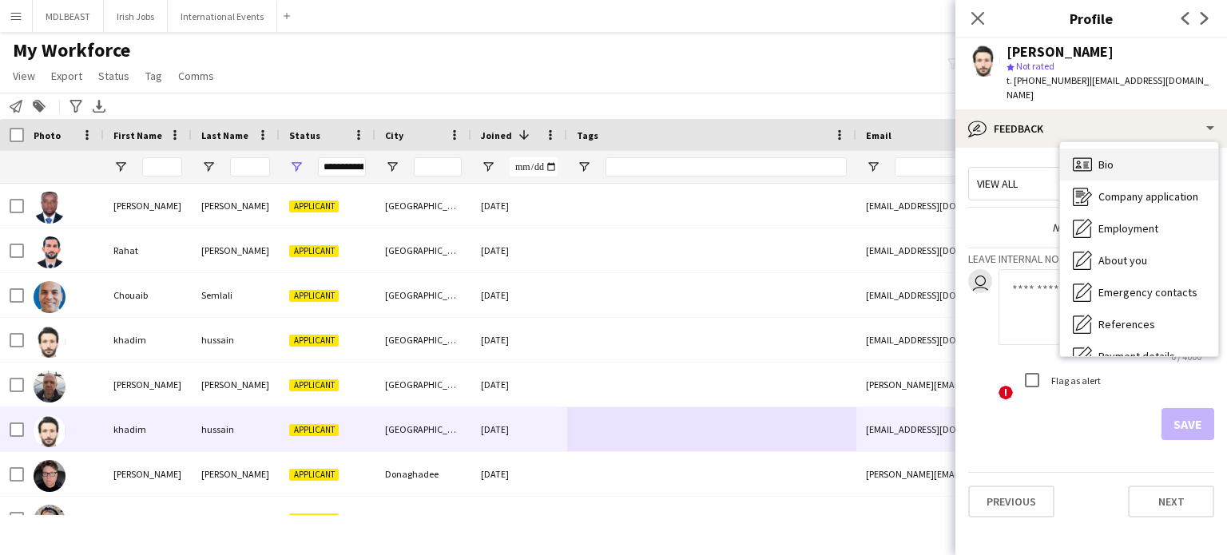
click at [1113, 149] on div "Bio Bio" at bounding box center [1139, 165] width 158 height 32
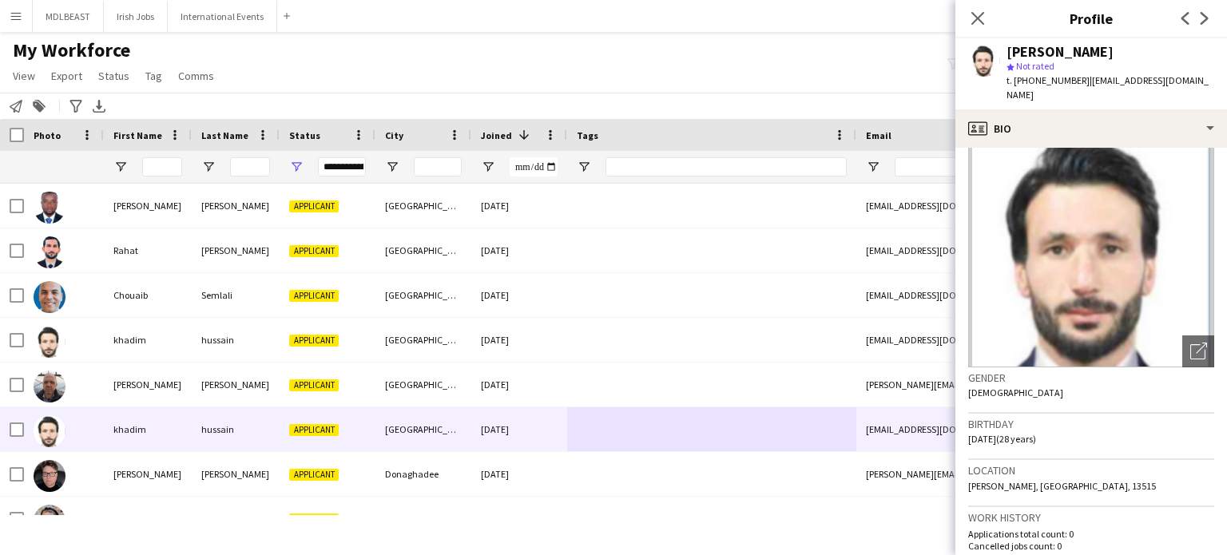
scroll to position [0, 0]
